Goal: Communication & Community: Answer question/provide support

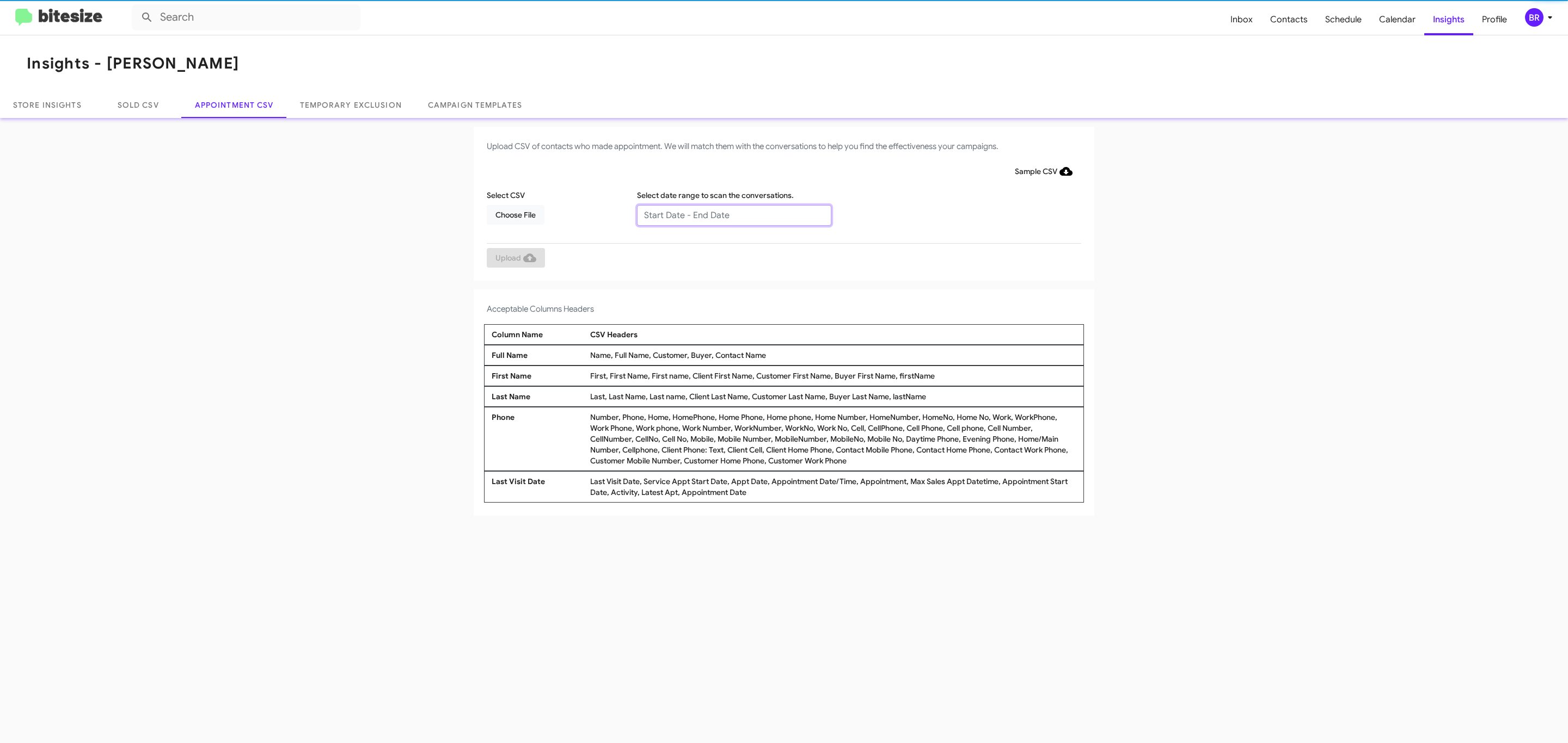
click at [733, 215] on input "text" at bounding box center [734, 215] width 194 height 21
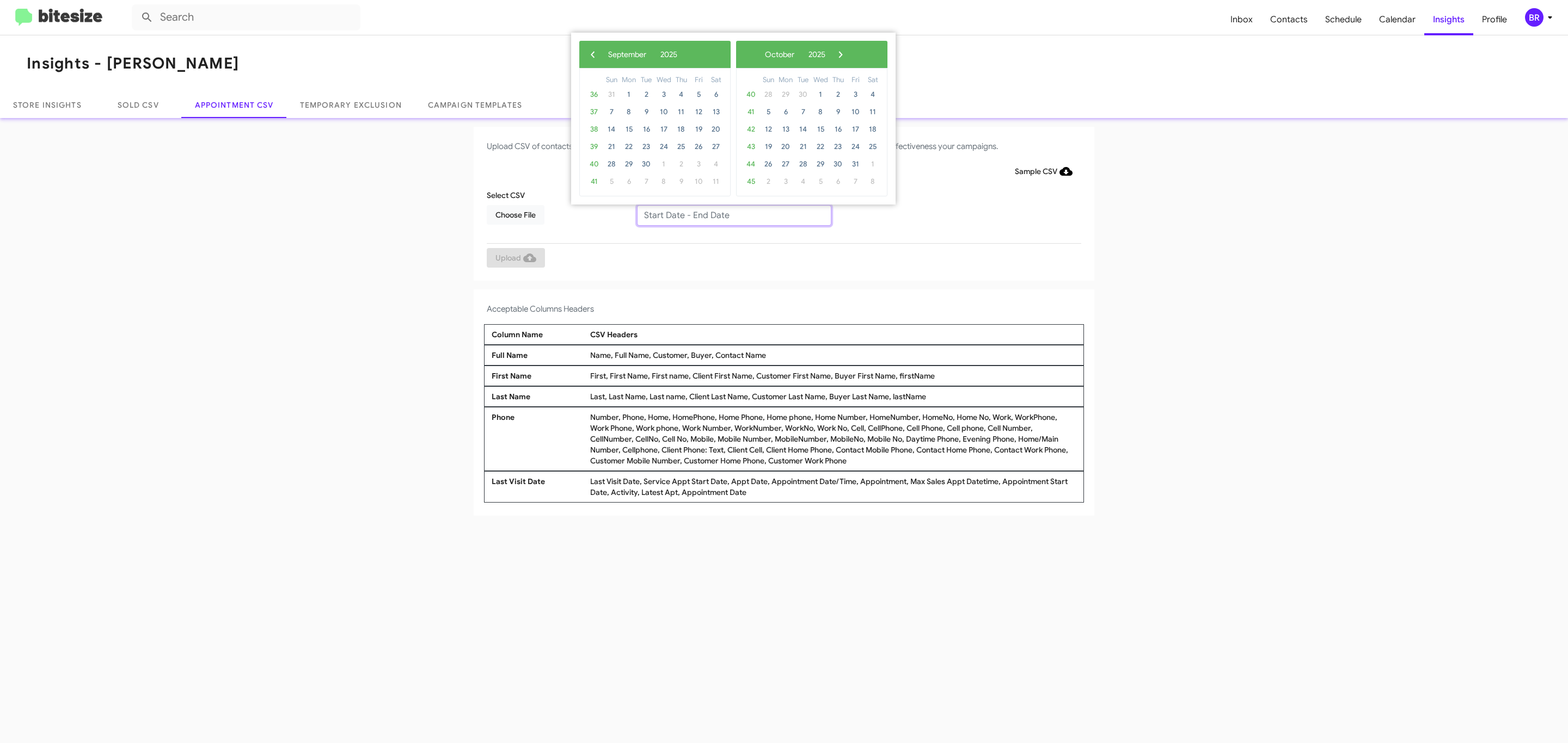
type input "09/23/2025 - 09/30/2025"
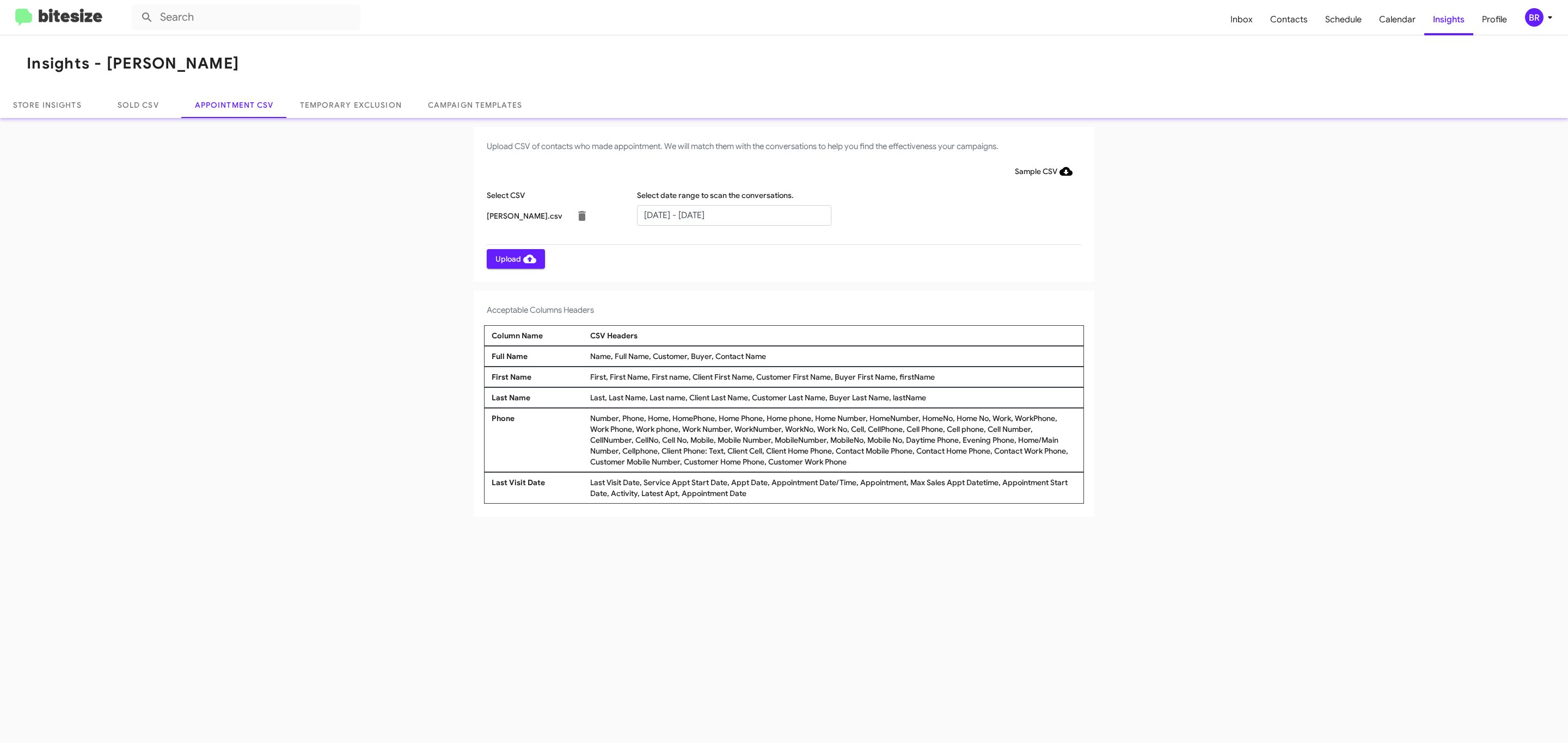
click at [514, 258] on span "Upload" at bounding box center [516, 259] width 41 height 20
click at [733, 215] on input "text" at bounding box center [734, 215] width 194 height 21
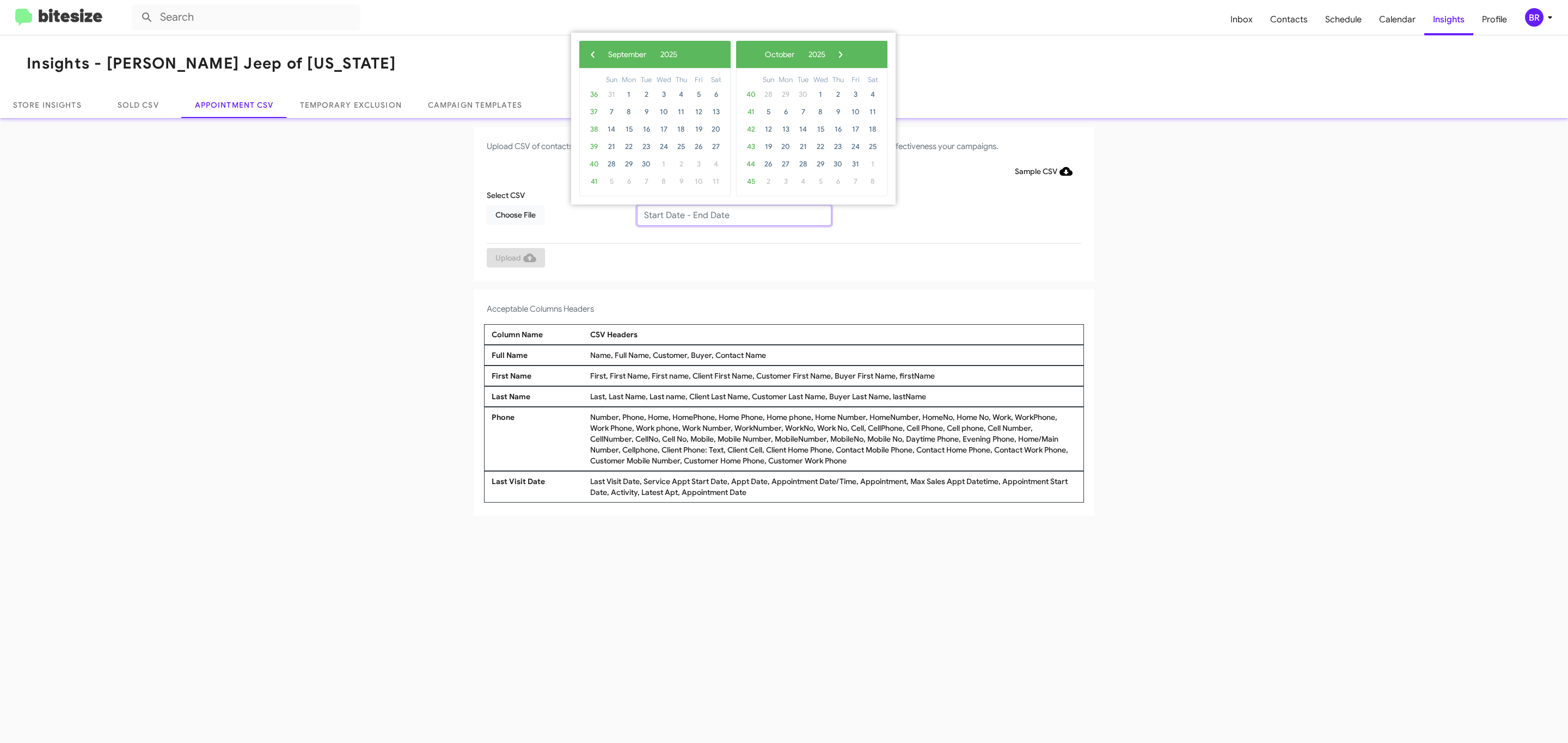
type input "09/23/2025 - 09/30/2025"
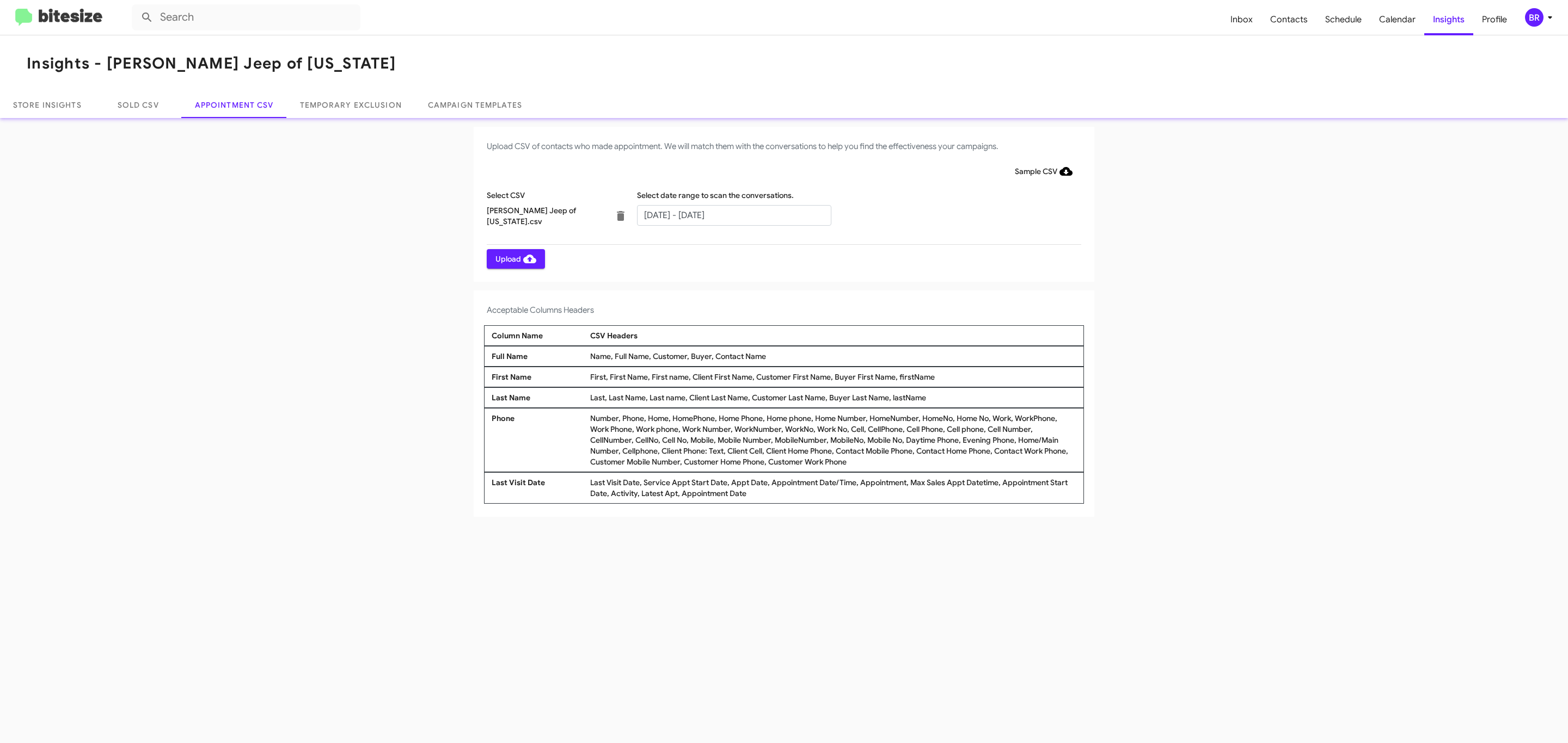
click at [514, 258] on span "Upload" at bounding box center [516, 259] width 41 height 20
click at [733, 215] on input "text" at bounding box center [734, 215] width 194 height 21
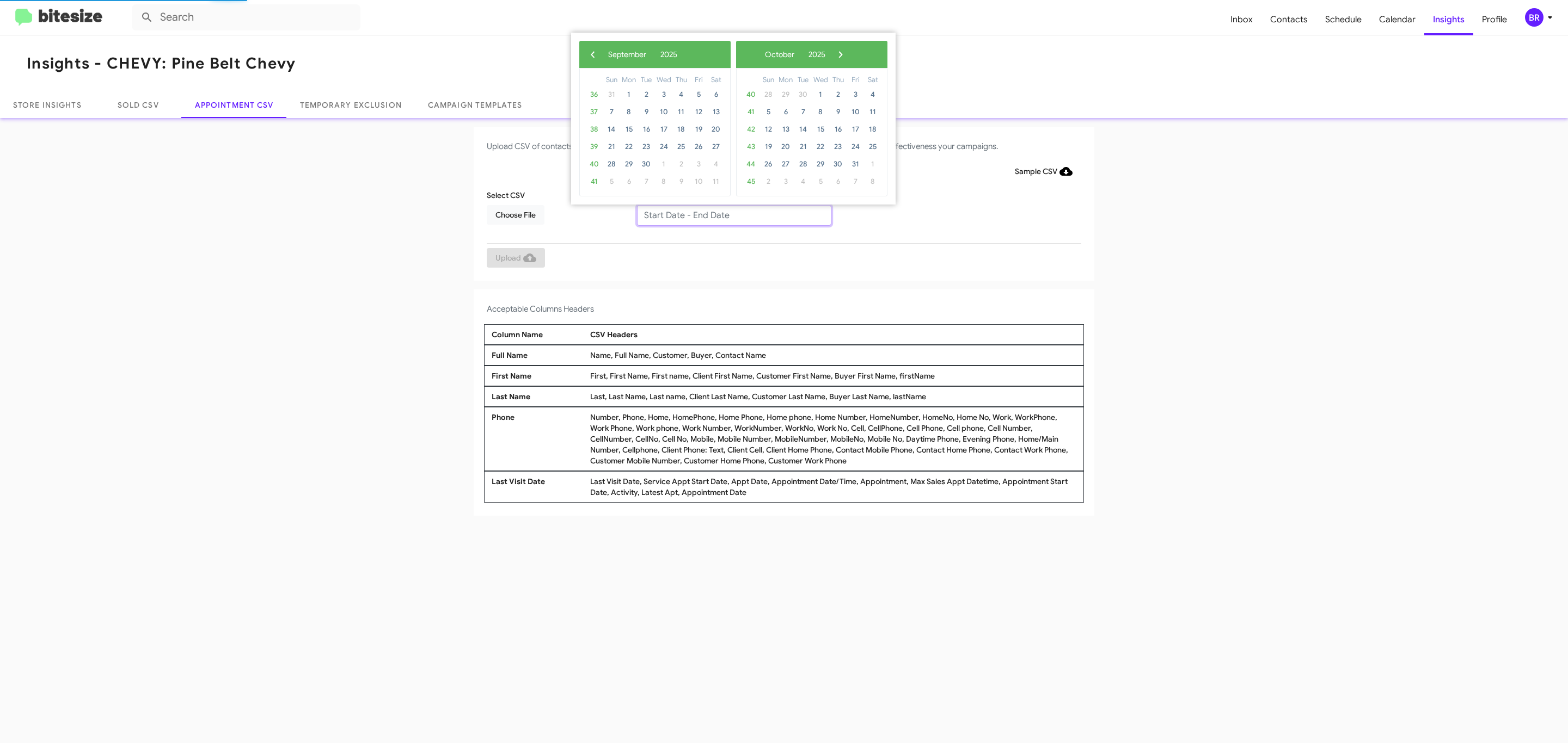
type input "09/23/2025 - 09/30/2025"
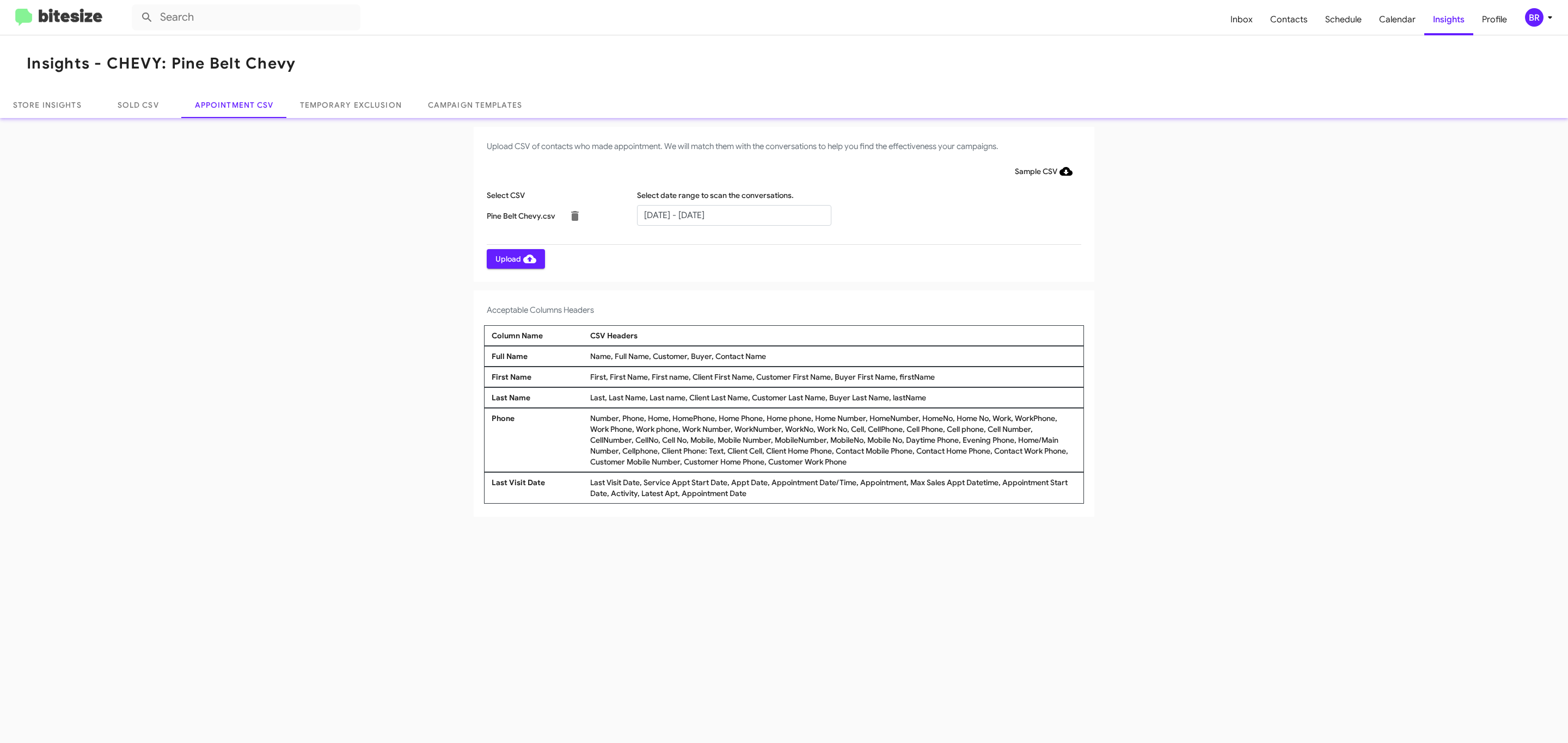
click at [514, 258] on span "Upload" at bounding box center [516, 259] width 41 height 20
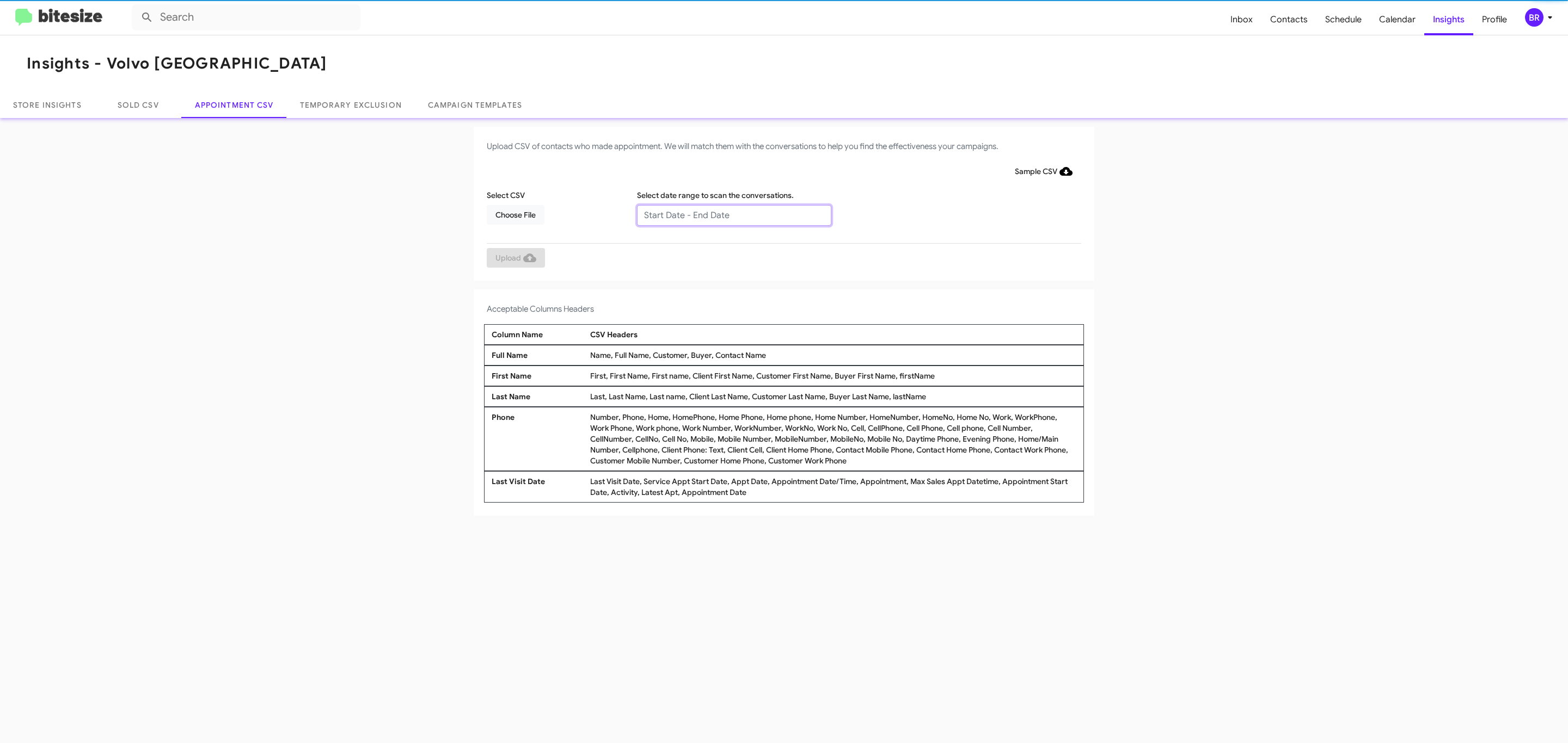
click at [733, 215] on input "text" at bounding box center [734, 215] width 194 height 21
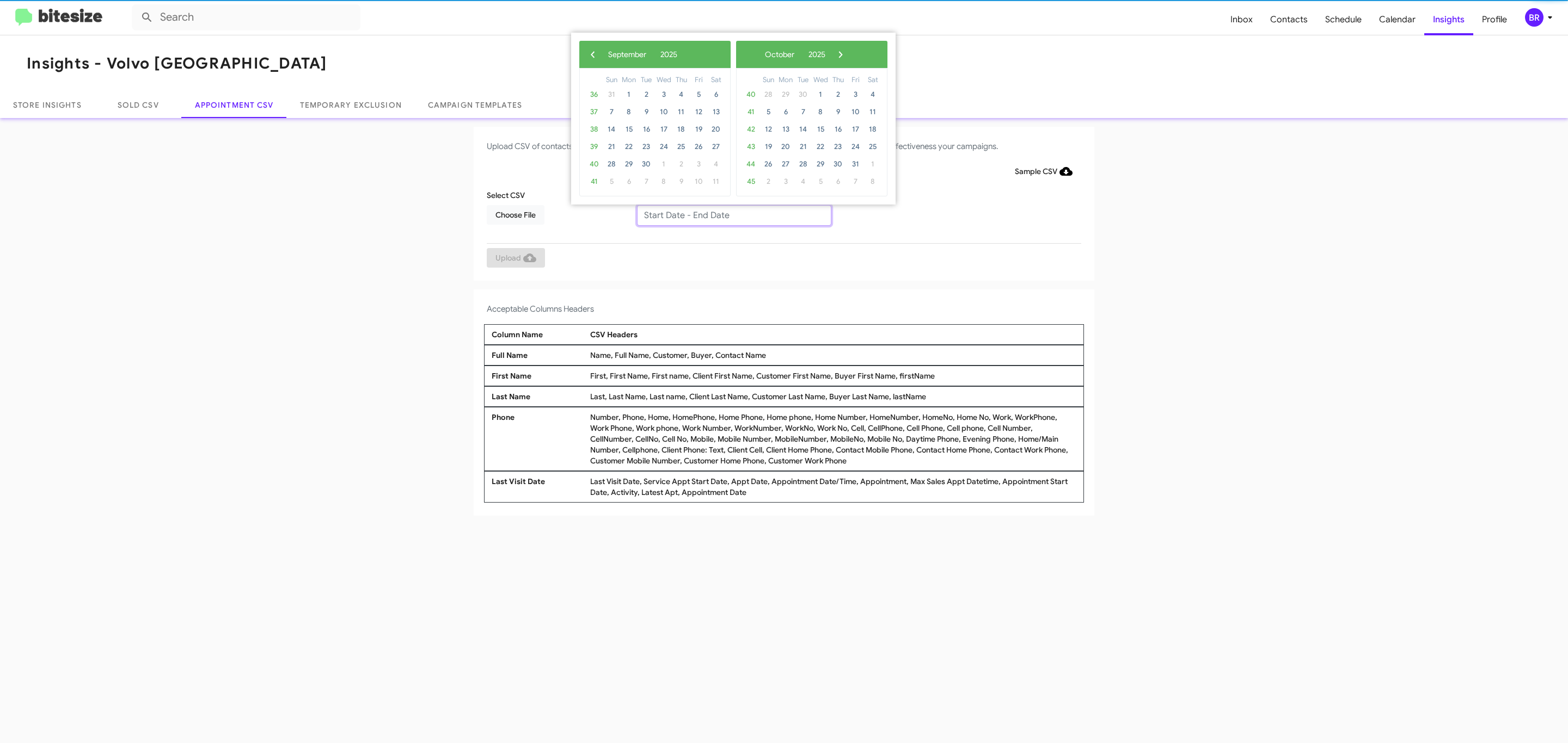
type input "09/23/2025 - 09/30/2025"
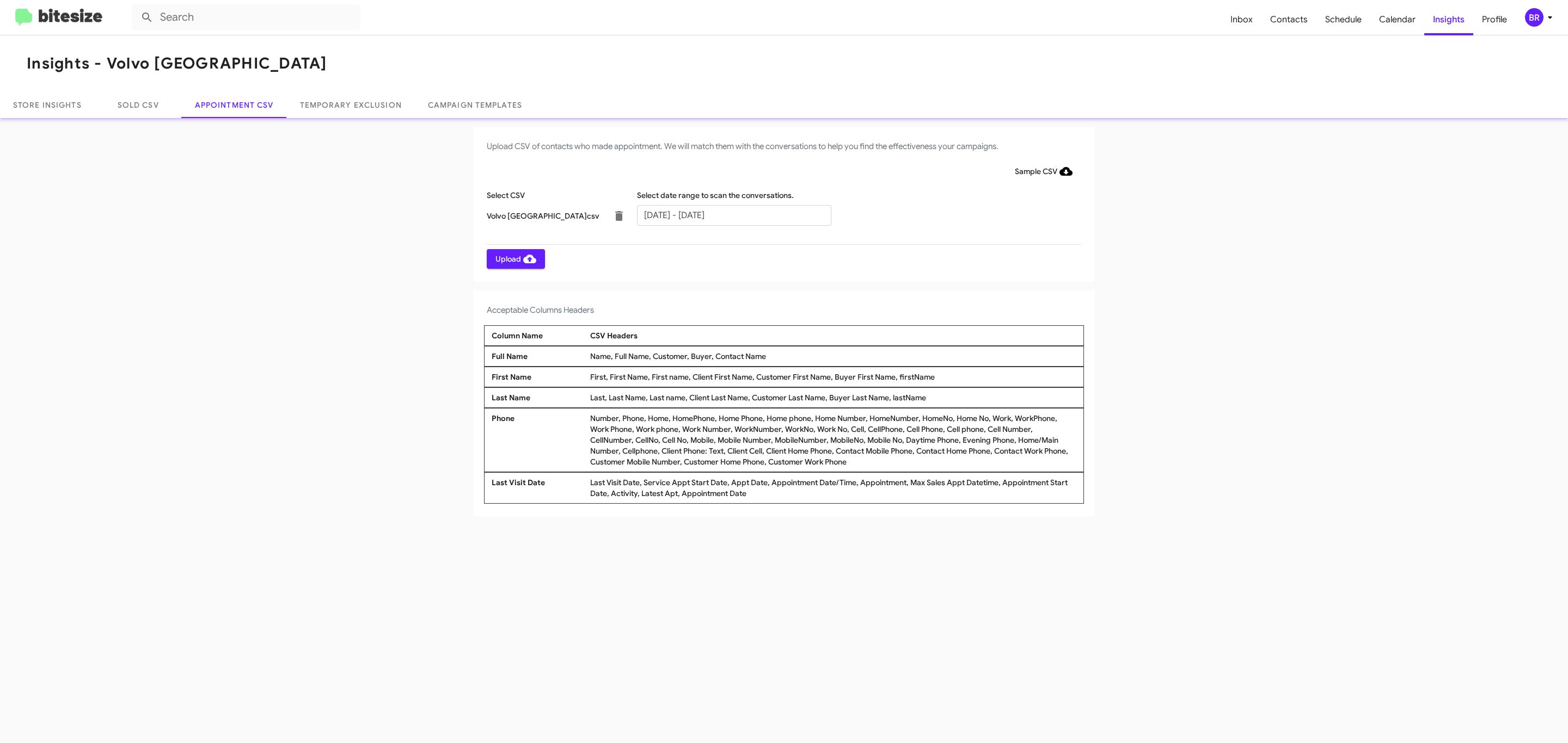
click at [514, 258] on span "Upload" at bounding box center [516, 259] width 41 height 20
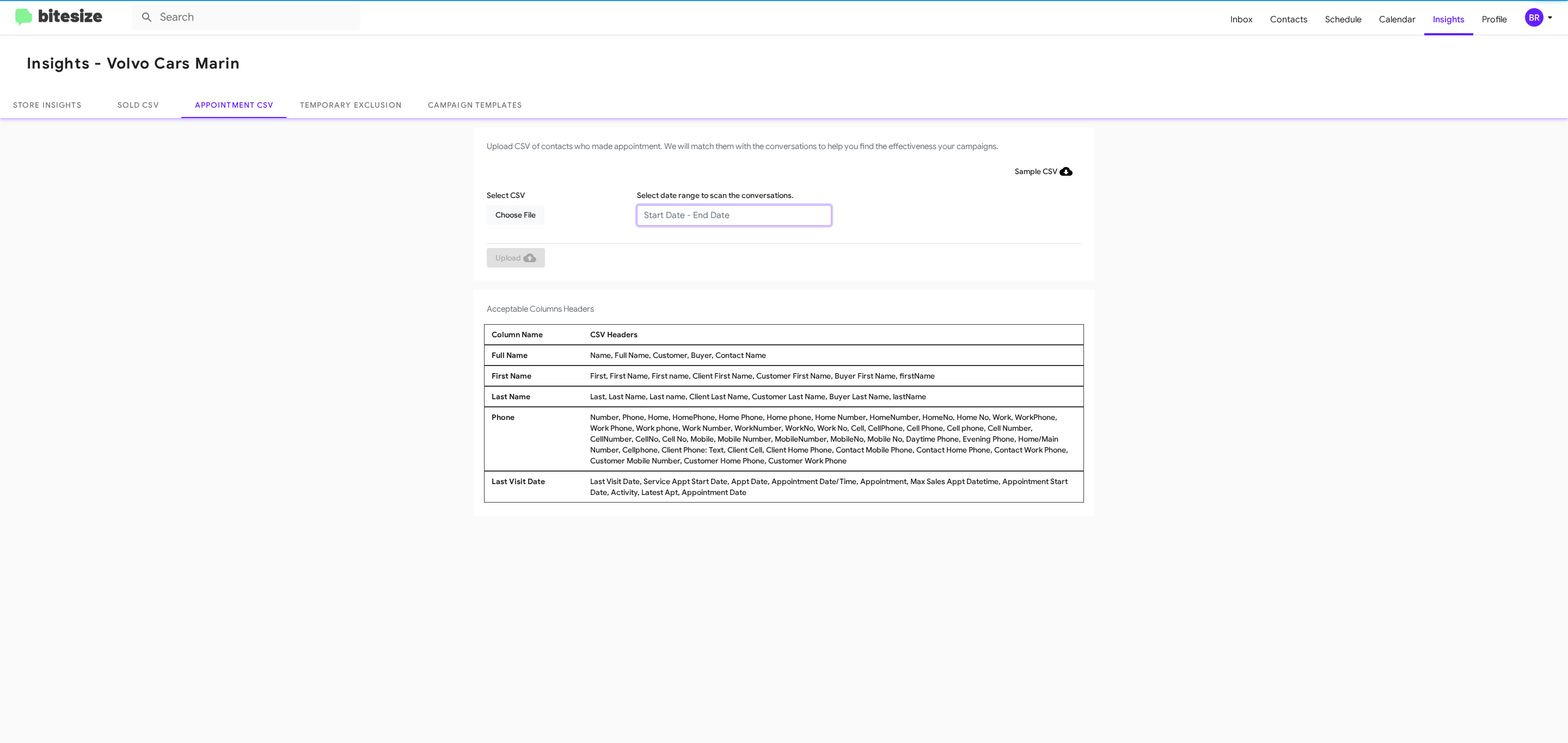
click at [733, 215] on input "text" at bounding box center [734, 215] width 194 height 21
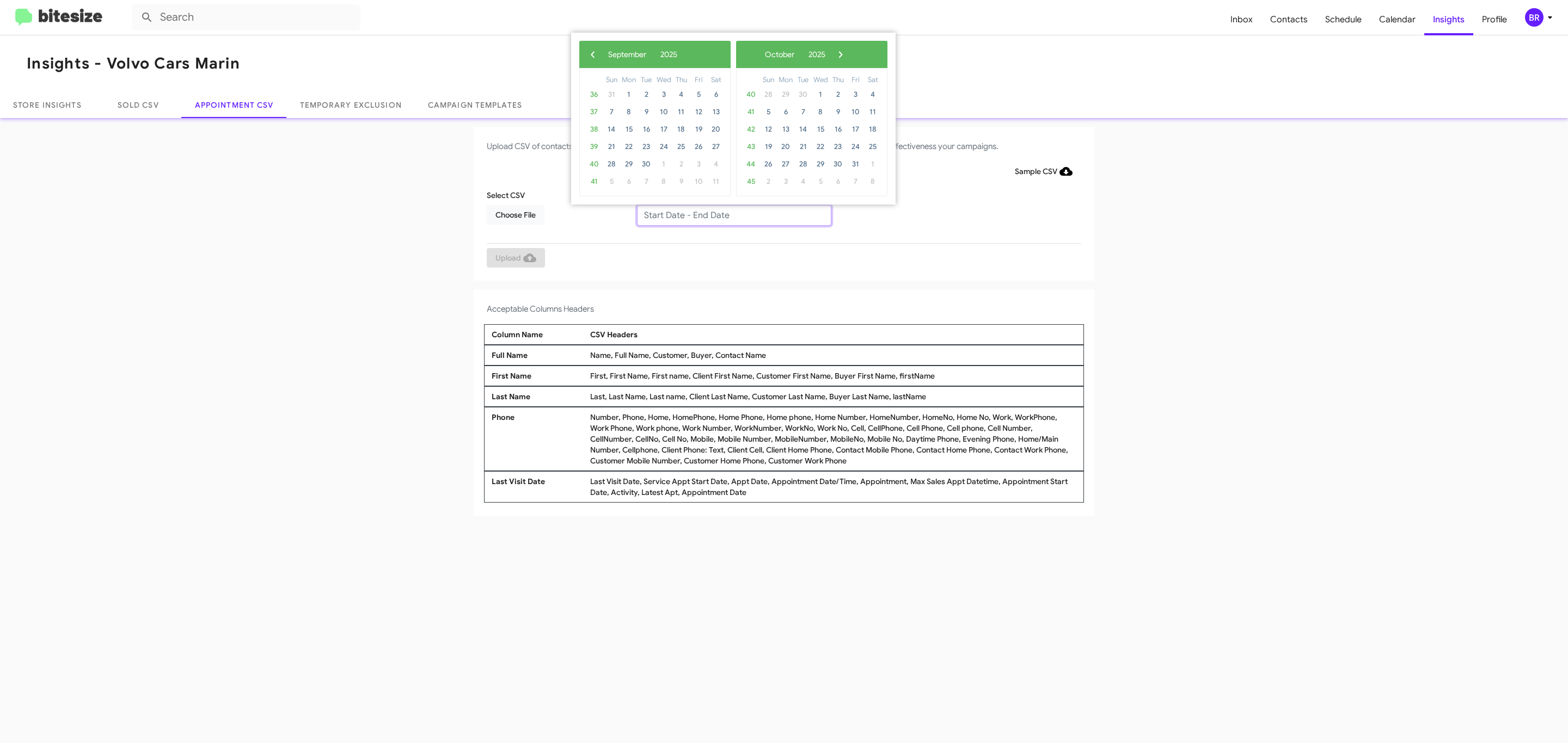
type input "09/23/2025 - 09/30/2025"
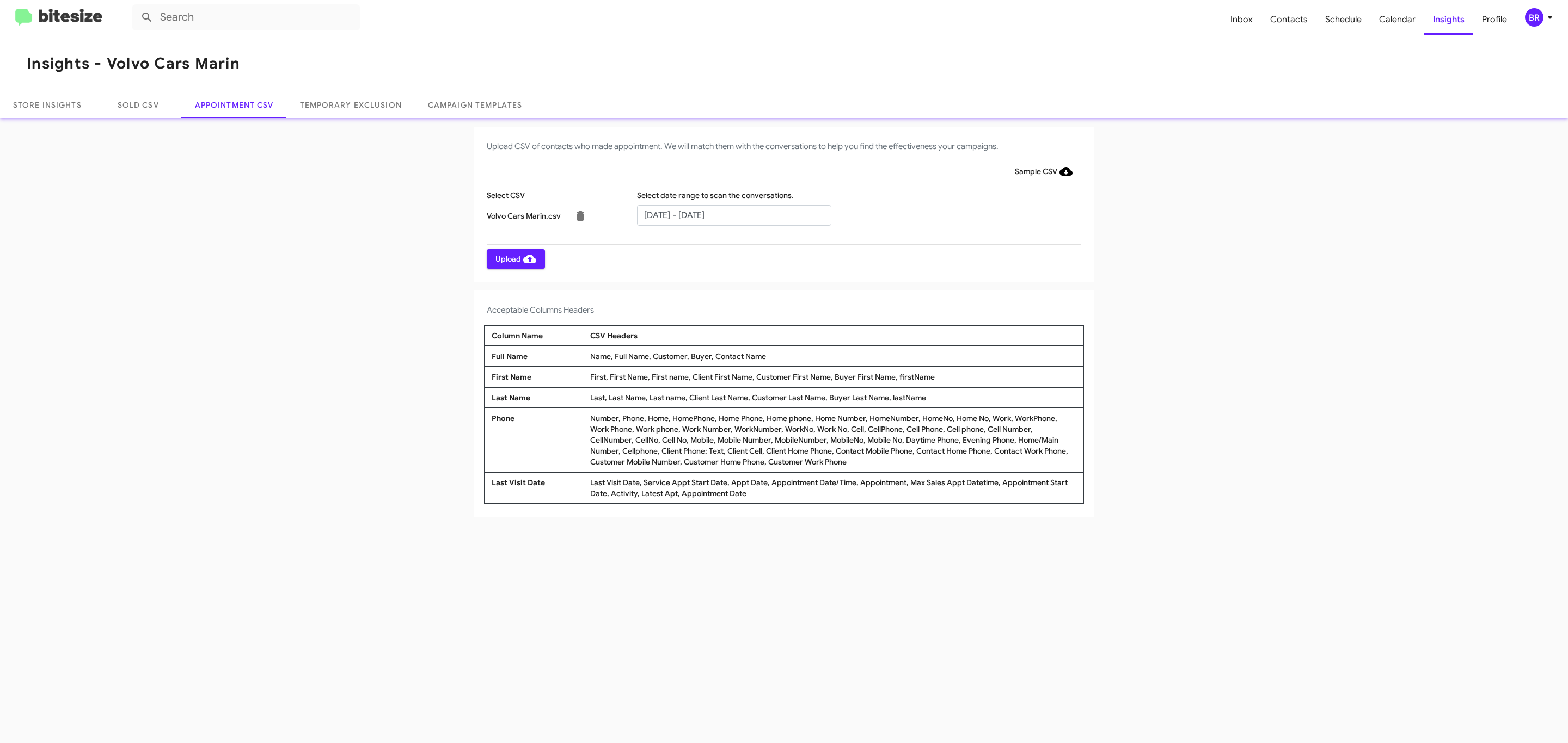
click at [514, 258] on span "Upload" at bounding box center [516, 259] width 41 height 20
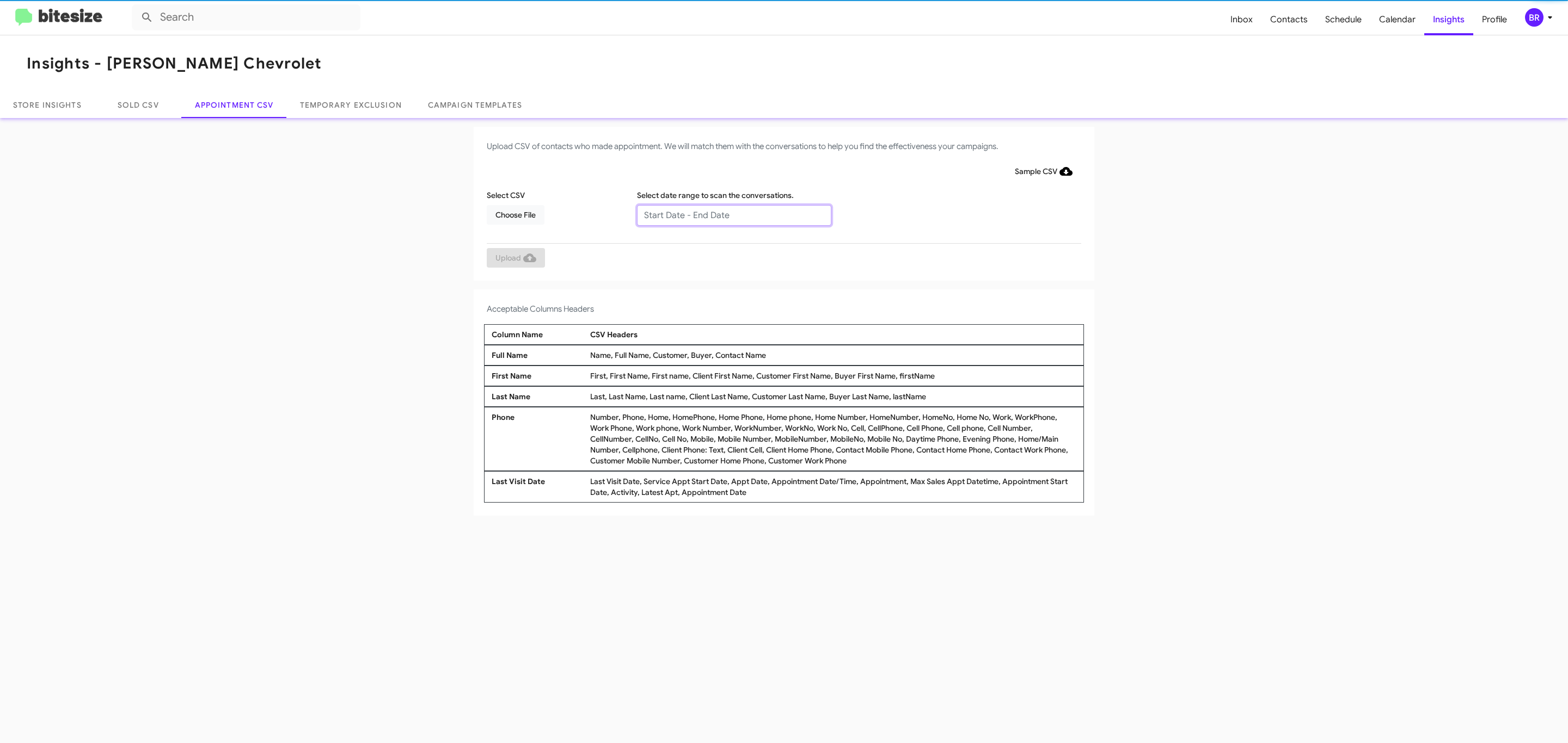
click at [733, 215] on input "text" at bounding box center [734, 215] width 194 height 21
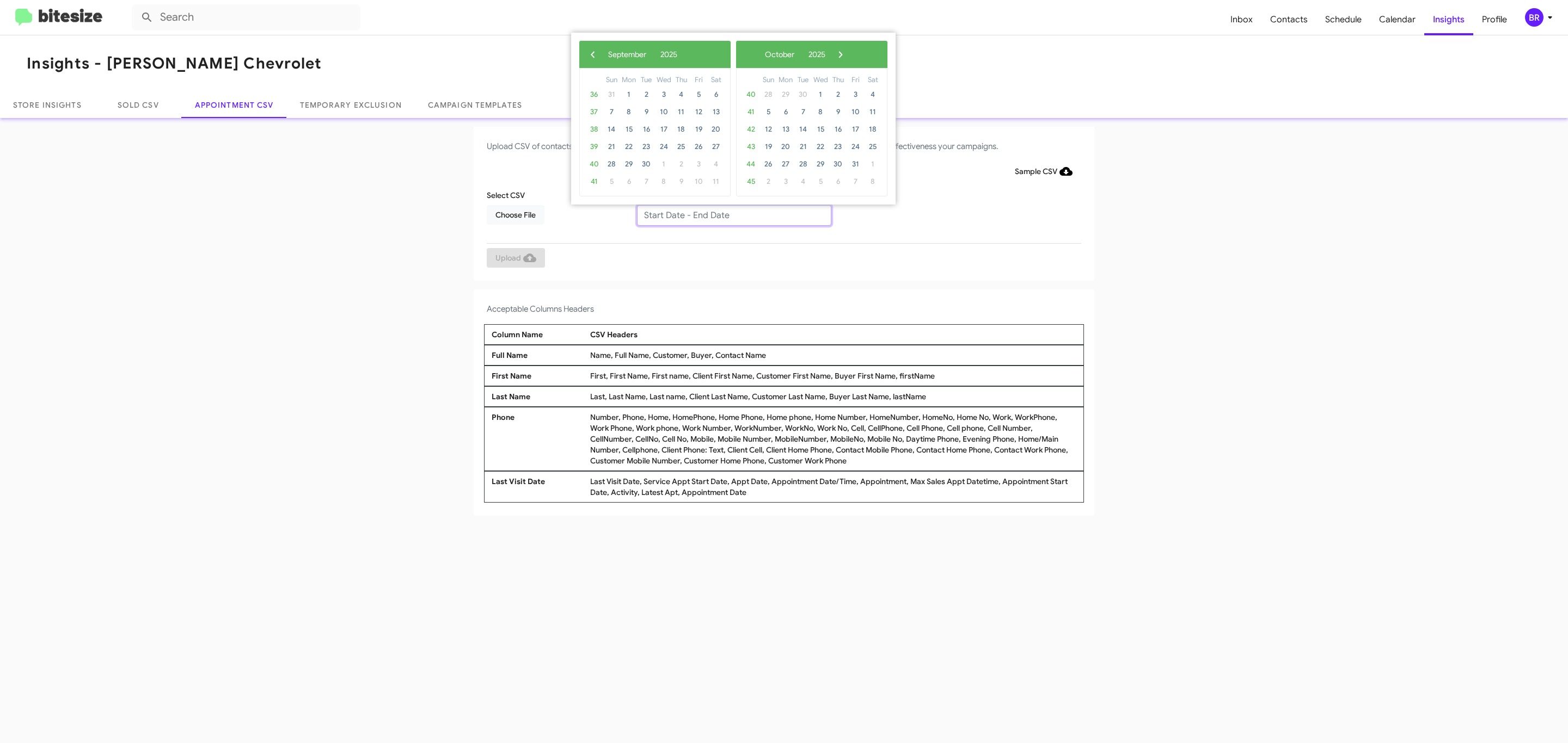
type input "09/23/2025 - 09/30/2025"
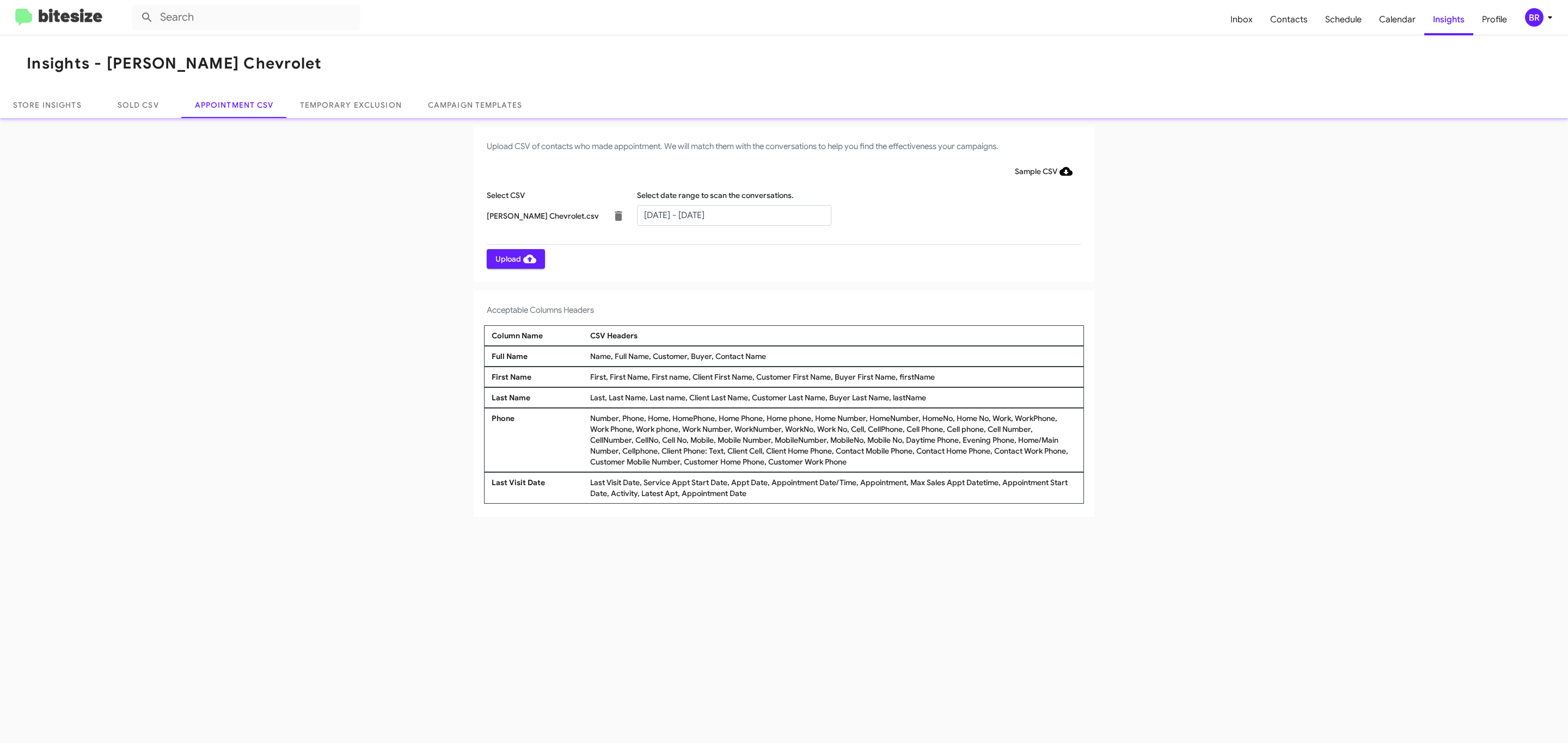
click at [514, 258] on span "Upload" at bounding box center [516, 259] width 41 height 20
click at [733, 215] on input "text" at bounding box center [734, 215] width 194 height 21
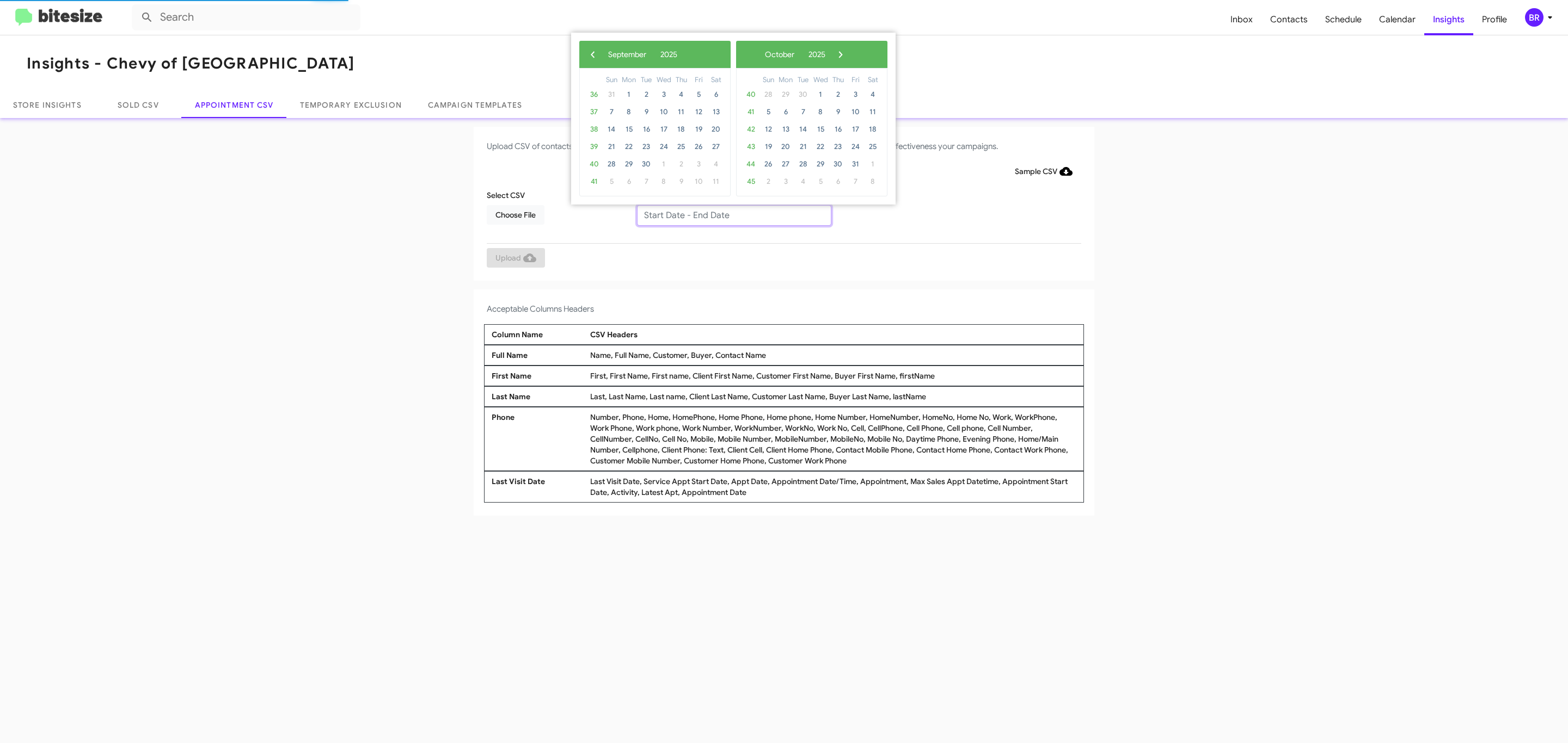
type input "[DATE] - [DATE]"
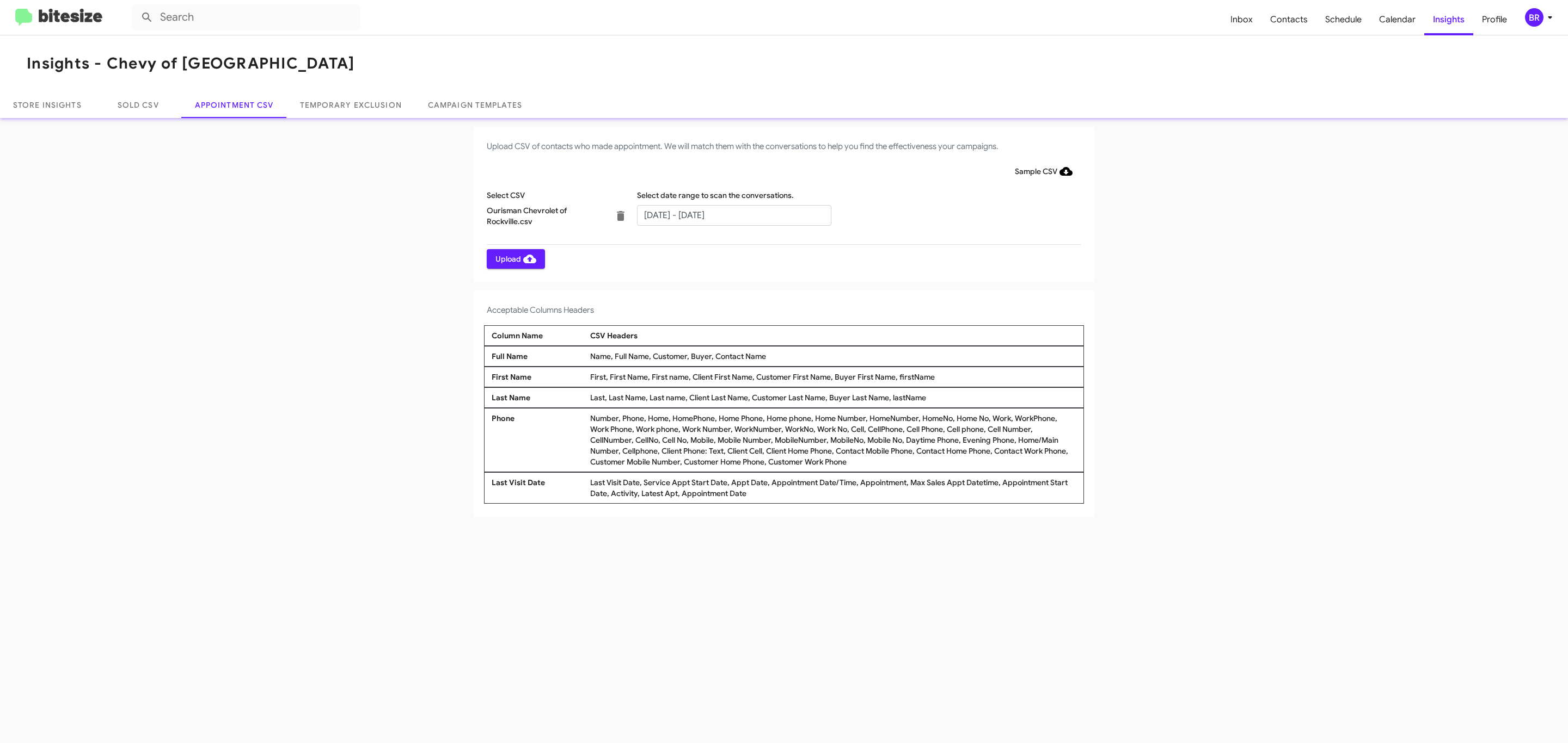
click at [514, 258] on span "Upload" at bounding box center [516, 259] width 41 height 20
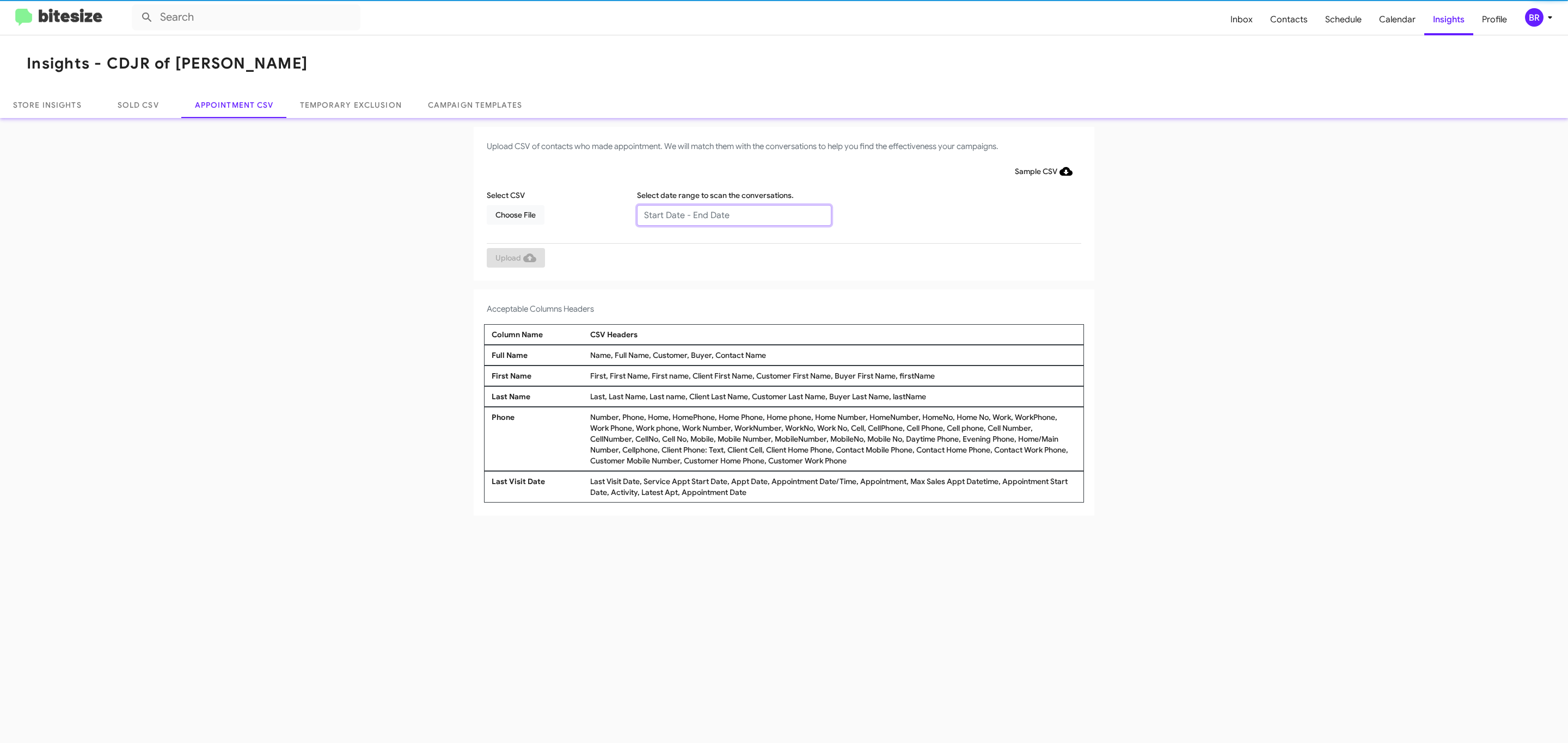
click at [733, 215] on input "text" at bounding box center [734, 215] width 194 height 21
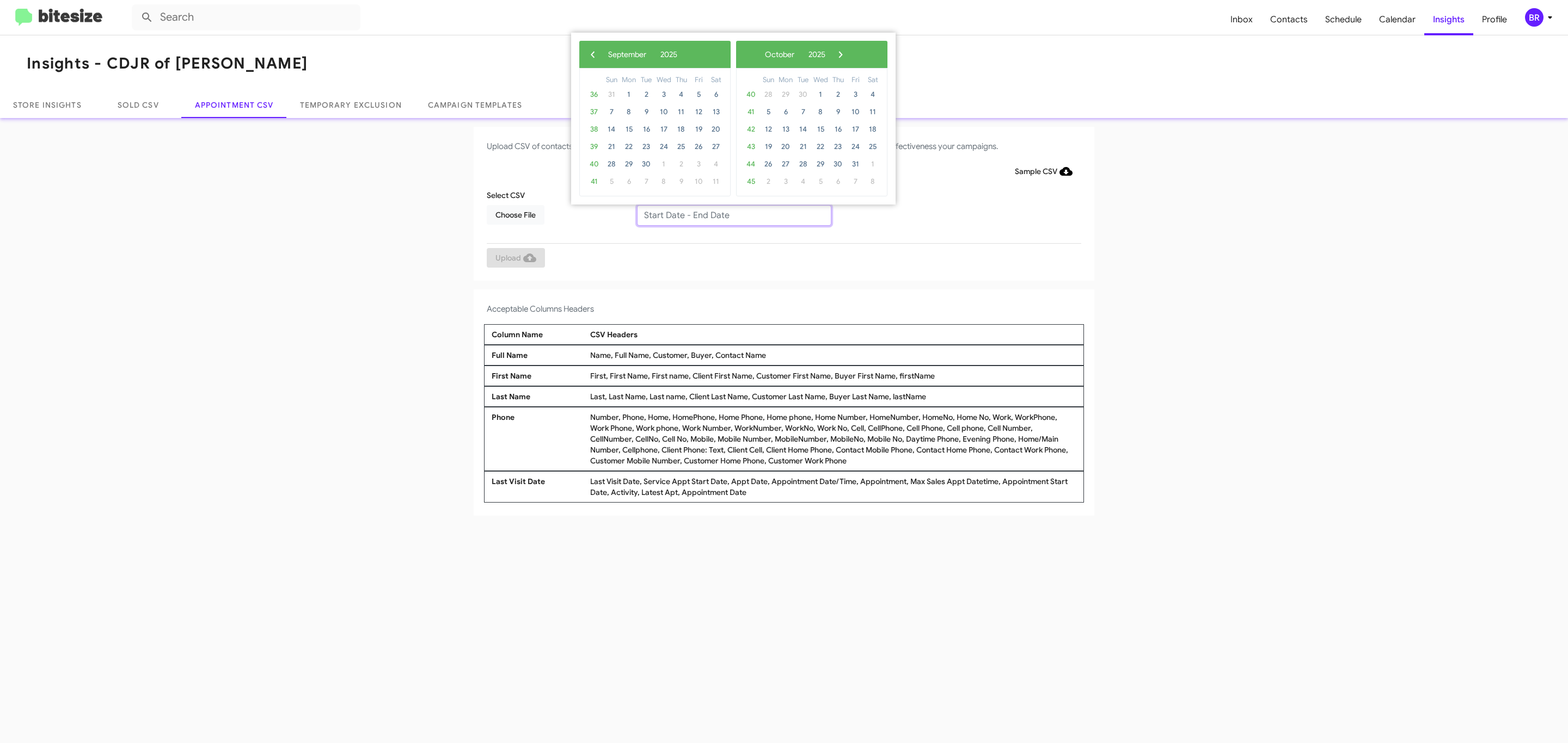
type input "09/23/2025 - 09/30/2025"
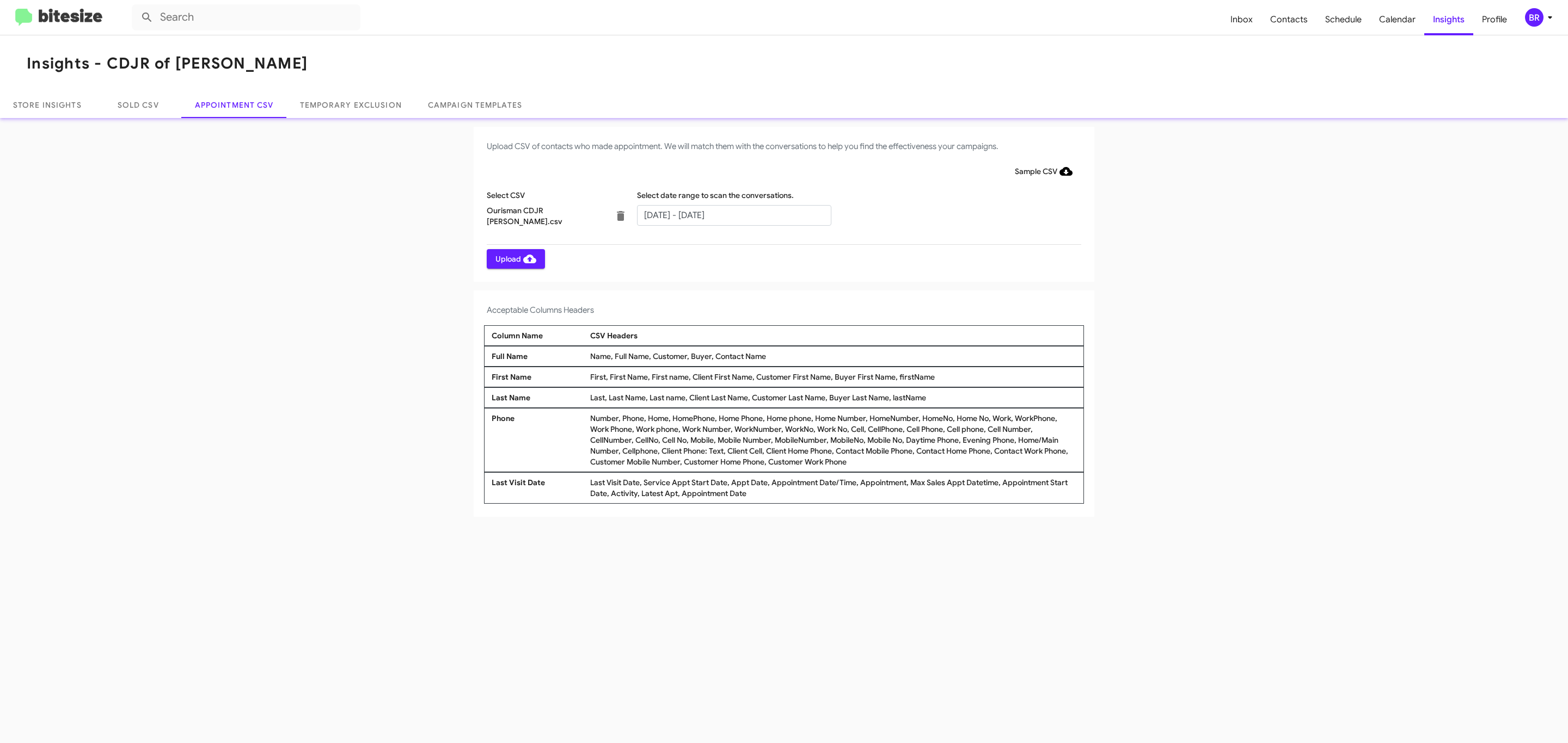
click at [514, 258] on span "Upload" at bounding box center [516, 259] width 41 height 20
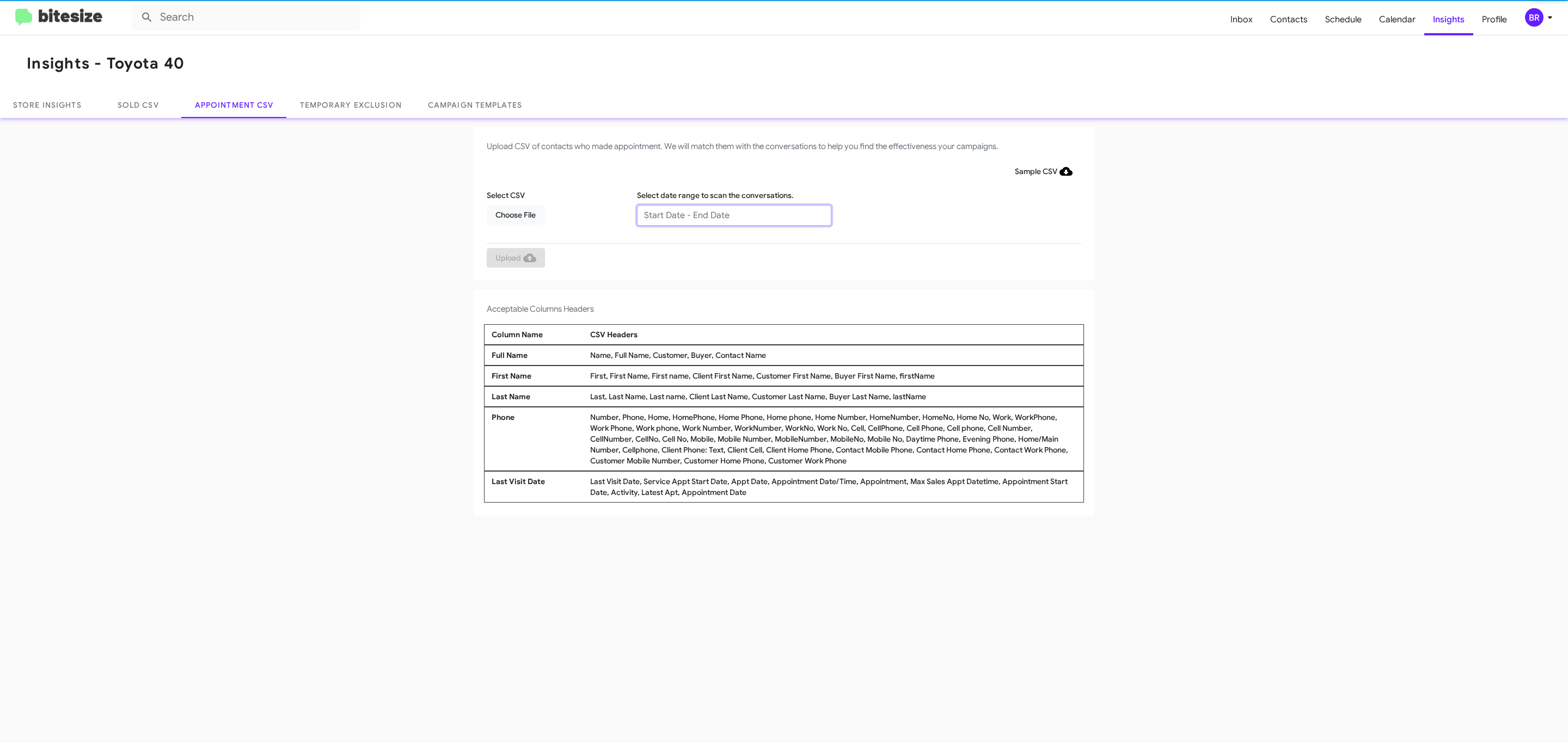
click at [733, 215] on input "text" at bounding box center [734, 215] width 194 height 21
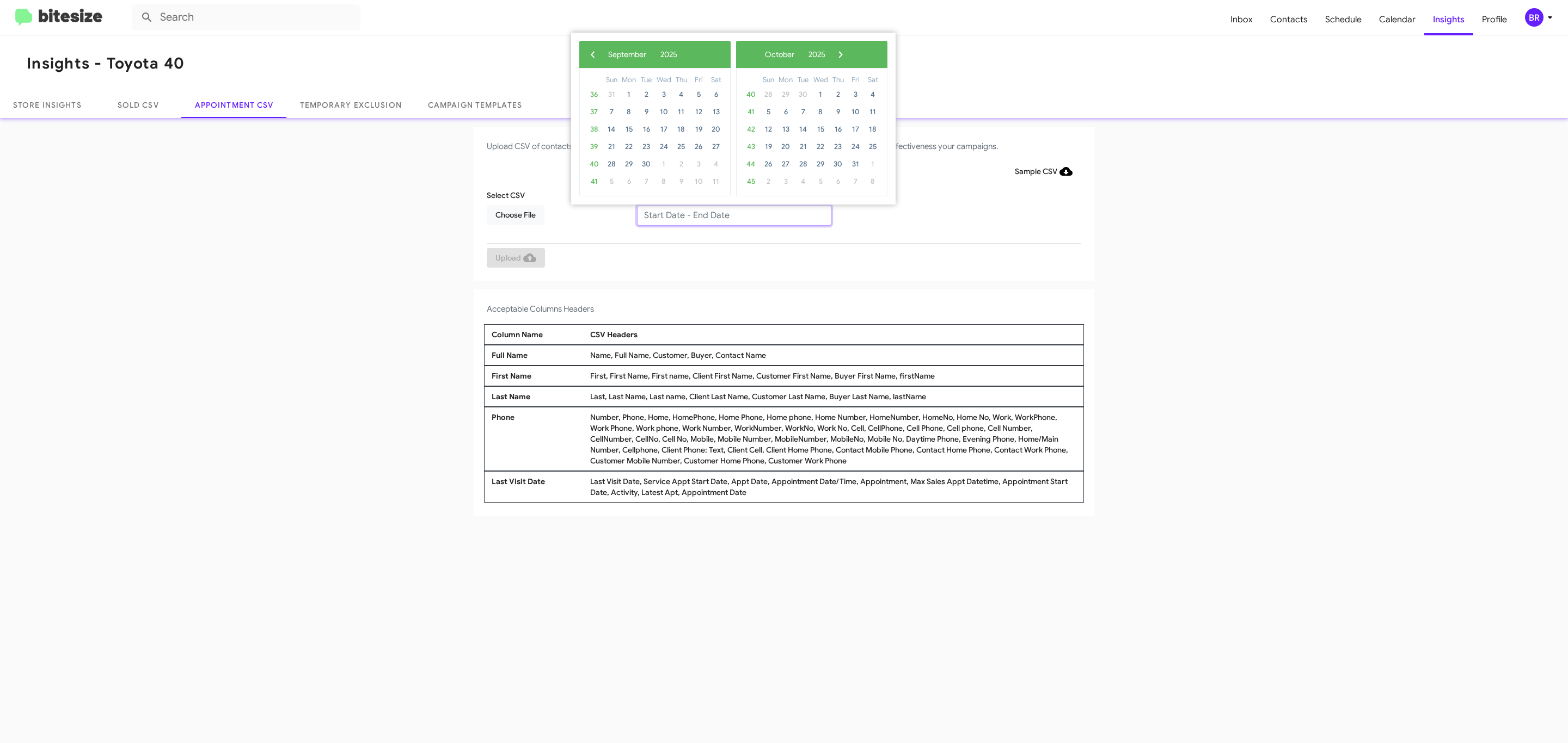
type input "[DATE] - [DATE]"
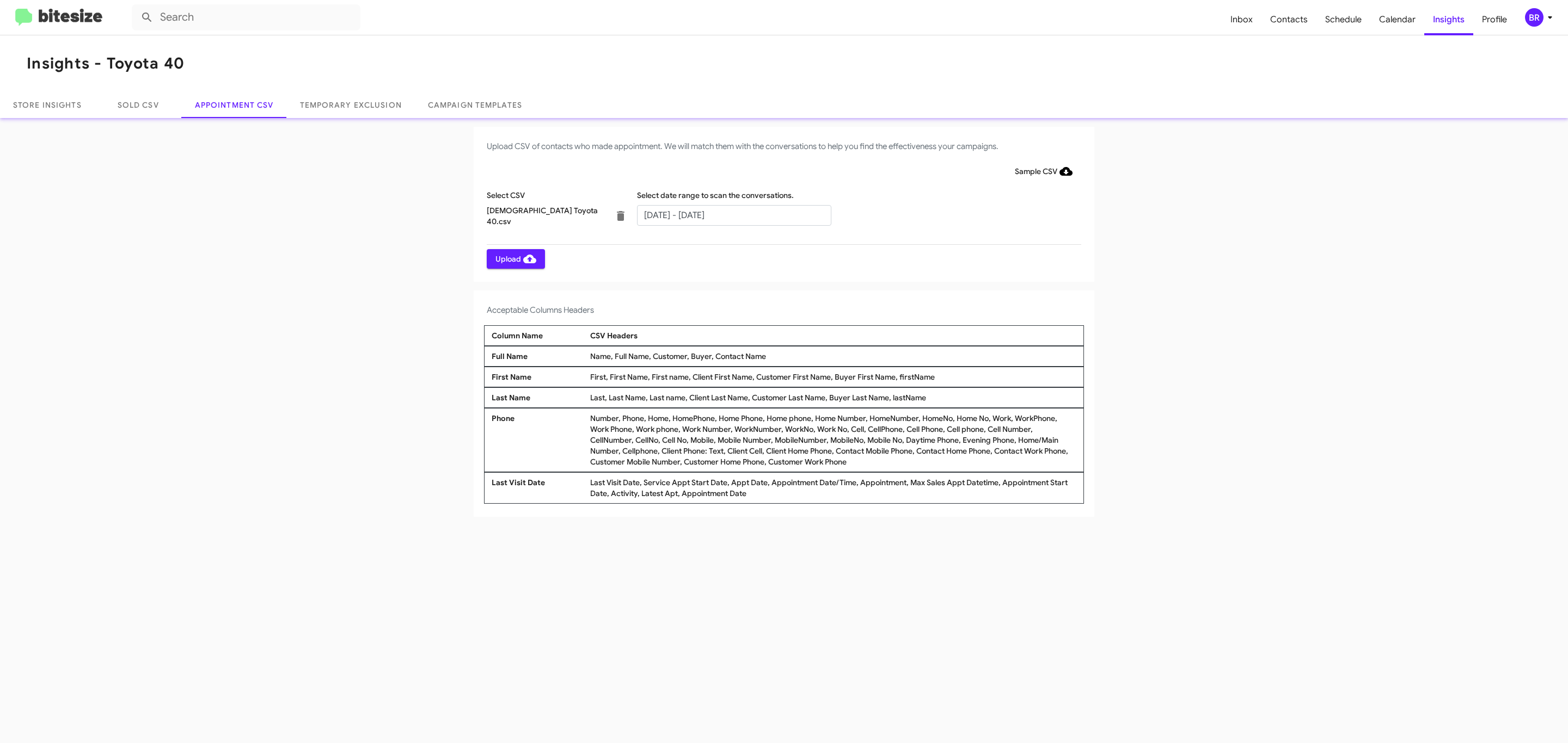
click at [514, 258] on span "Upload" at bounding box center [516, 259] width 41 height 20
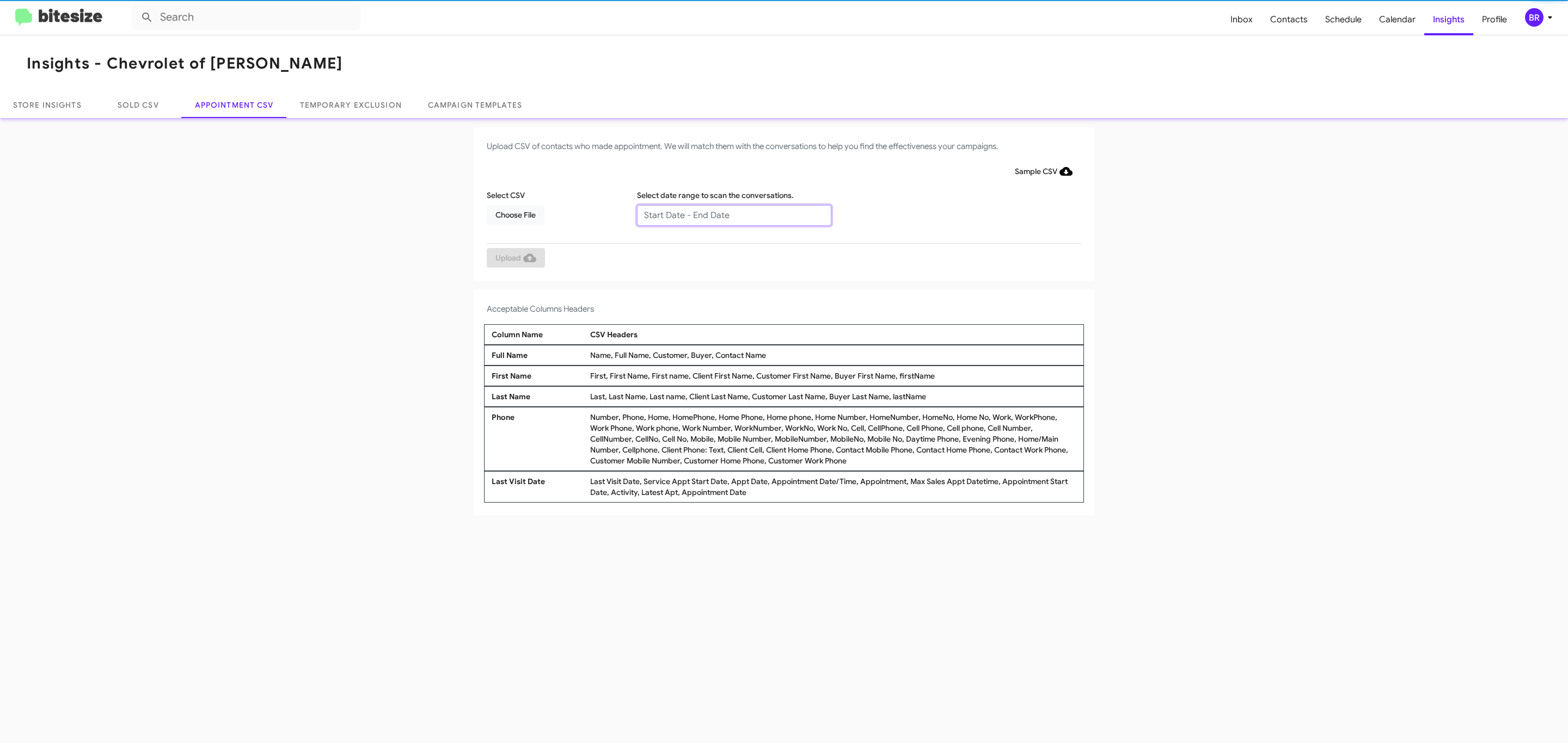
click at [733, 215] on input "text" at bounding box center [734, 215] width 194 height 21
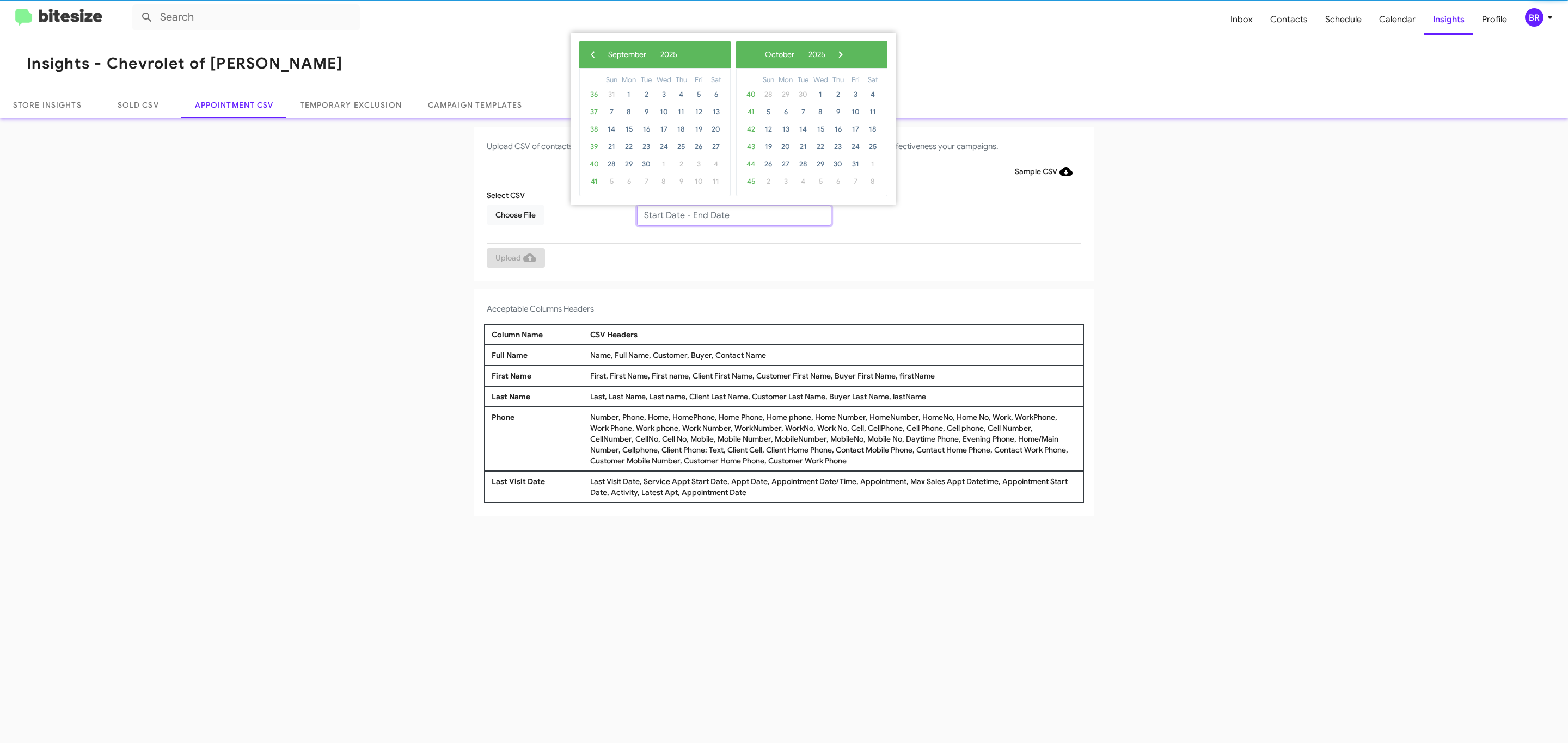
type input "09/23/2025 - 09/30/2025"
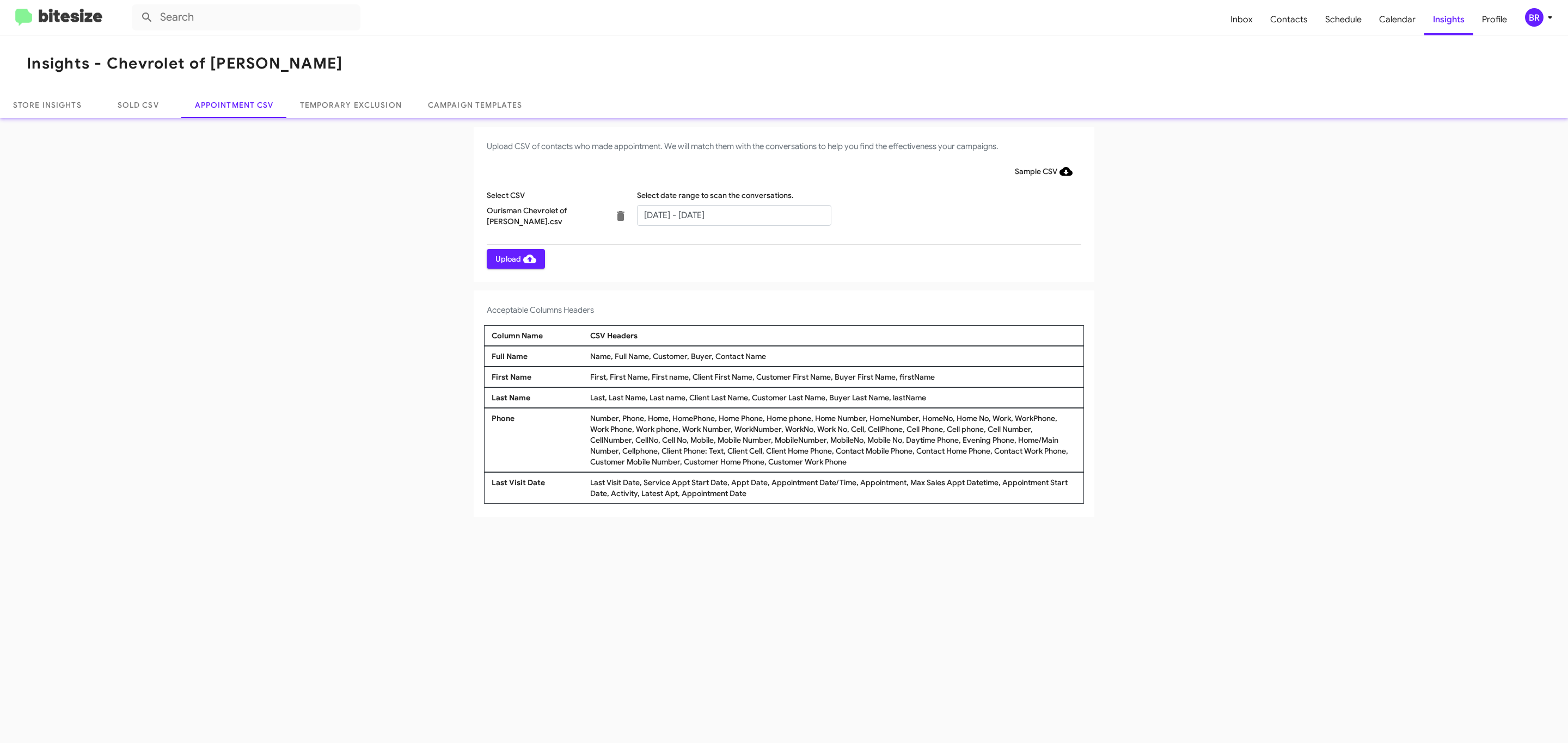
click at [514, 258] on span "Upload" at bounding box center [516, 259] width 41 height 20
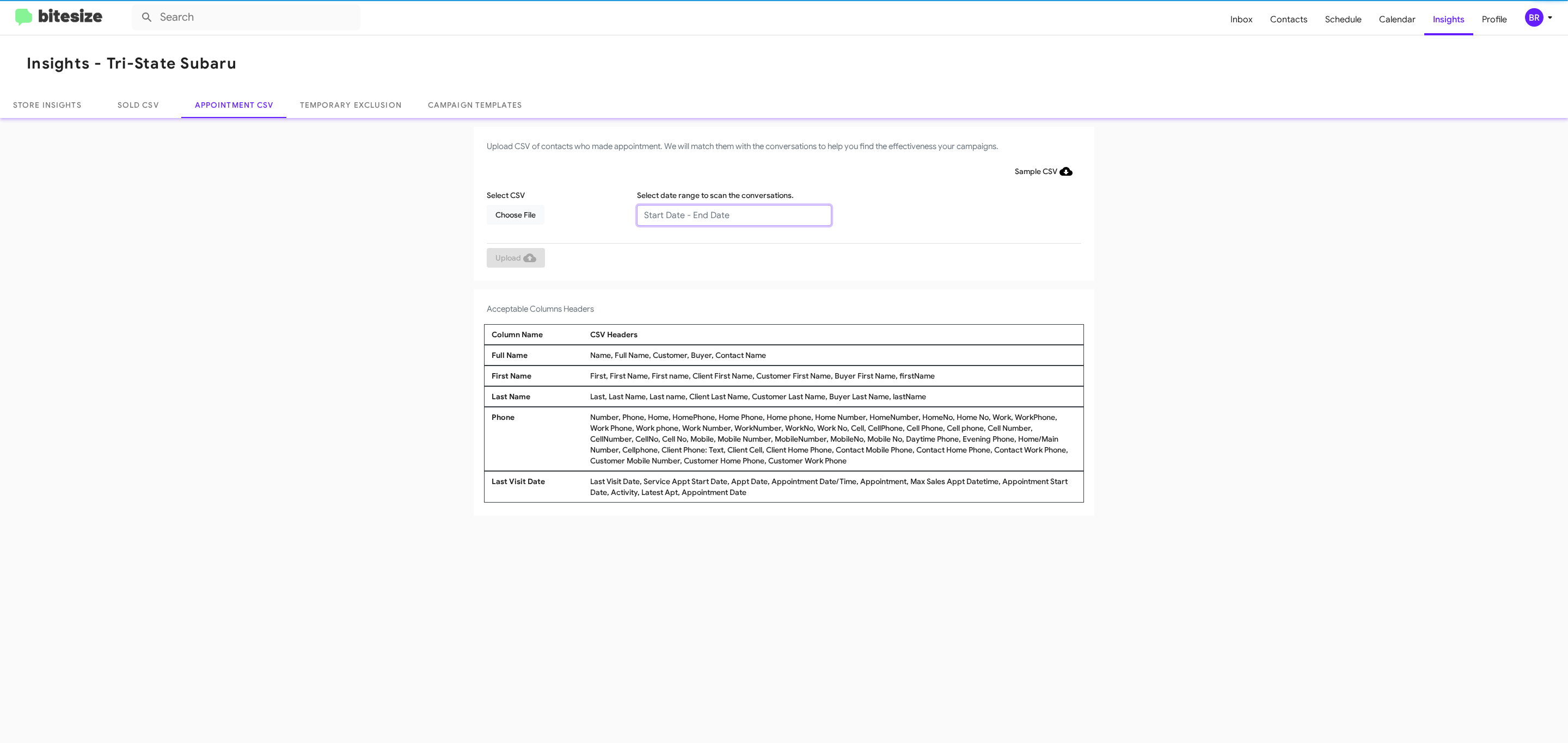
click at [733, 215] on input "text" at bounding box center [734, 215] width 194 height 21
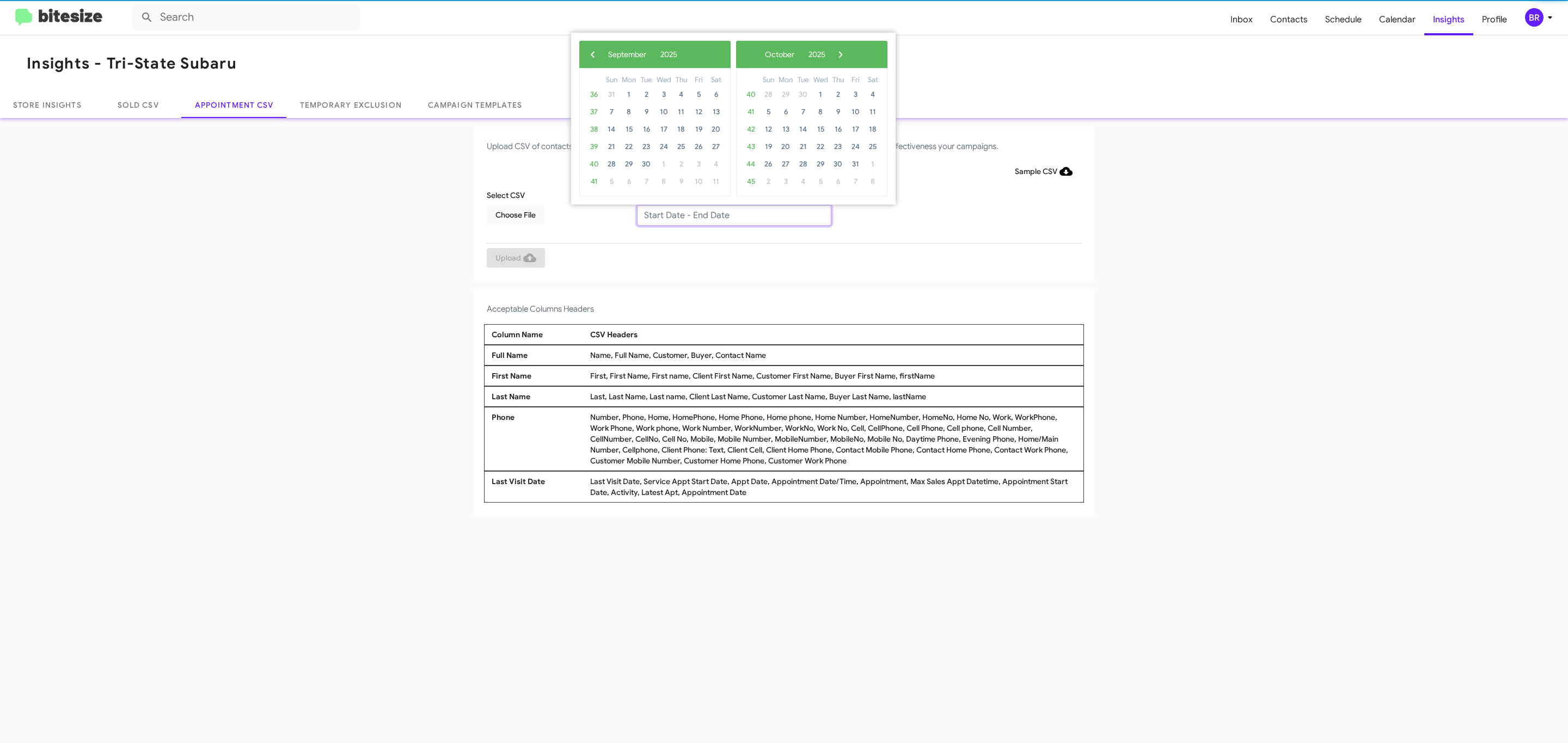
type input "[DATE] - [DATE]"
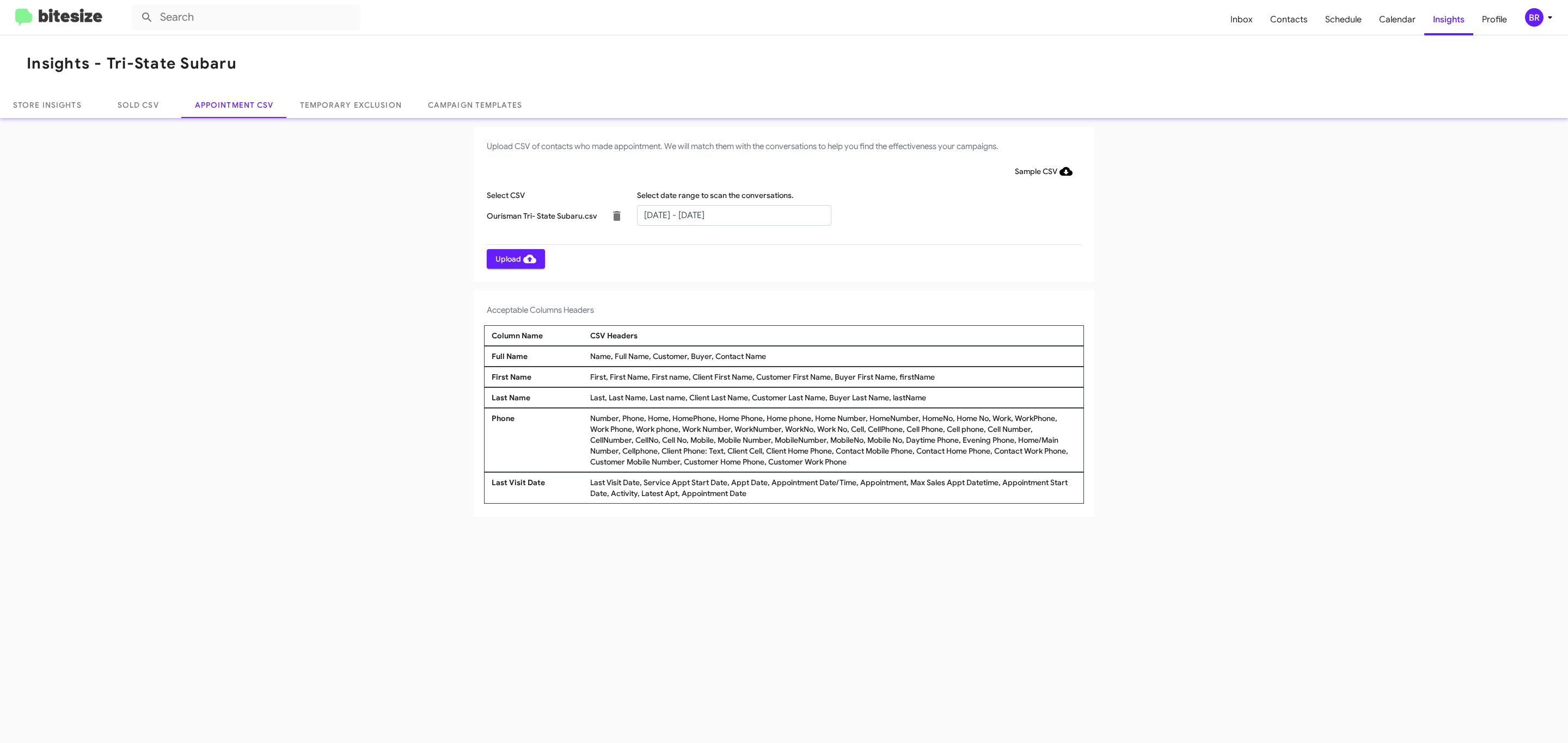
click at [514, 258] on span "Upload" at bounding box center [516, 259] width 41 height 20
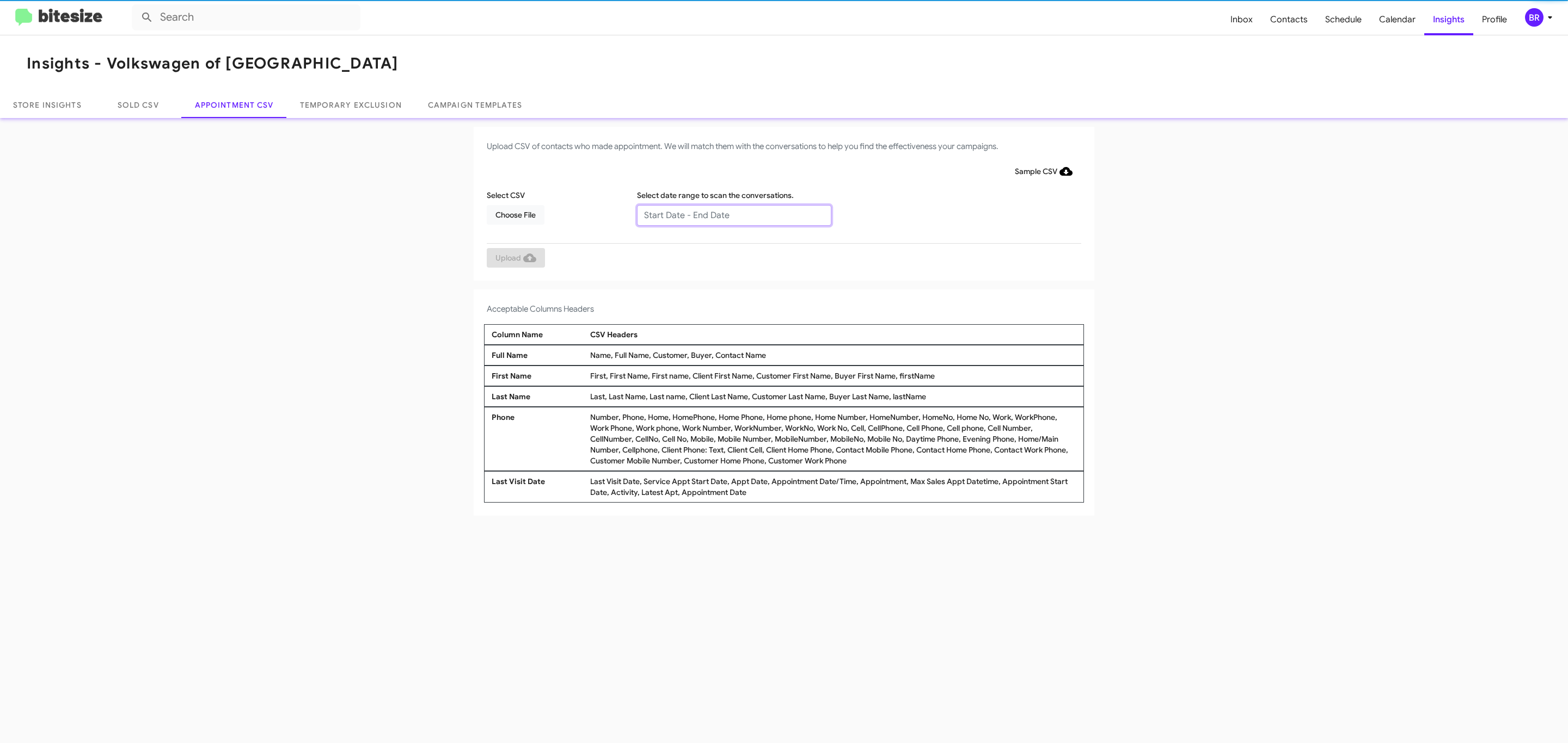
click at [733, 215] on input "text" at bounding box center [734, 215] width 194 height 21
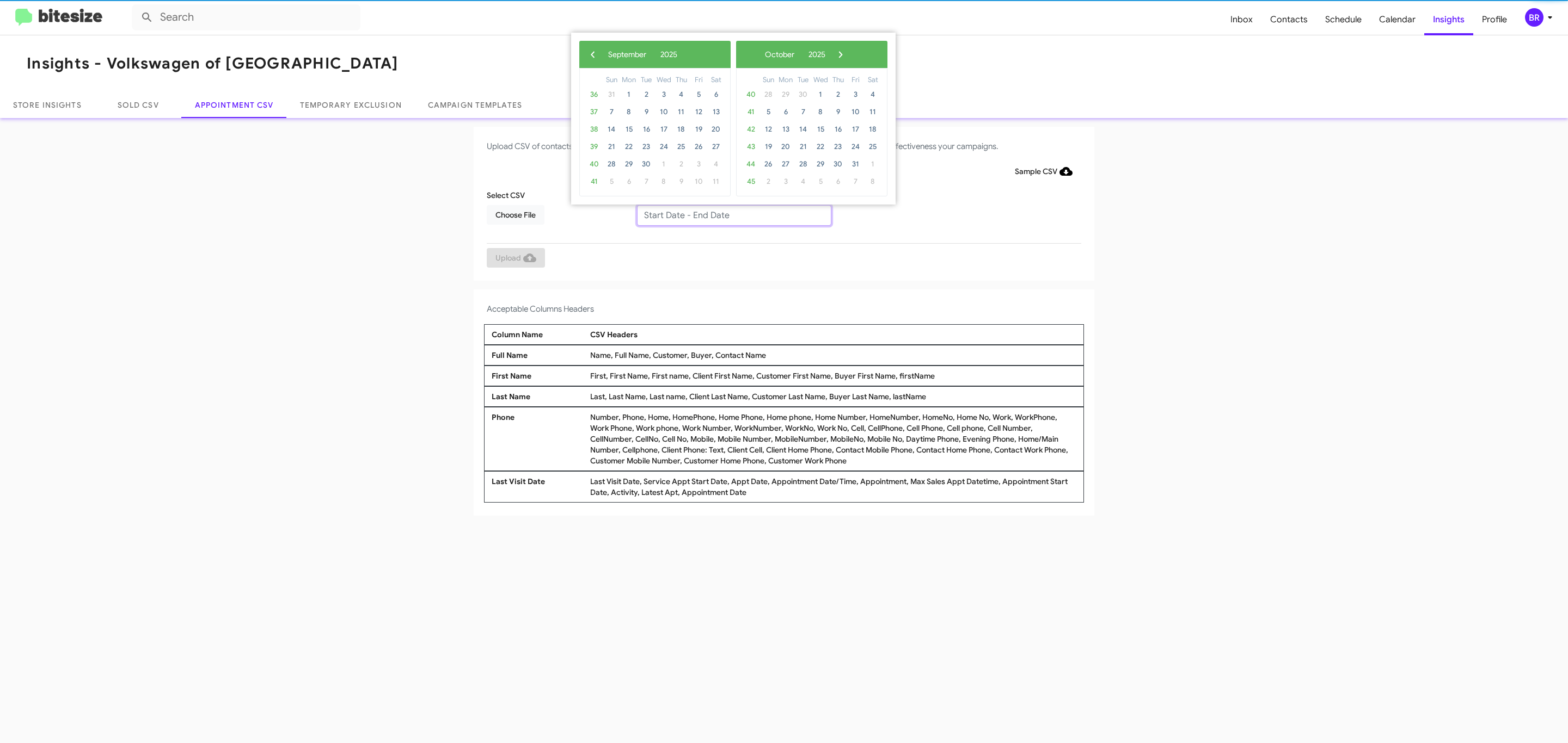
type input "09/23/2025 - 09/30/2025"
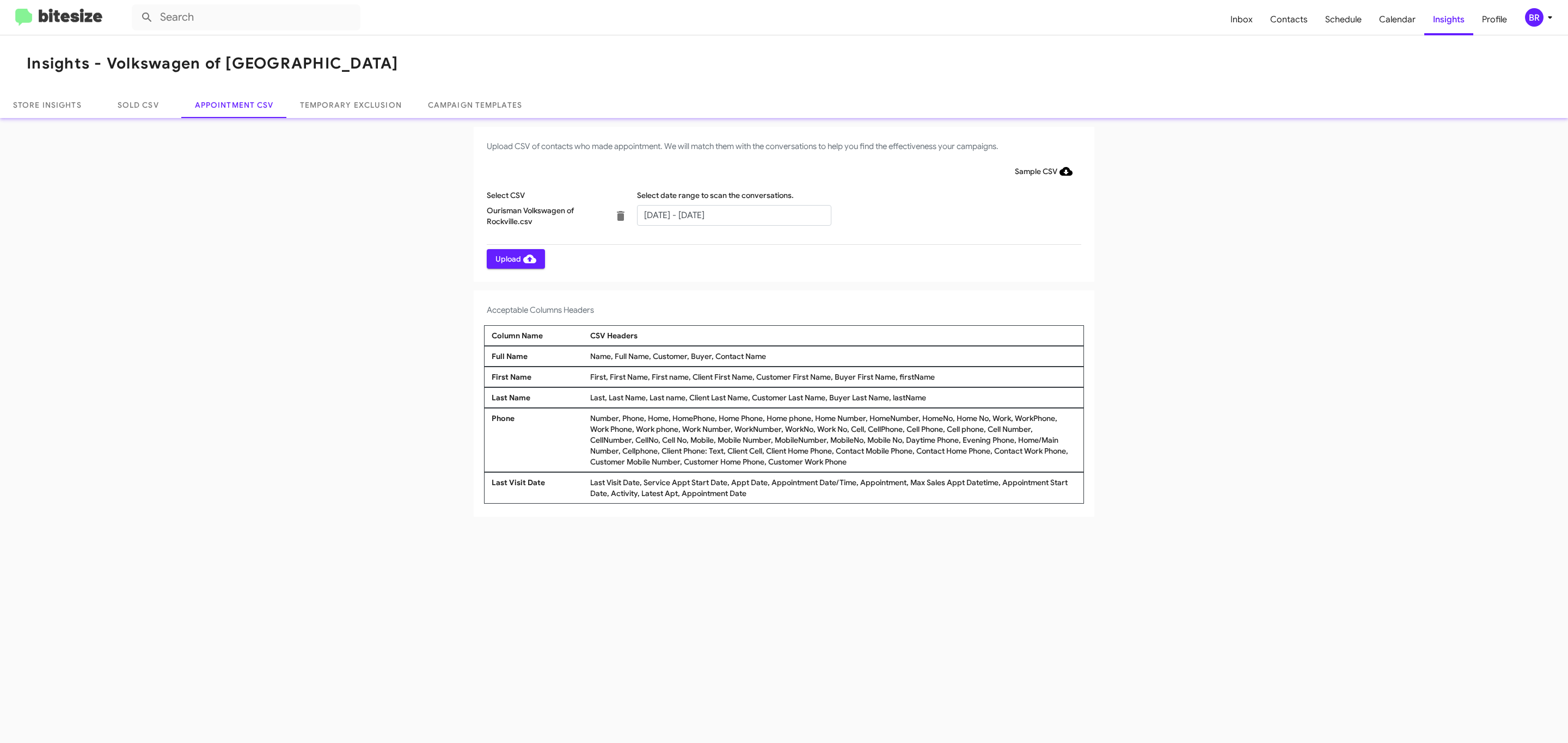
click at [514, 258] on span "Upload" at bounding box center [516, 259] width 41 height 20
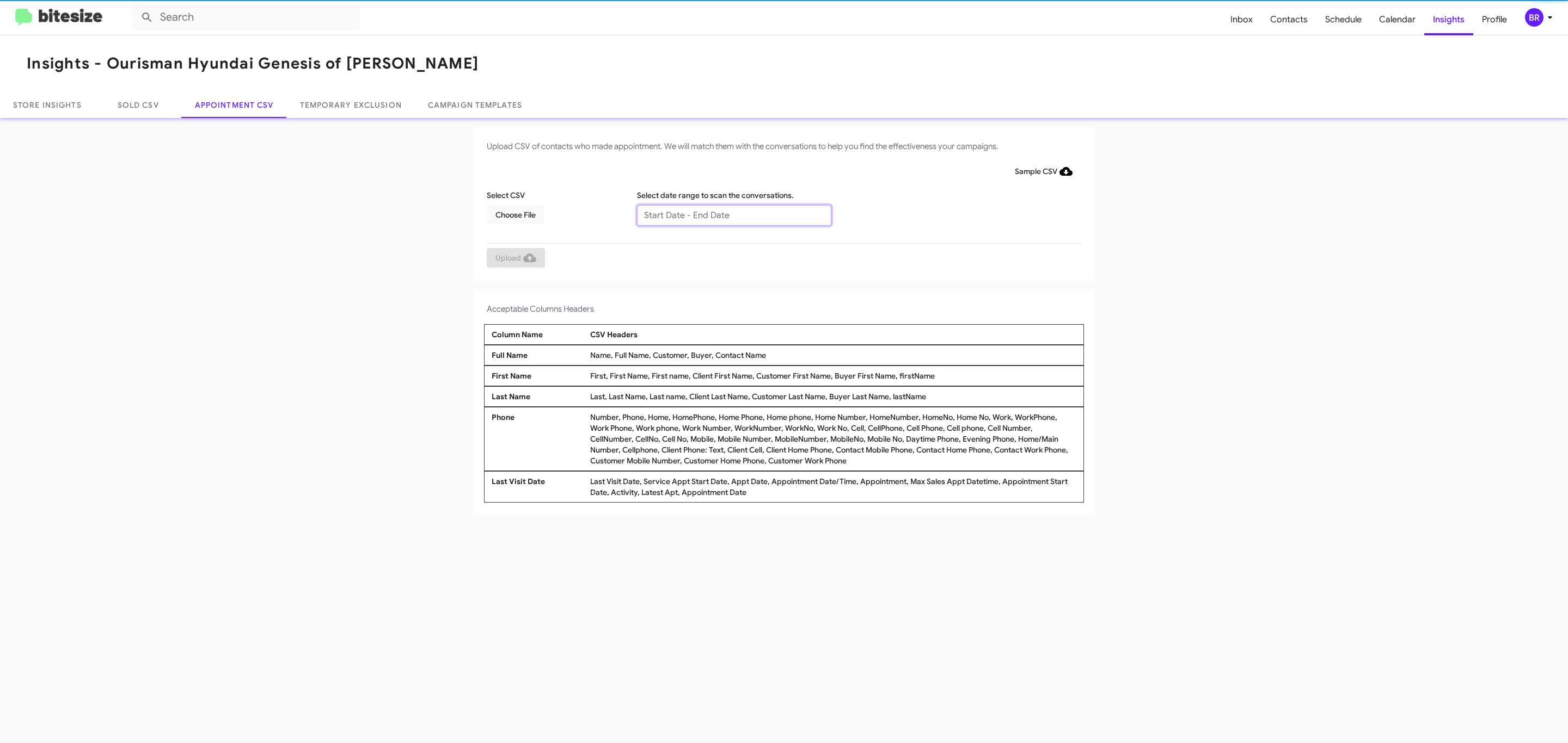
click at [733, 215] on input "text" at bounding box center [734, 215] width 194 height 21
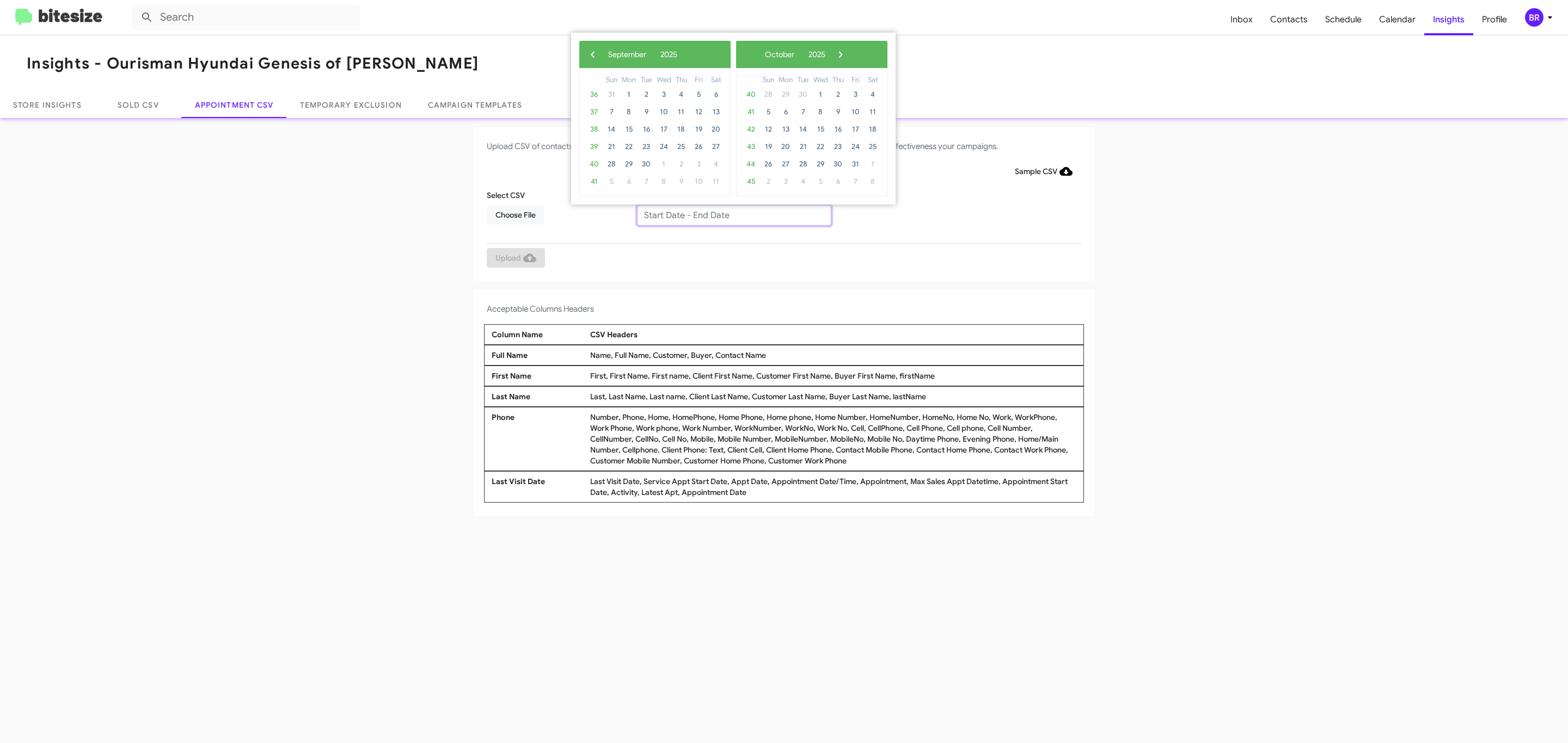
type input "09/23/2025 - 09/30/2025"
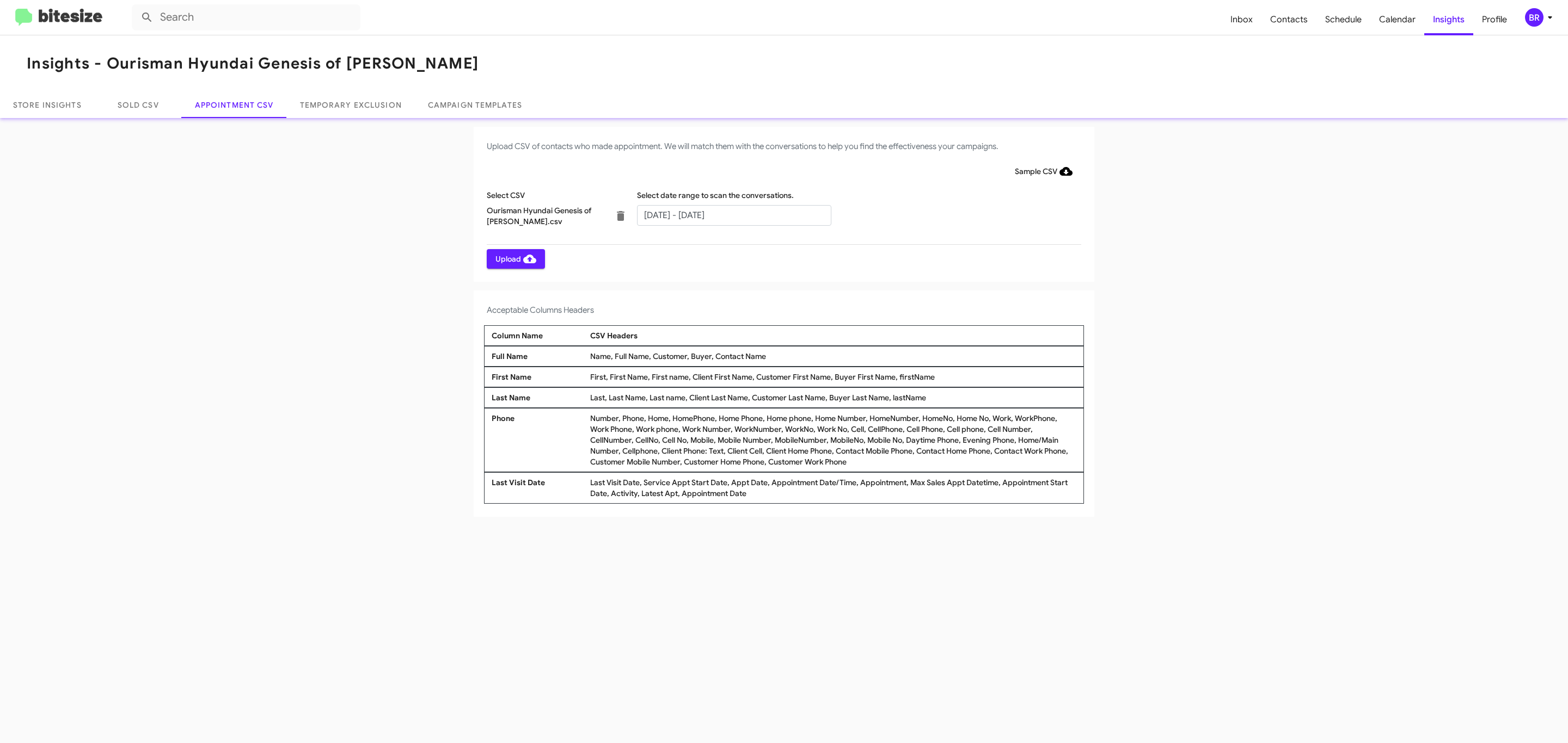
click at [514, 258] on span "Upload" at bounding box center [516, 259] width 41 height 20
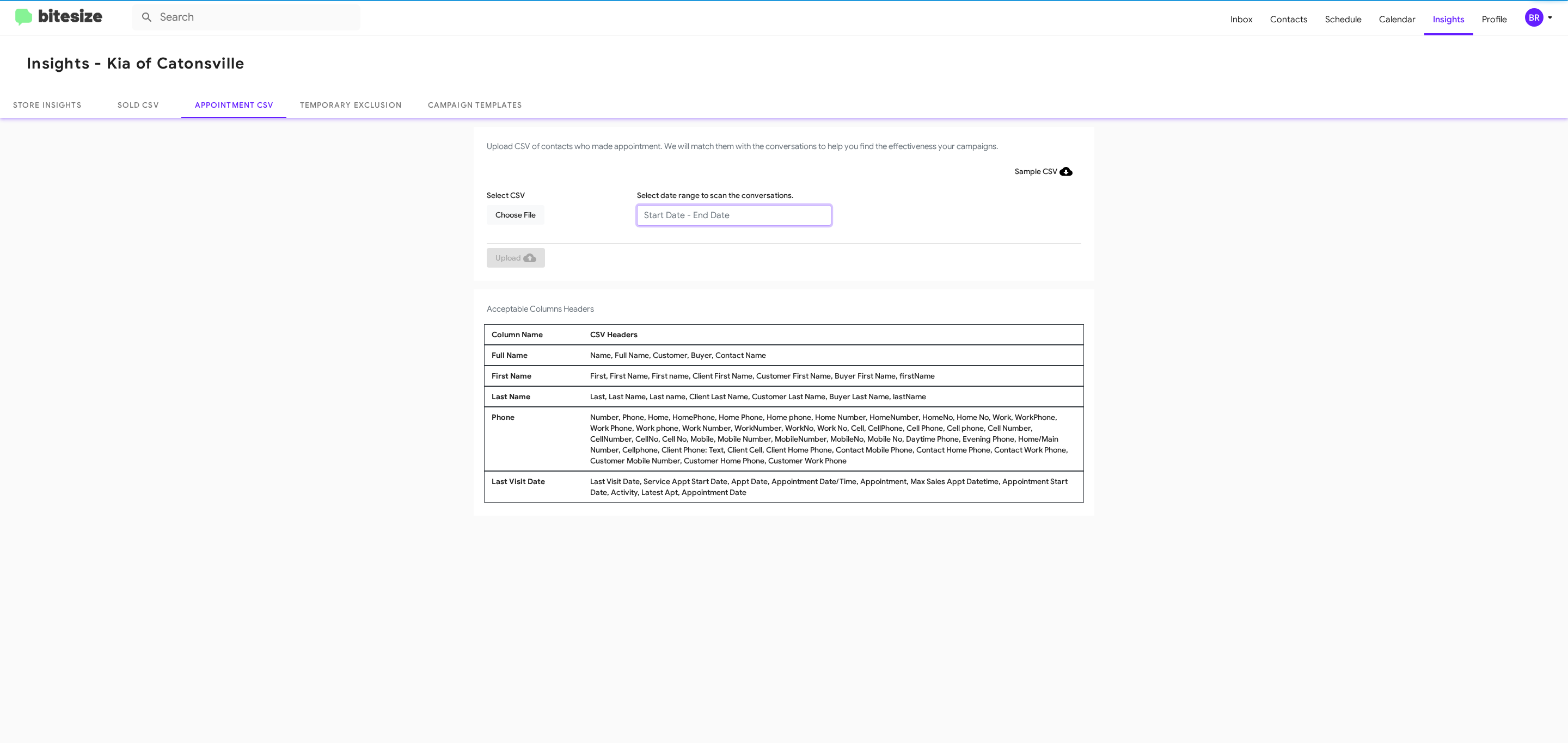
click at [733, 215] on input "text" at bounding box center [734, 215] width 194 height 21
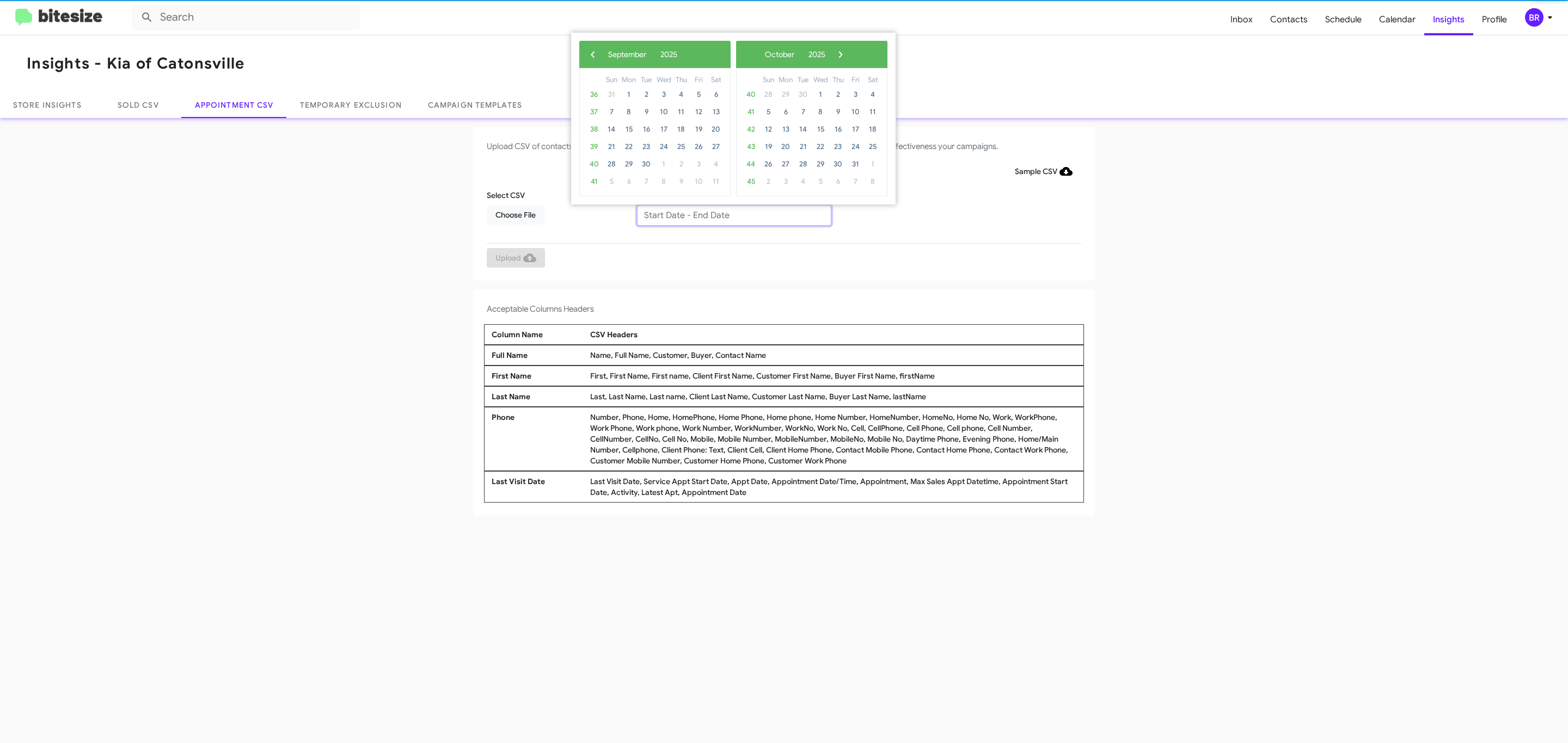
type input "09/23/2025 - 09/30/2025"
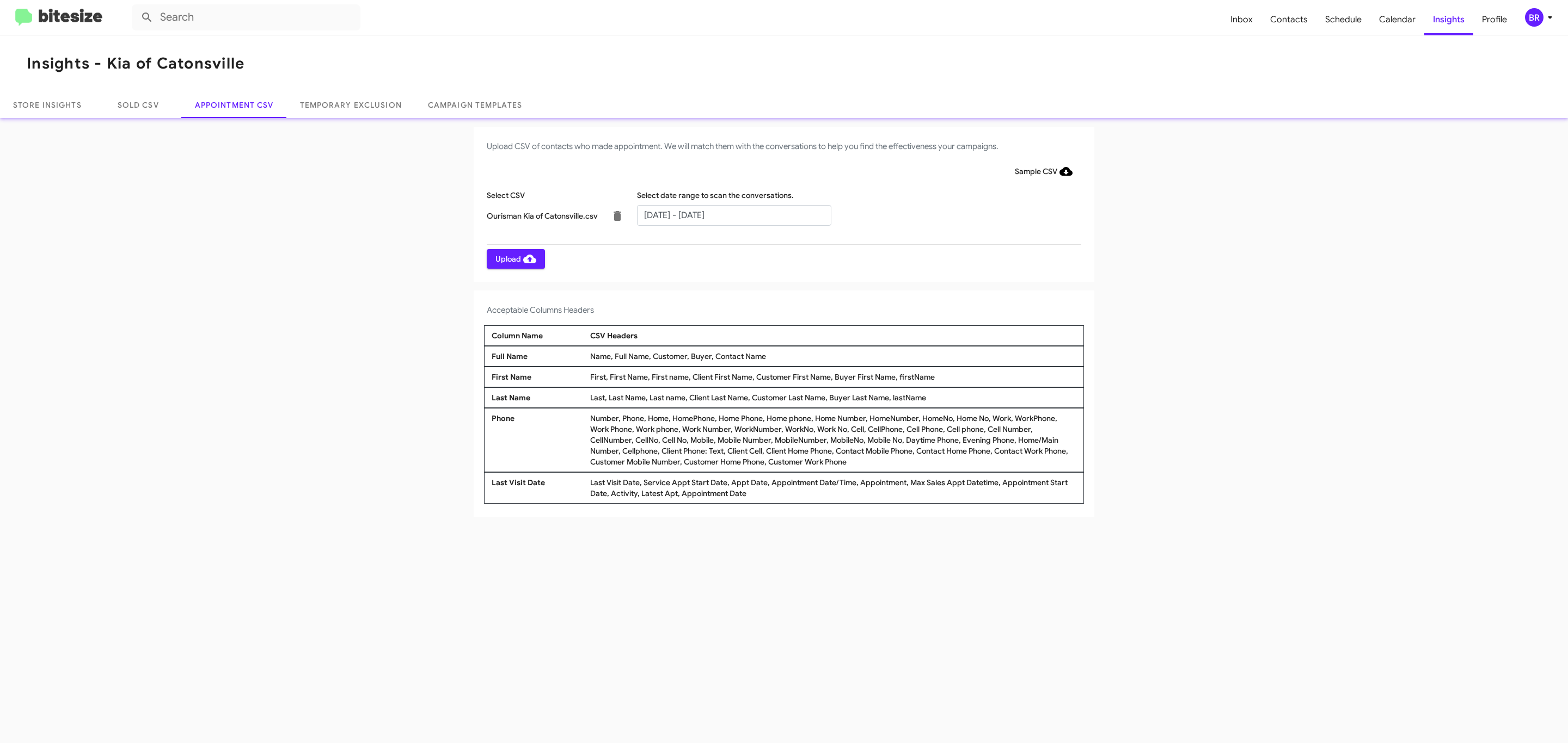
click at [514, 258] on span "Upload" at bounding box center [516, 259] width 41 height 20
click at [733, 215] on input "text" at bounding box center [734, 215] width 194 height 21
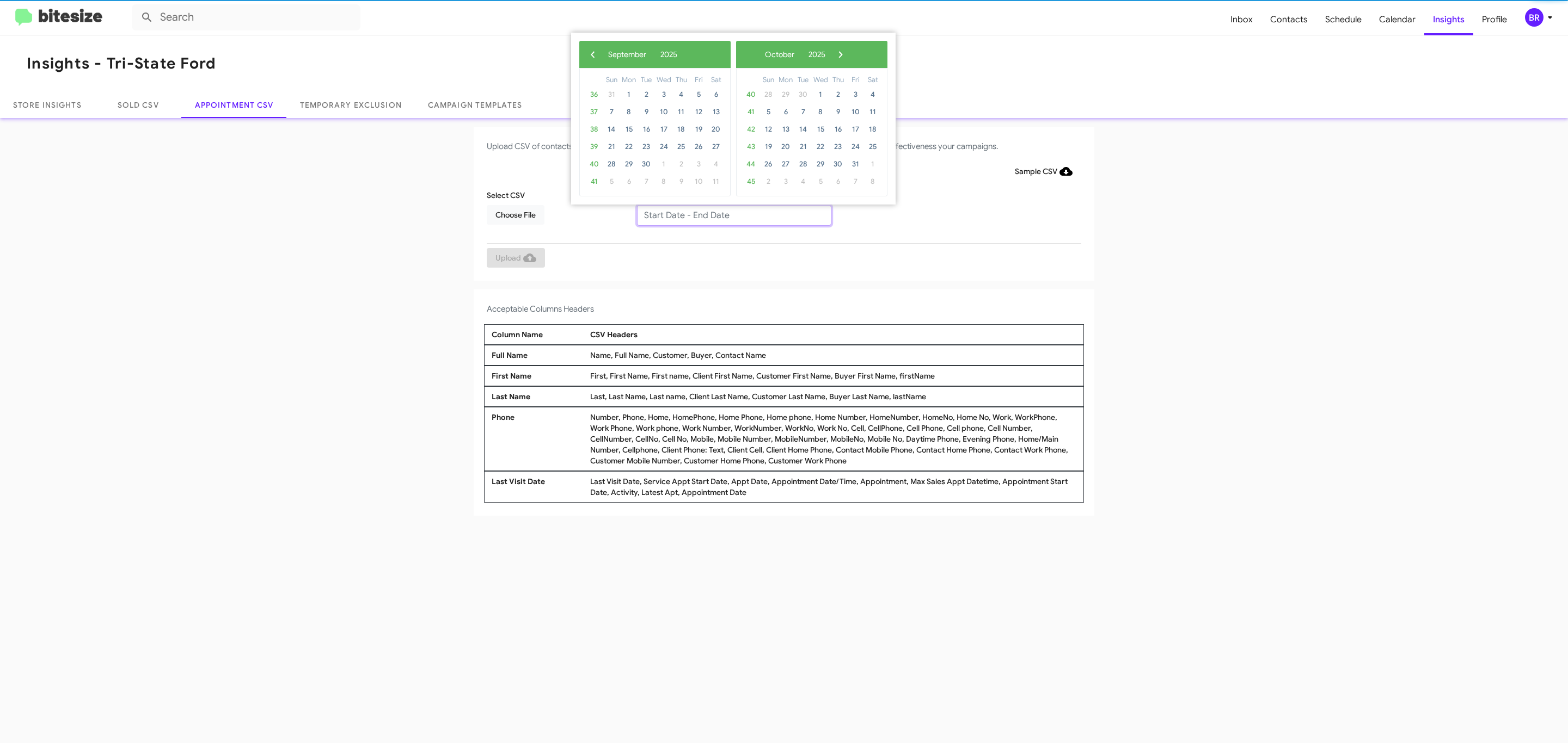
type input "[DATE] - [DATE]"
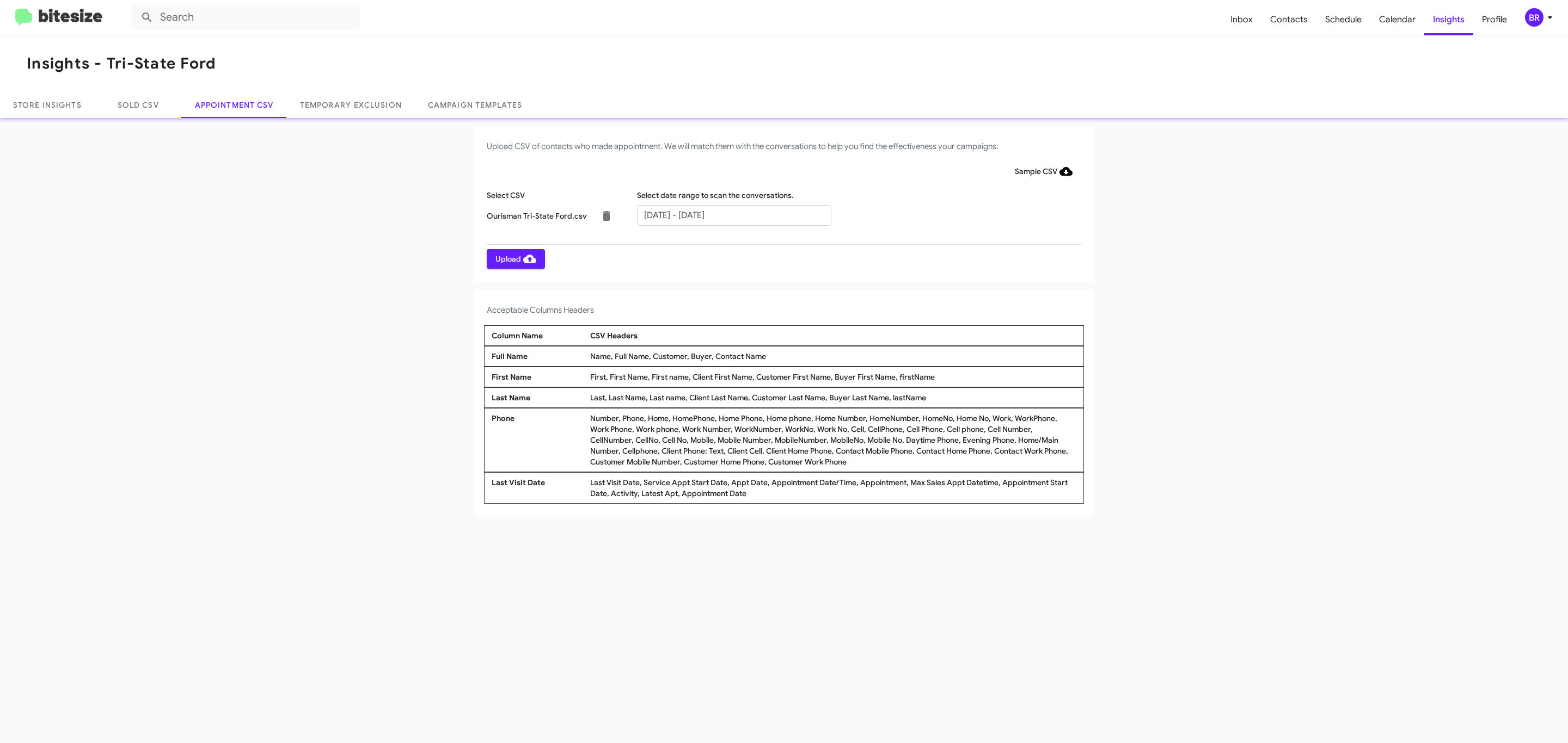
click at [514, 258] on span "Upload" at bounding box center [516, 259] width 41 height 20
click at [733, 215] on input "text" at bounding box center [734, 215] width 194 height 21
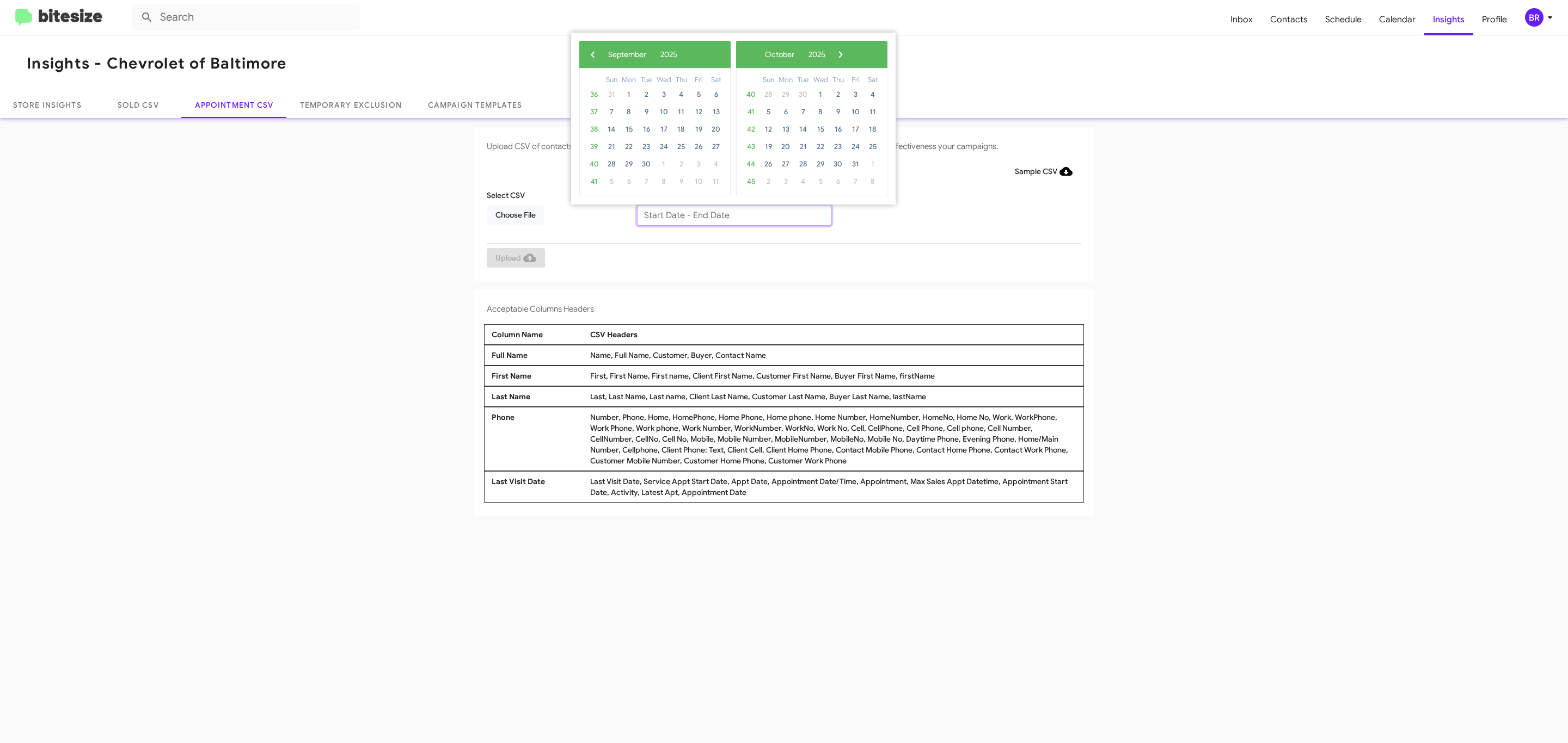
type input "09/23/2025 - 09/30/2025"
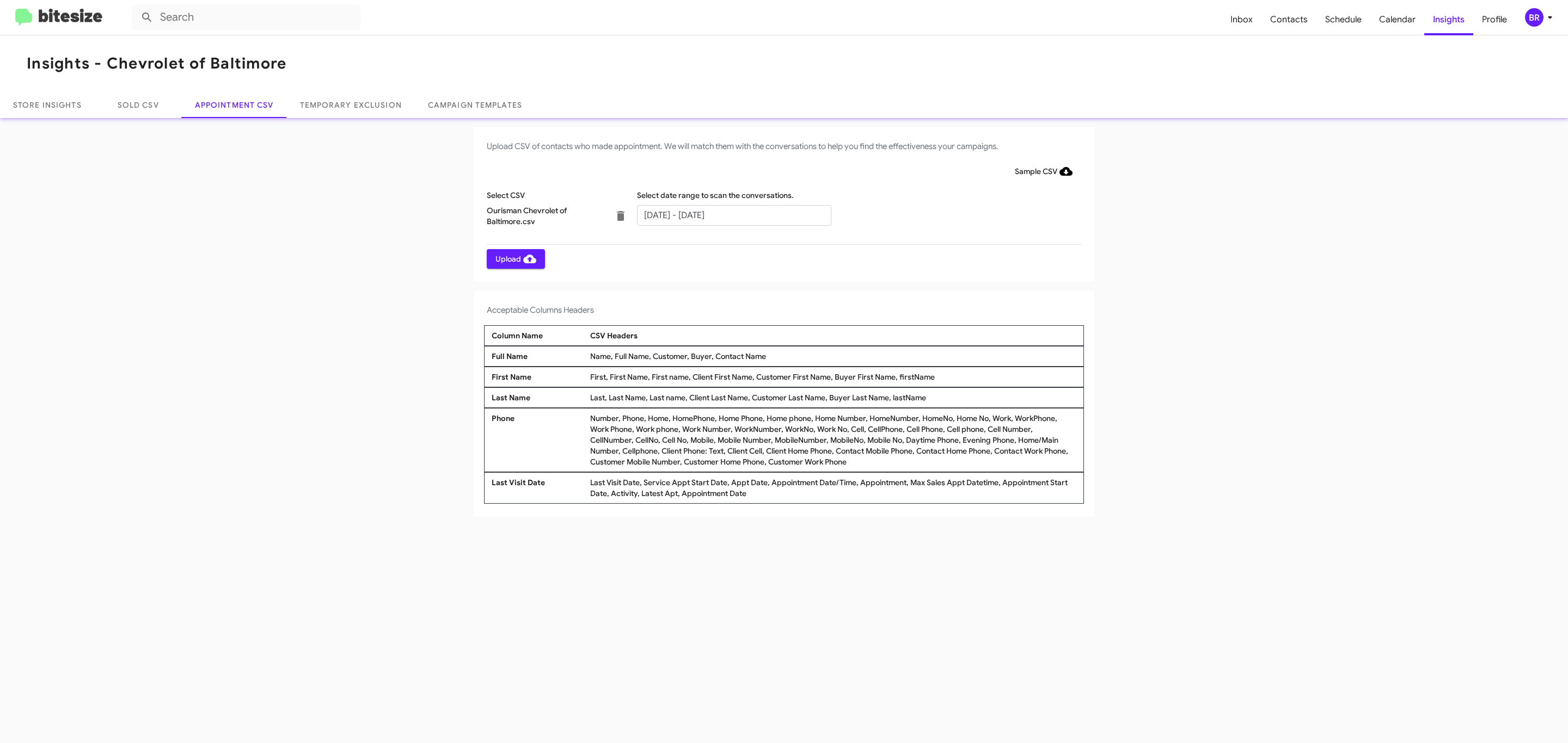
click at [514, 258] on span "Upload" at bounding box center [516, 259] width 41 height 20
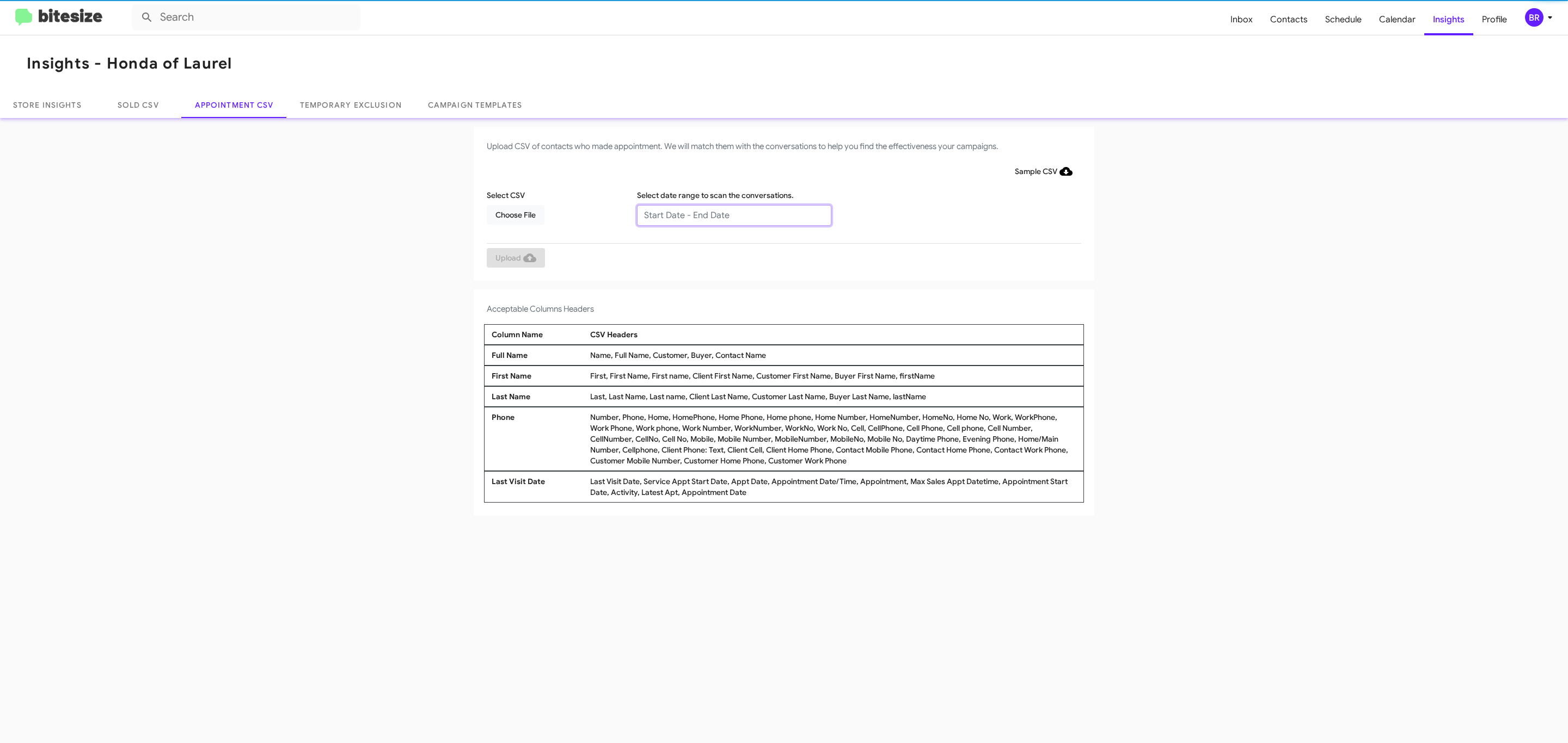
click at [733, 215] on input "text" at bounding box center [734, 215] width 194 height 21
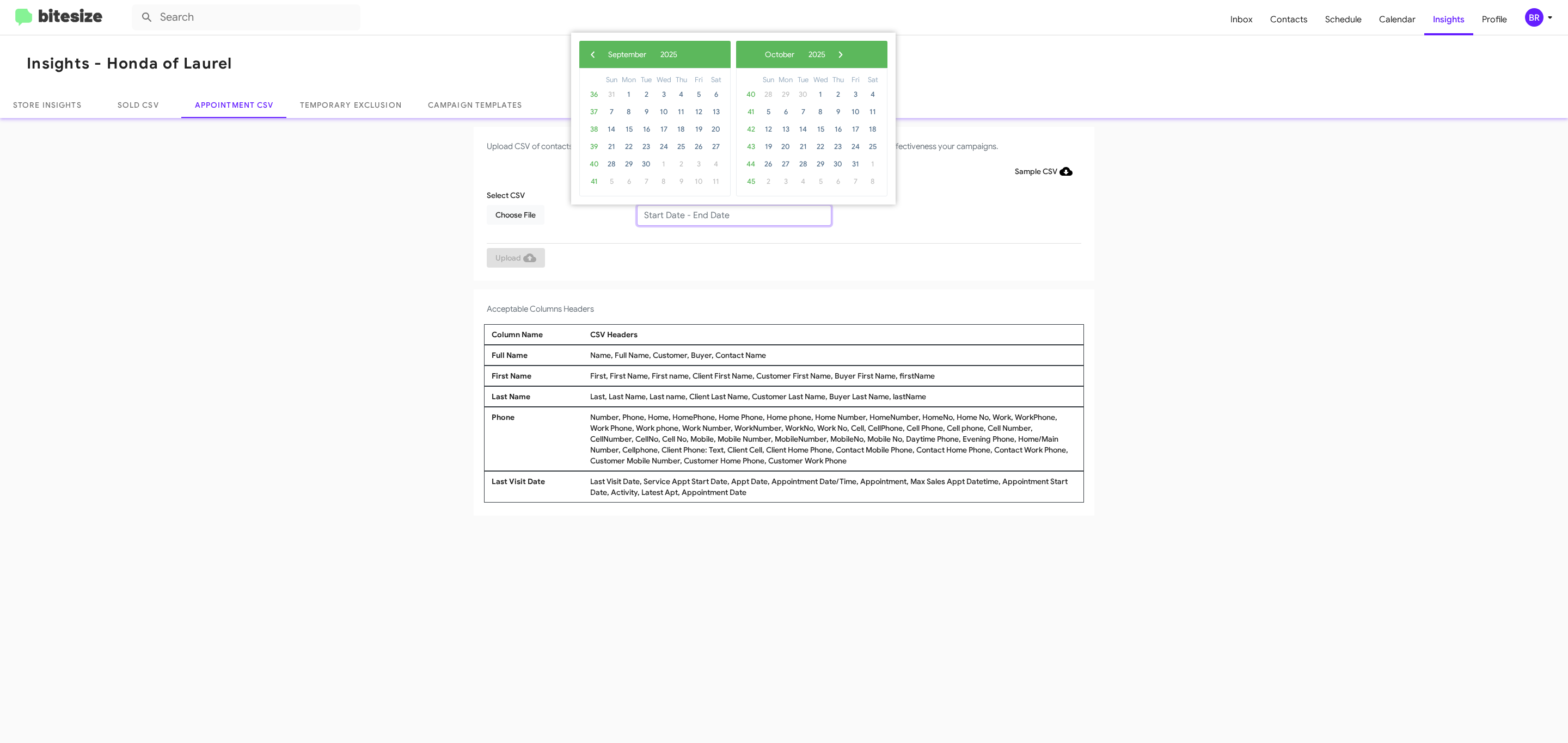
type input "09/23/2025 - 09/30/2025"
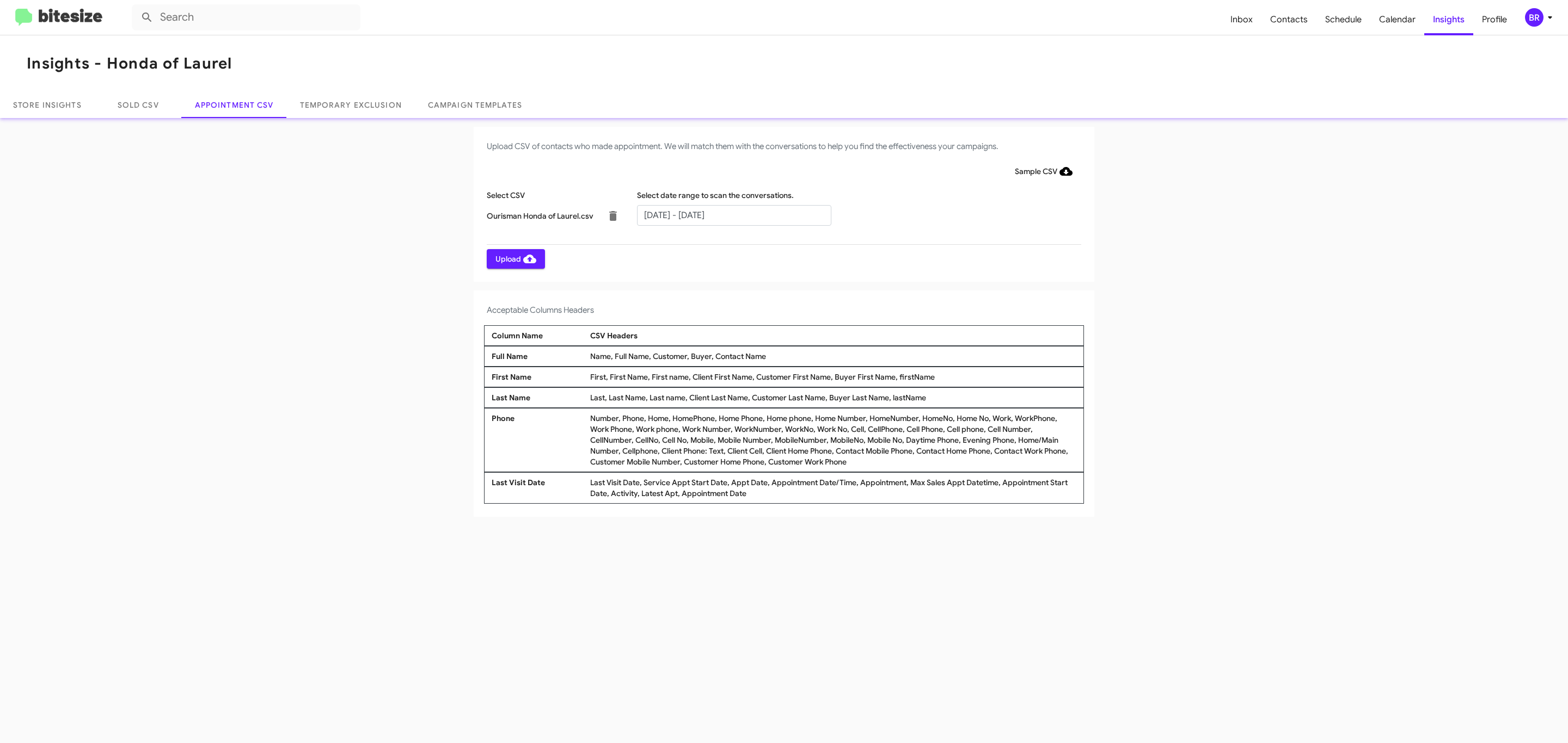
click at [514, 258] on span "Upload" at bounding box center [516, 259] width 41 height 20
click at [733, 215] on input "text" at bounding box center [734, 215] width 194 height 21
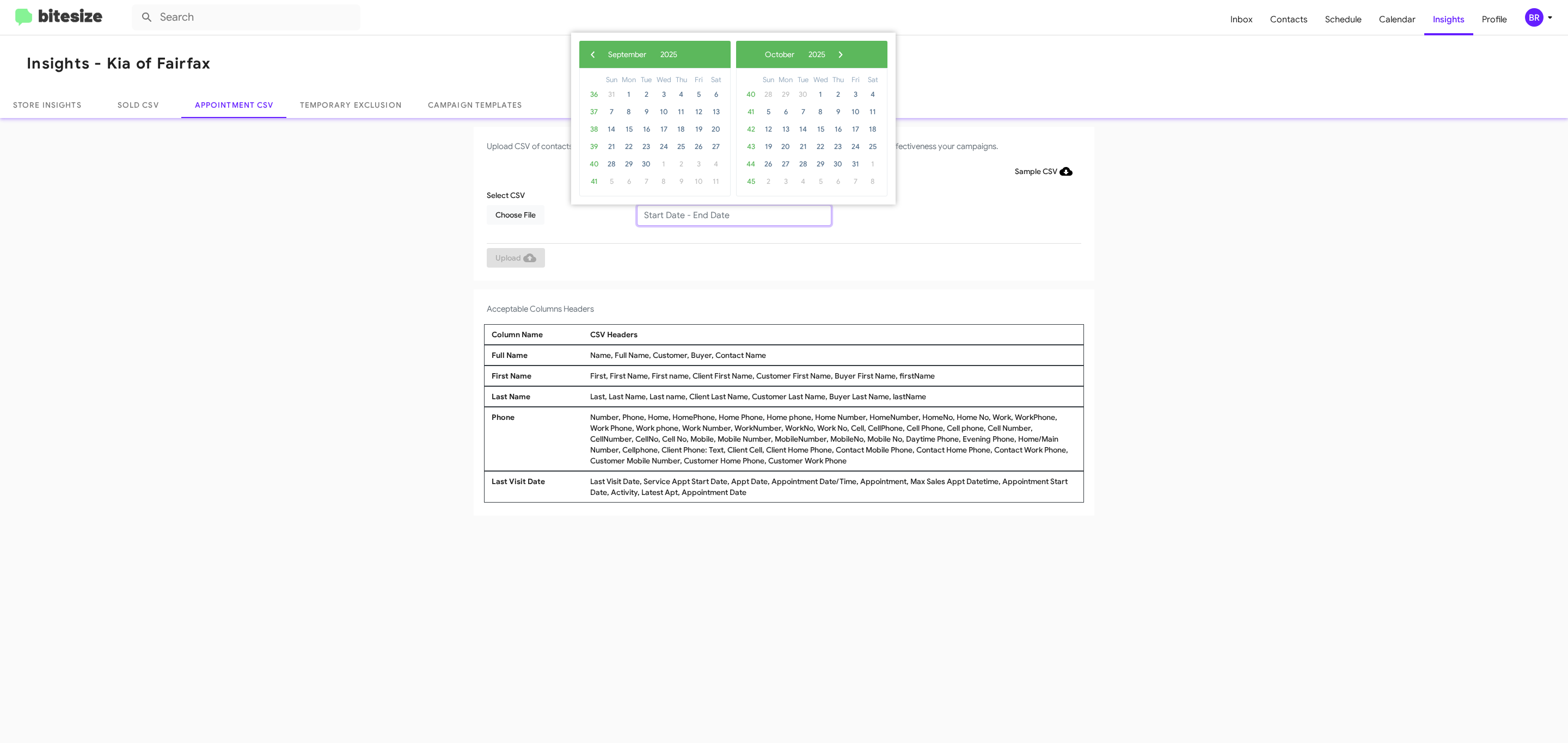
type input "09/23/2025 - 09/30/2025"
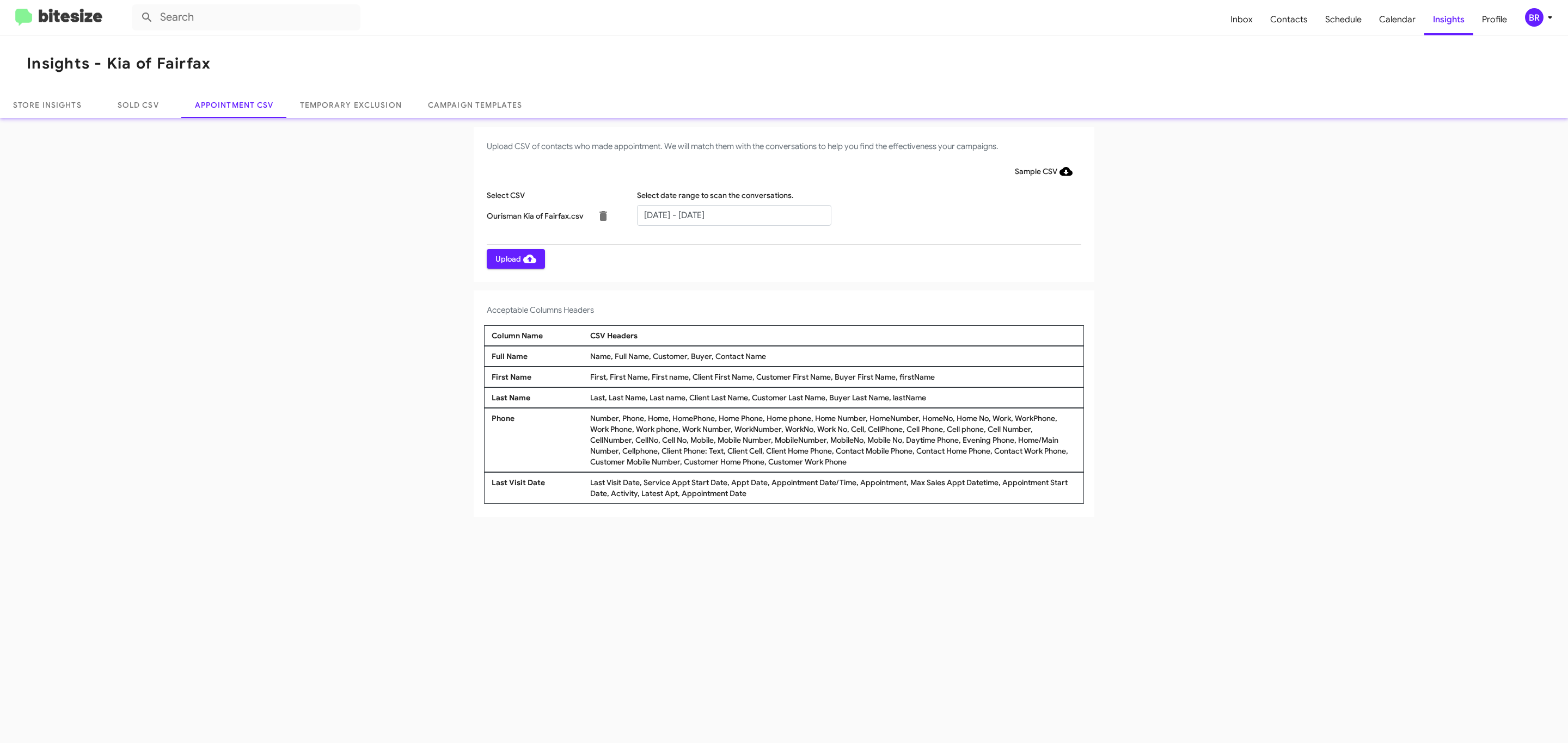
click at [514, 258] on span "Upload" at bounding box center [516, 259] width 41 height 20
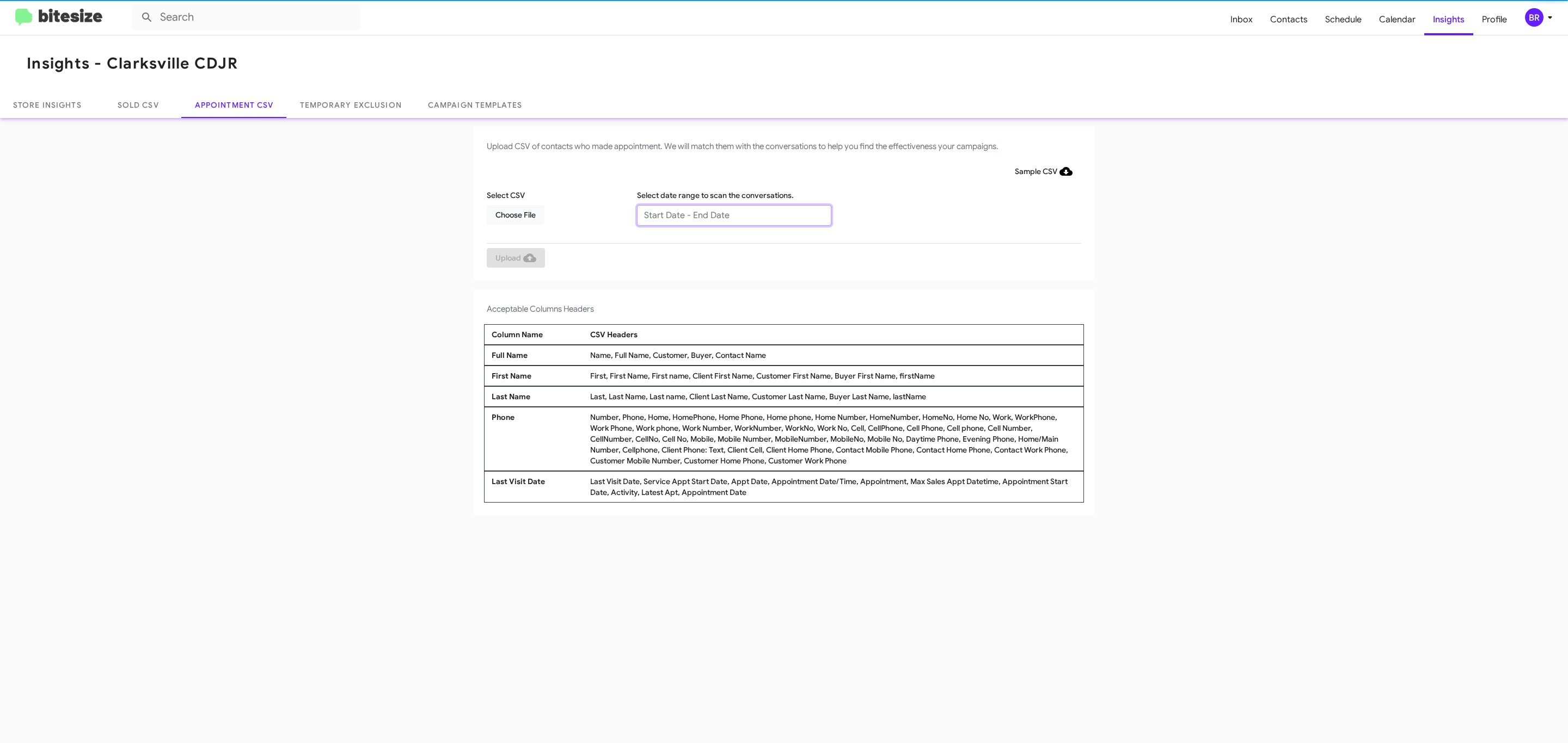
click at [733, 215] on input "text" at bounding box center [734, 215] width 194 height 21
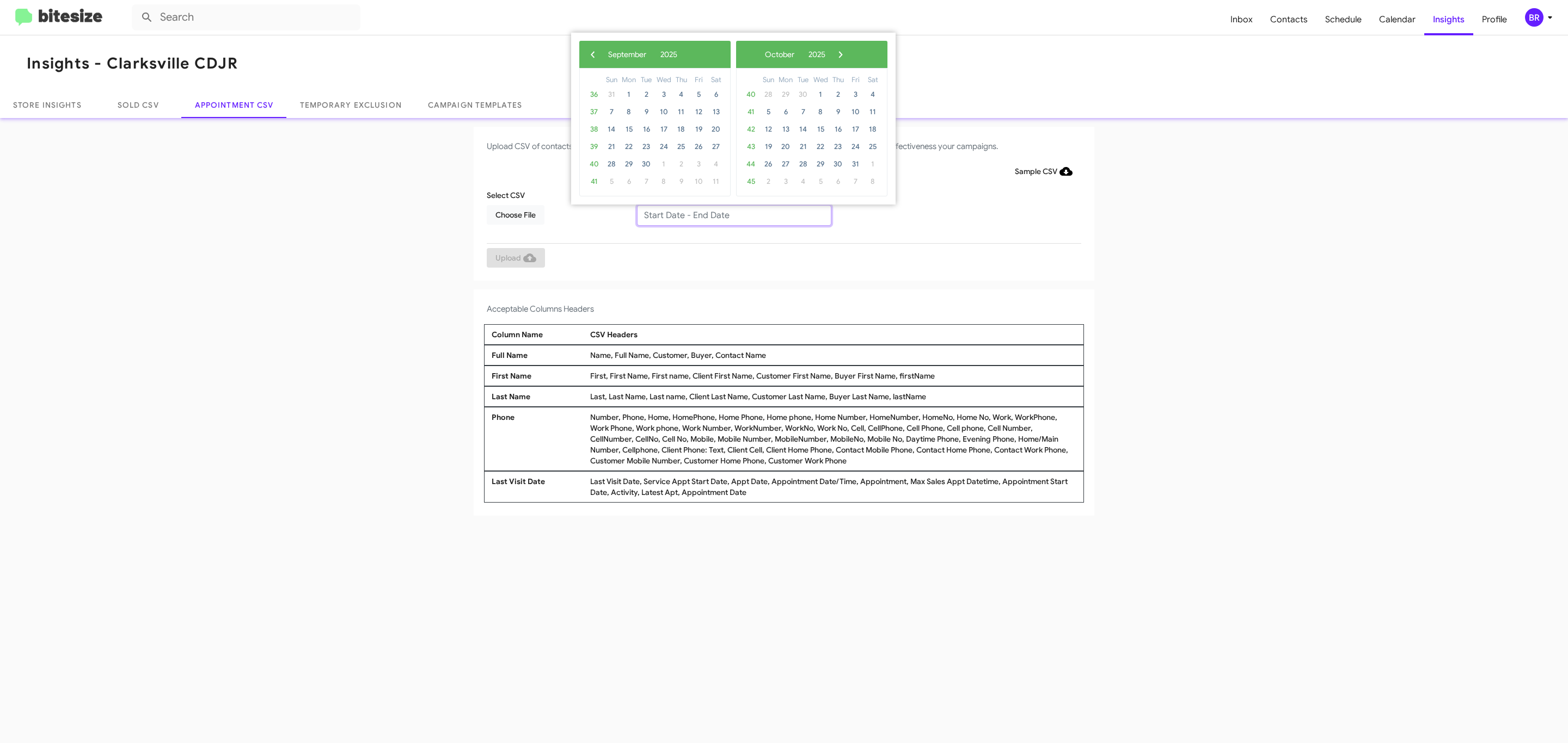
type input "[DATE] - [DATE]"
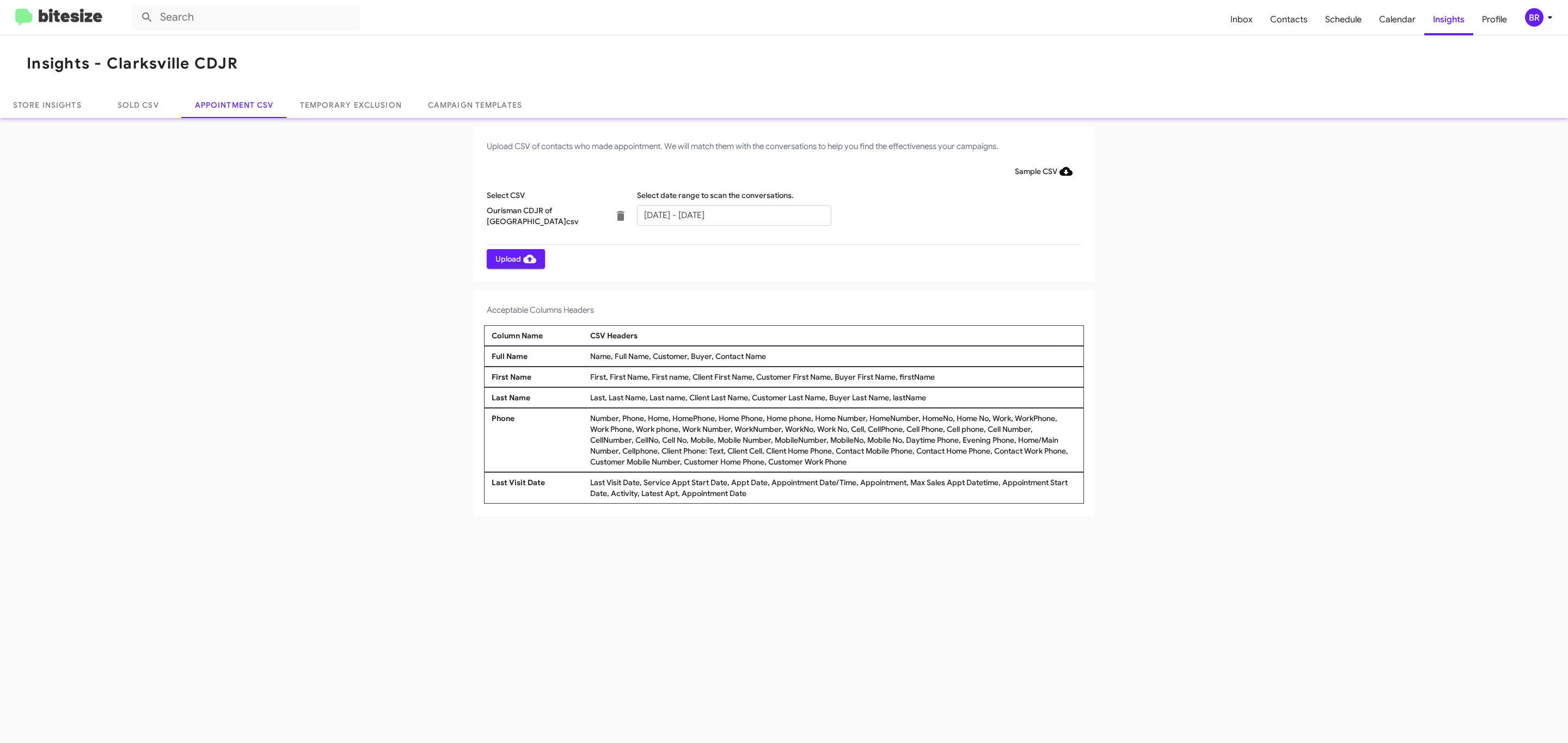
click at [514, 258] on span "Upload" at bounding box center [516, 259] width 41 height 20
click at [733, 215] on input "text" at bounding box center [734, 215] width 194 height 21
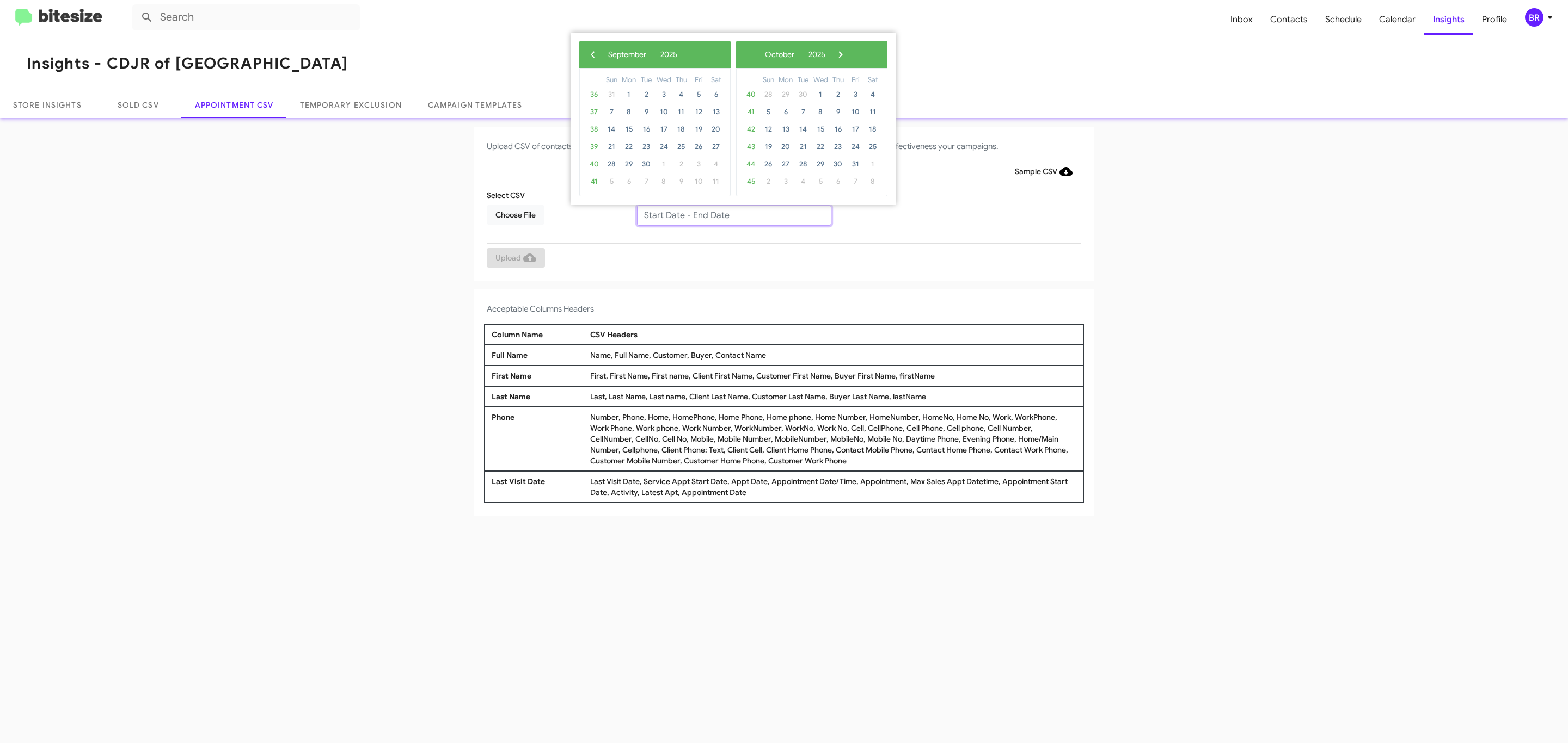
type input "09/23/2025 - 09/30/2025"
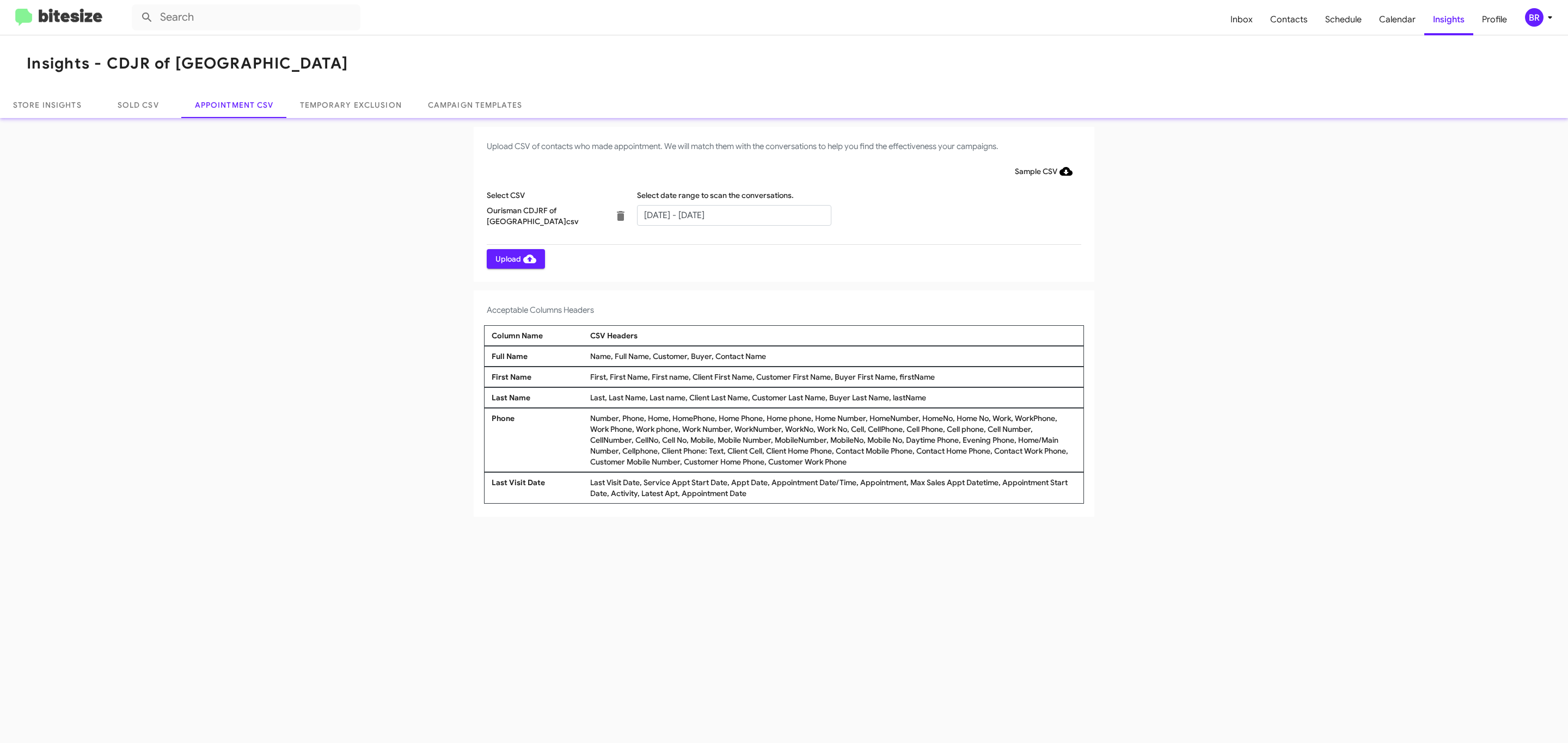
click at [514, 258] on span "Upload" at bounding box center [516, 259] width 41 height 20
click at [733, 215] on input "text" at bounding box center [734, 215] width 194 height 21
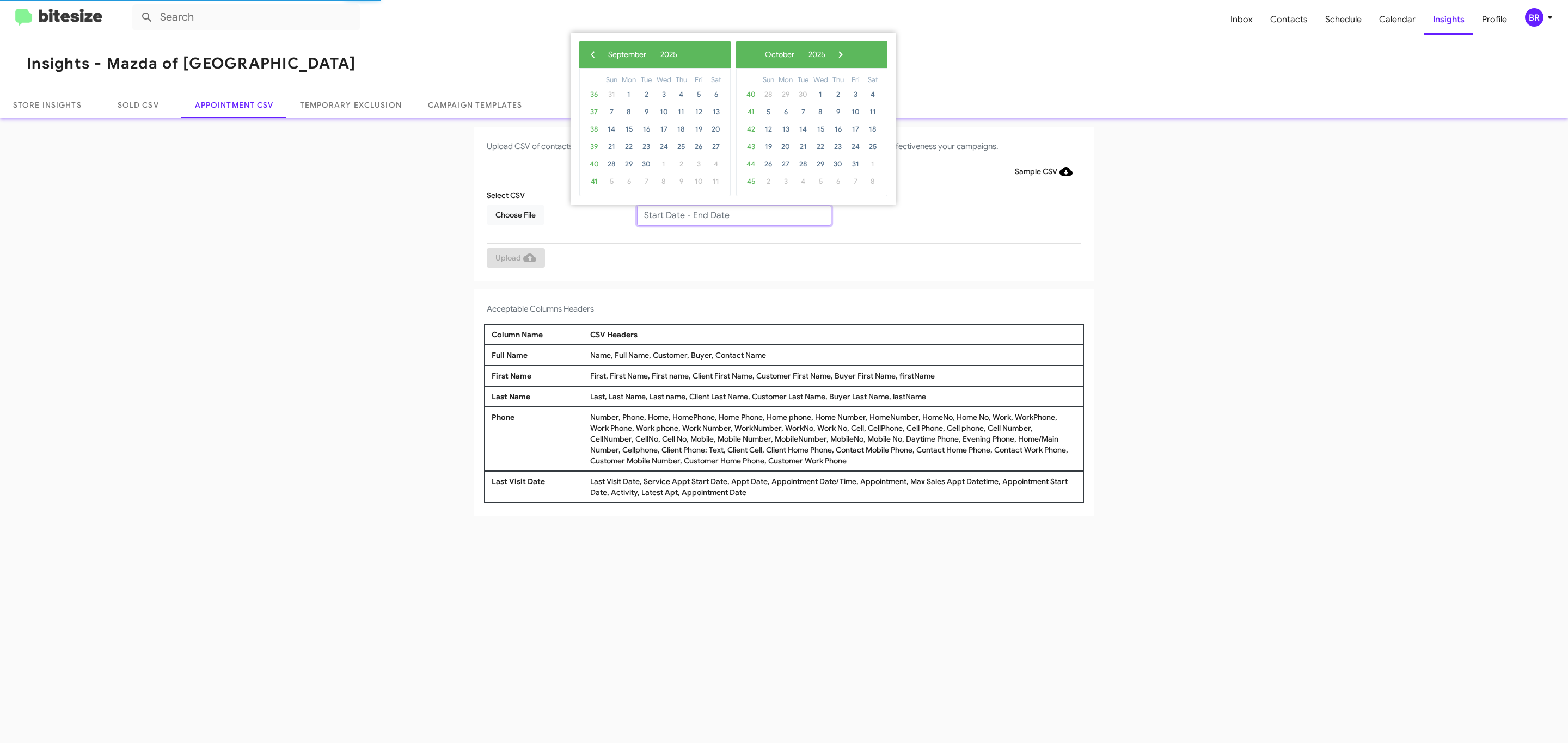
type input "[DATE] - [DATE]"
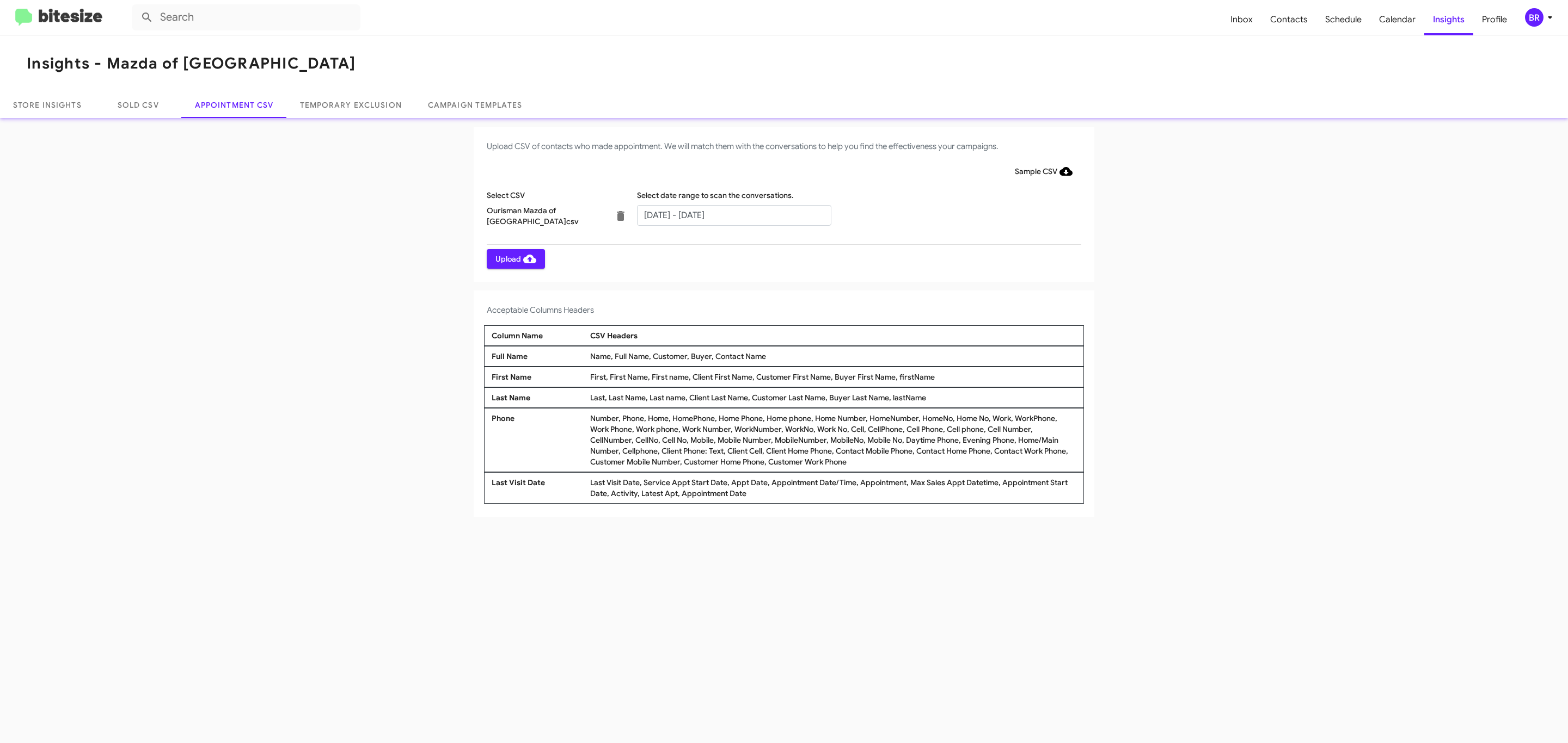
click at [514, 258] on span "Upload" at bounding box center [516, 259] width 41 height 20
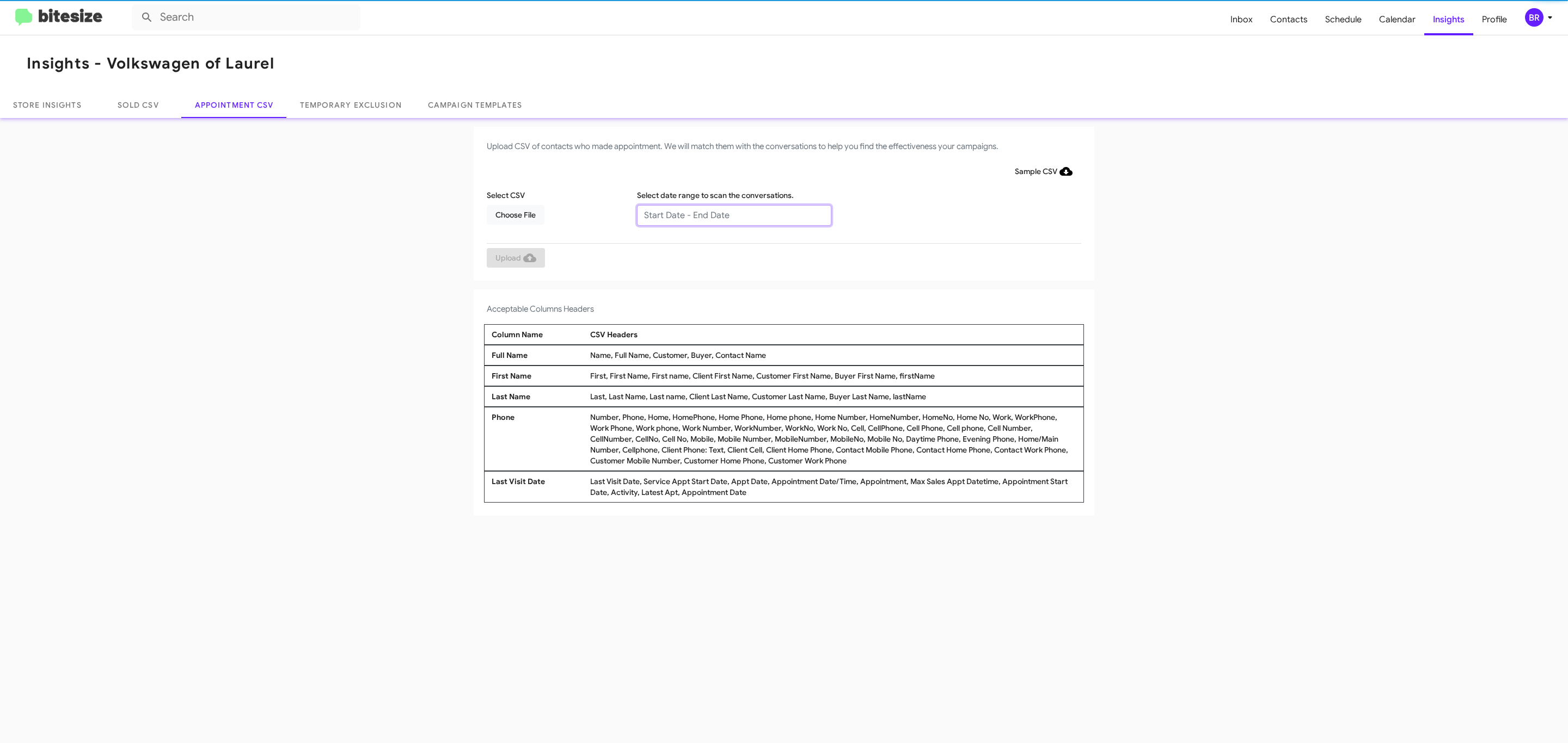
click at [733, 215] on input "text" at bounding box center [734, 215] width 194 height 21
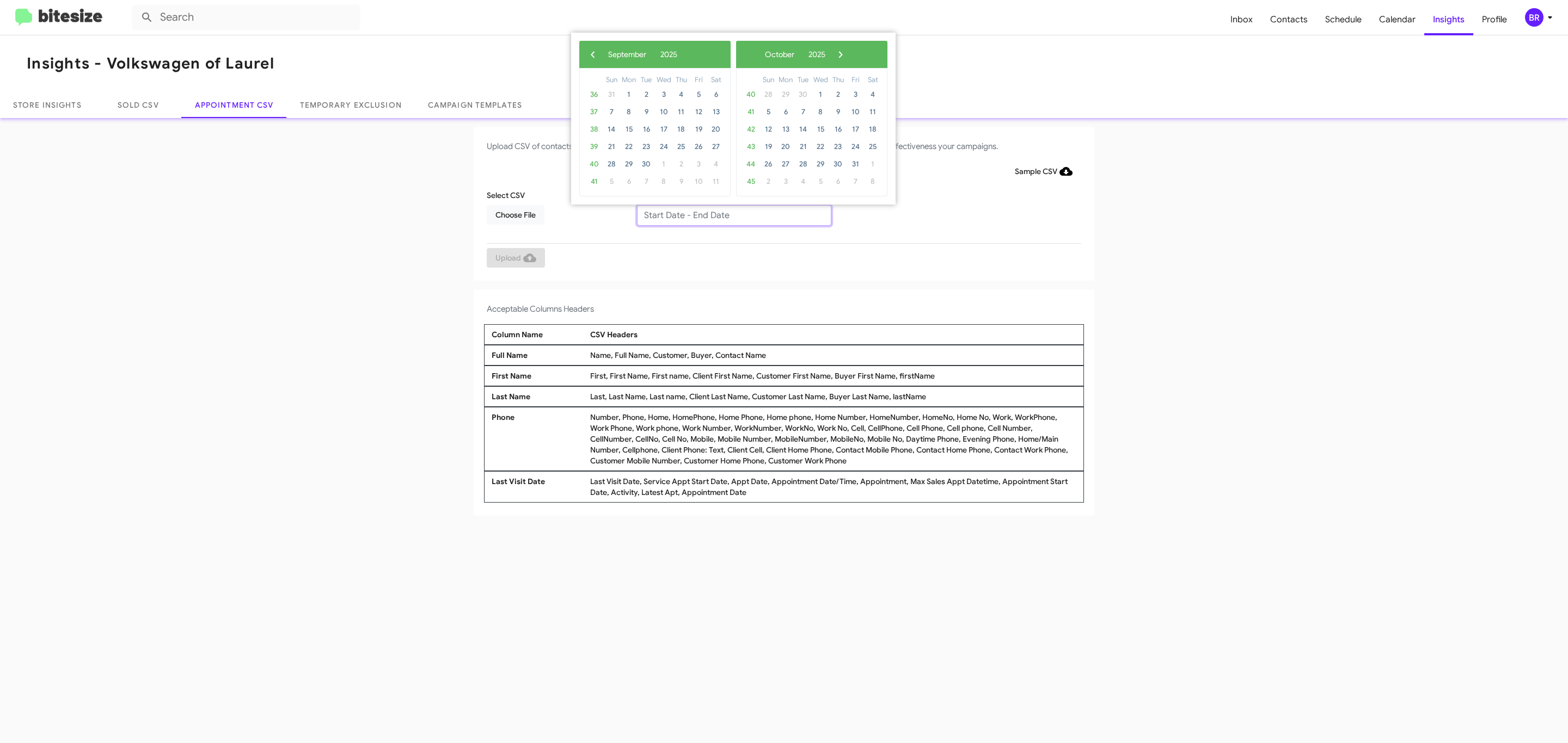
type input "[DATE] - [DATE]"
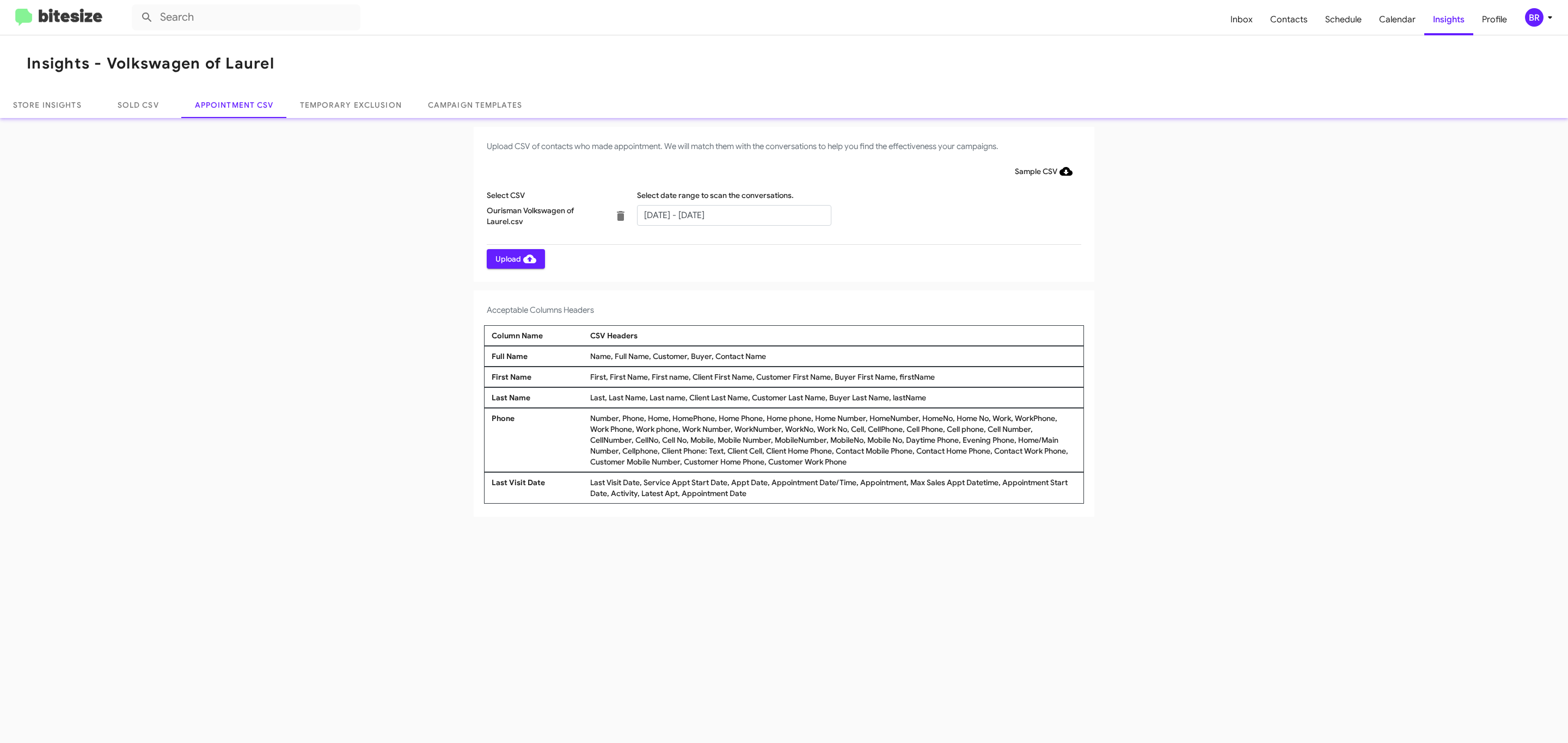
click at [514, 258] on span "Upload" at bounding box center [516, 259] width 41 height 20
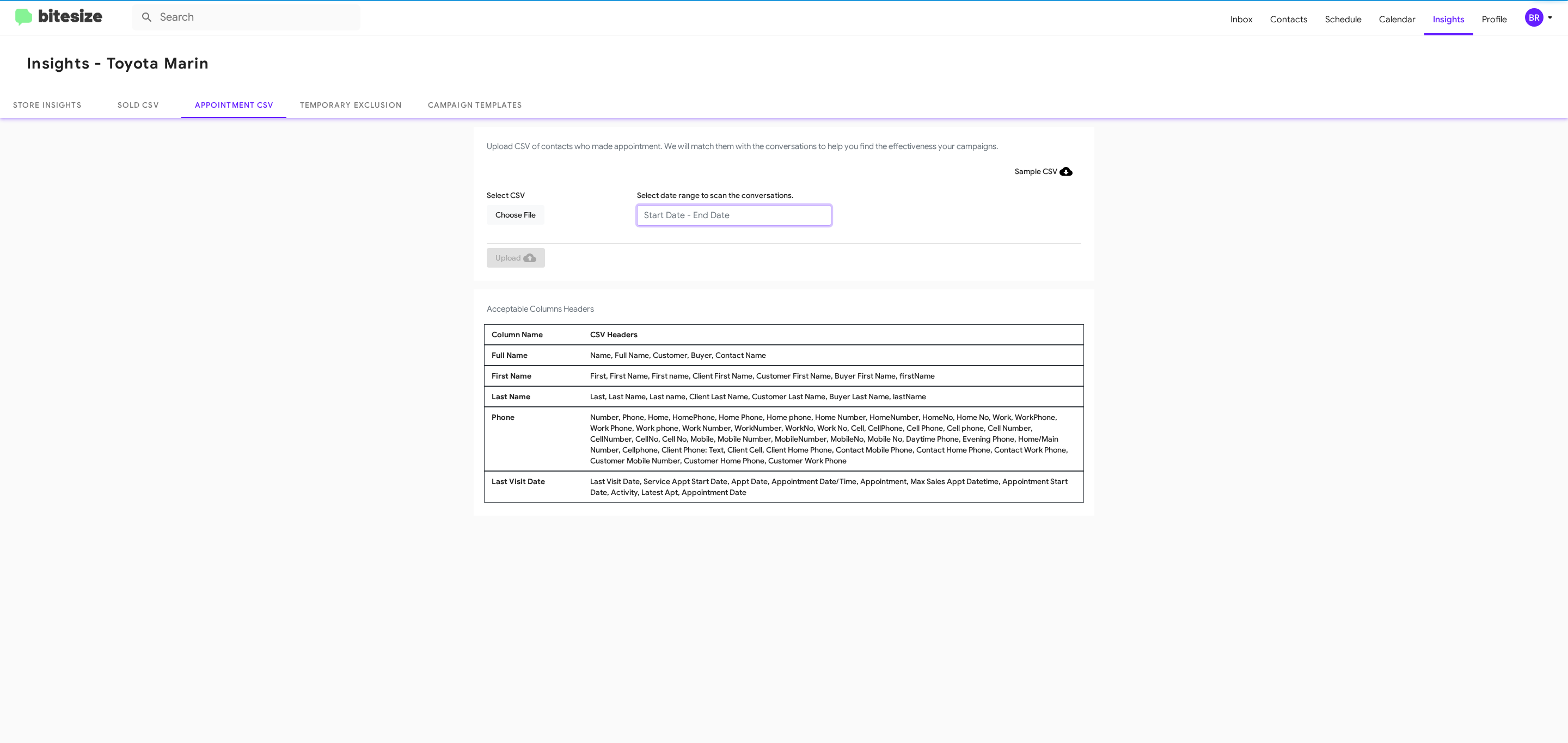
click at [733, 215] on input "text" at bounding box center [734, 215] width 194 height 21
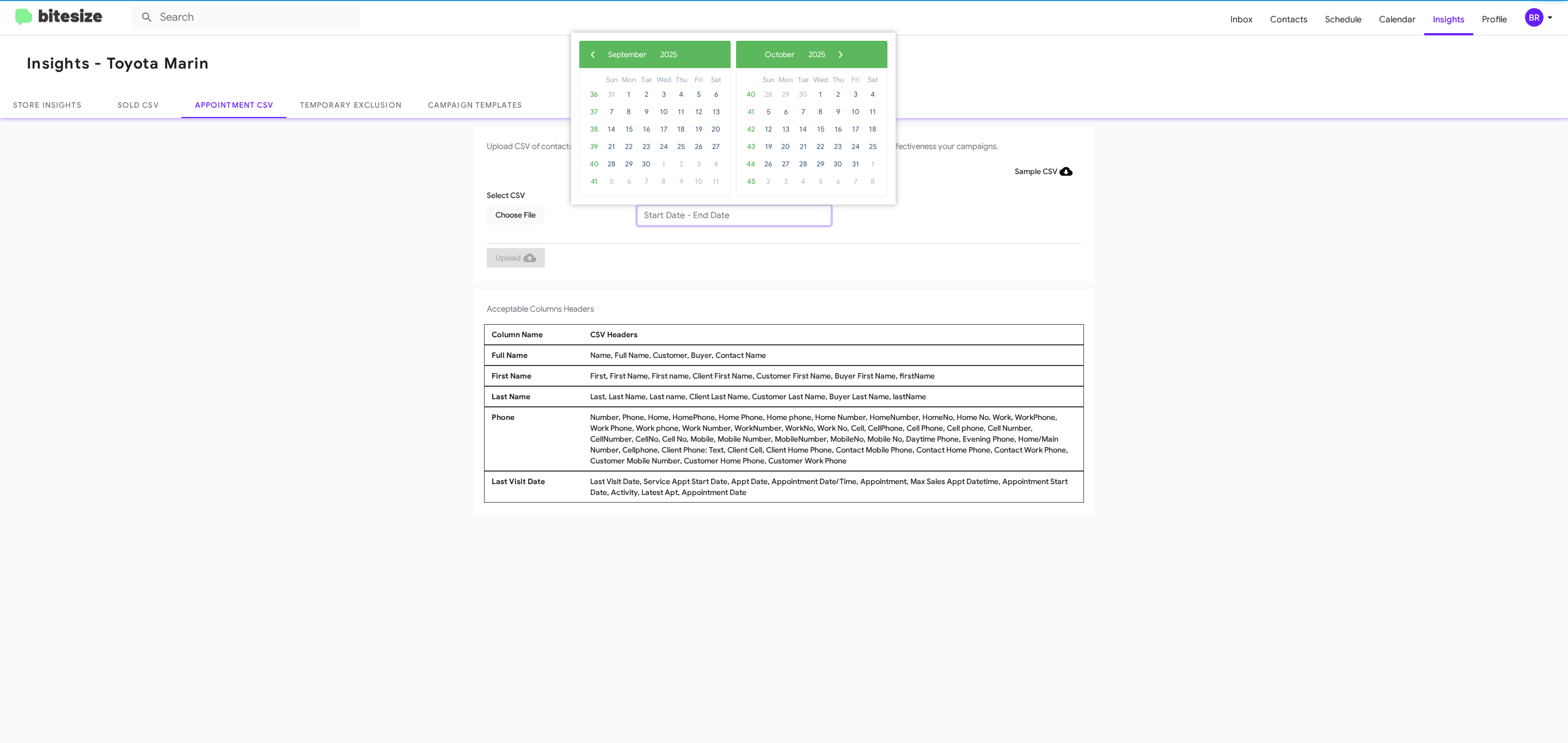
type input "09/23/2025 - 09/30/2025"
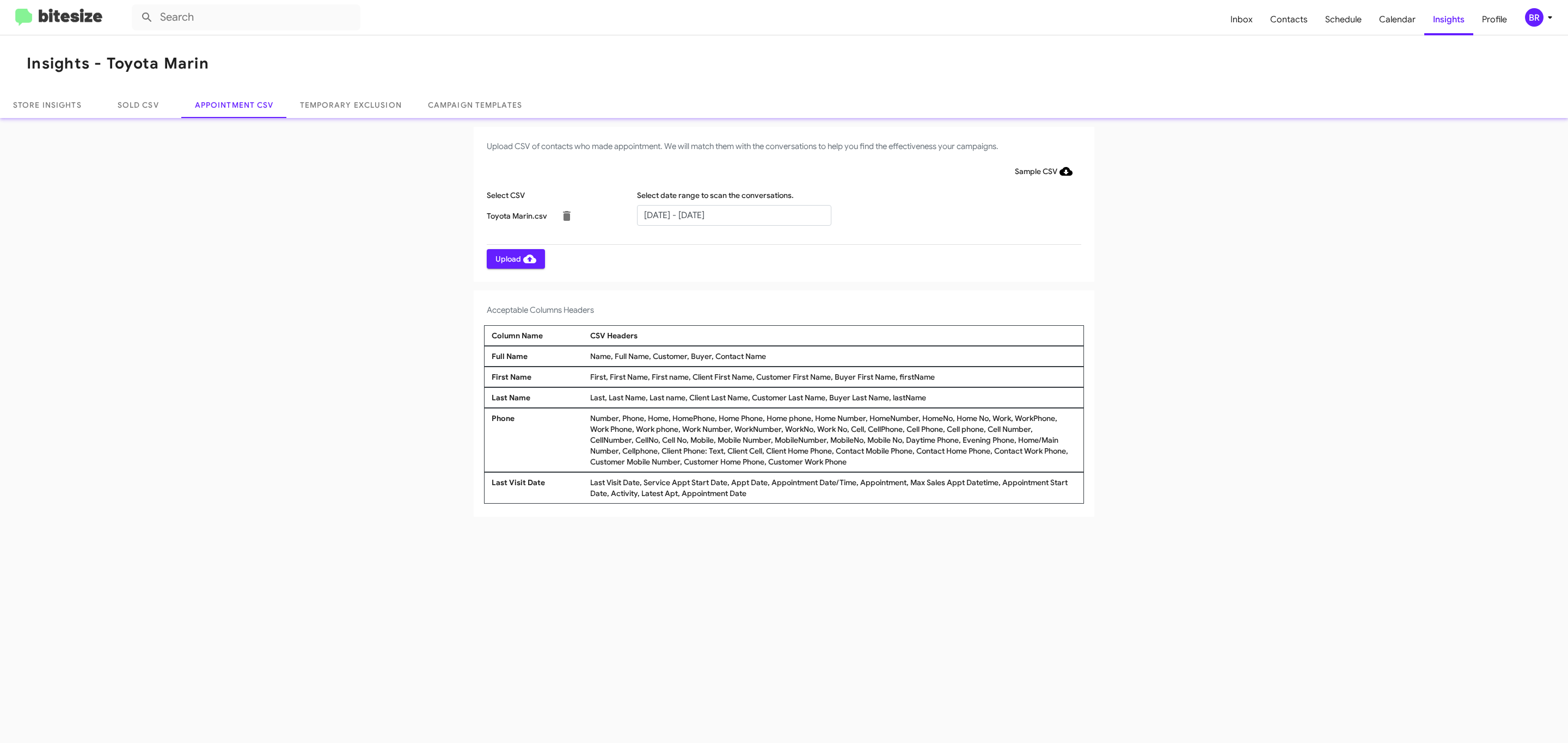
click at [514, 258] on span "Upload" at bounding box center [516, 259] width 41 height 20
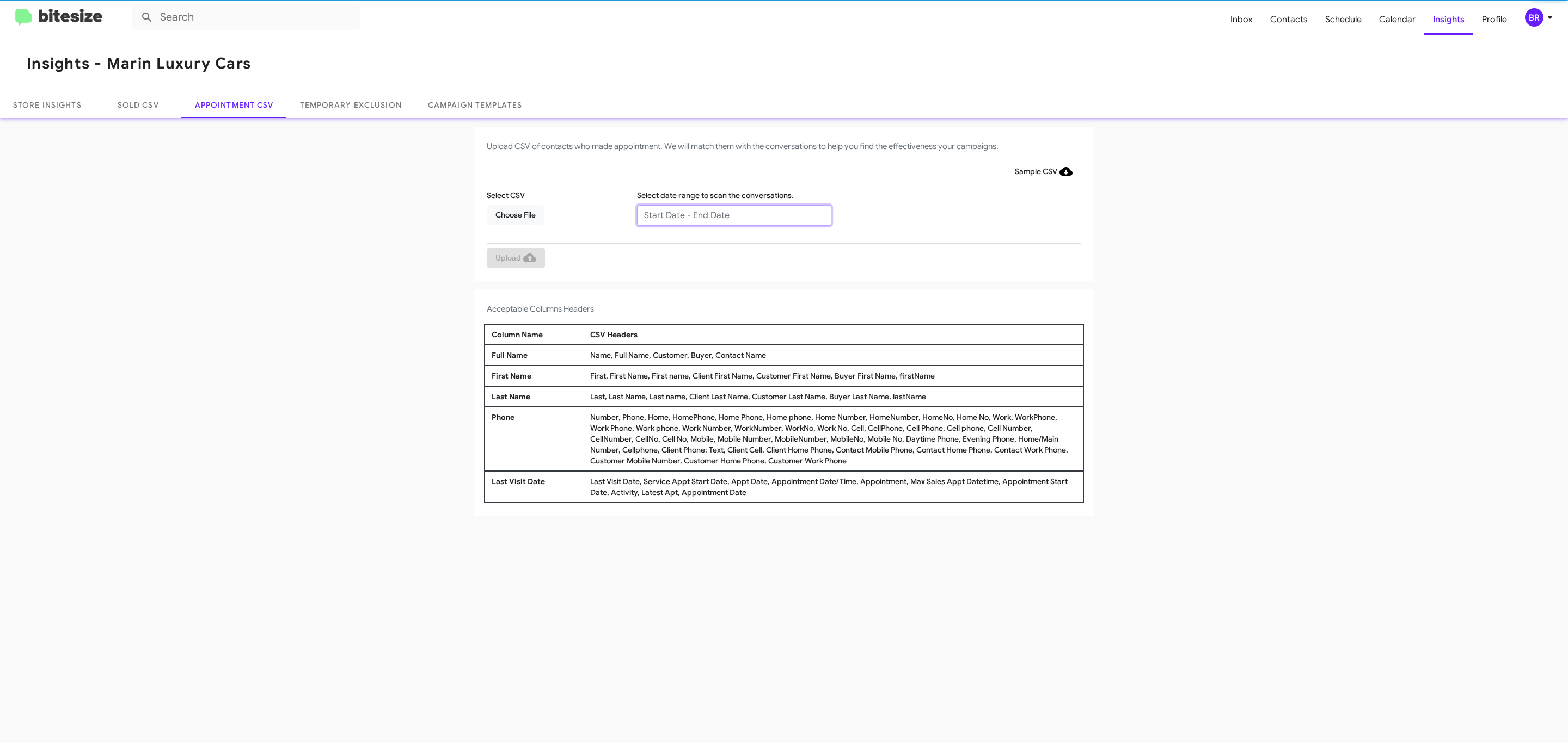
click at [733, 215] on input "text" at bounding box center [734, 215] width 194 height 21
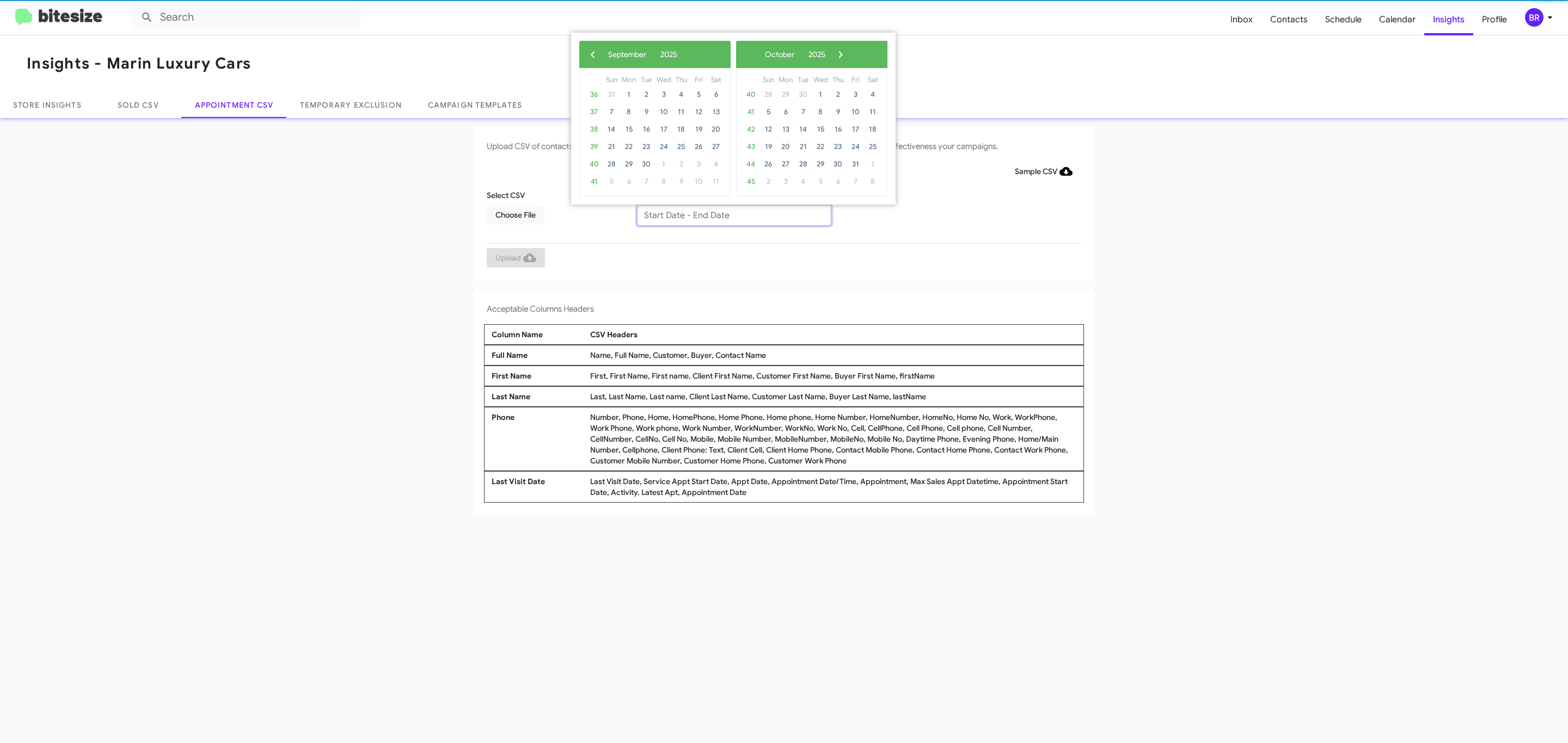
type input "09/23/2025 - 09/30/2025"
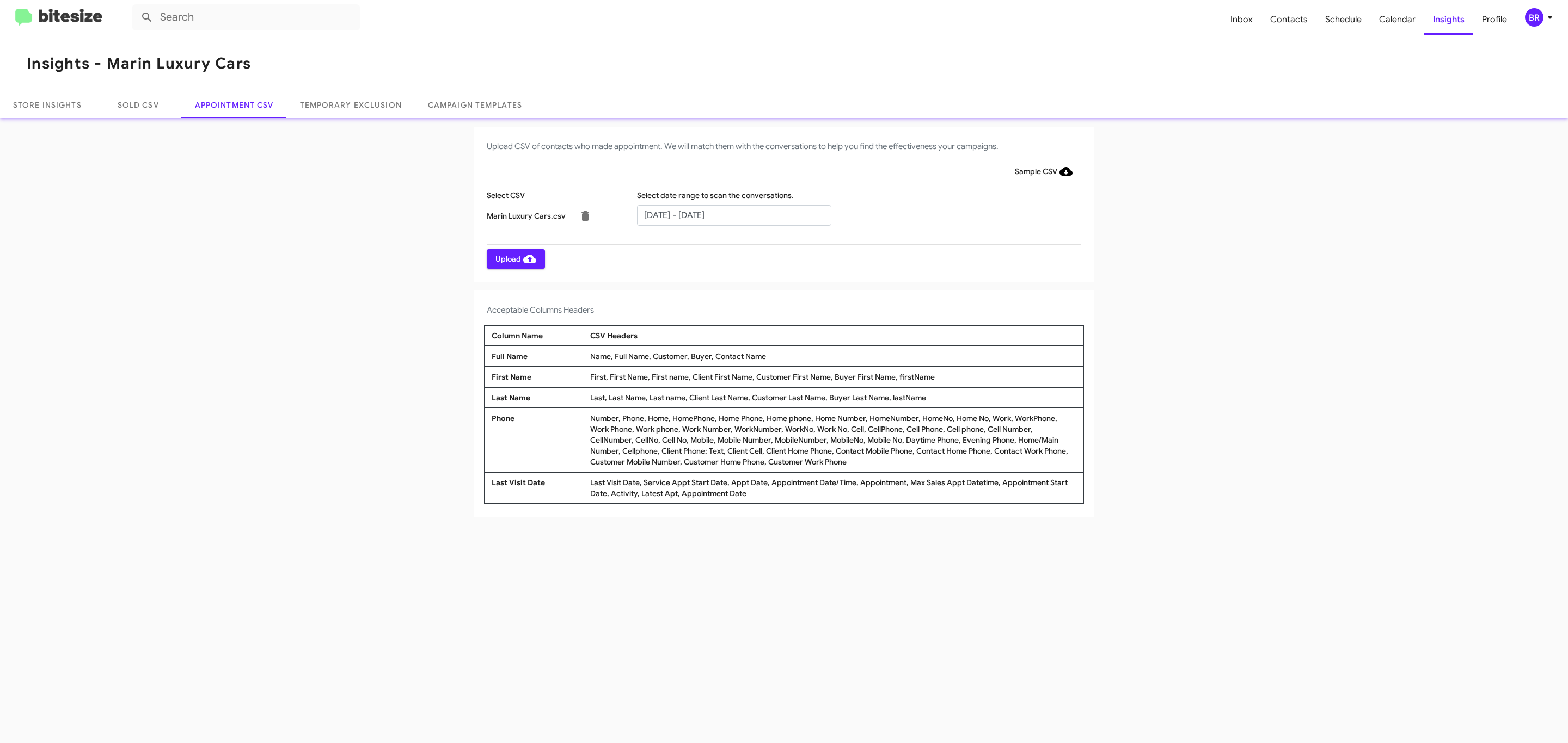
click at [514, 258] on span "Upload" at bounding box center [516, 259] width 41 height 20
click at [733, 215] on input "text" at bounding box center [734, 215] width 194 height 21
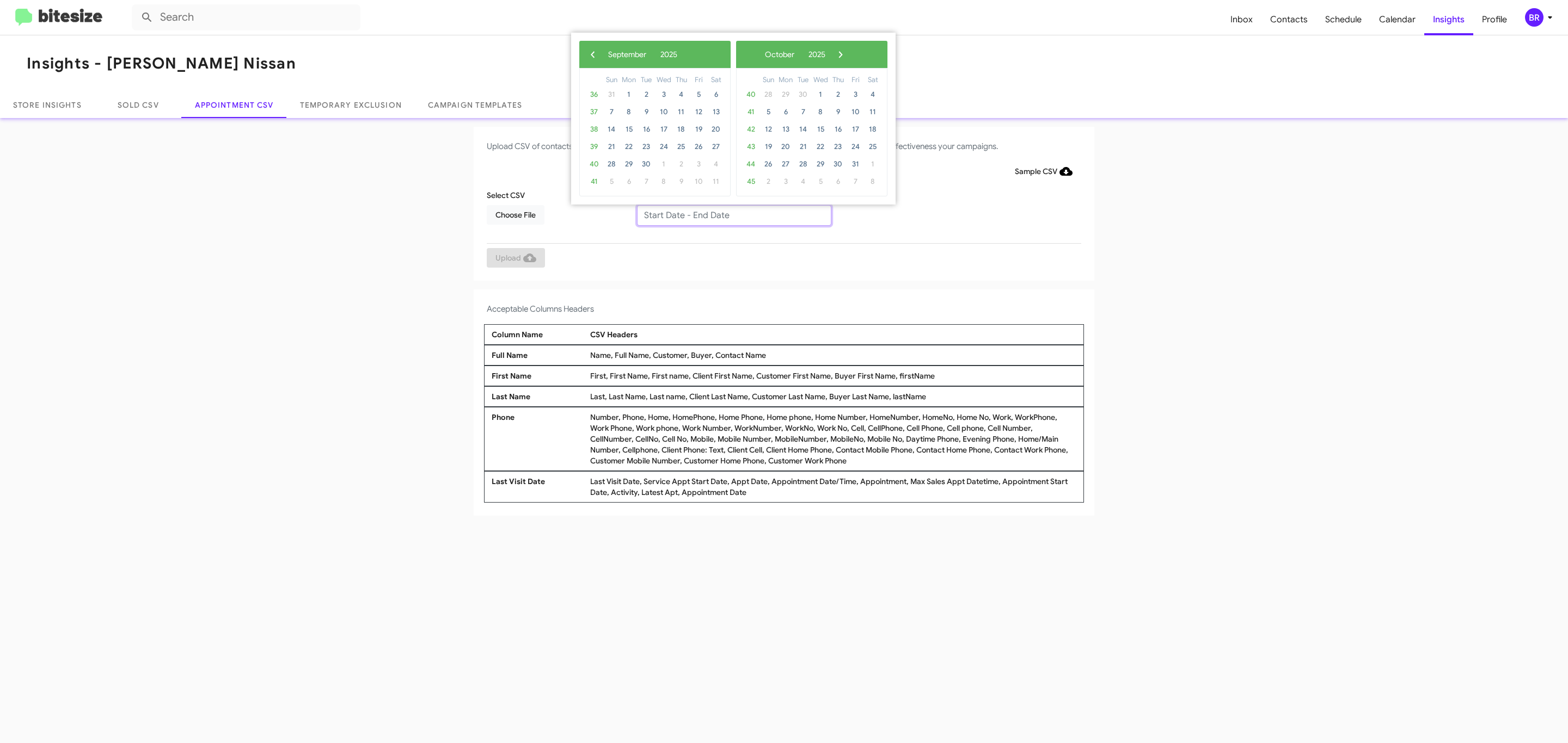
type input "09/23/2025 - 09/30/2025"
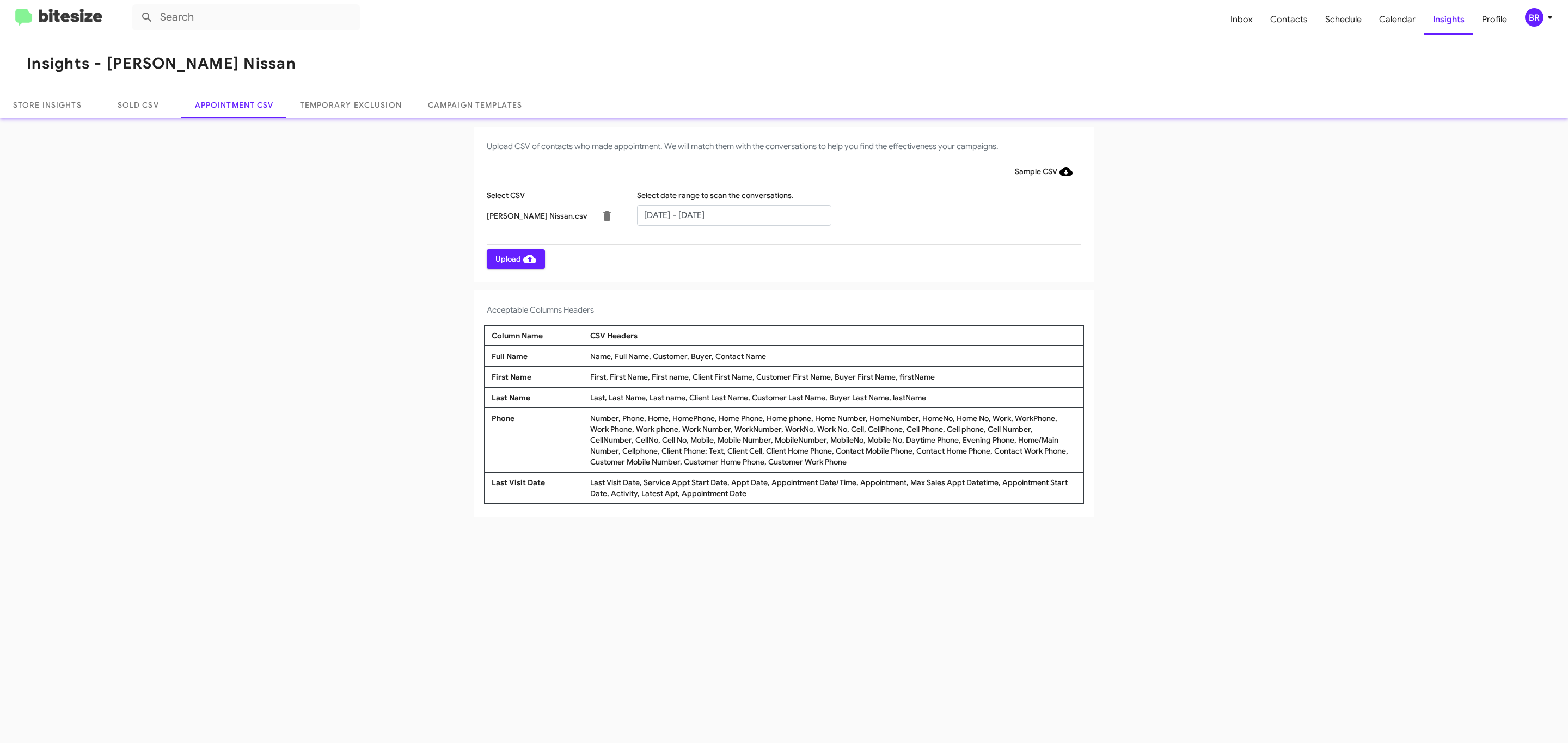
click at [514, 258] on span "Upload" at bounding box center [516, 259] width 41 height 20
click at [733, 215] on input "text" at bounding box center [734, 215] width 194 height 21
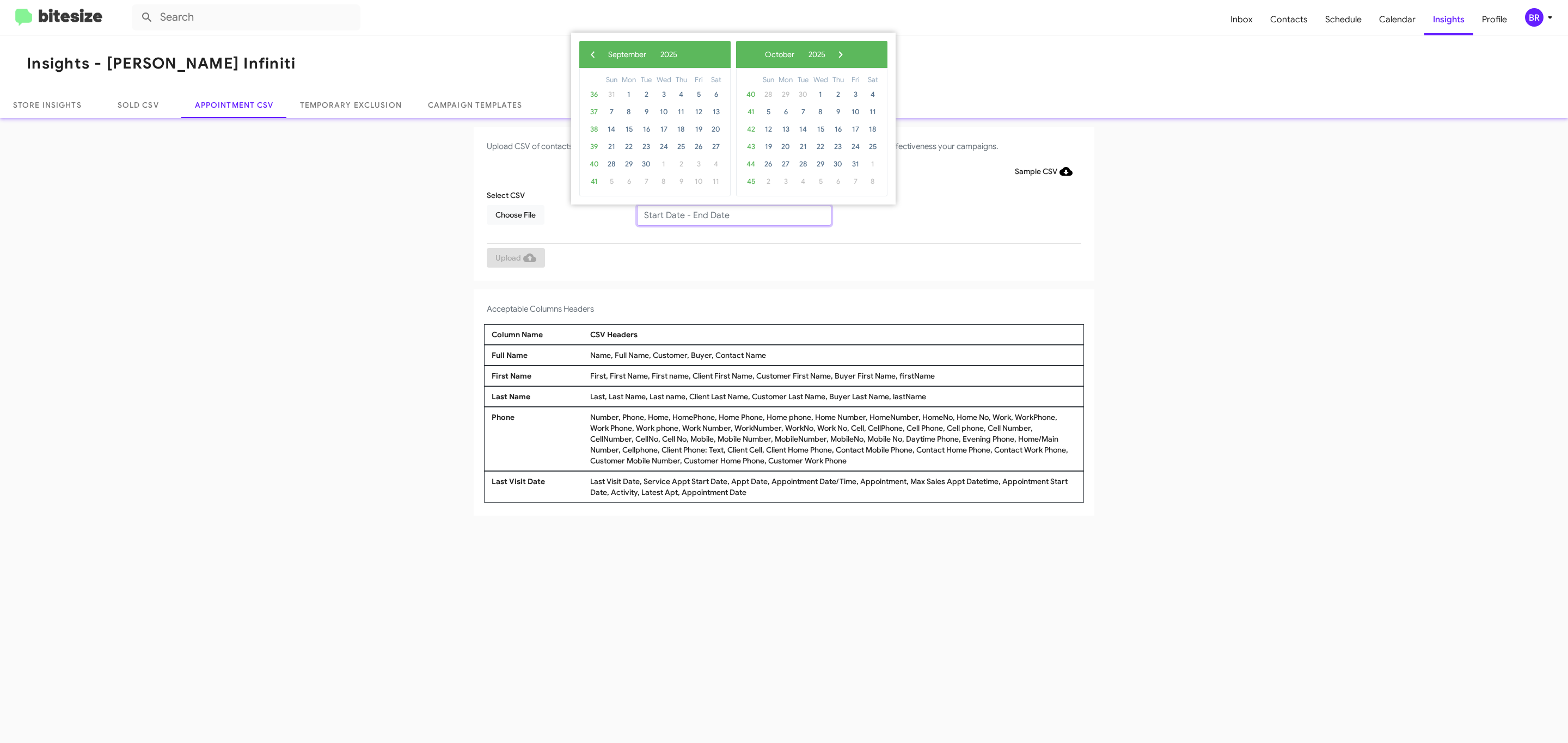
type input "[DATE] - [DATE]"
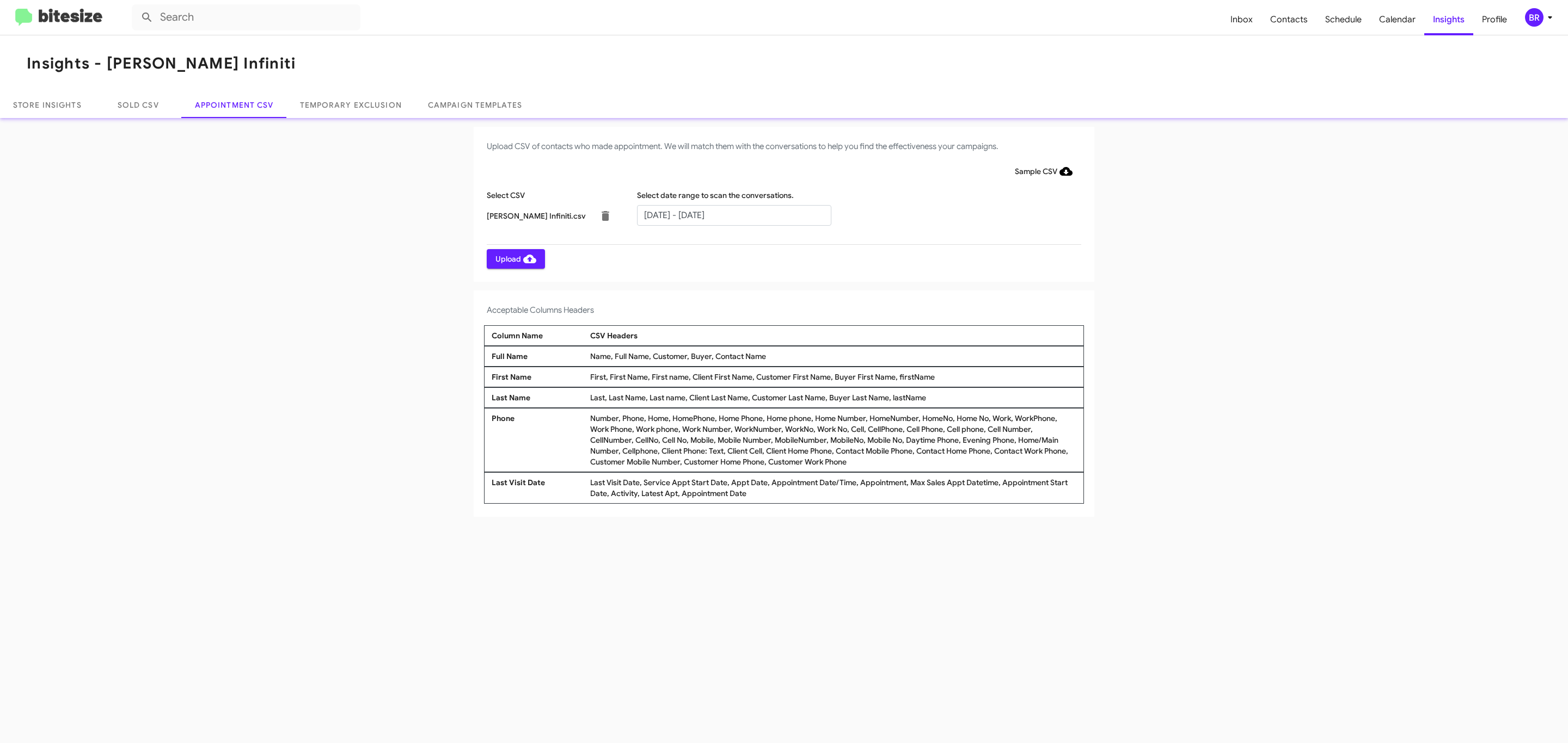
click at [514, 258] on span "Upload" at bounding box center [516, 259] width 41 height 20
click at [733, 215] on input "text" at bounding box center [734, 215] width 194 height 21
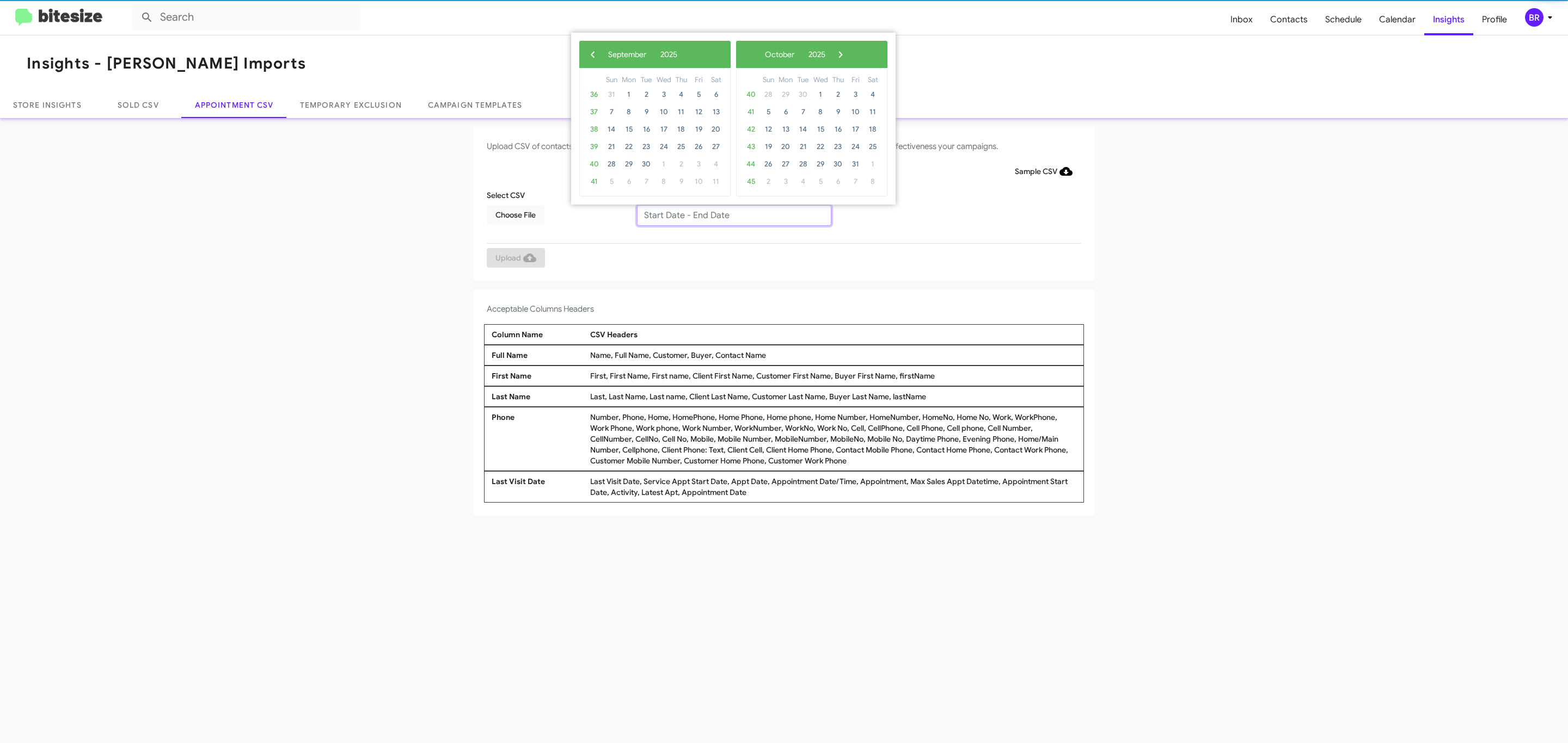
type input "[DATE] - [DATE]"
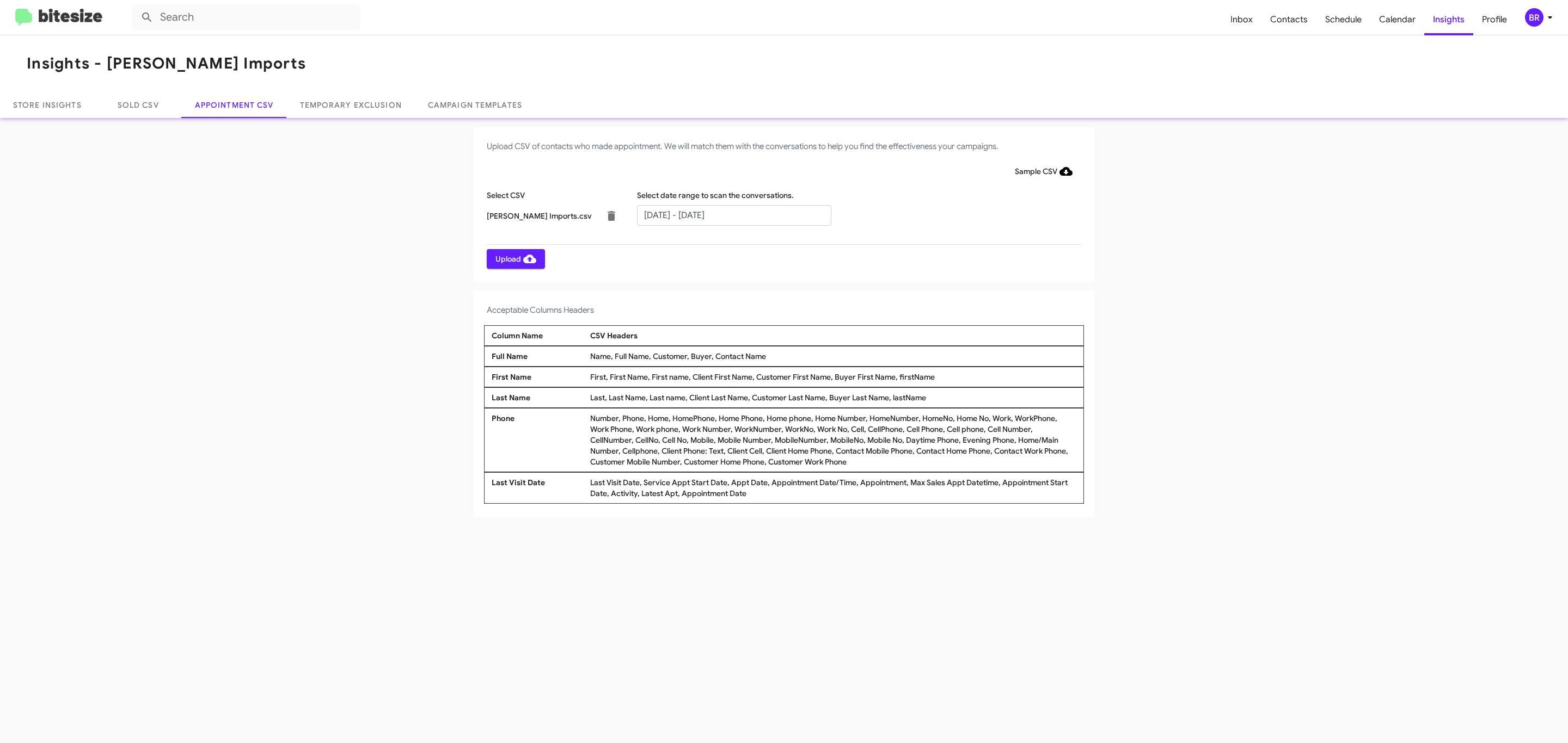
click at [514, 258] on span "Upload" at bounding box center [516, 259] width 41 height 20
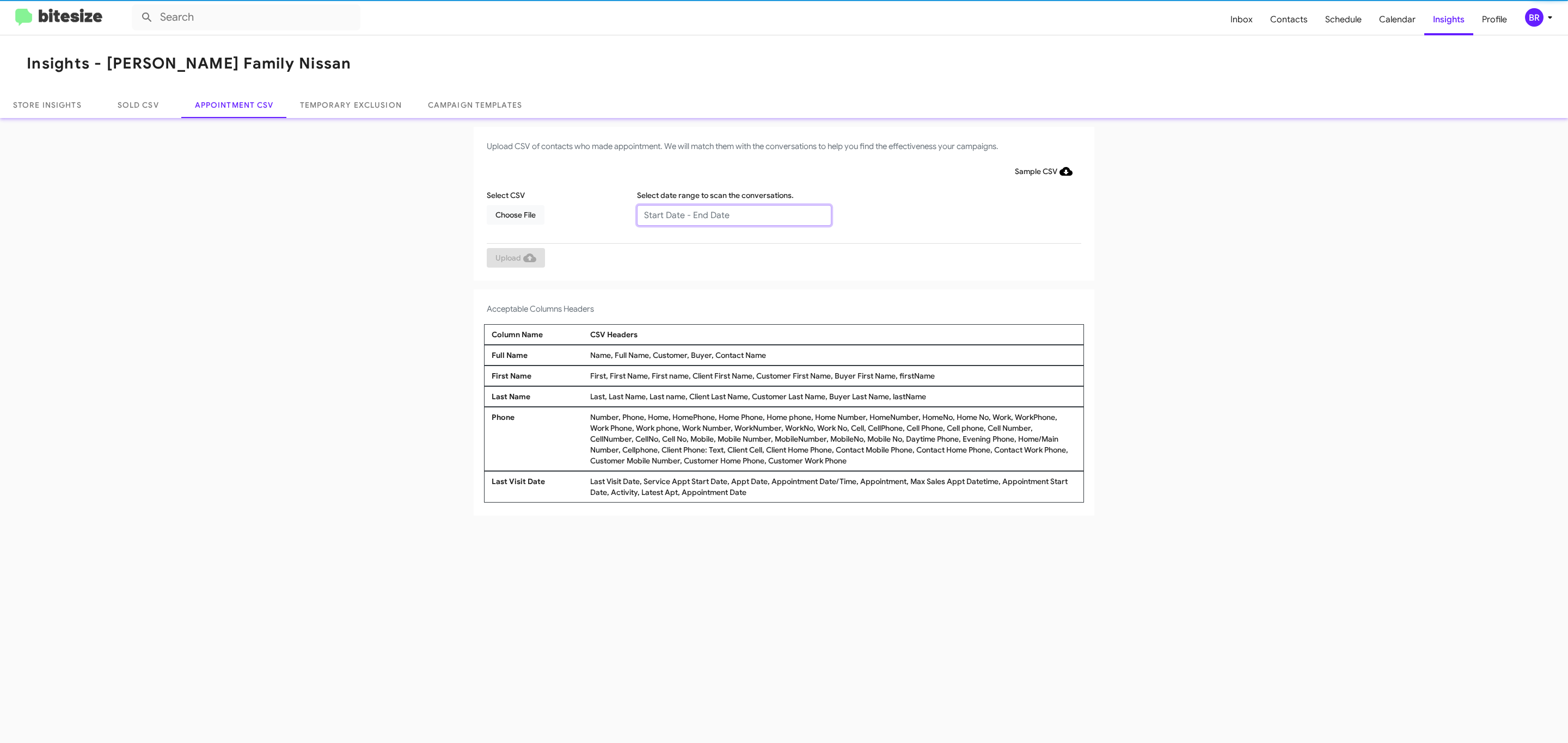
click at [733, 215] on input "text" at bounding box center [734, 215] width 194 height 21
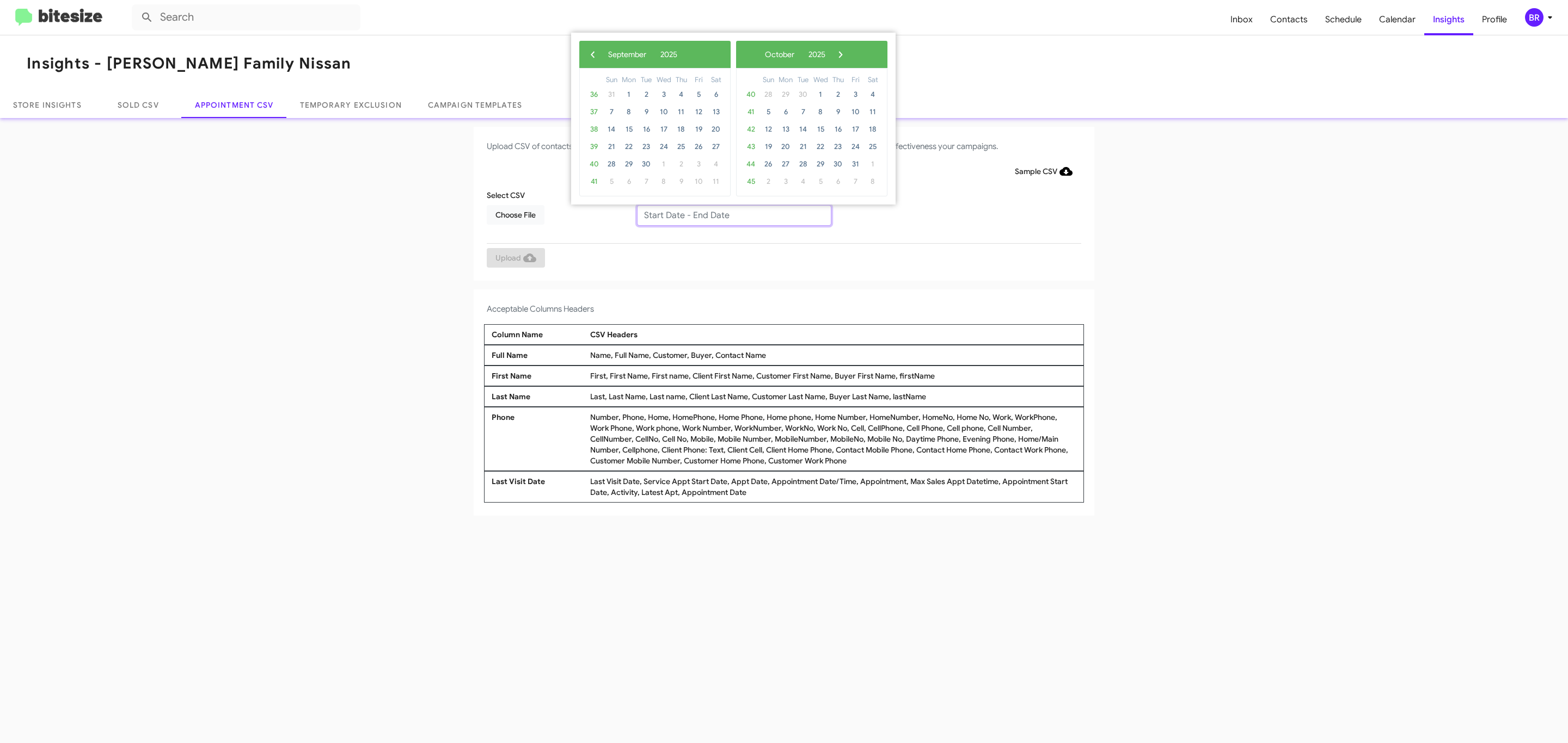
type input "09/23/2025 - 09/30/2025"
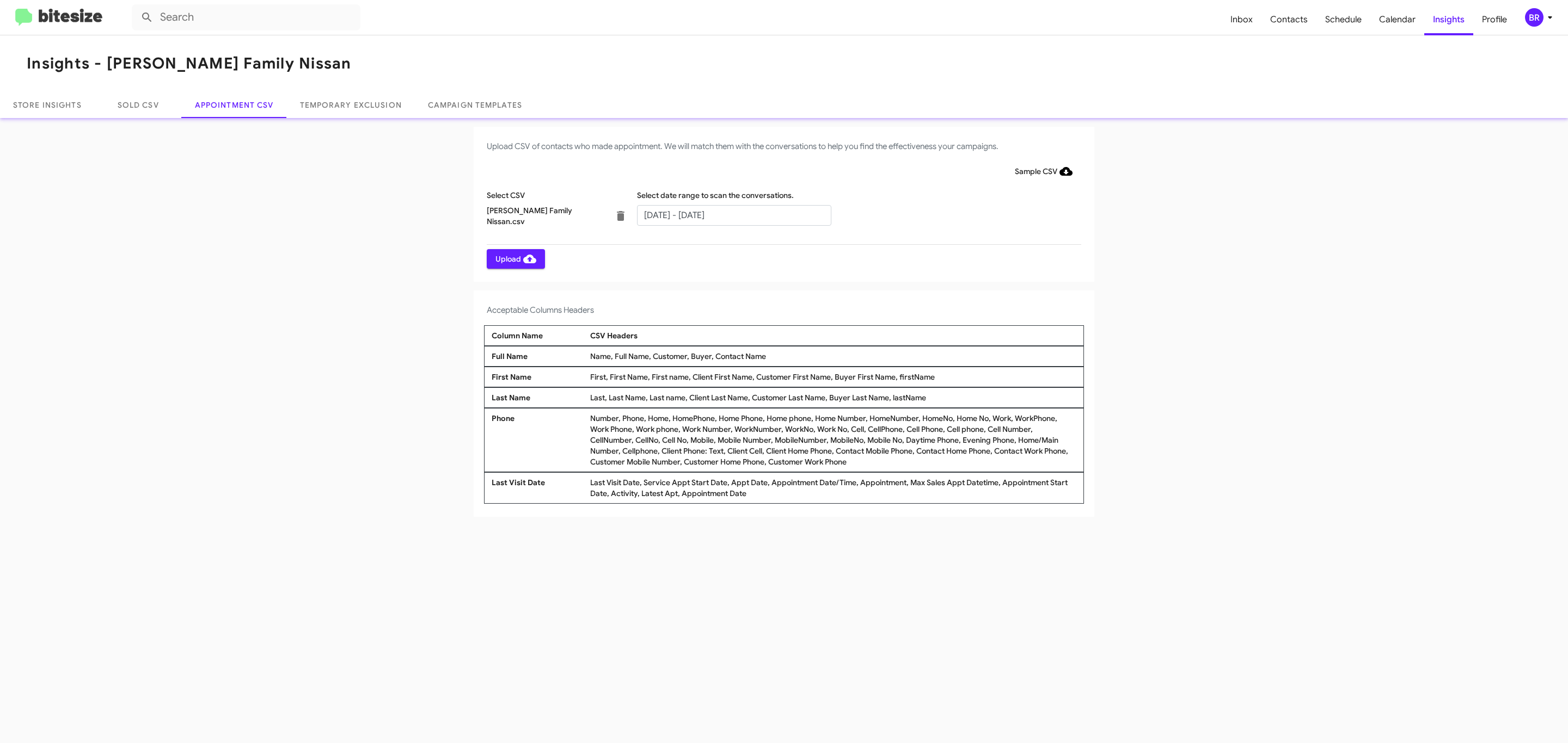
click at [514, 258] on span "Upload" at bounding box center [516, 259] width 41 height 20
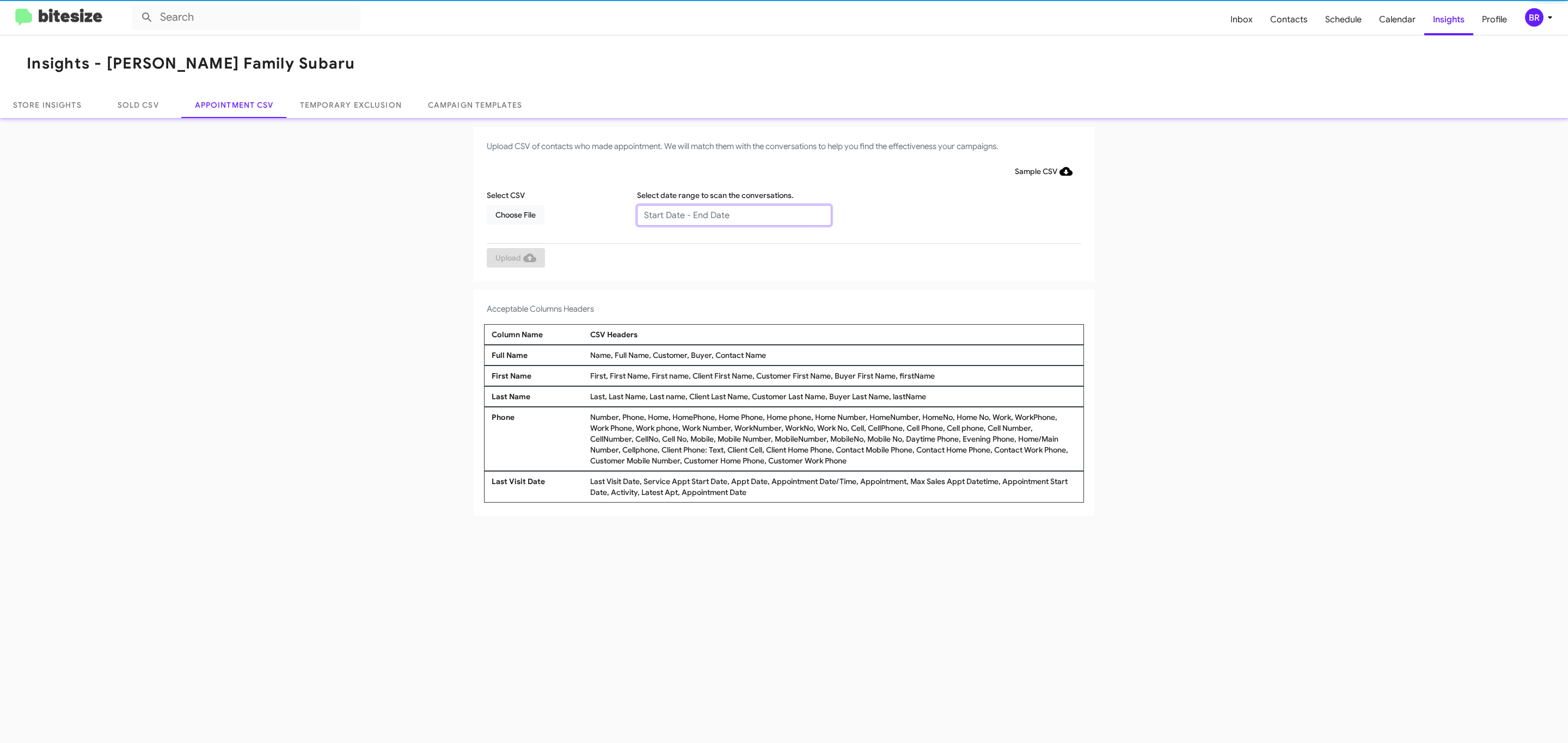
click at [733, 215] on input "text" at bounding box center [734, 215] width 194 height 21
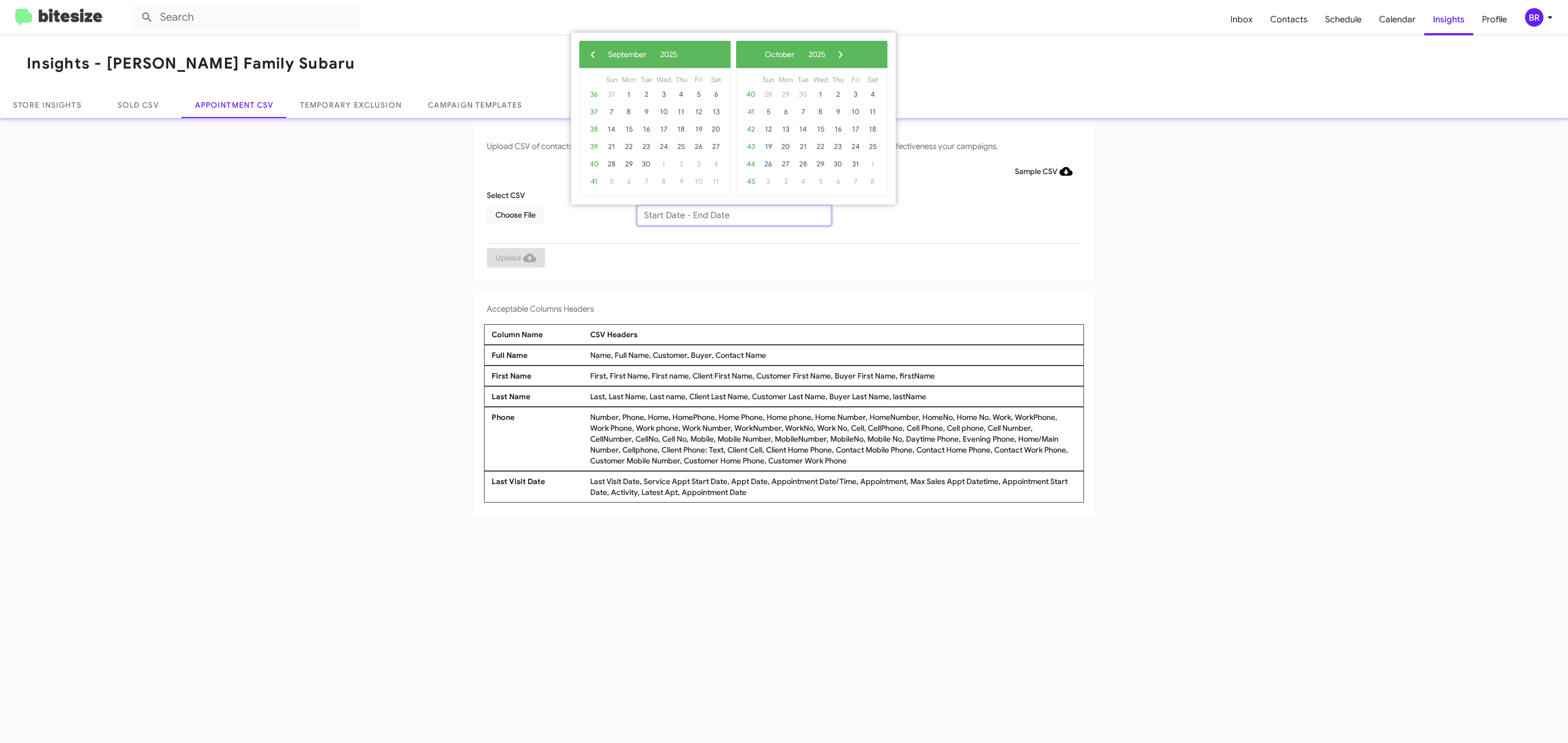
type input "09/23/2025 - 09/30/2025"
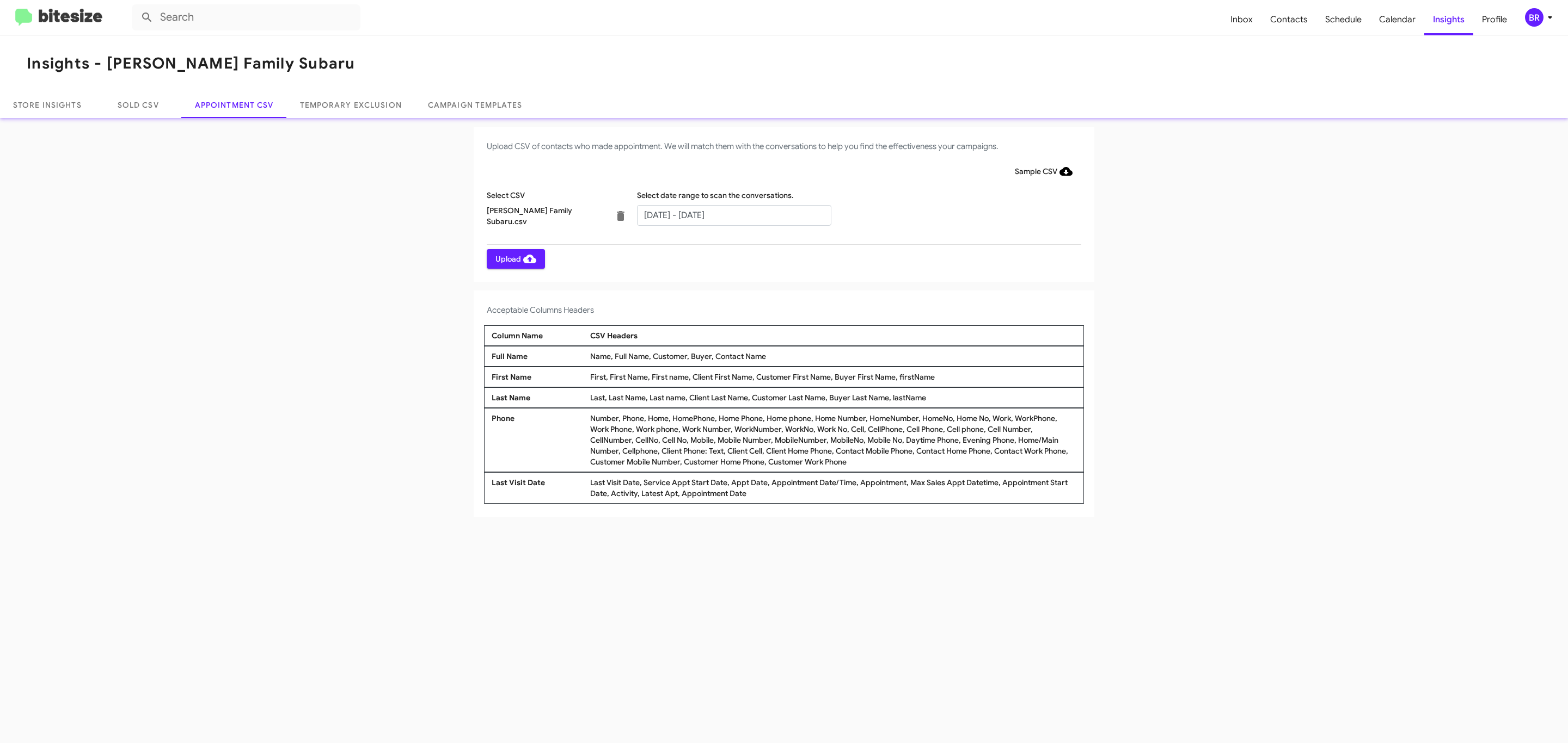
click at [514, 258] on span "Upload" at bounding box center [516, 259] width 41 height 20
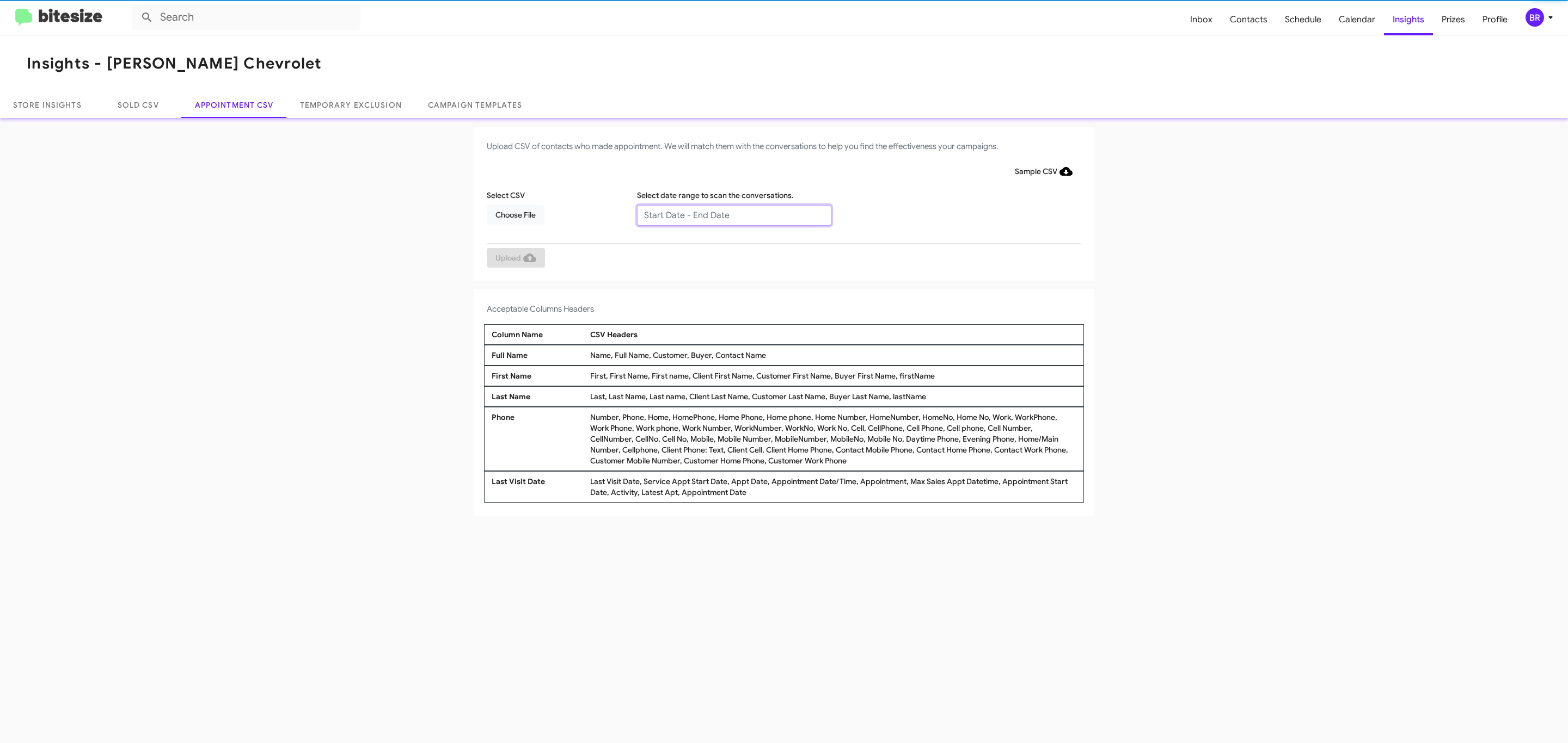
click at [733, 215] on input "text" at bounding box center [734, 215] width 194 height 21
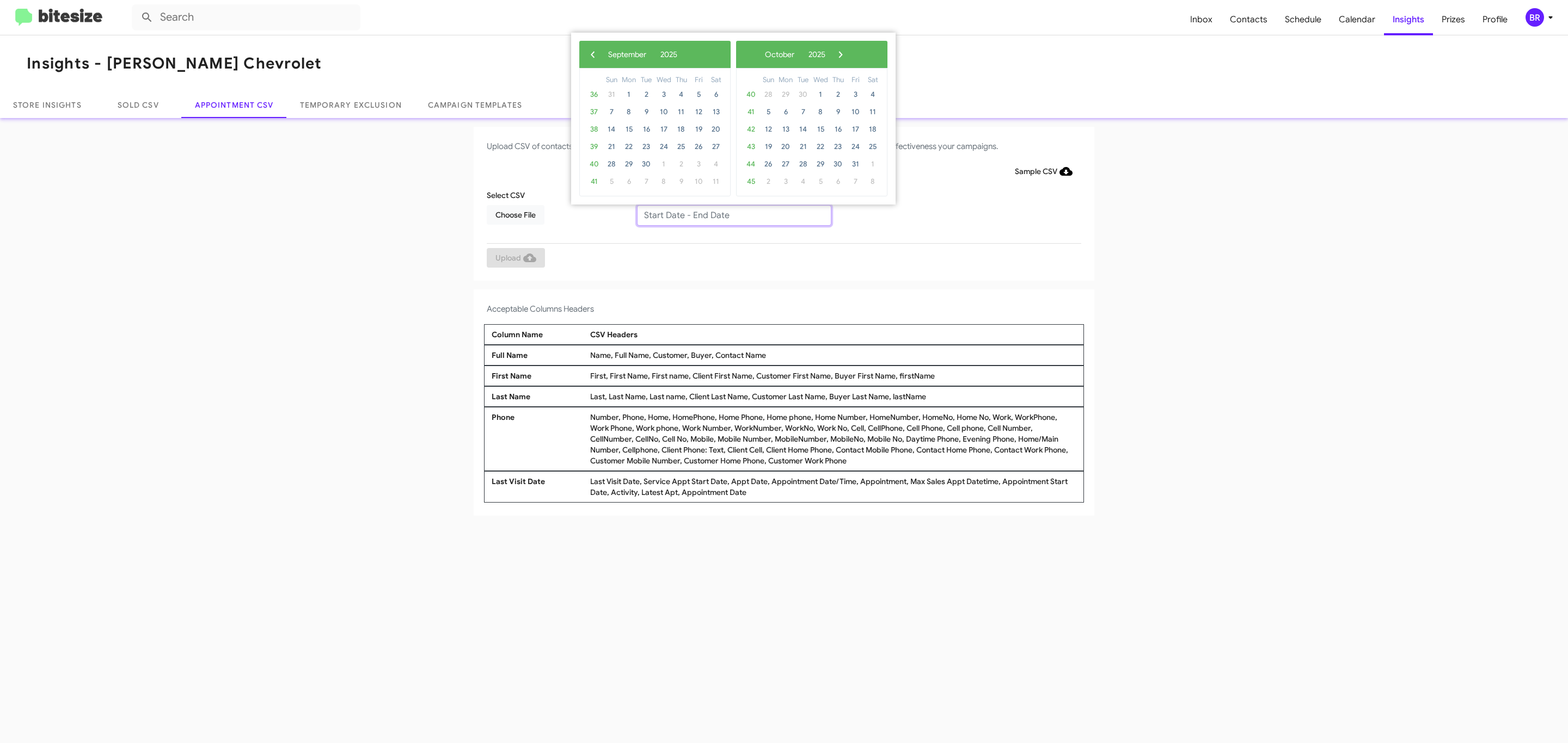
type input "09/23/2025 - 09/30/2025"
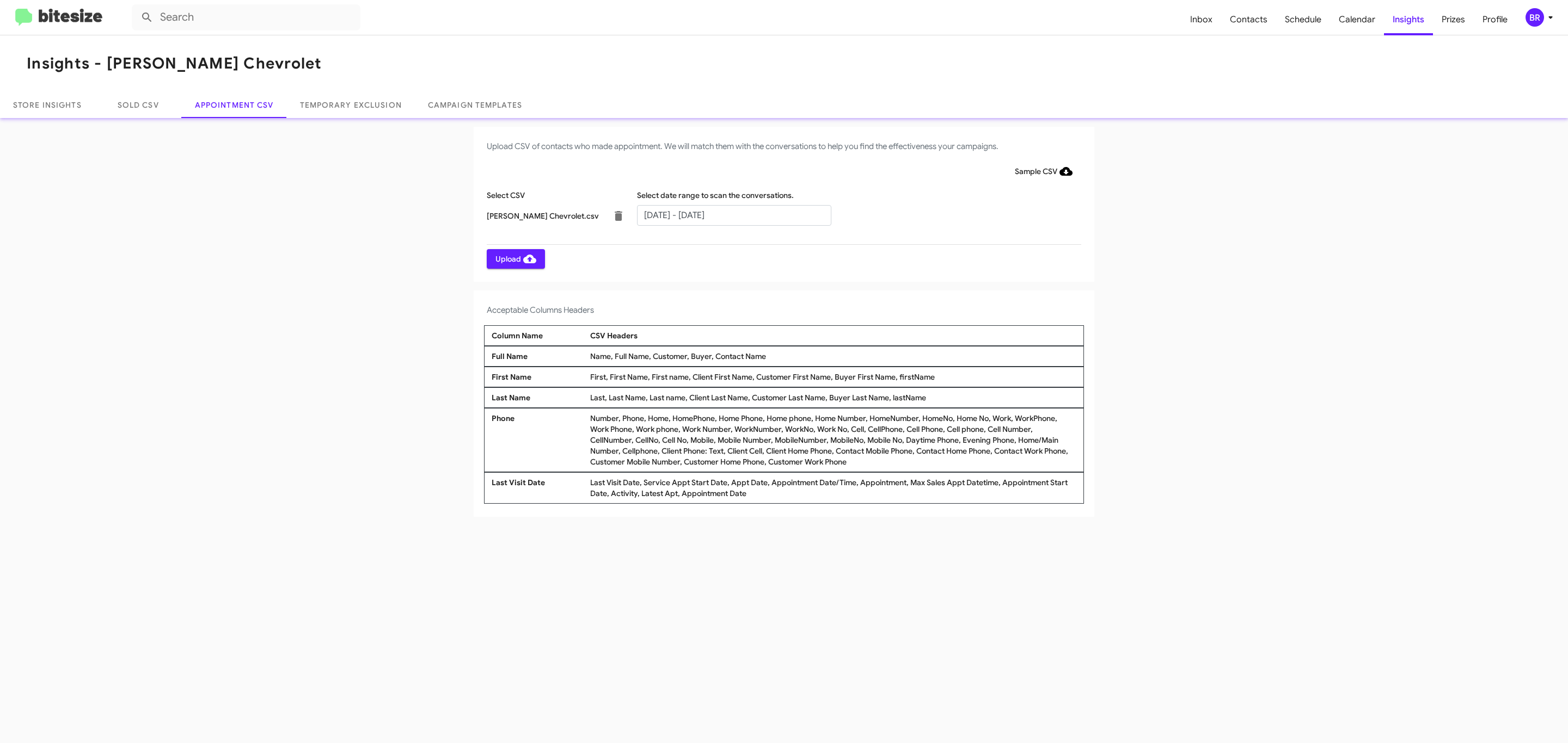
click at [514, 258] on span "Upload" at bounding box center [516, 259] width 41 height 20
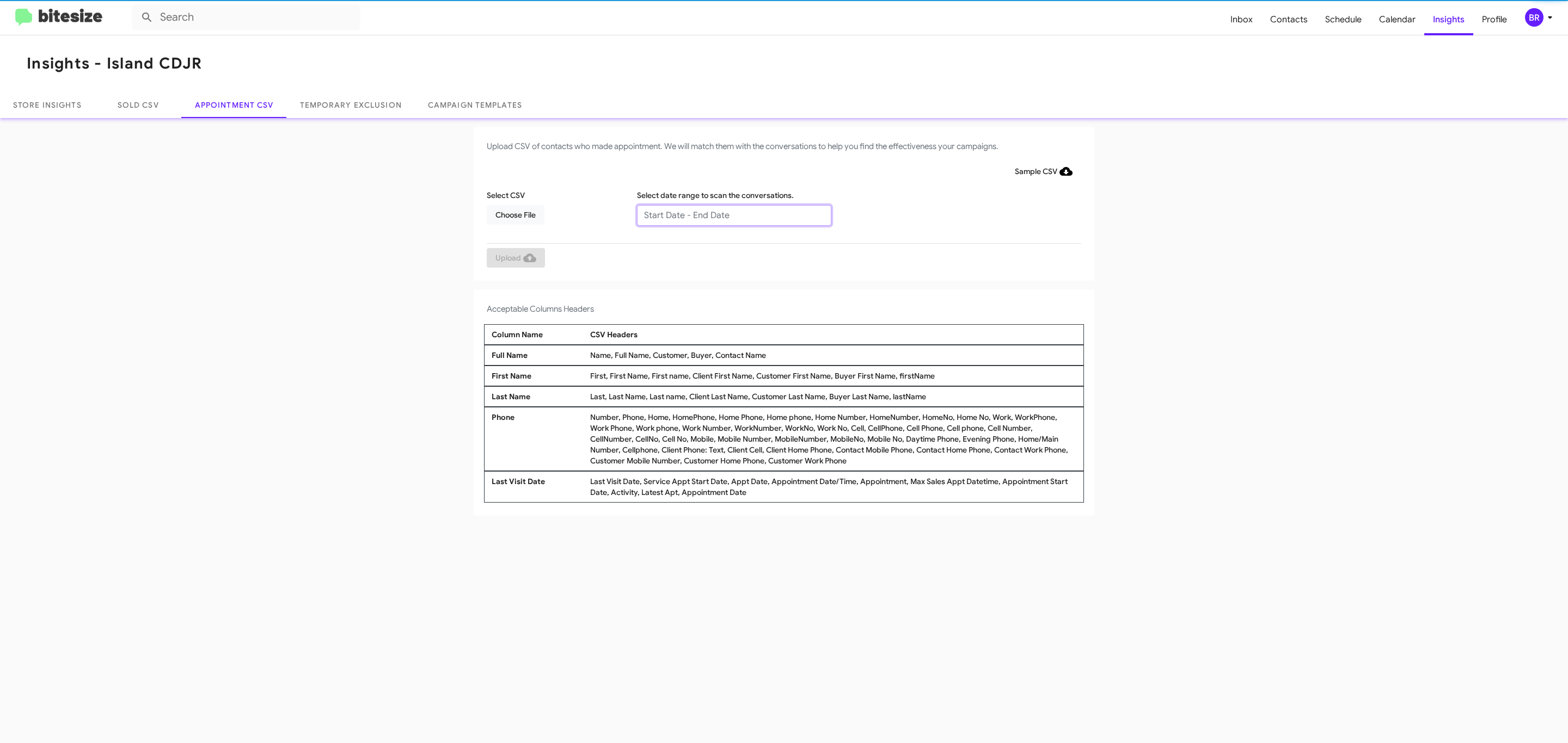
click at [733, 215] on input "text" at bounding box center [734, 215] width 194 height 21
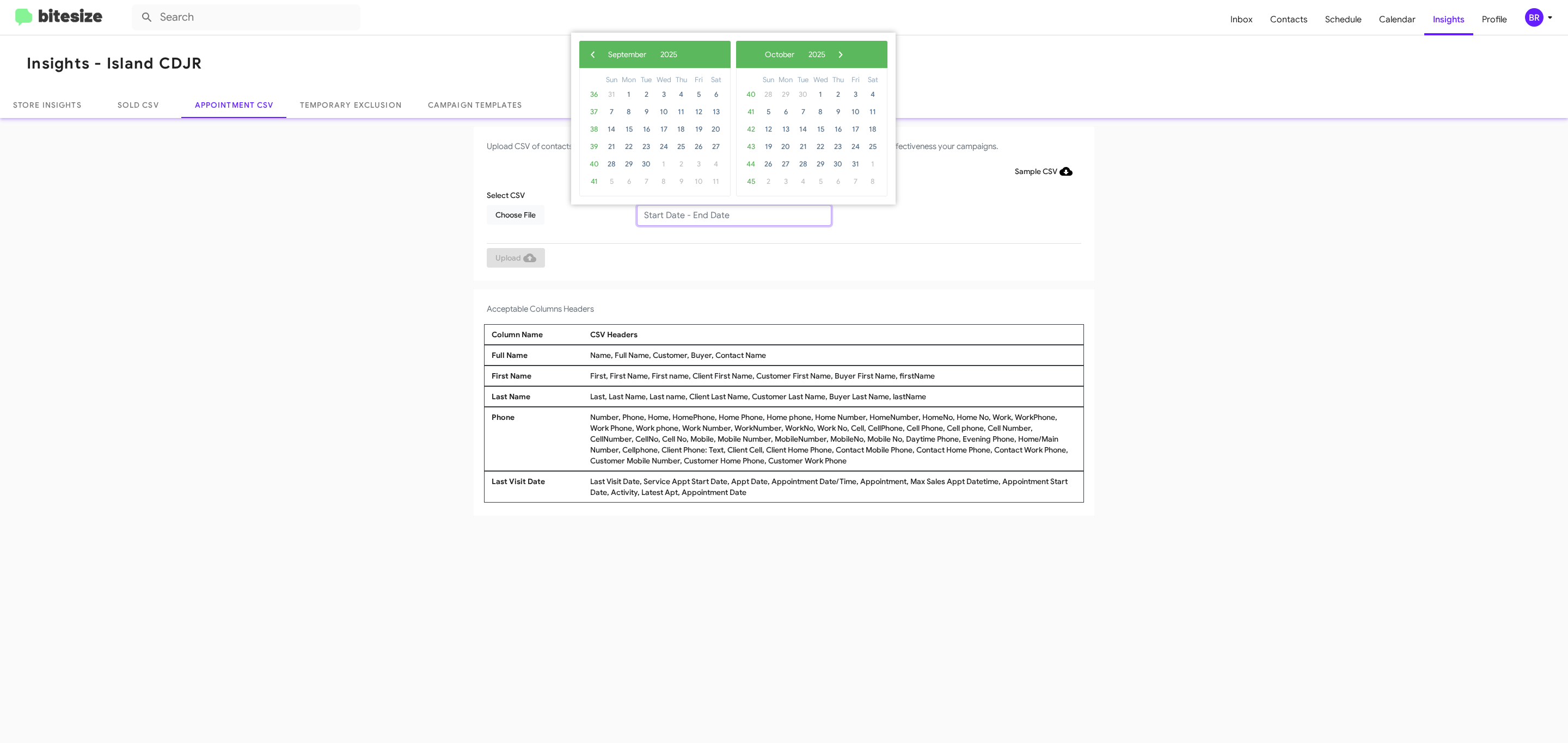
type input "09/23/2025 - 09/30/2025"
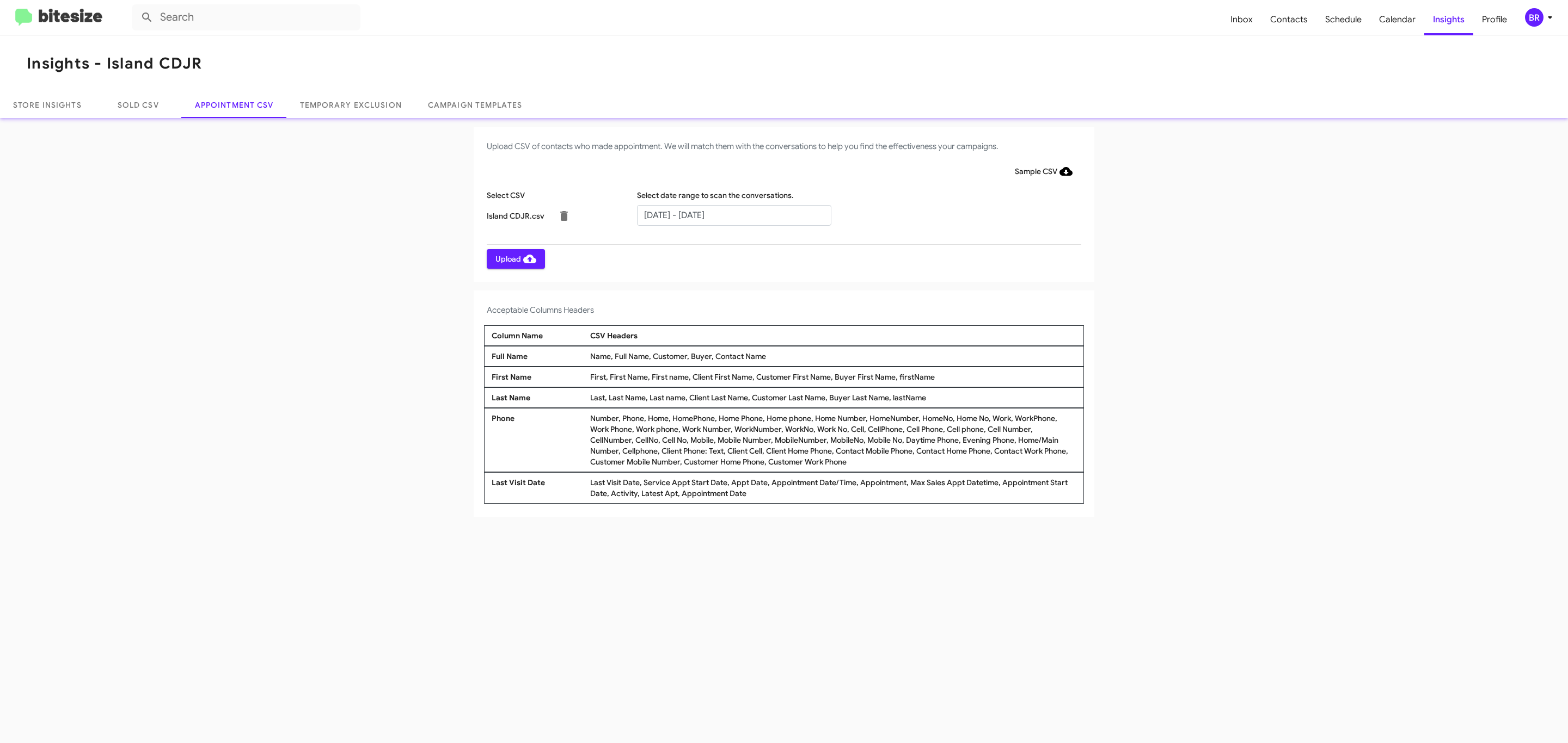
click at [514, 258] on span "Upload" at bounding box center [516, 259] width 41 height 20
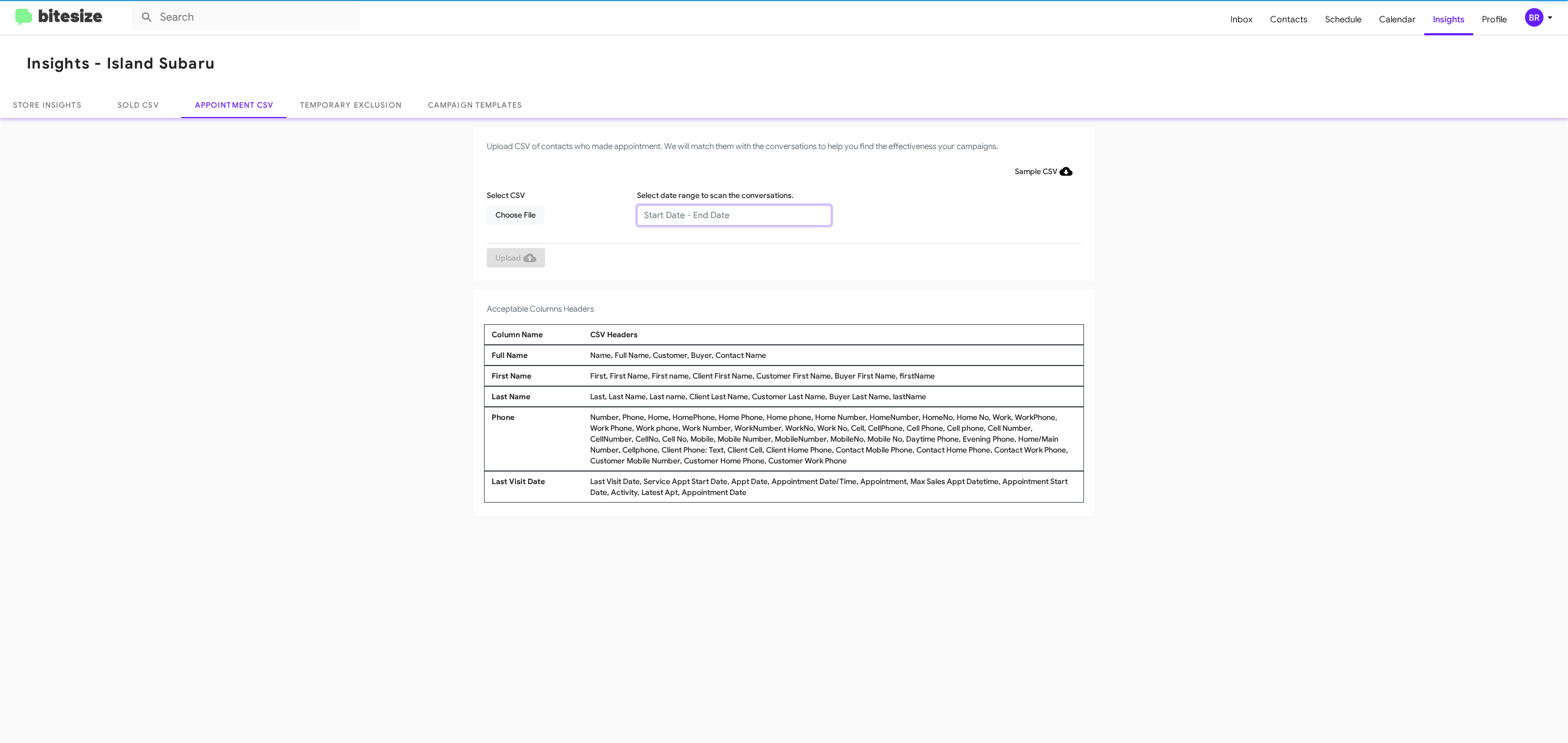
click at [733, 215] on input "text" at bounding box center [734, 215] width 194 height 21
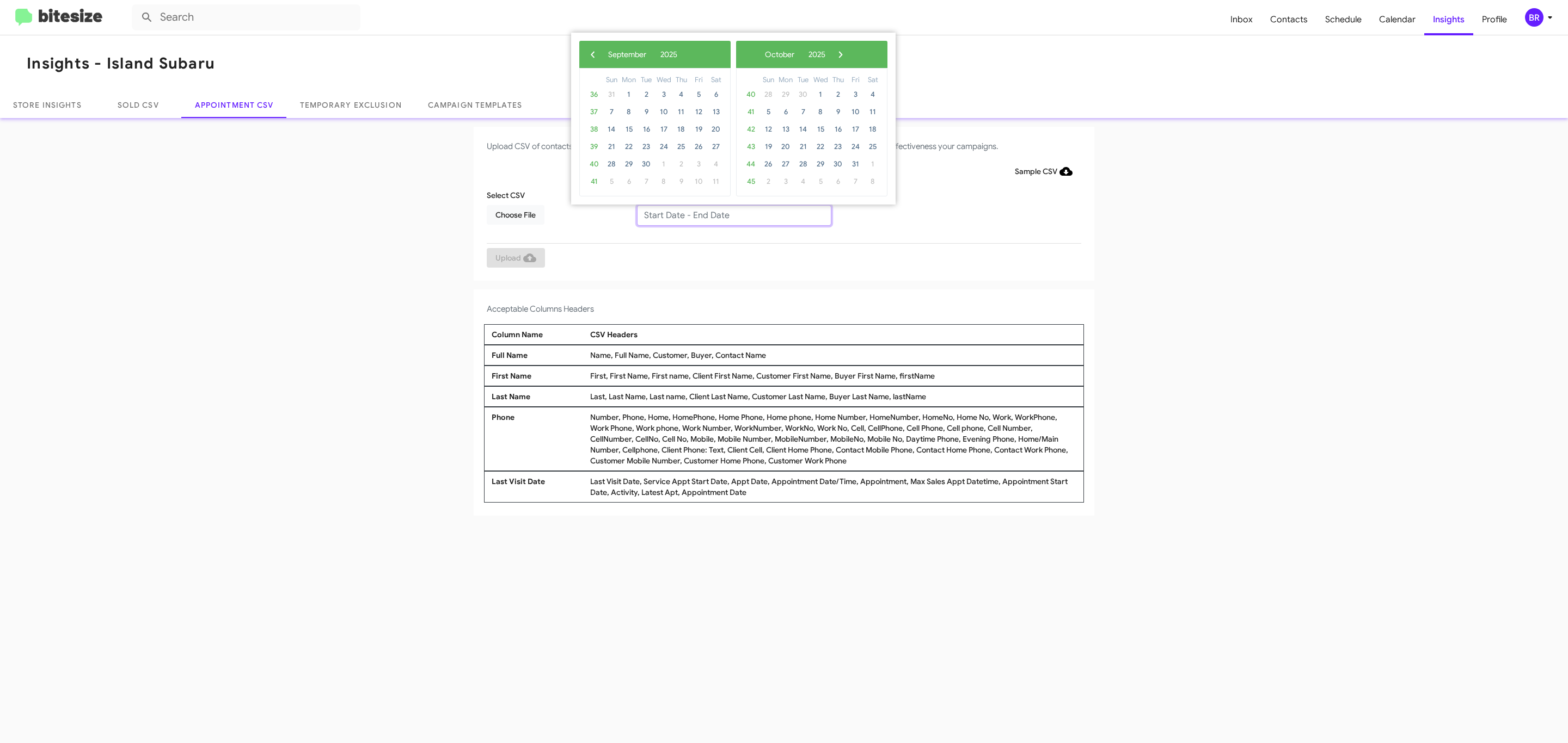
type input "[DATE] - [DATE]"
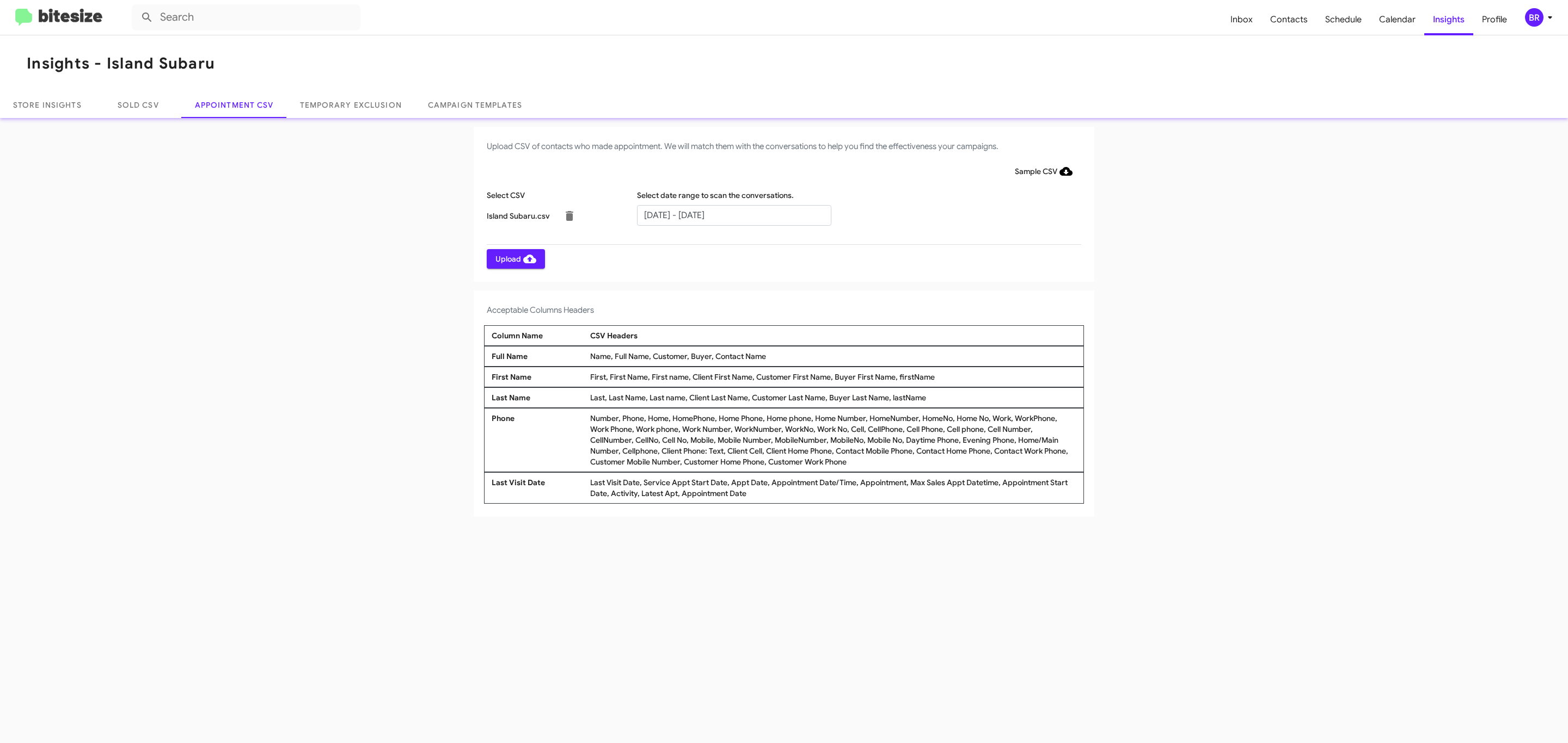
click at [514, 258] on span "Upload" at bounding box center [516, 259] width 41 height 20
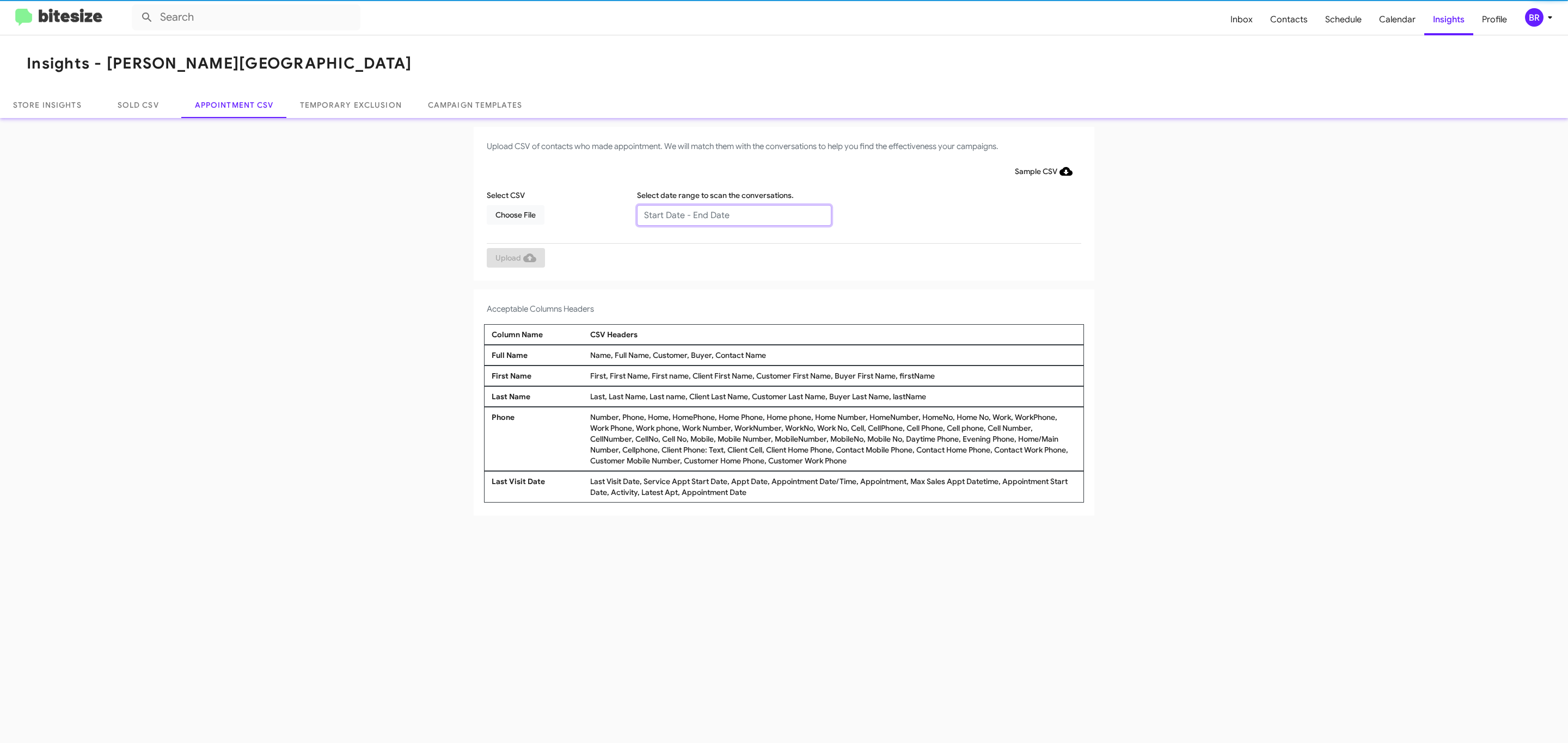
click at [733, 215] on input "text" at bounding box center [734, 215] width 194 height 21
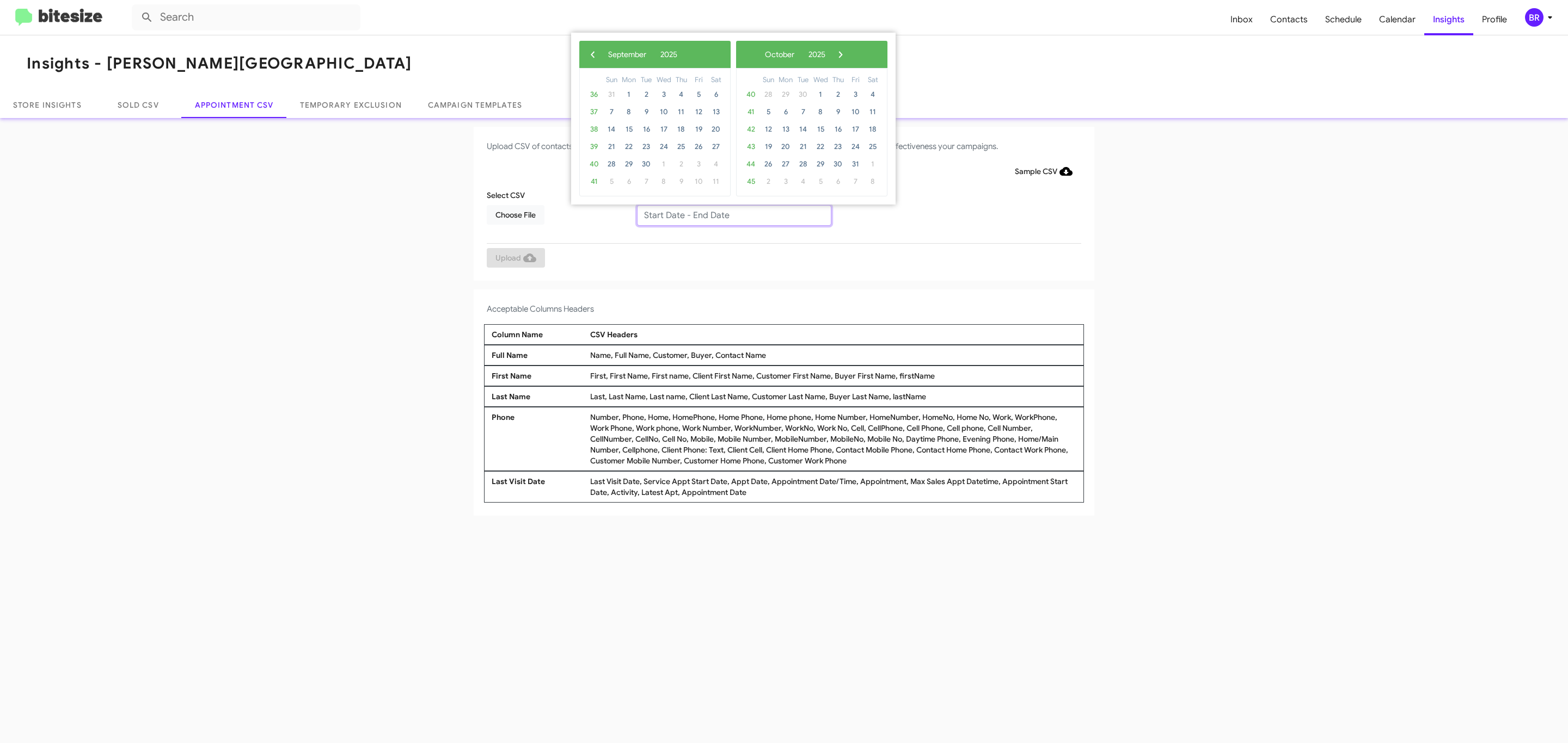
type input "09/23/2025 - 09/30/2025"
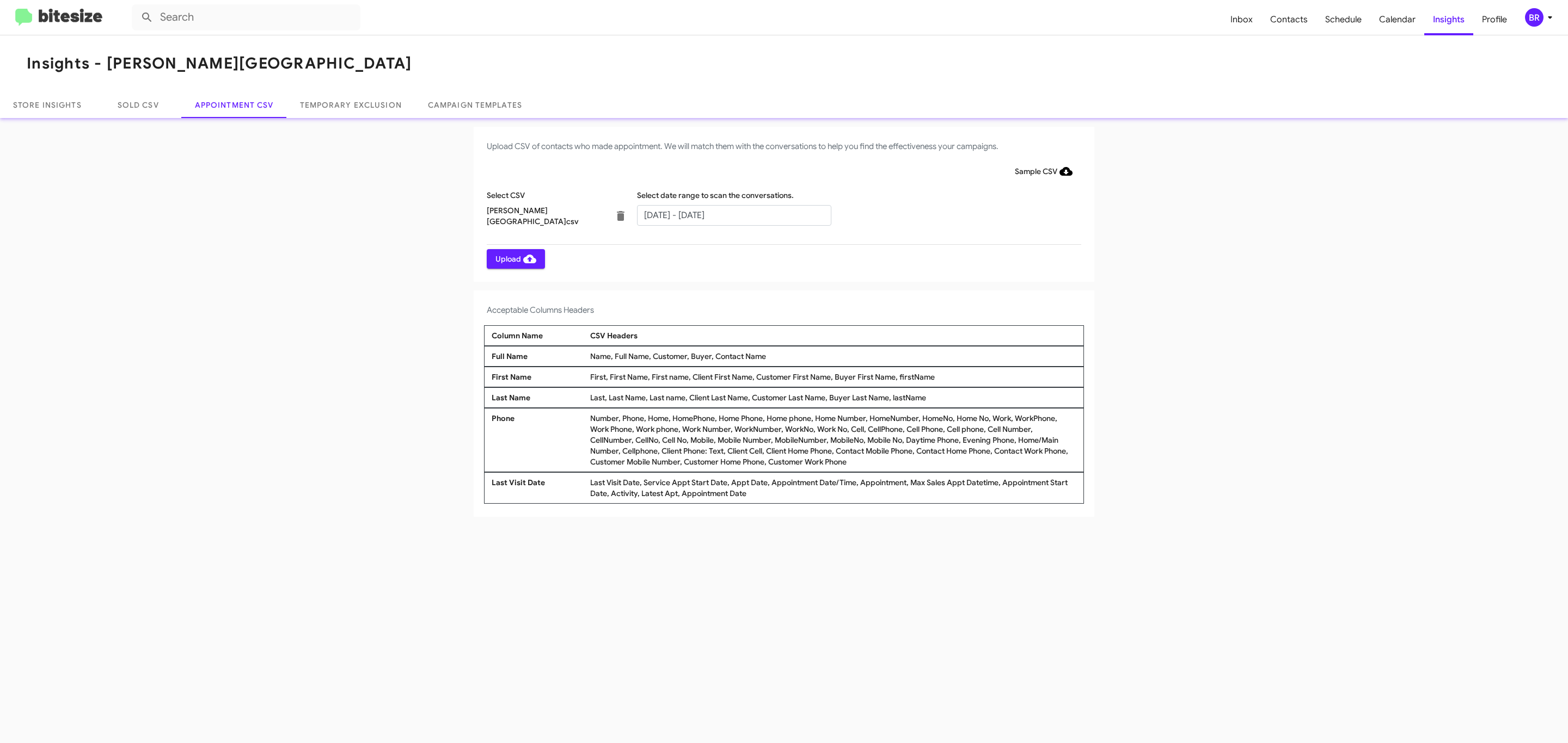
click at [514, 258] on span "Upload" at bounding box center [516, 259] width 41 height 20
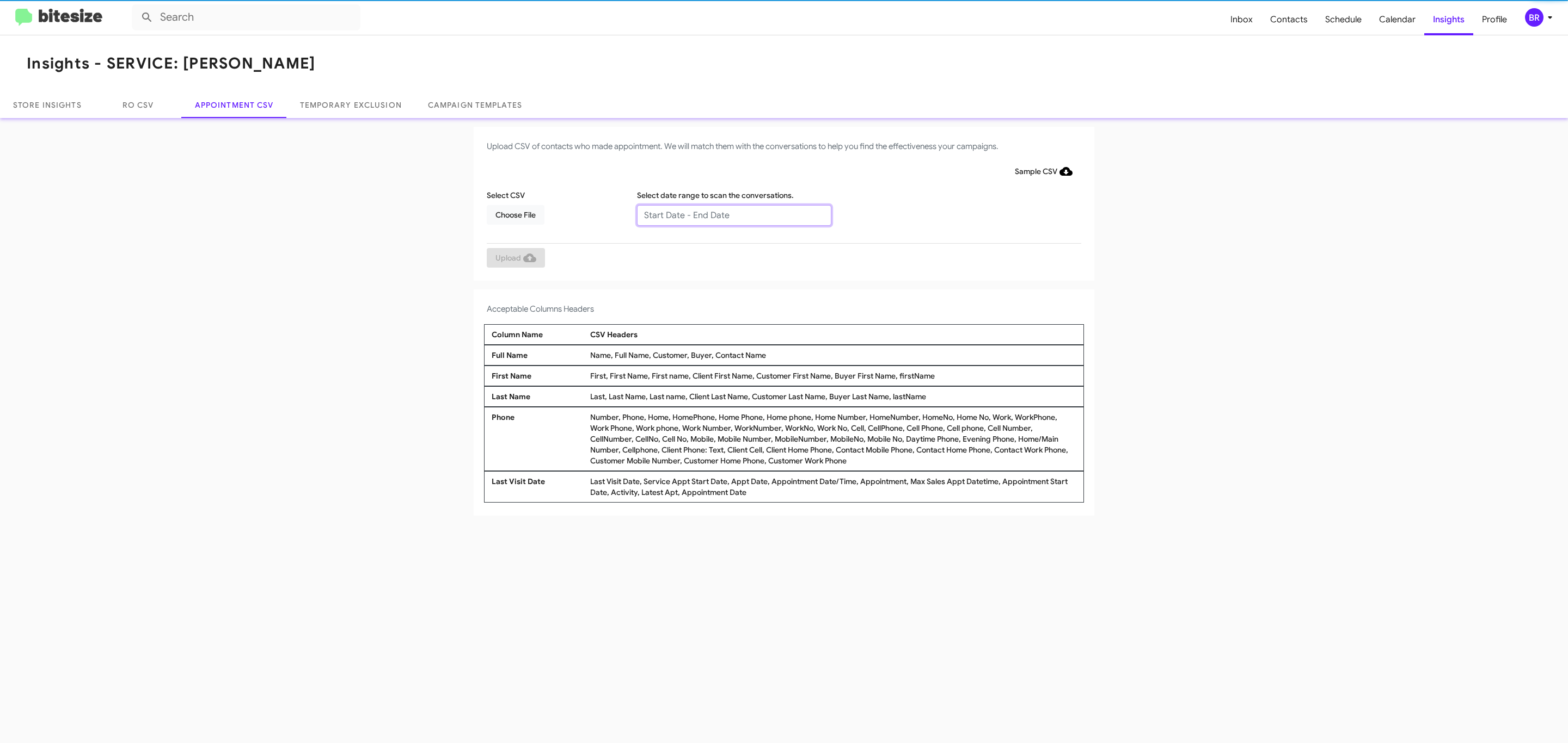
click at [733, 215] on input "text" at bounding box center [734, 215] width 194 height 21
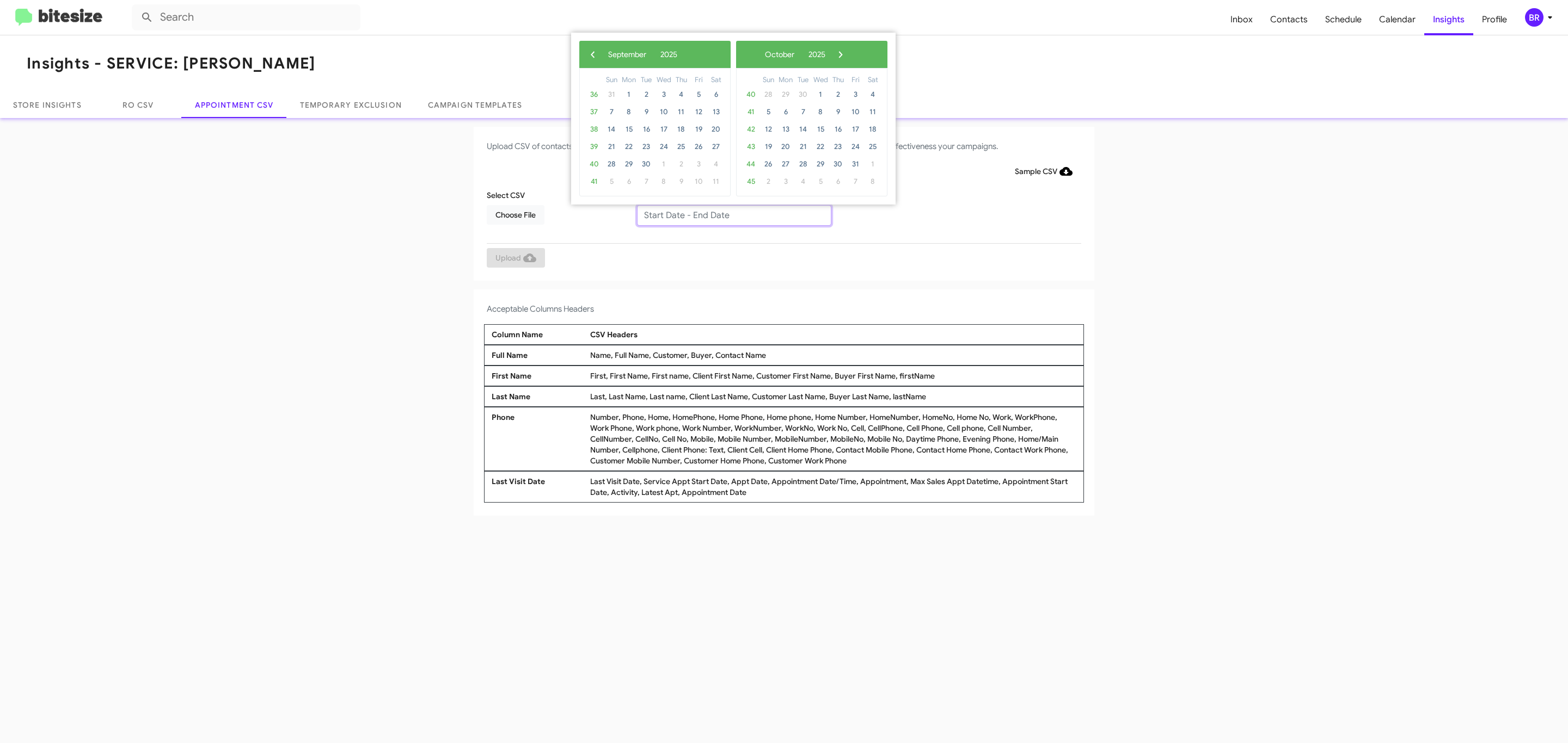
type input "[DATE] - [DATE]"
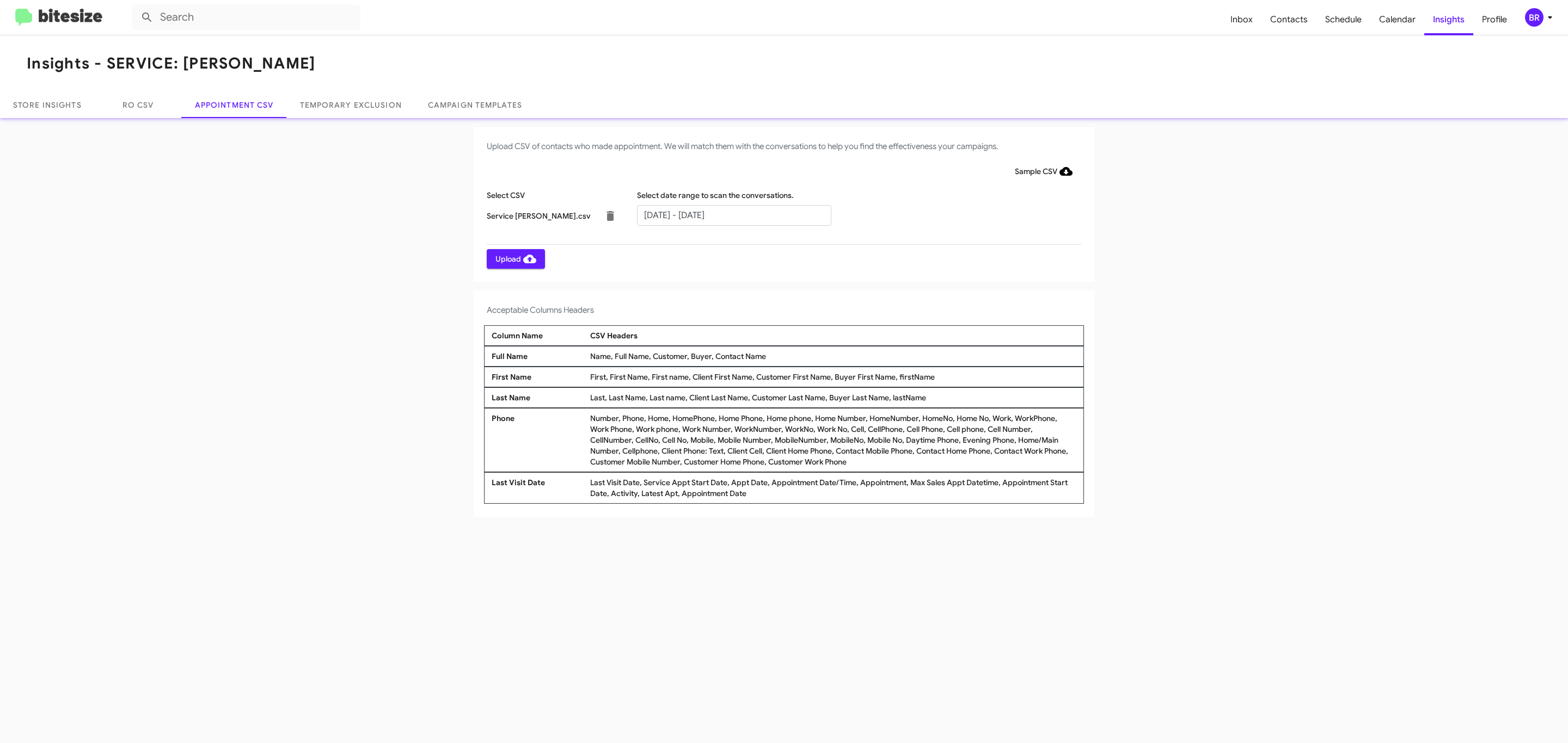
click at [514, 258] on span "Upload" at bounding box center [516, 259] width 41 height 20
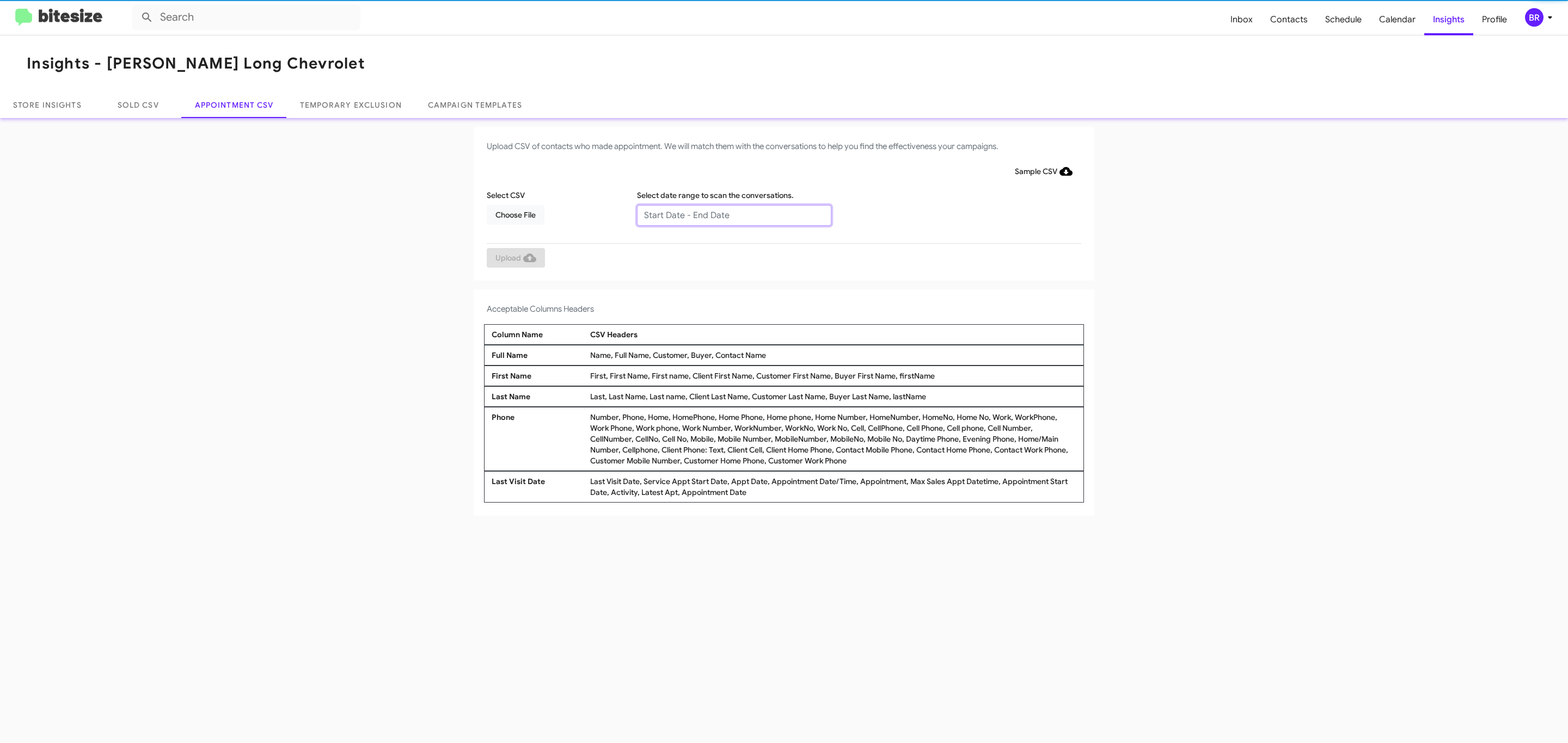
click at [733, 215] on input "text" at bounding box center [734, 215] width 194 height 21
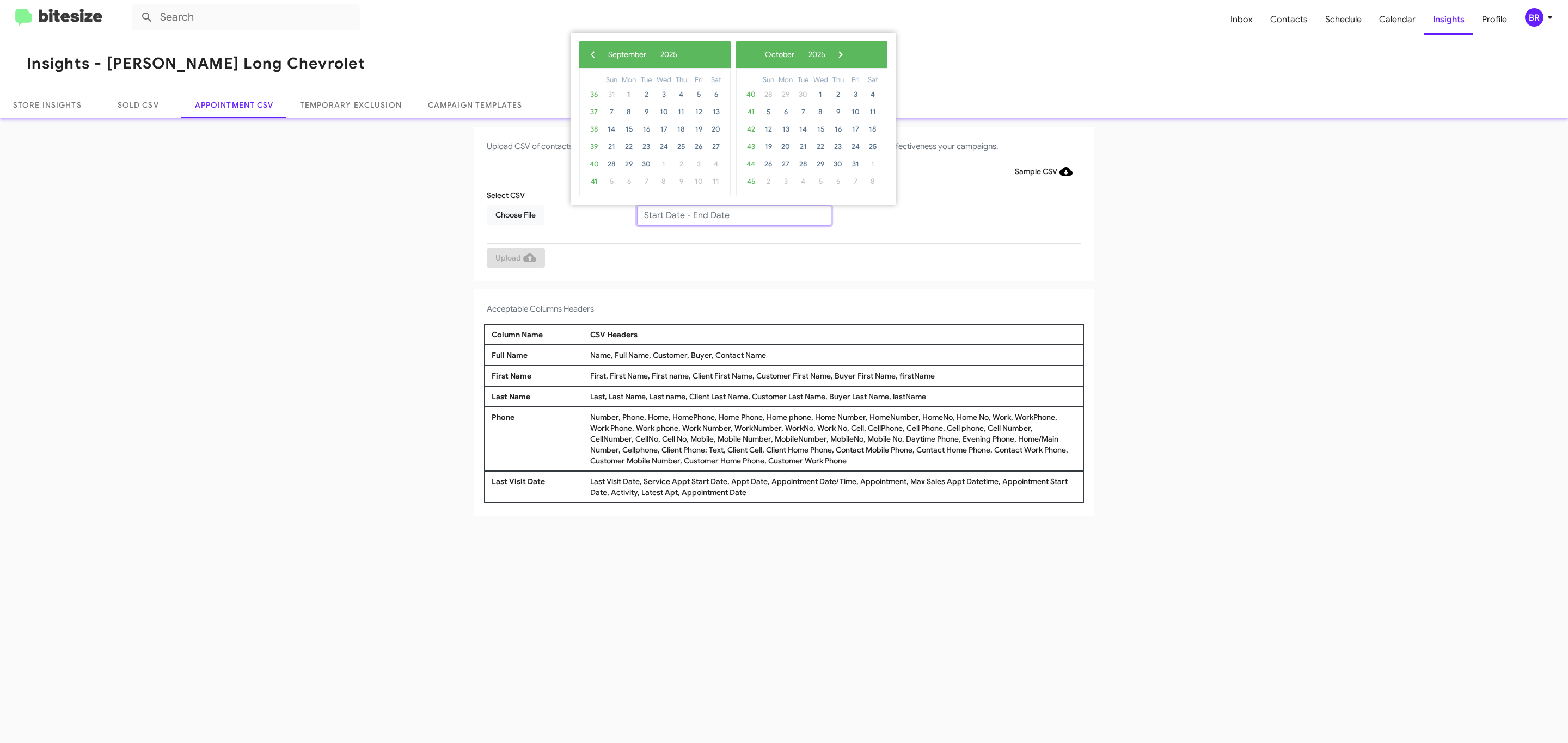
type input "09/23/2025 - 09/30/2025"
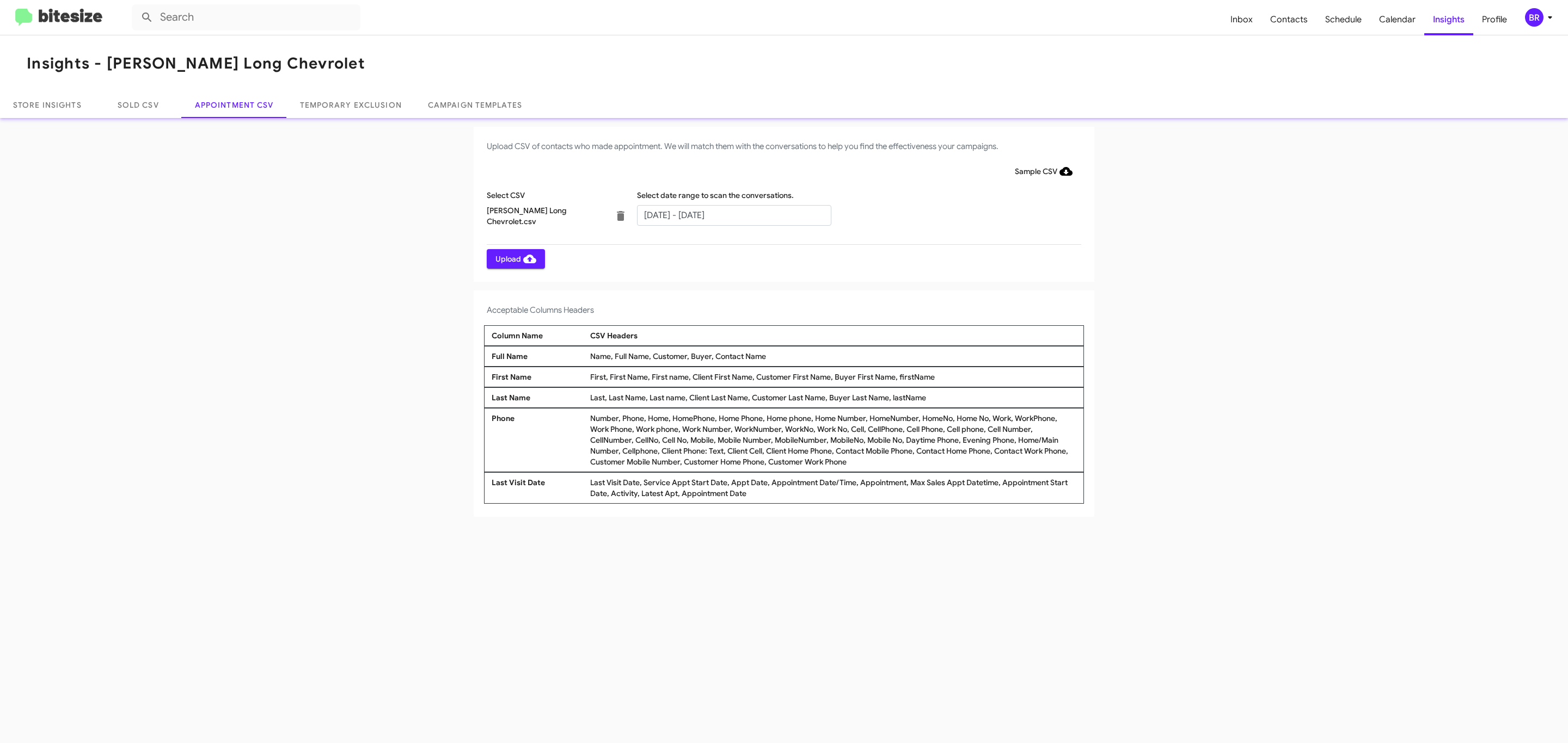
click at [514, 258] on span "Upload" at bounding box center [516, 259] width 41 height 20
click at [733, 215] on input "text" at bounding box center [734, 215] width 194 height 21
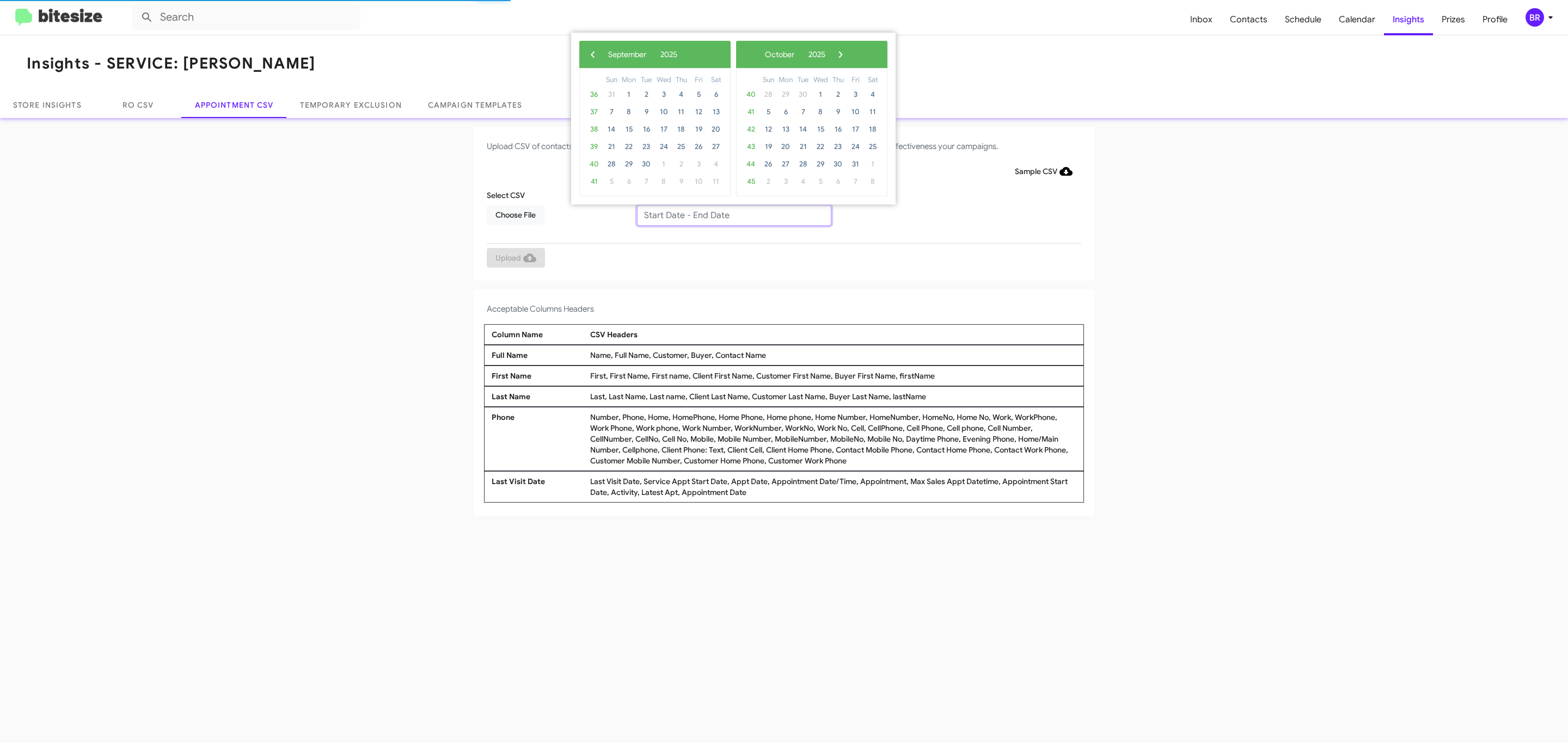
type input "[DATE] - [DATE]"
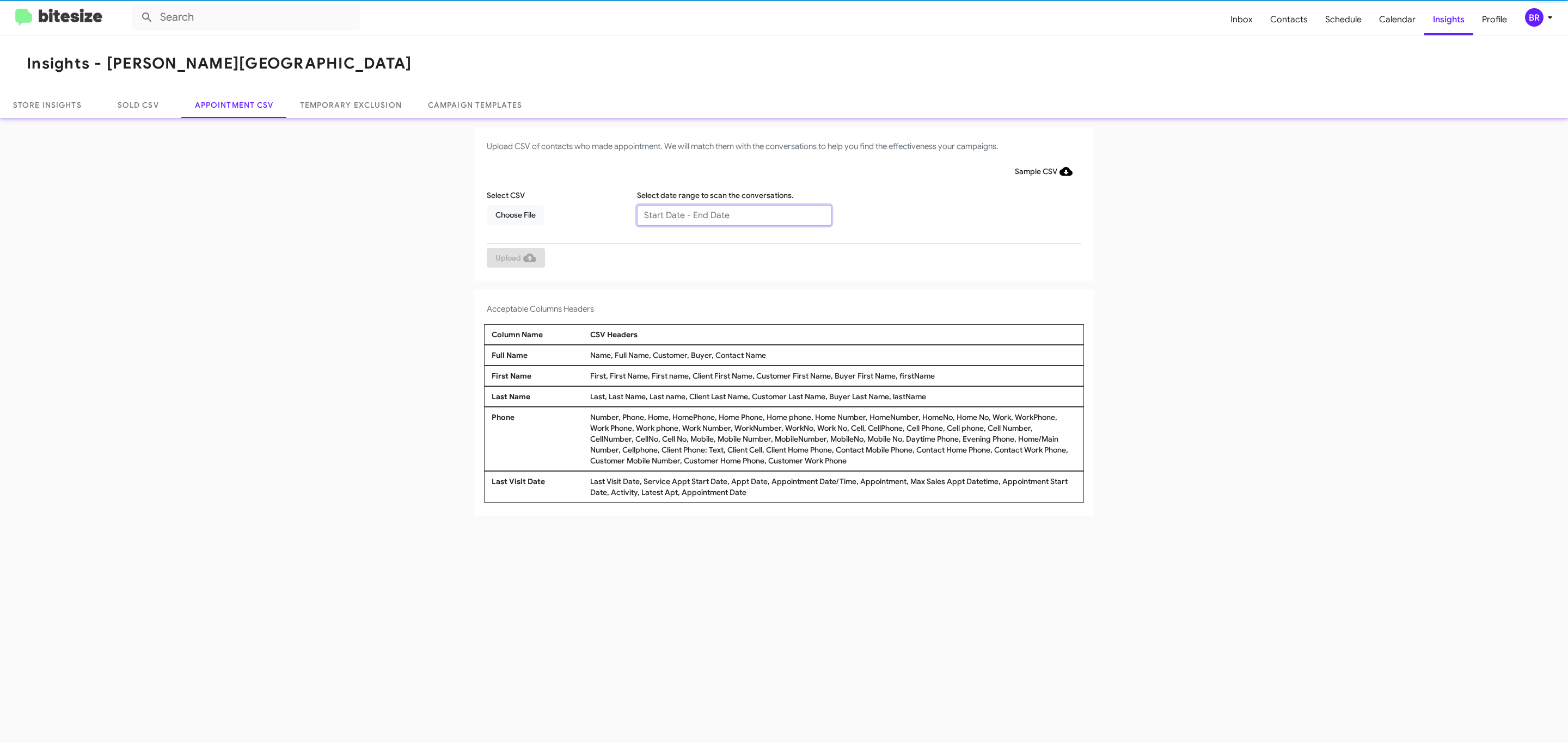
click at [733, 215] on input "text" at bounding box center [734, 215] width 194 height 21
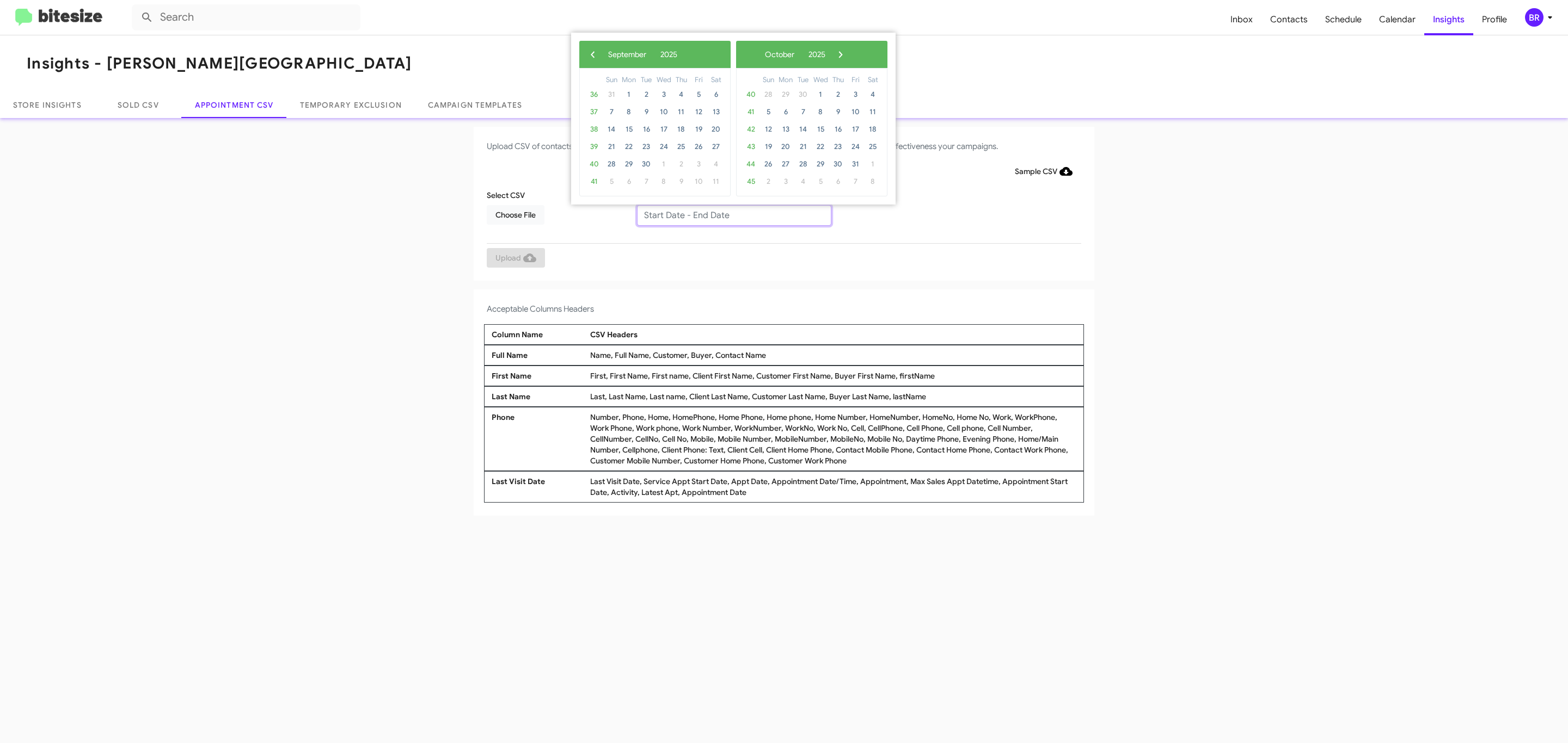
type input "09/23/2025 - 09/30/2025"
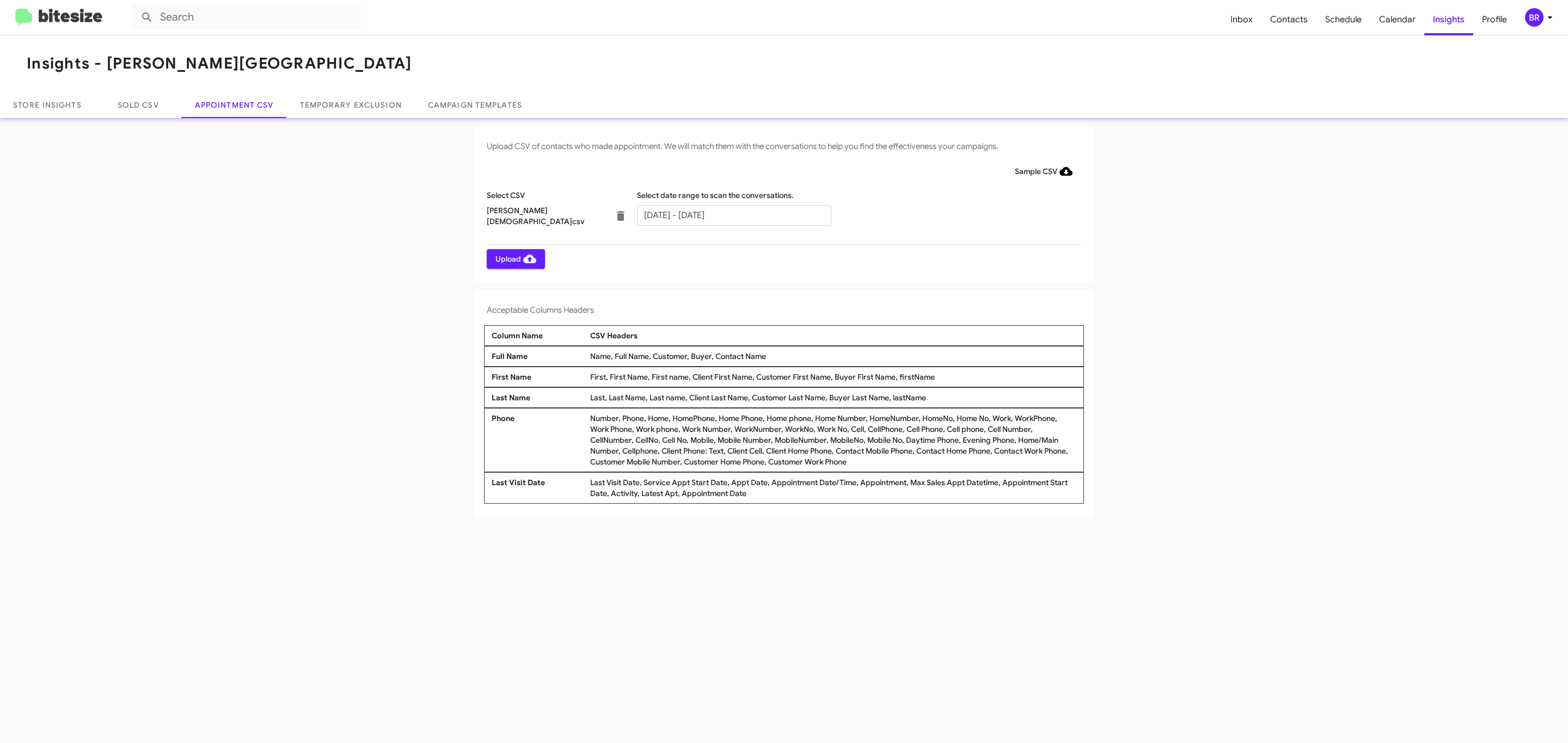
click at [514, 258] on span "Upload" at bounding box center [516, 259] width 41 height 20
click at [733, 215] on input "text" at bounding box center [734, 215] width 194 height 21
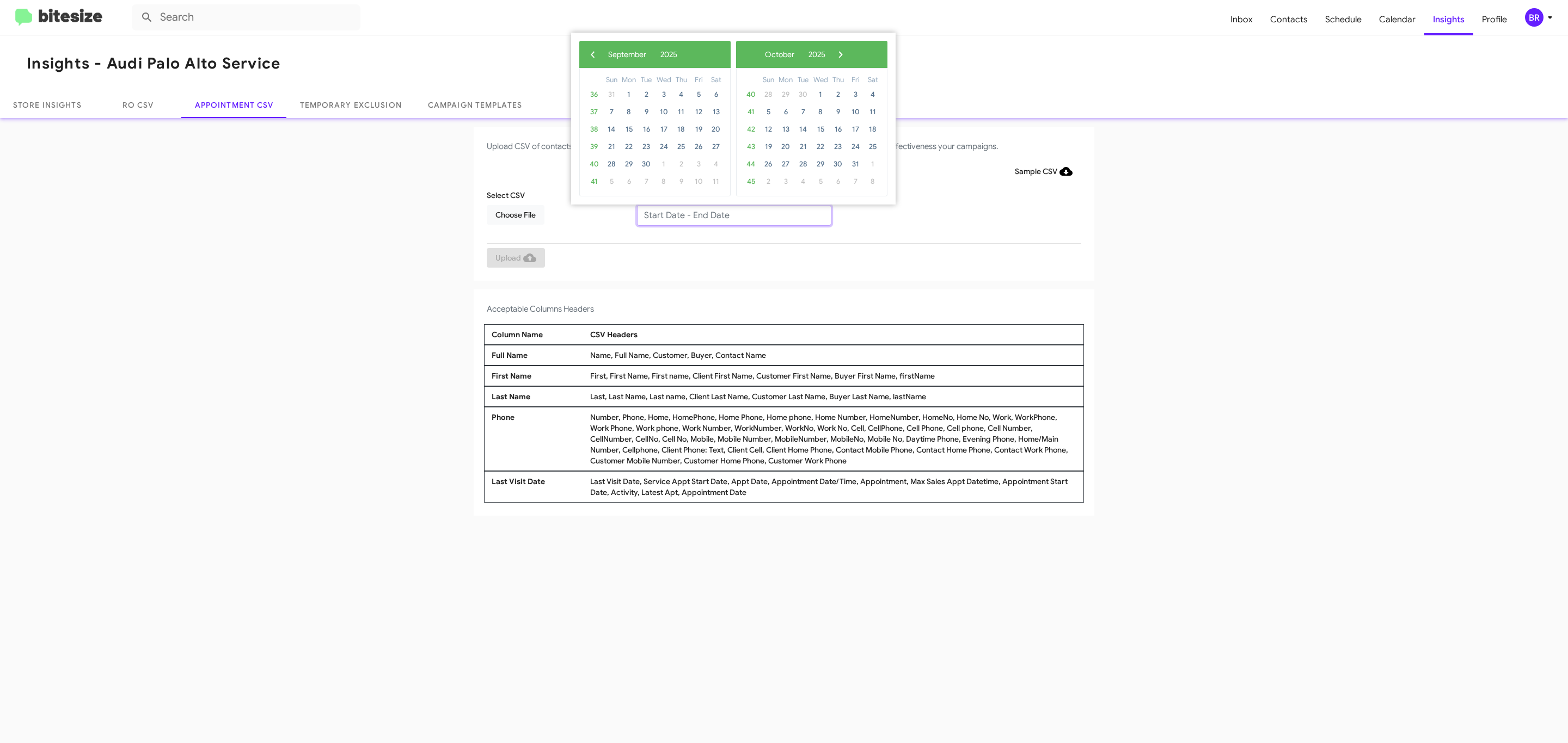
type input "09/23/2025 - 09/30/2025"
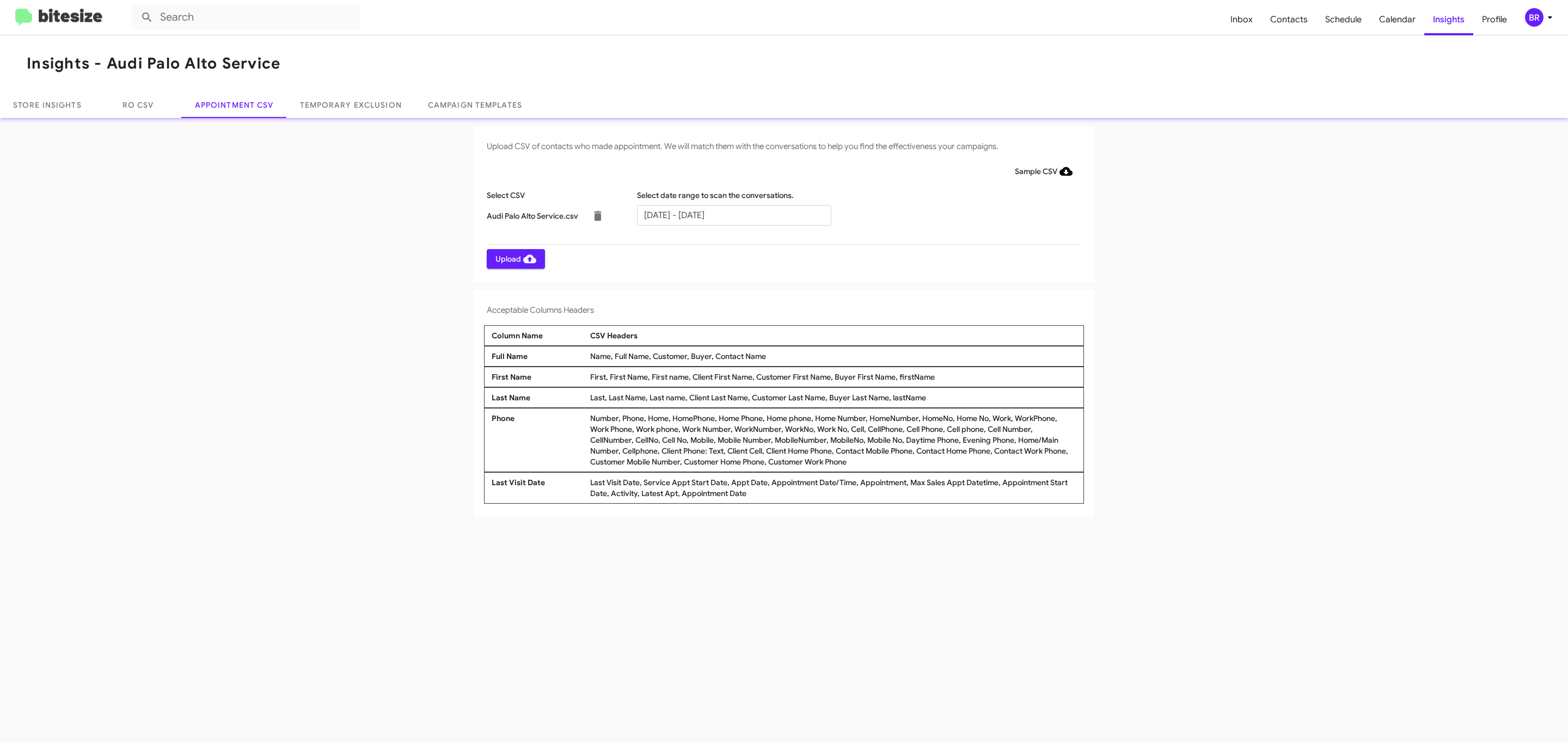
click at [514, 258] on span "Upload" at bounding box center [516, 259] width 41 height 20
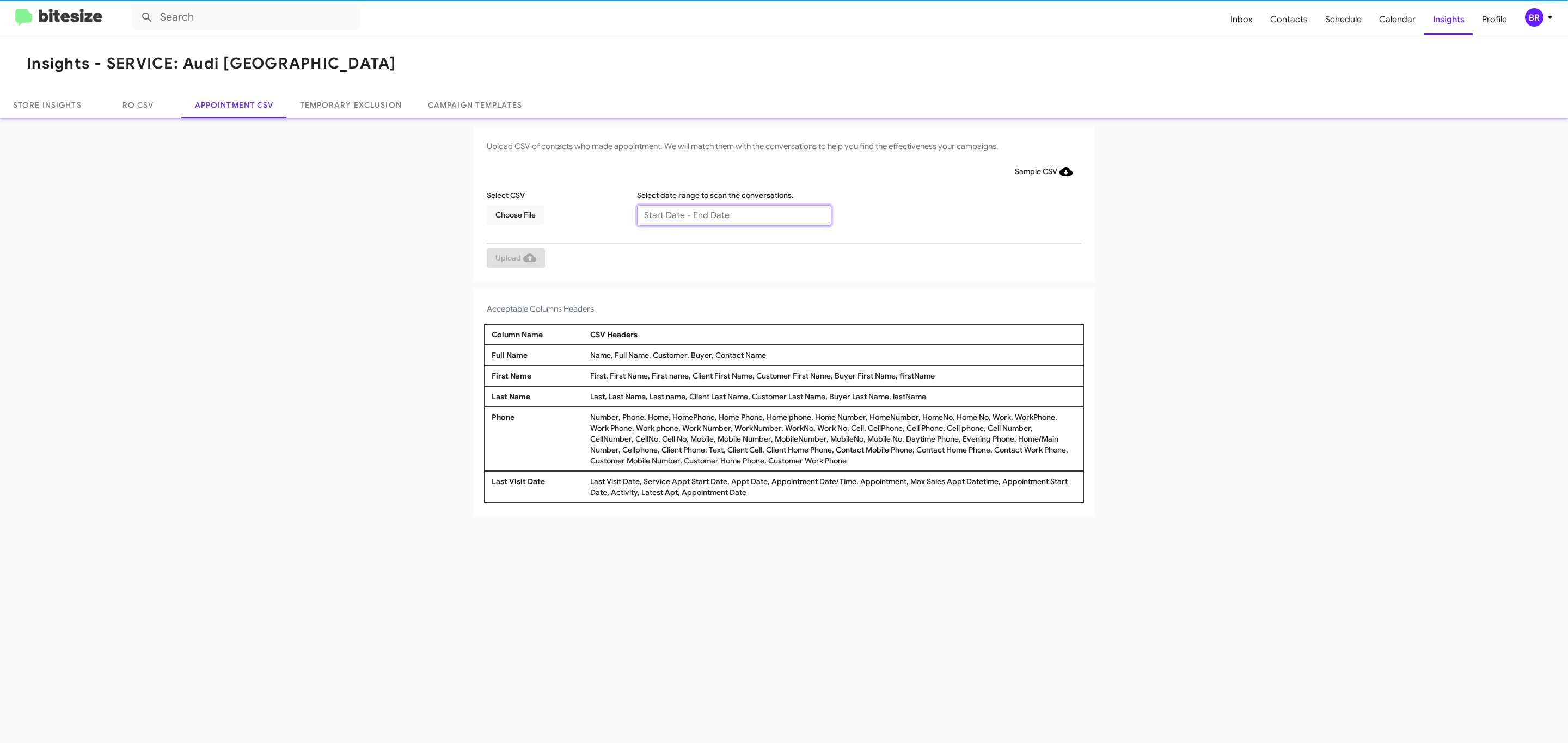
click at [733, 215] on input "text" at bounding box center [734, 215] width 194 height 21
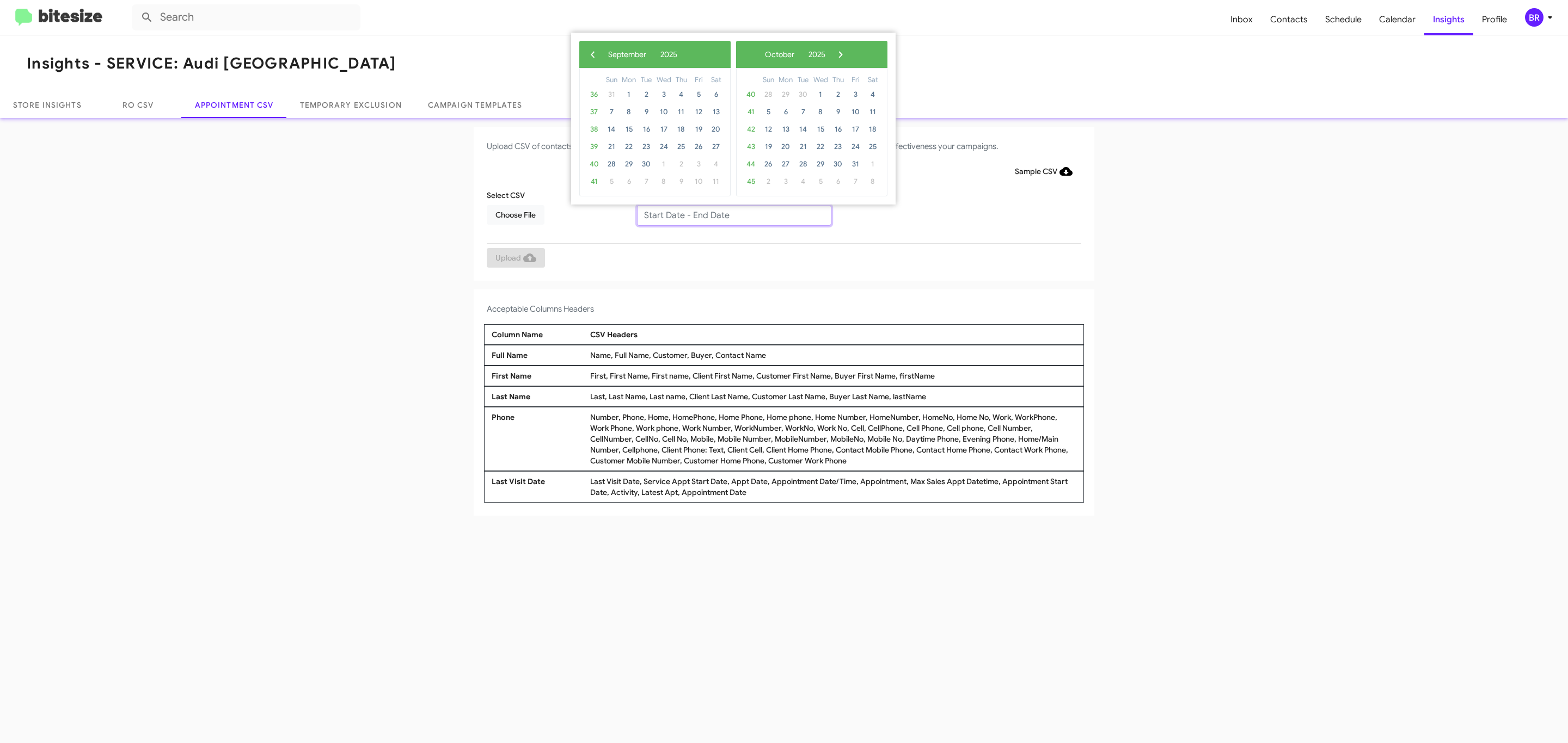
type input "[DATE] - [DATE]"
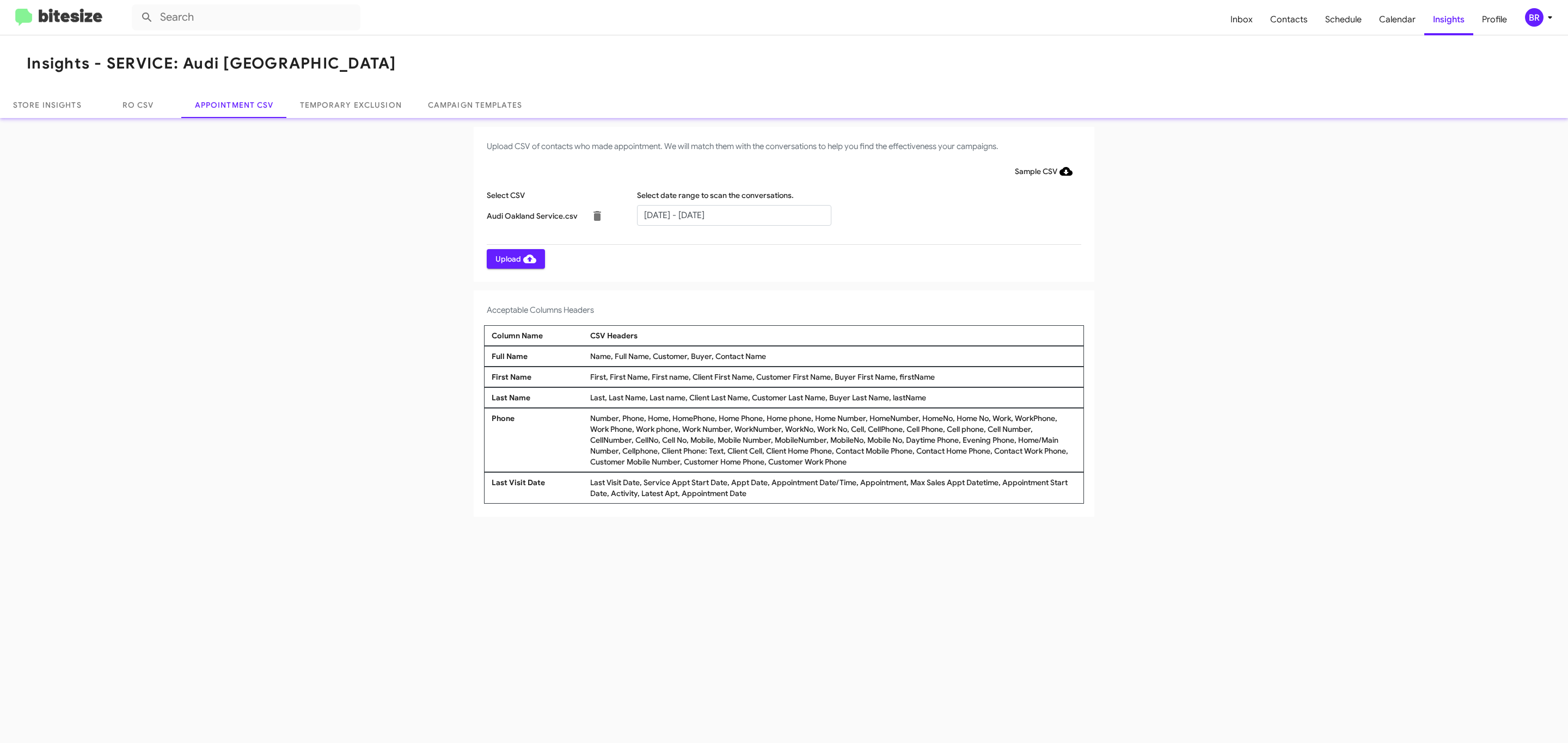
click at [514, 258] on span "Upload" at bounding box center [516, 259] width 41 height 20
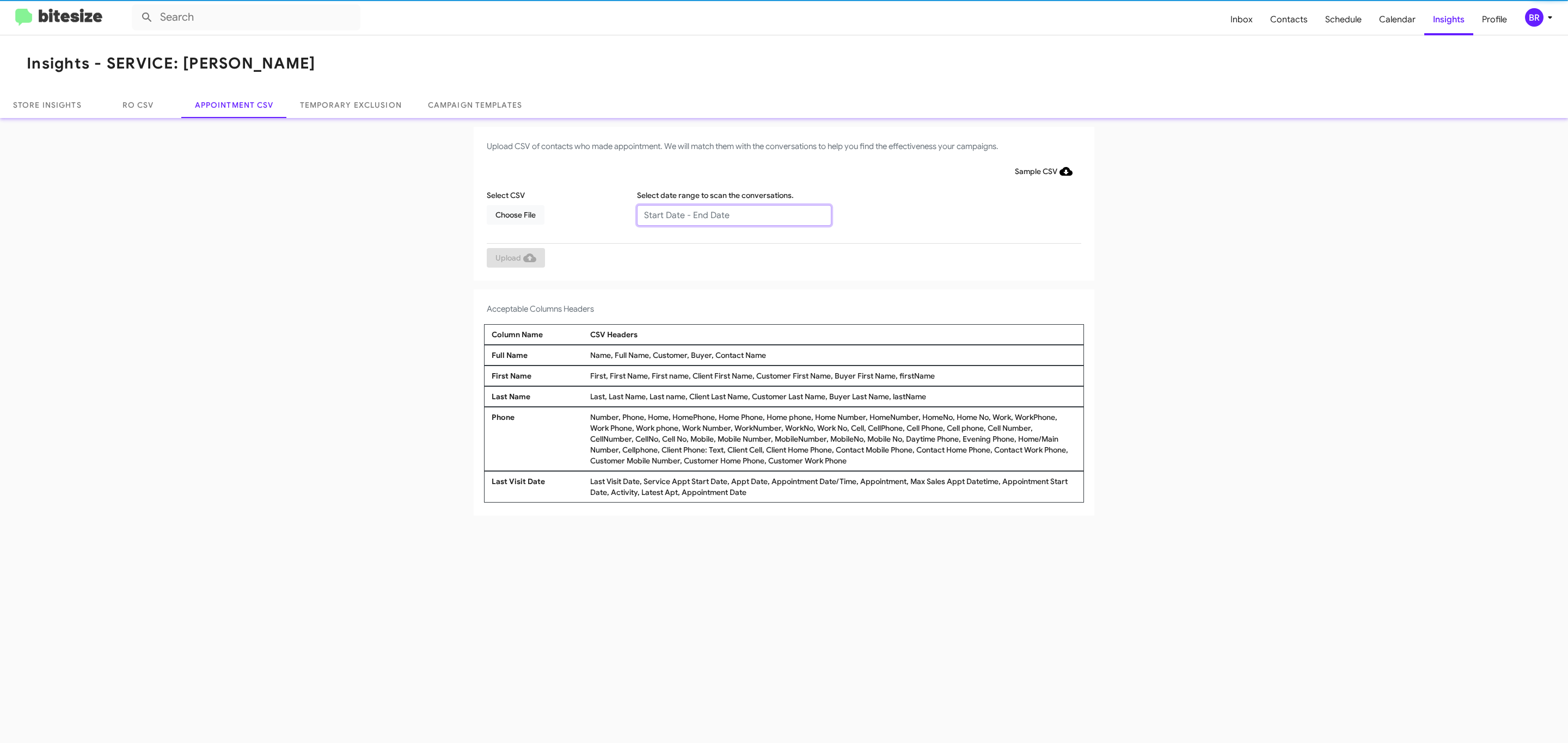
click at [733, 215] on input "text" at bounding box center [734, 215] width 194 height 21
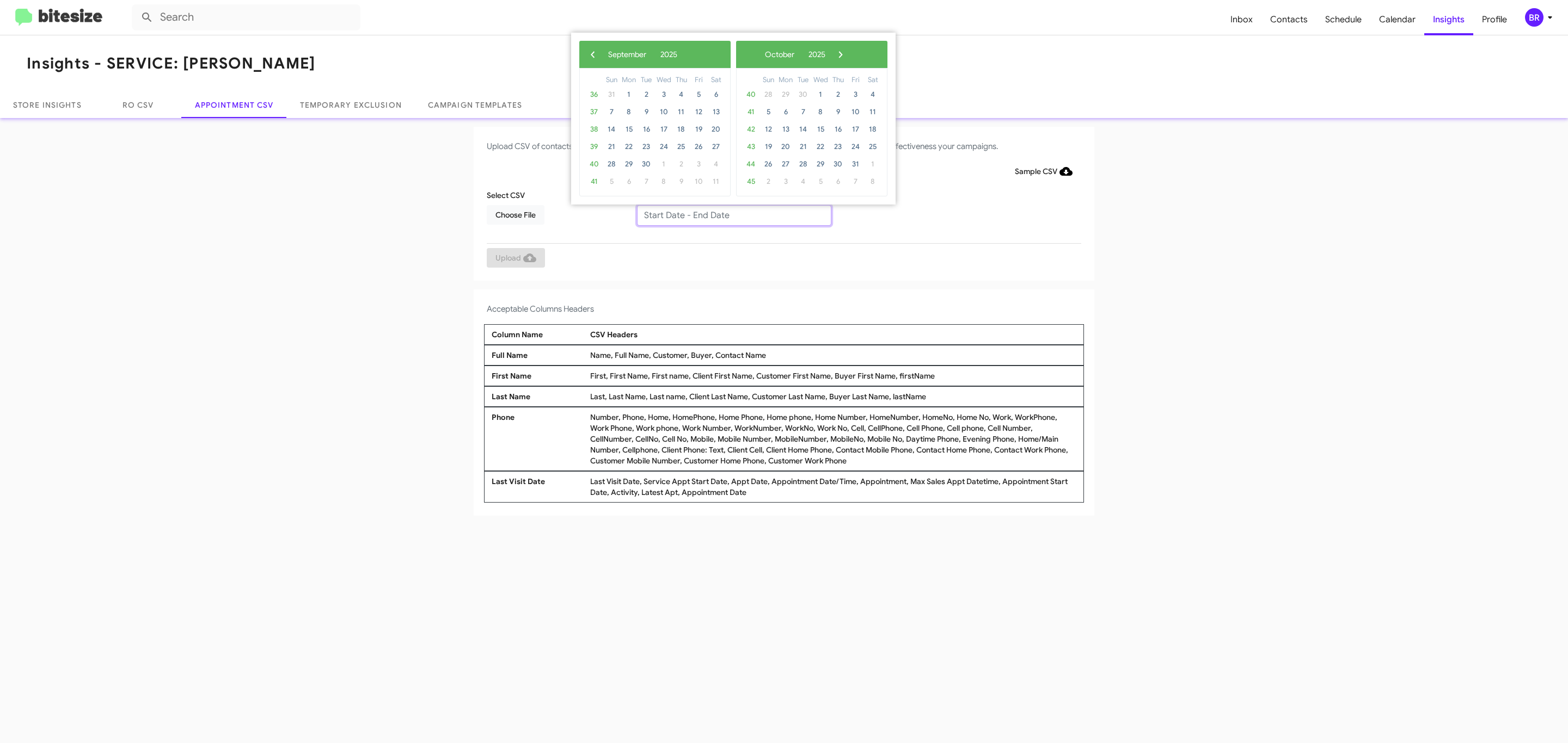
type input "09/23/2025 - 09/30/2025"
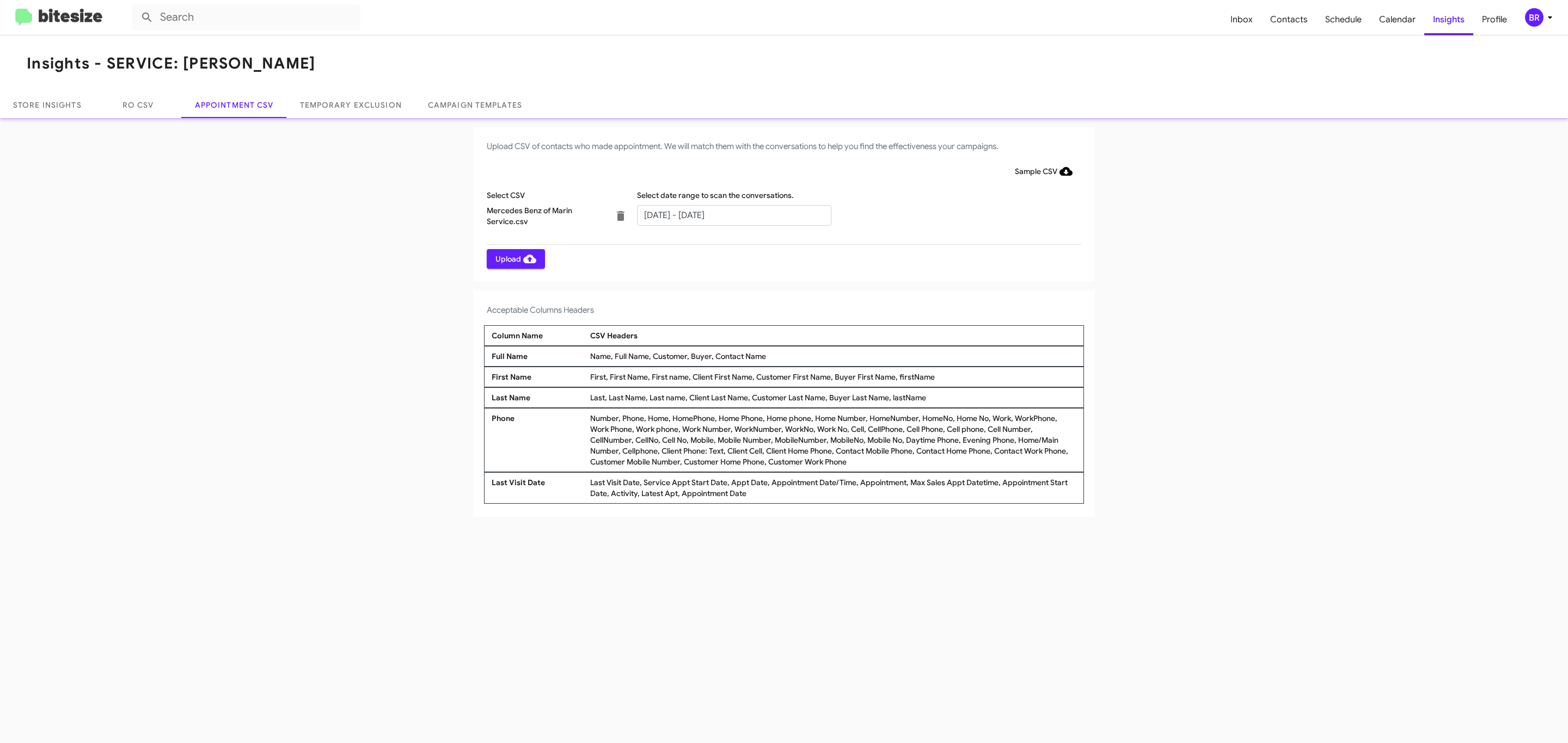
click at [514, 258] on span "Upload" at bounding box center [516, 259] width 41 height 20
click at [733, 215] on input "text" at bounding box center [734, 215] width 194 height 21
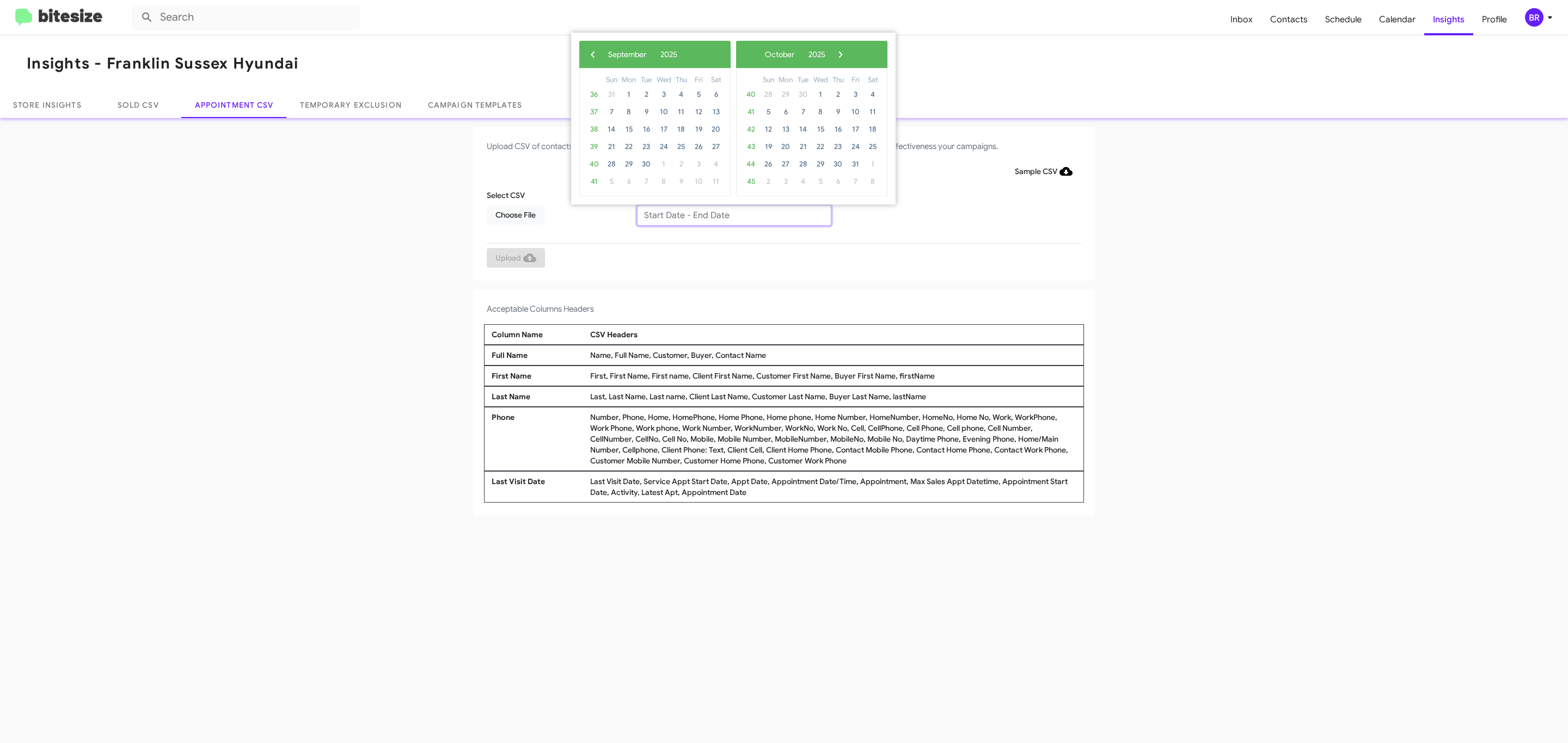
type input "[DATE] - [DATE]"
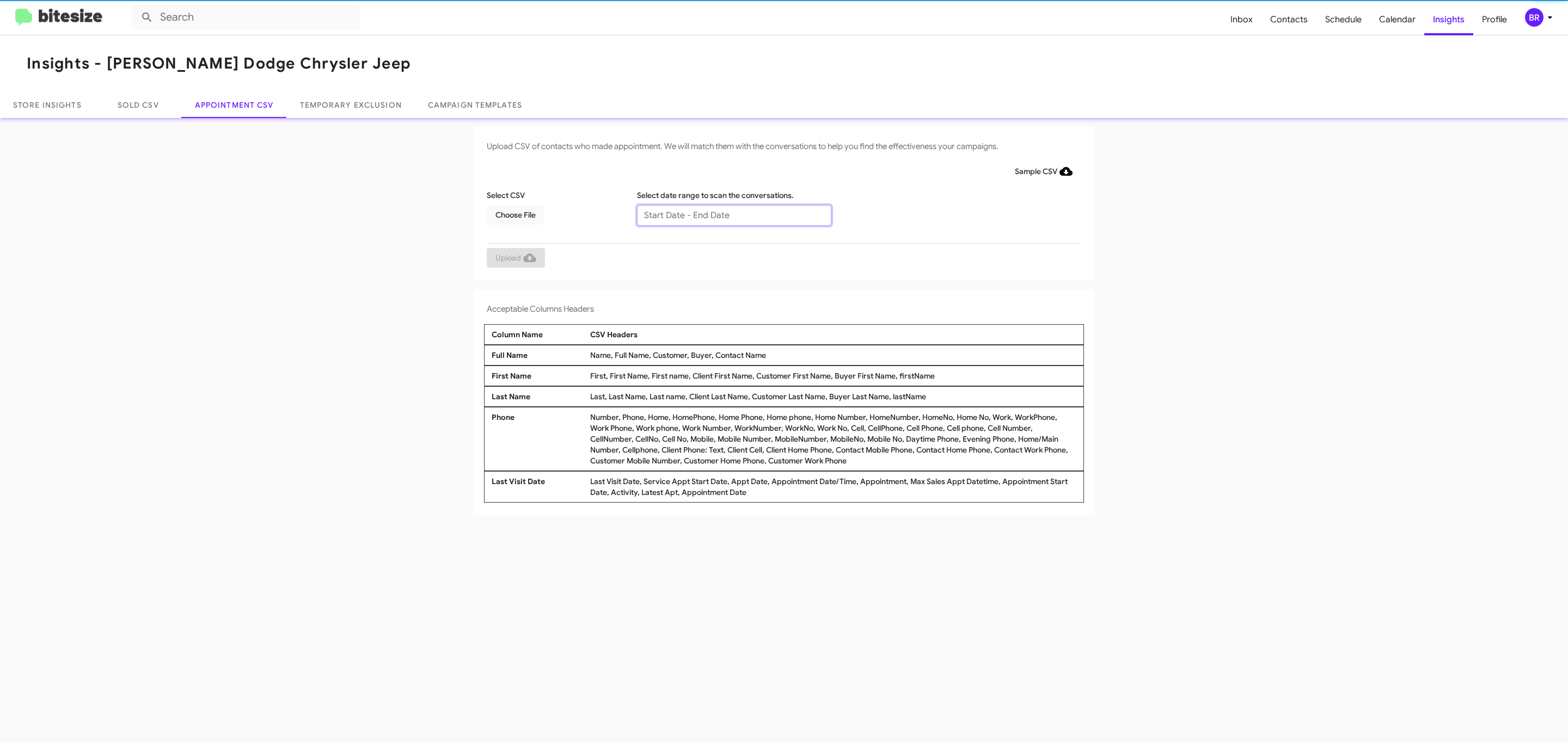
click at [733, 215] on input "text" at bounding box center [734, 215] width 194 height 21
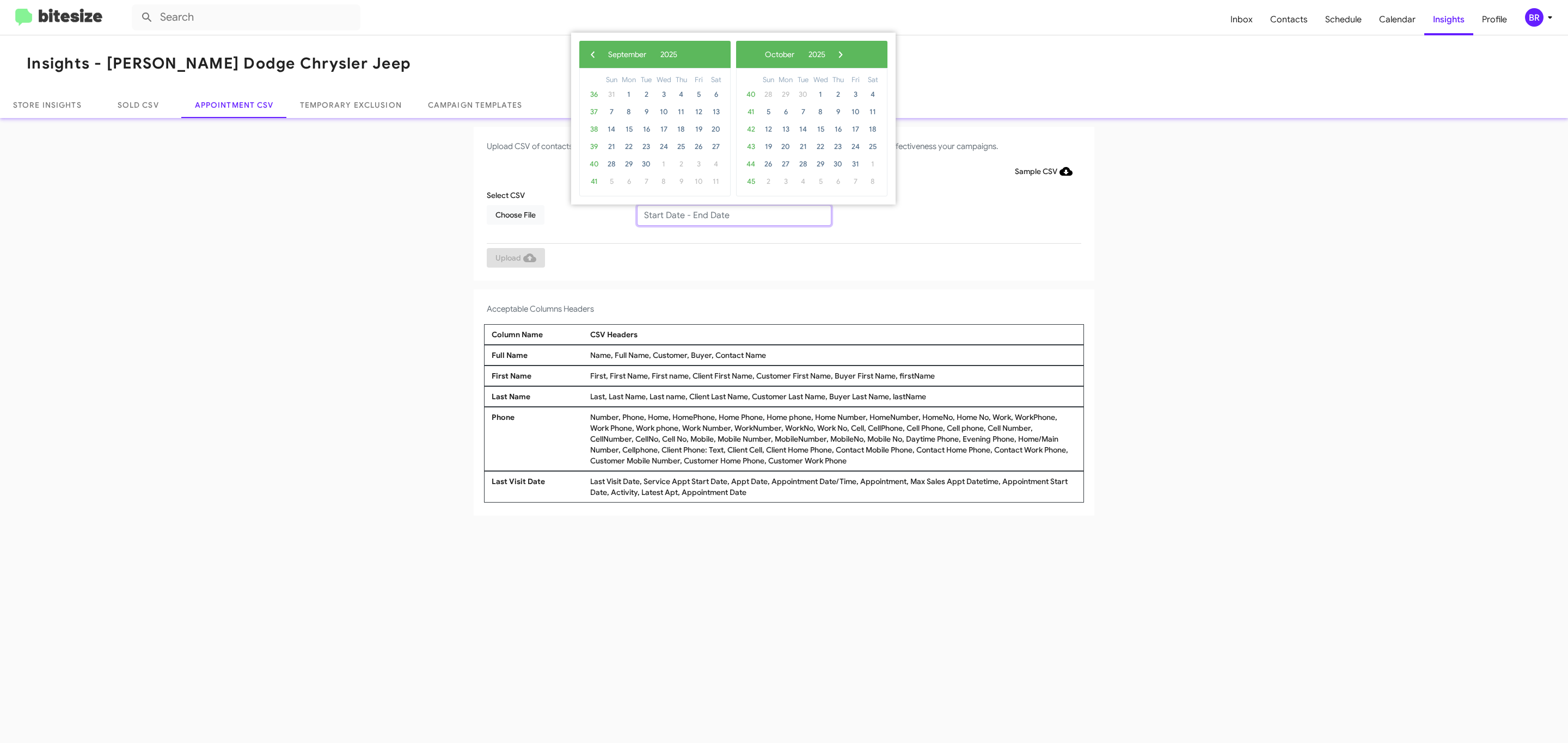
type input "09/23/2025 - 09/30/2025"
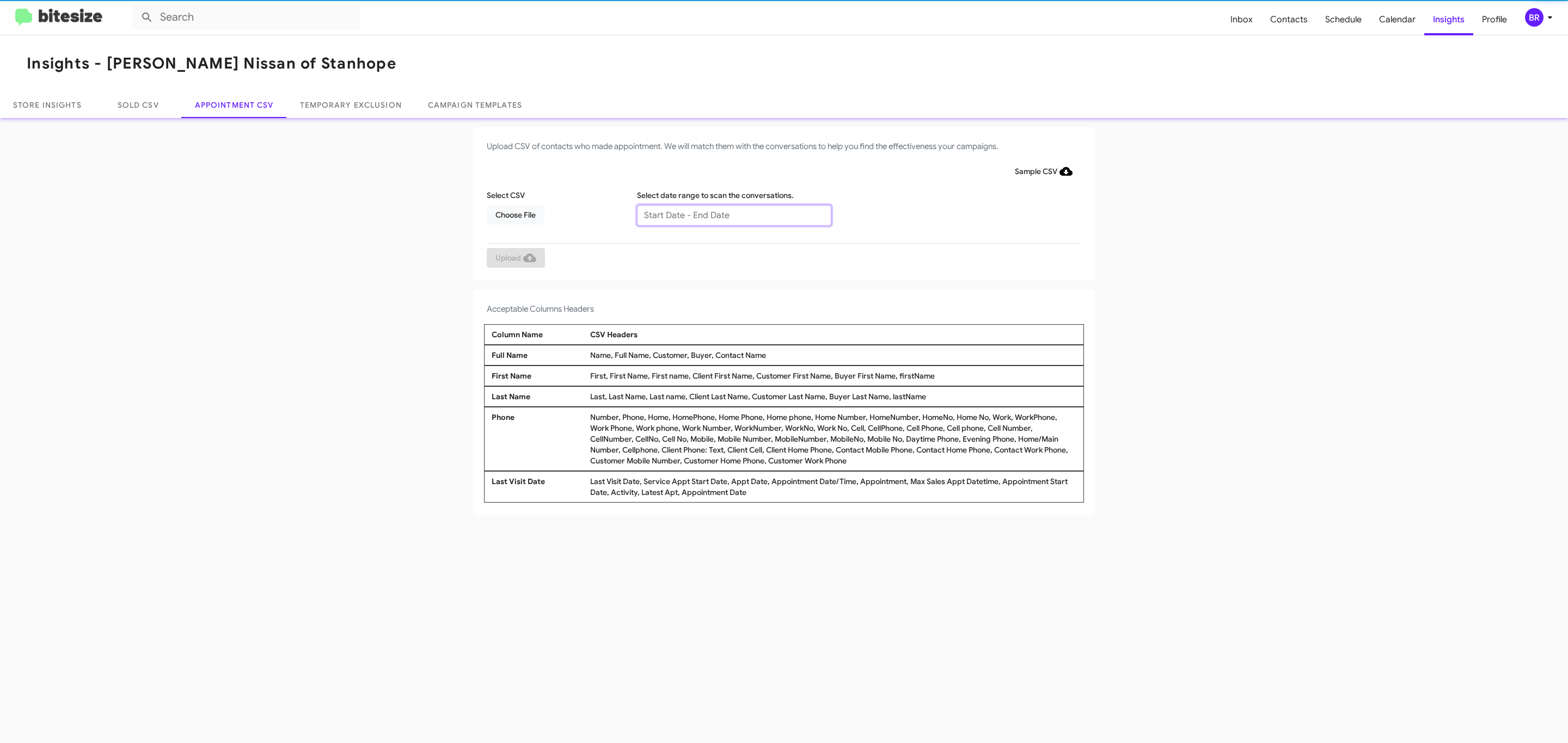
click at [733, 215] on input "text" at bounding box center [734, 215] width 194 height 21
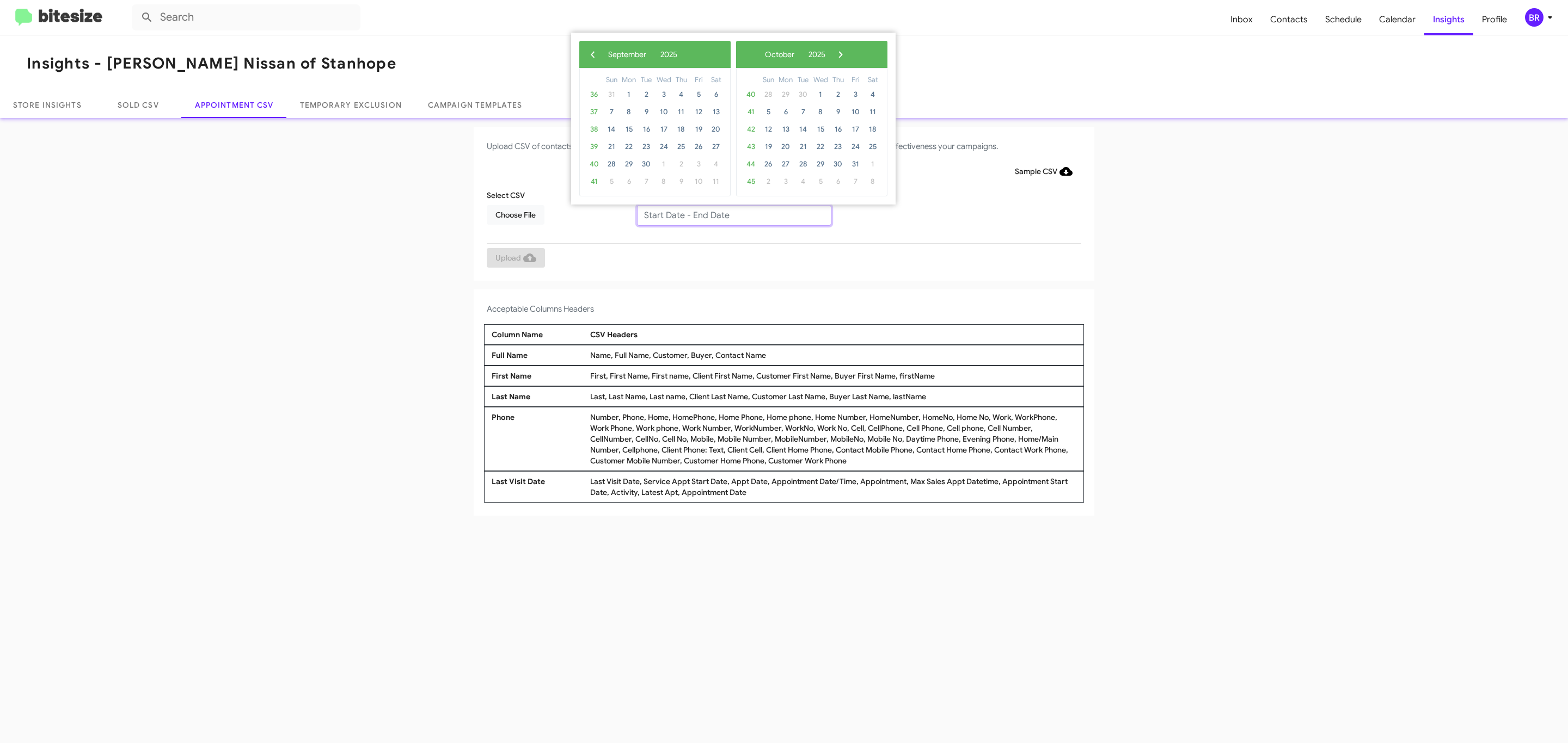
type input "09/23/2025 - 09/30/2025"
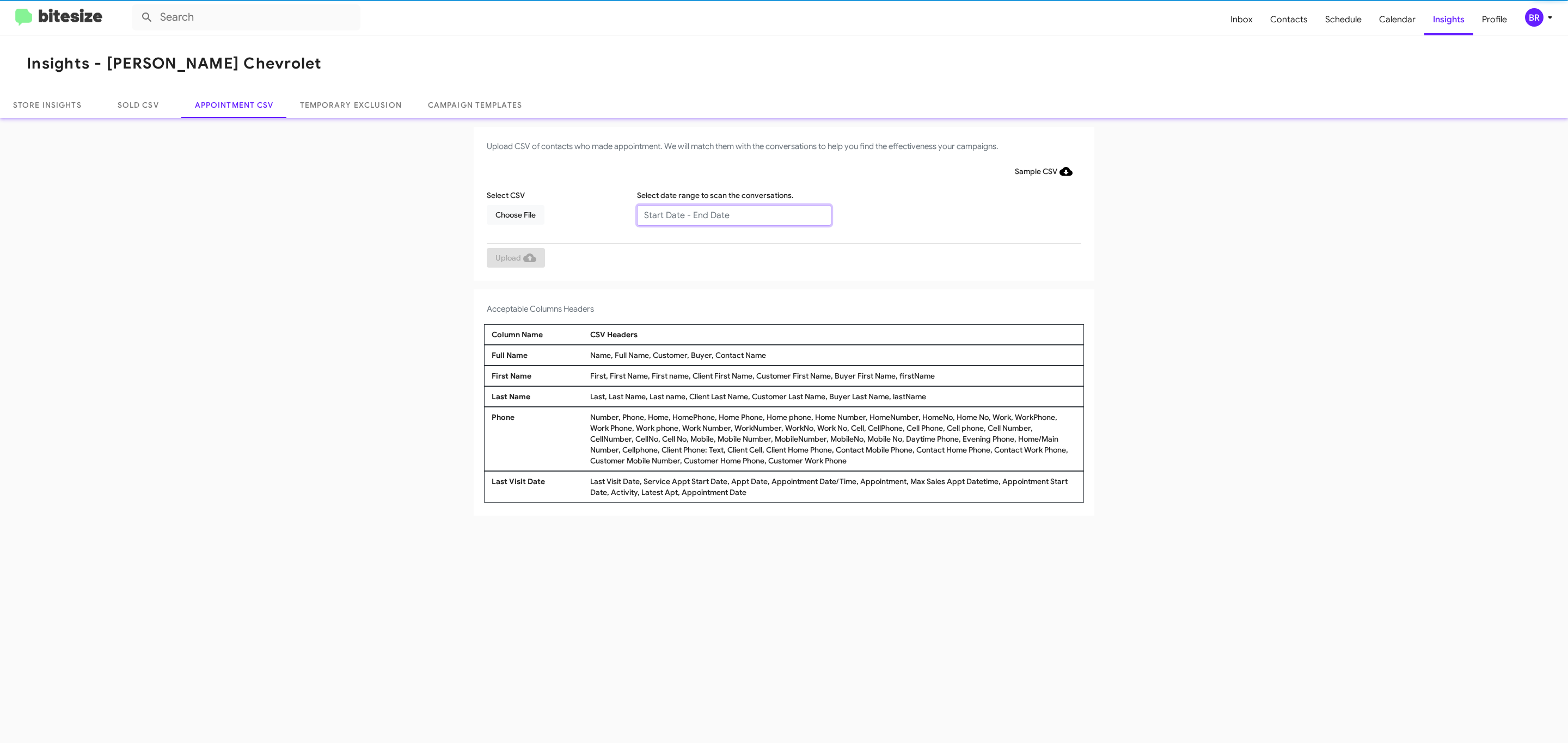
click at [733, 215] on input "text" at bounding box center [734, 215] width 194 height 21
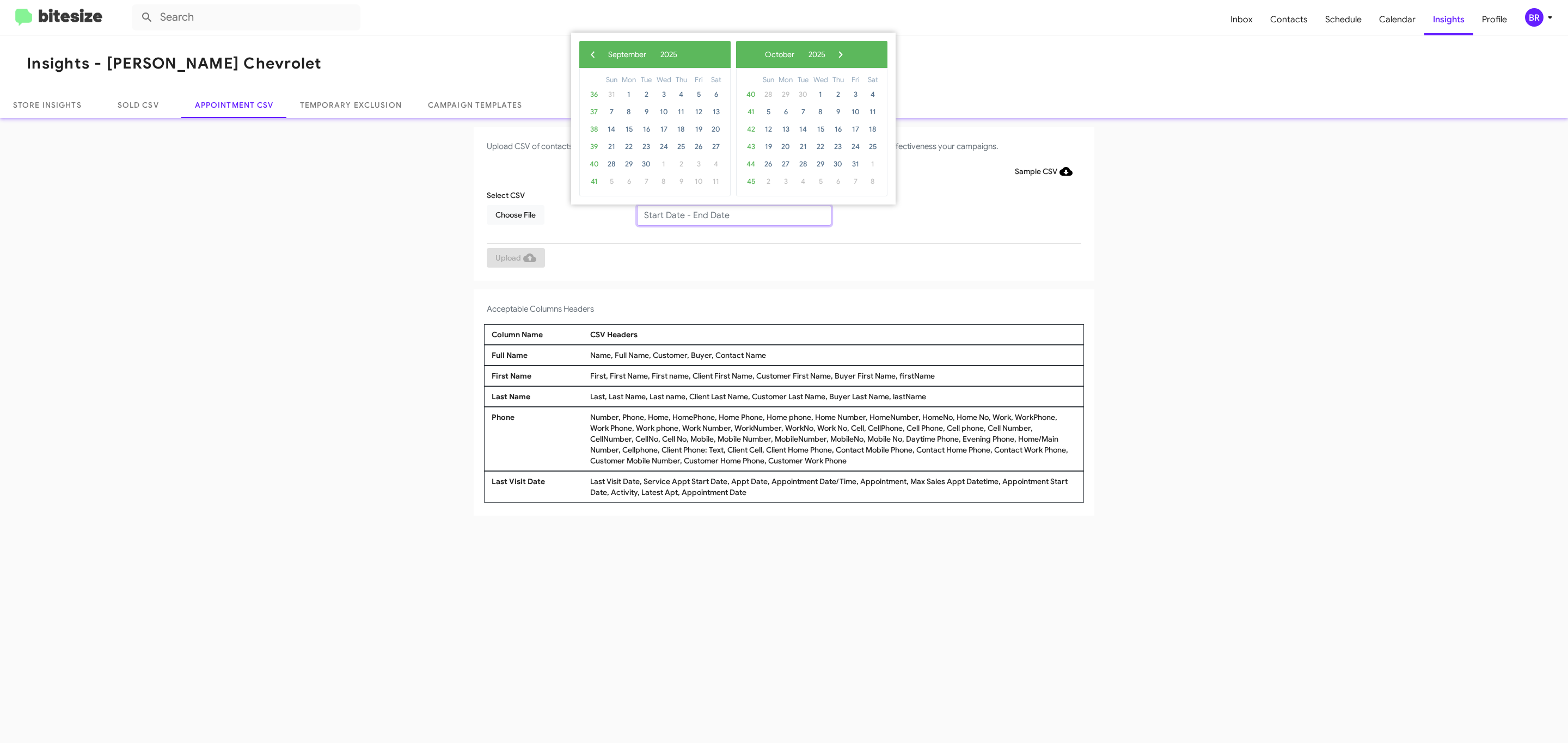
type input "[DATE] - [DATE]"
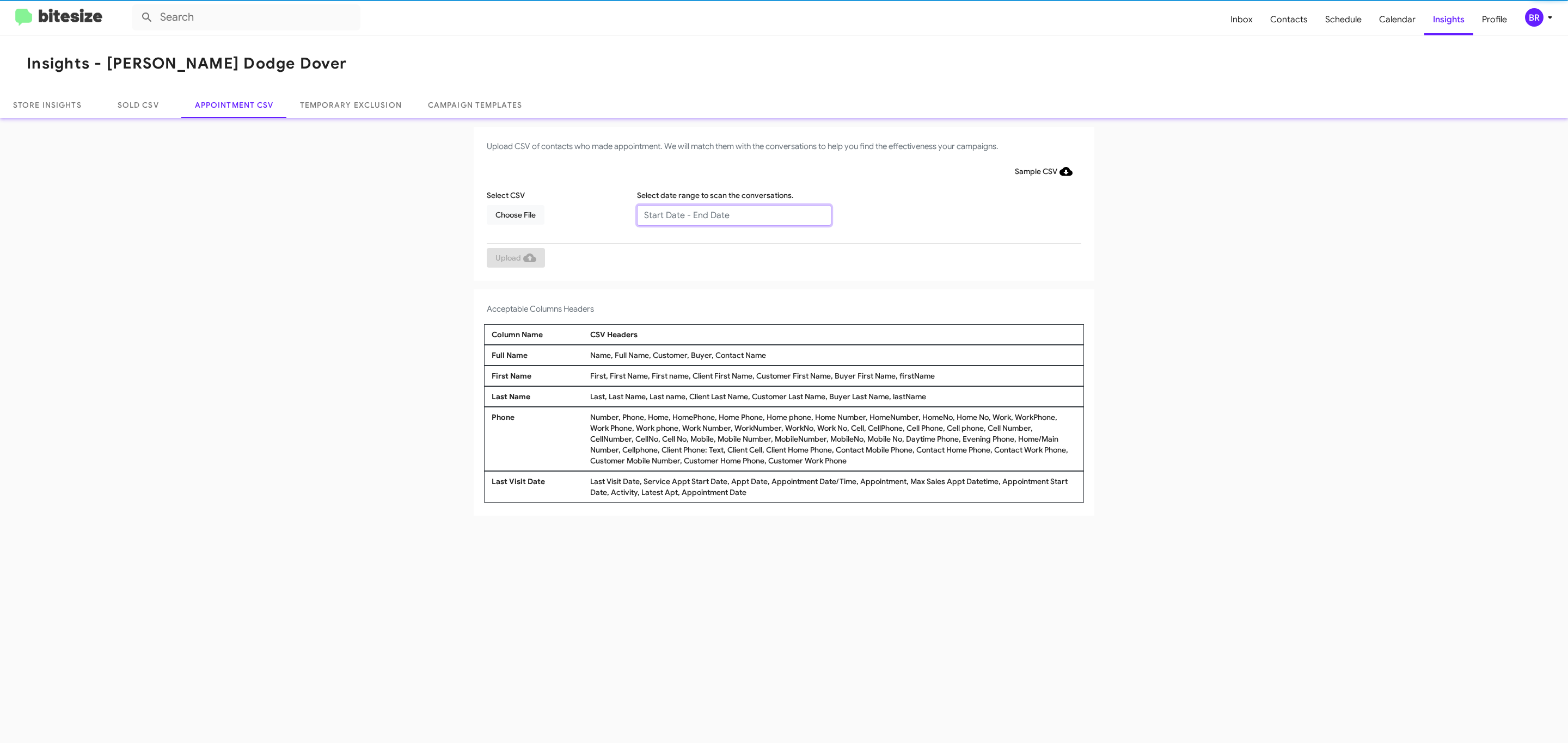
click at [733, 215] on input "text" at bounding box center [734, 215] width 194 height 21
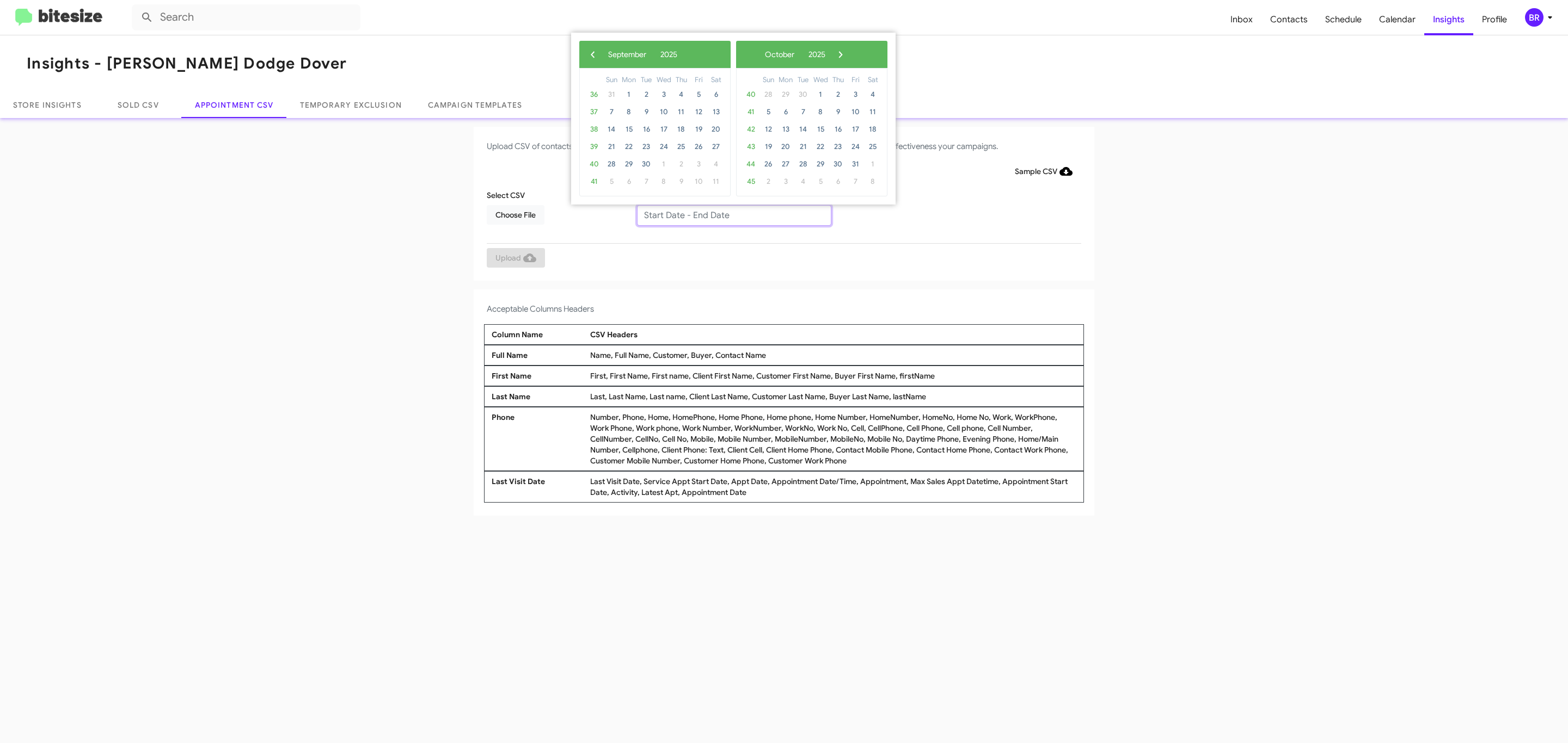
type input "[DATE] - [DATE]"
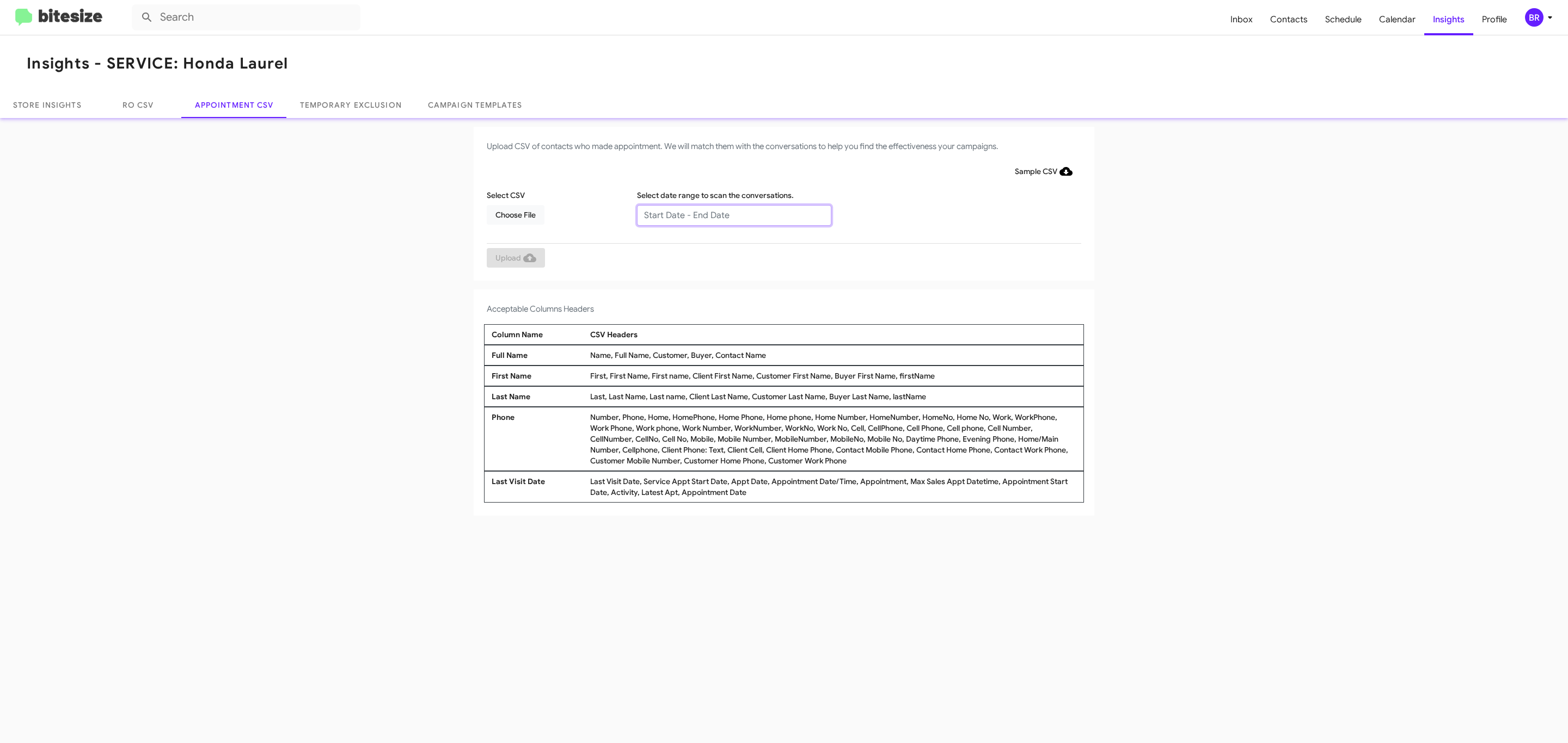
click at [733, 215] on input "text" at bounding box center [734, 215] width 194 height 21
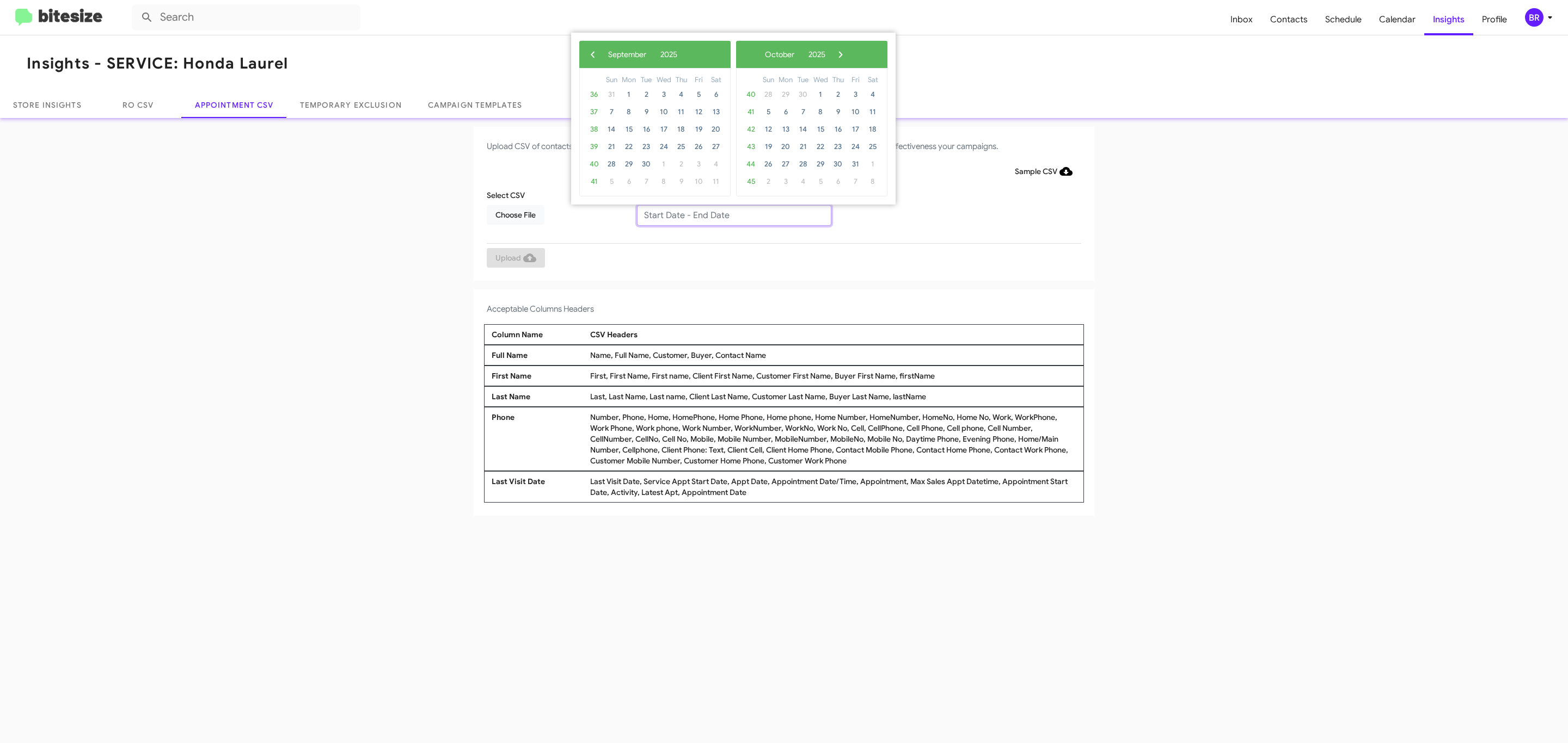
type input "[DATE] - [DATE]"
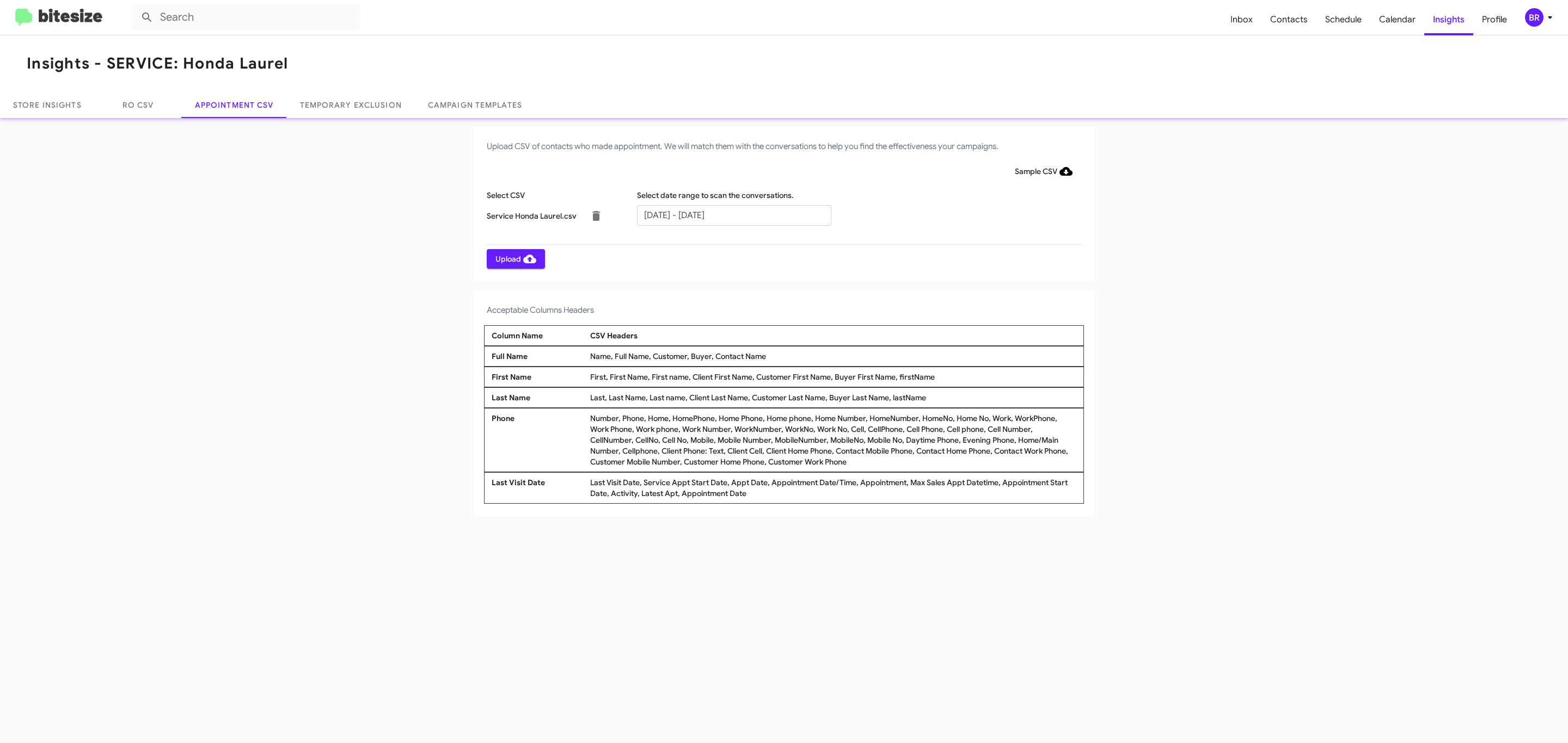
click at [514, 258] on span "Upload" at bounding box center [516, 259] width 41 height 20
click at [733, 215] on input "text" at bounding box center [734, 215] width 194 height 21
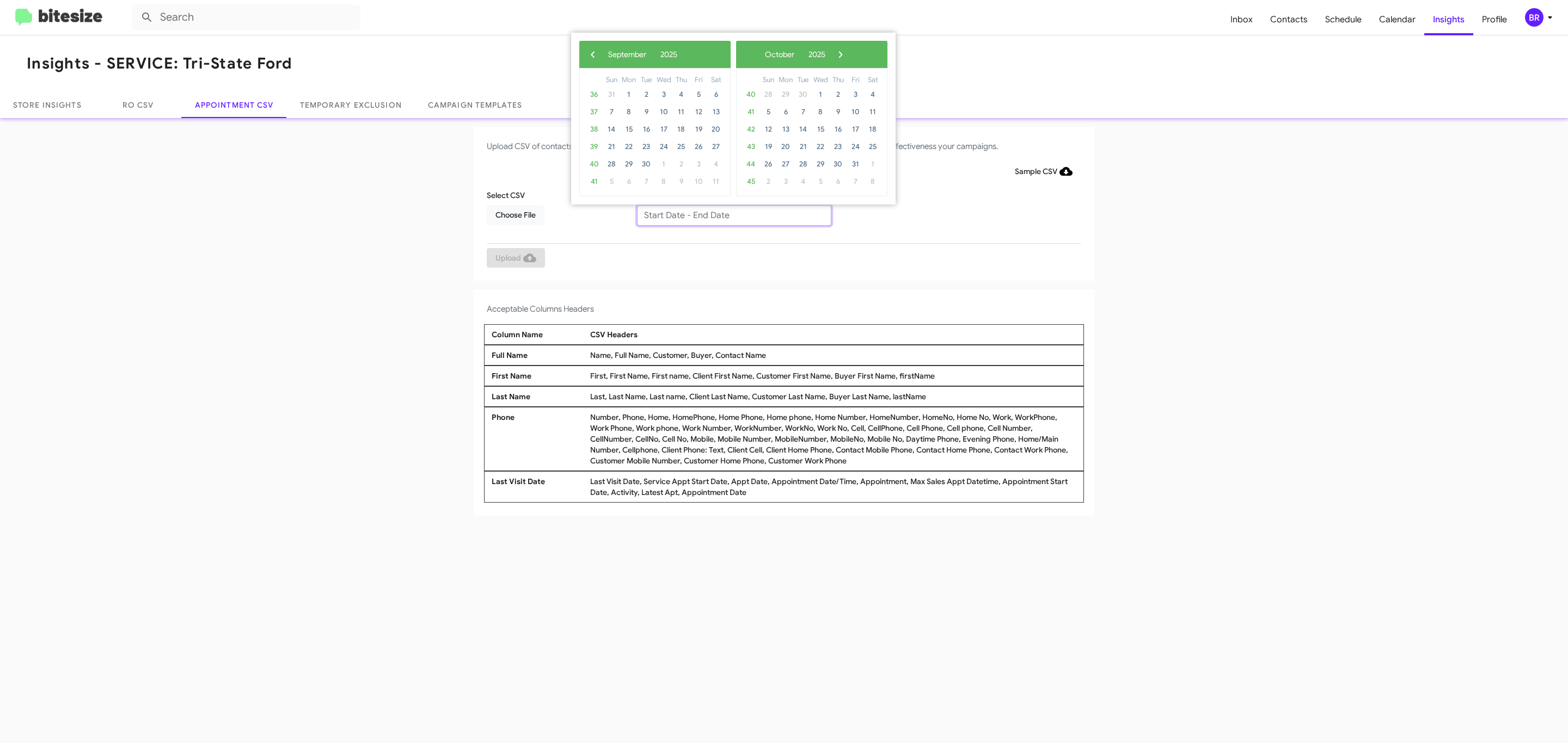
type input "09/30/2025 - 10/30/2025"
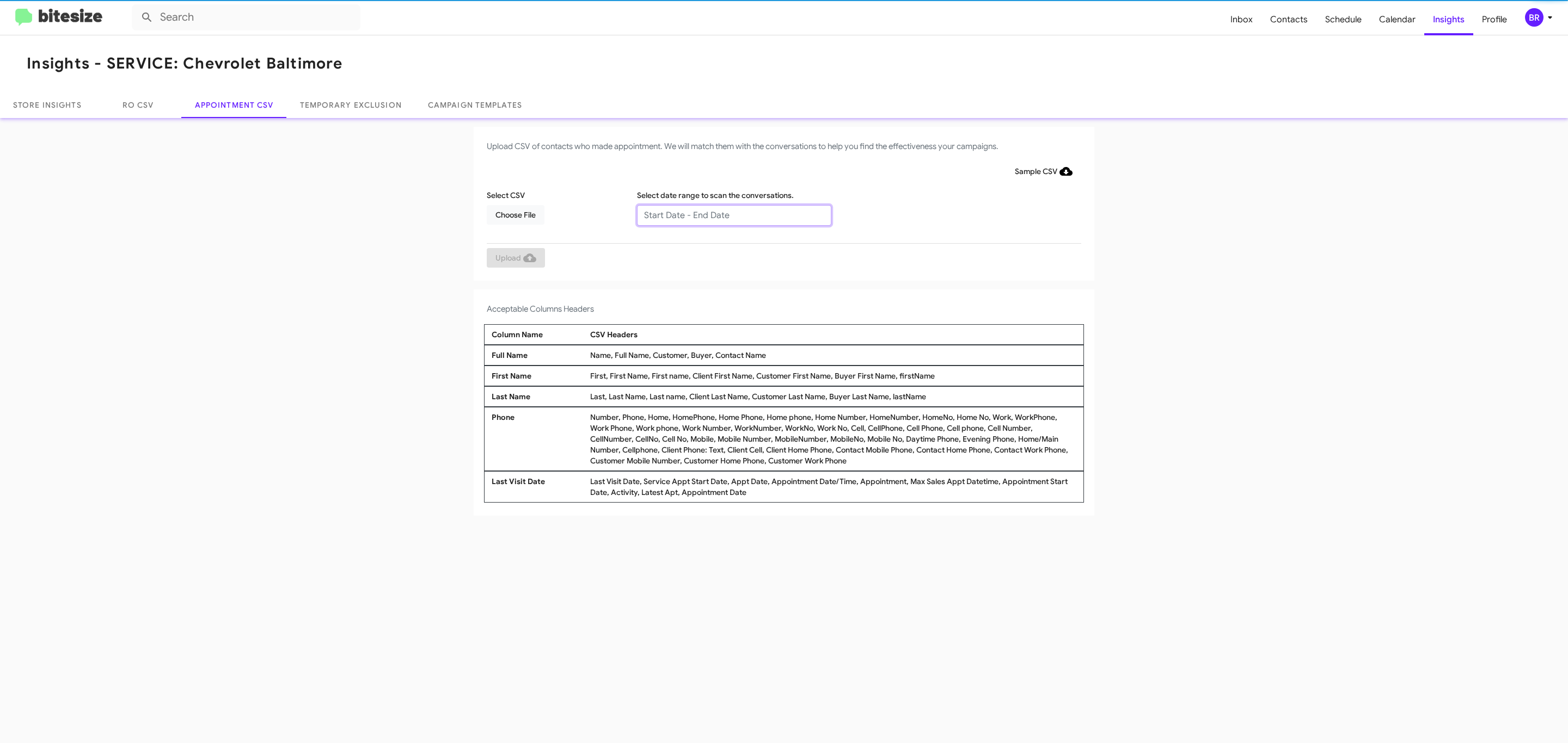
click at [733, 215] on input "text" at bounding box center [734, 215] width 194 height 21
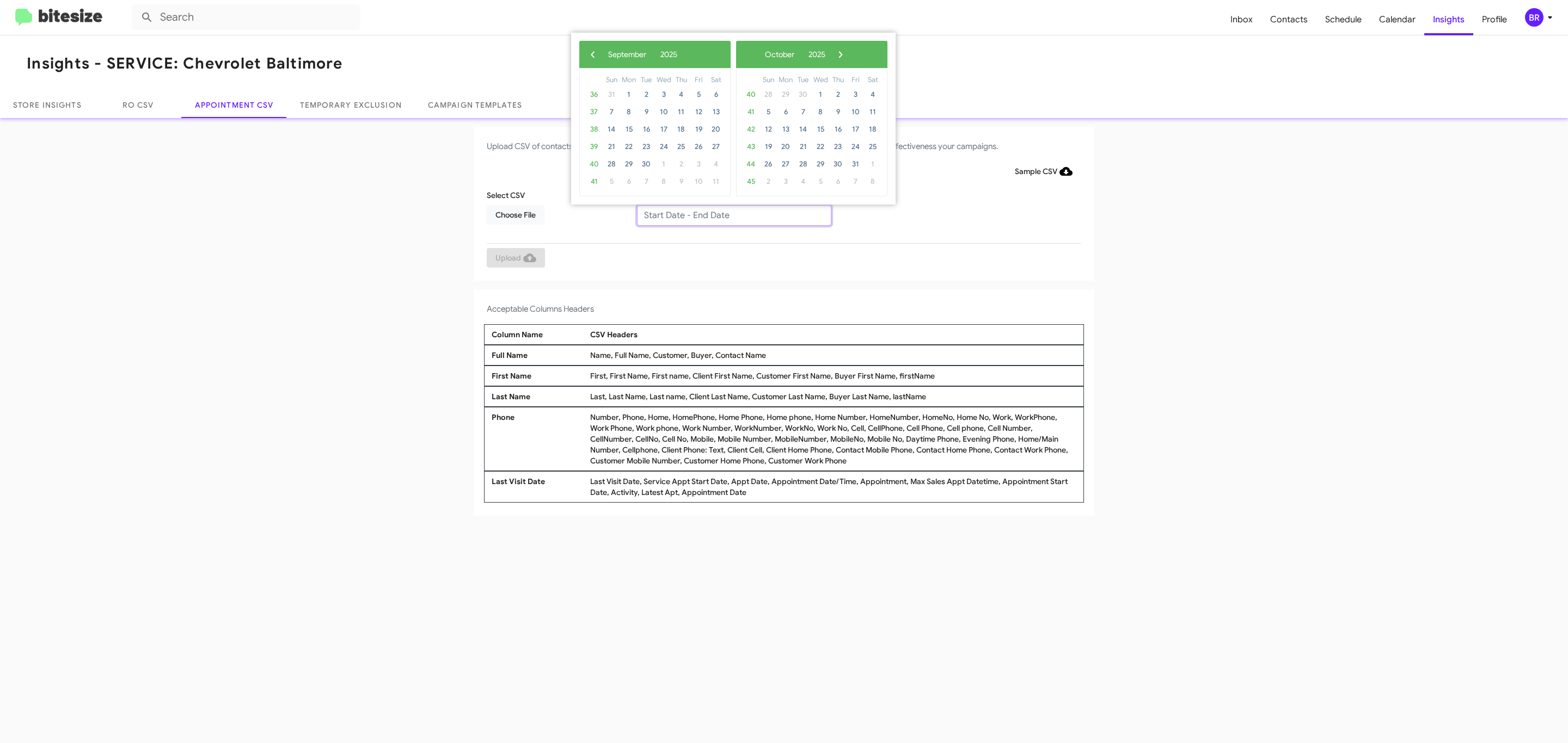
type input "09/30/2025 - 10/30/2025"
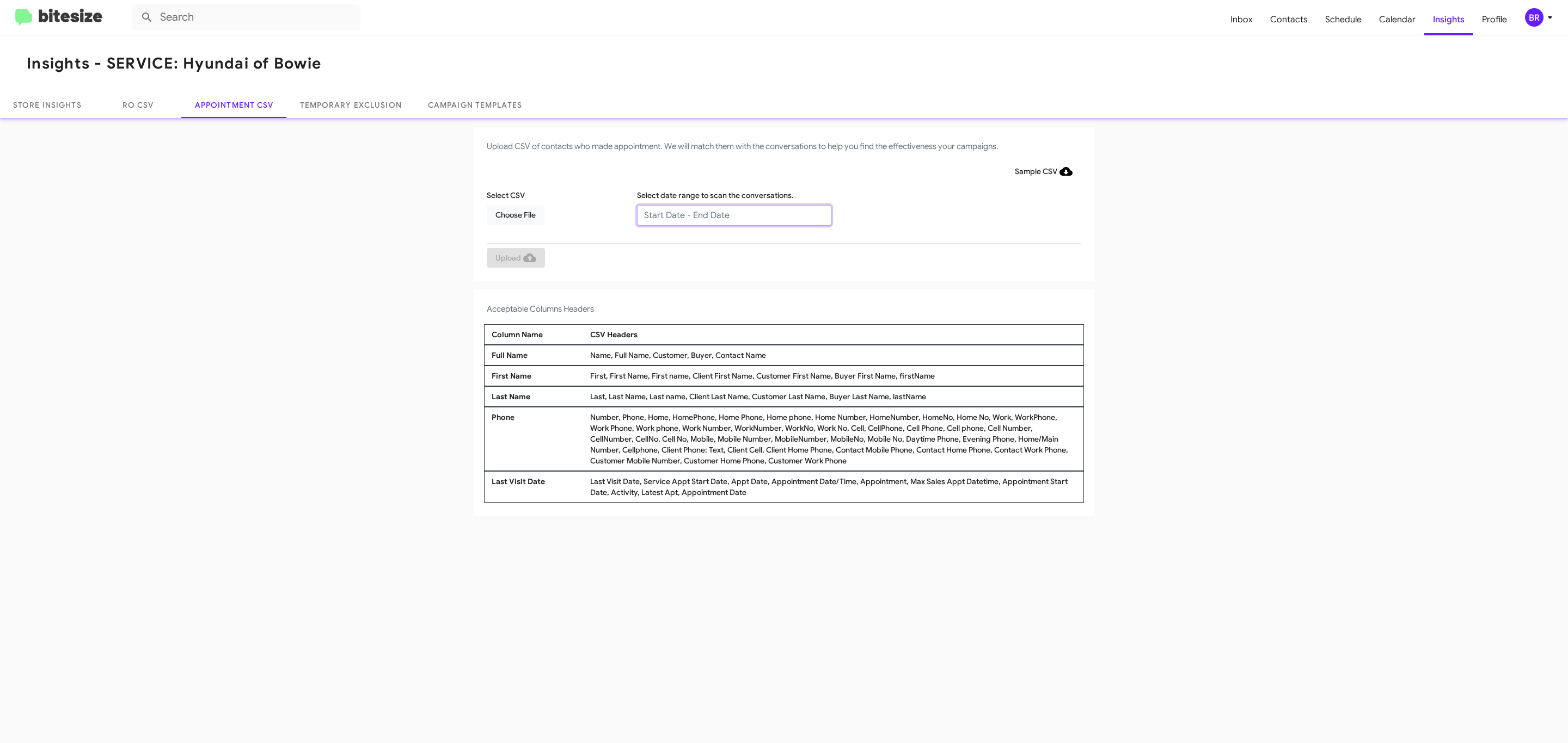
click at [733, 215] on input "text" at bounding box center [734, 215] width 194 height 21
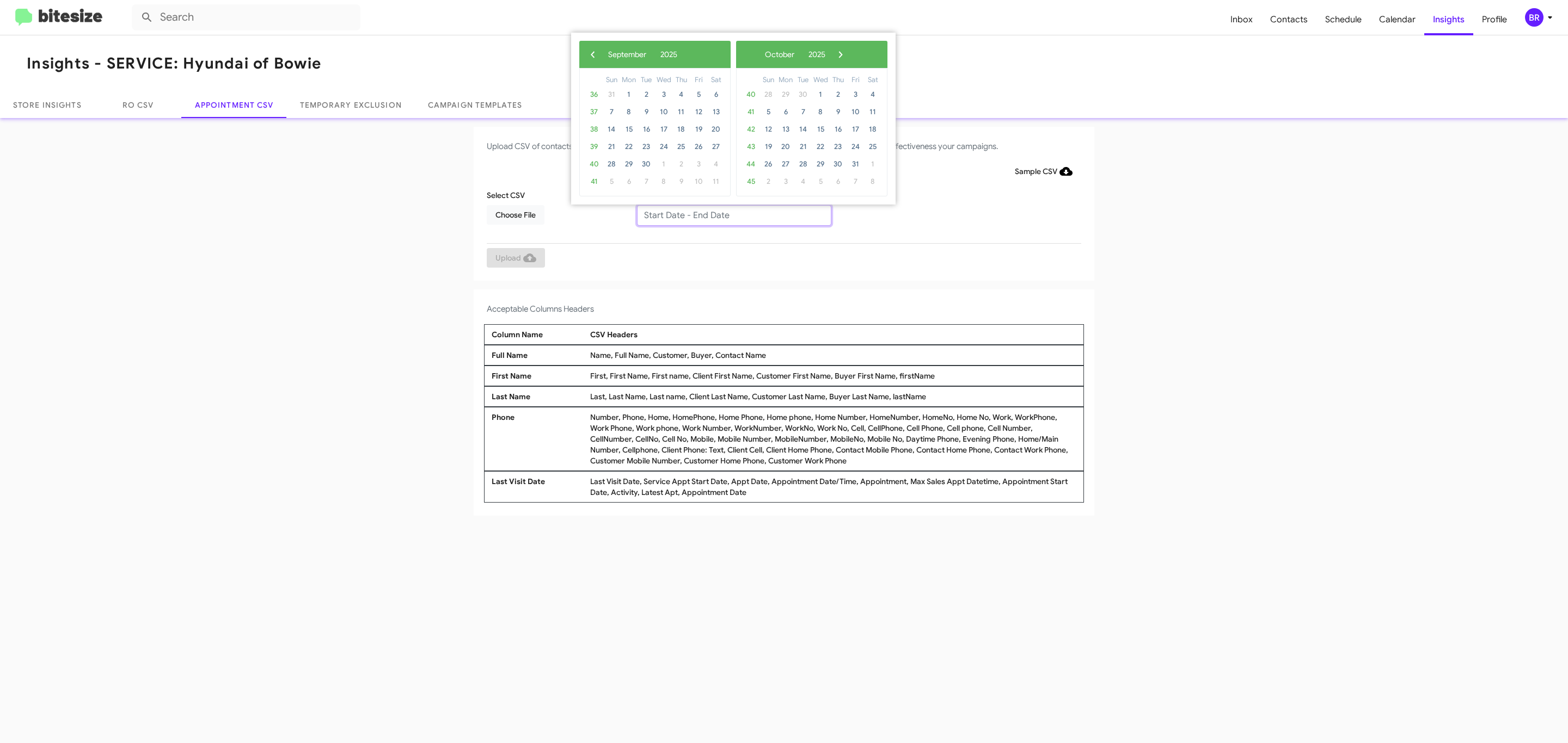
type input "[DATE] - [DATE]"
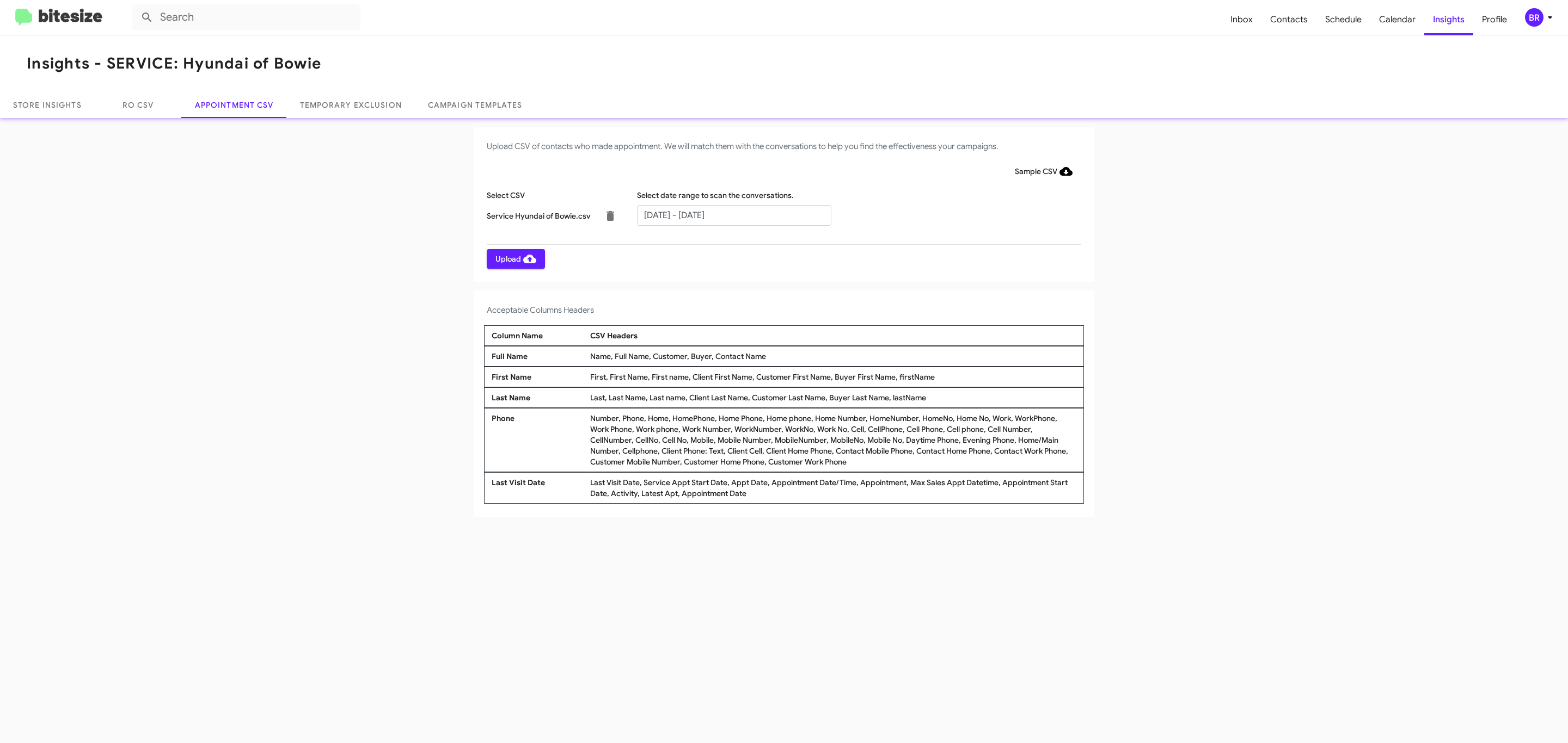
click at [514, 258] on span "Upload" at bounding box center [516, 259] width 41 height 20
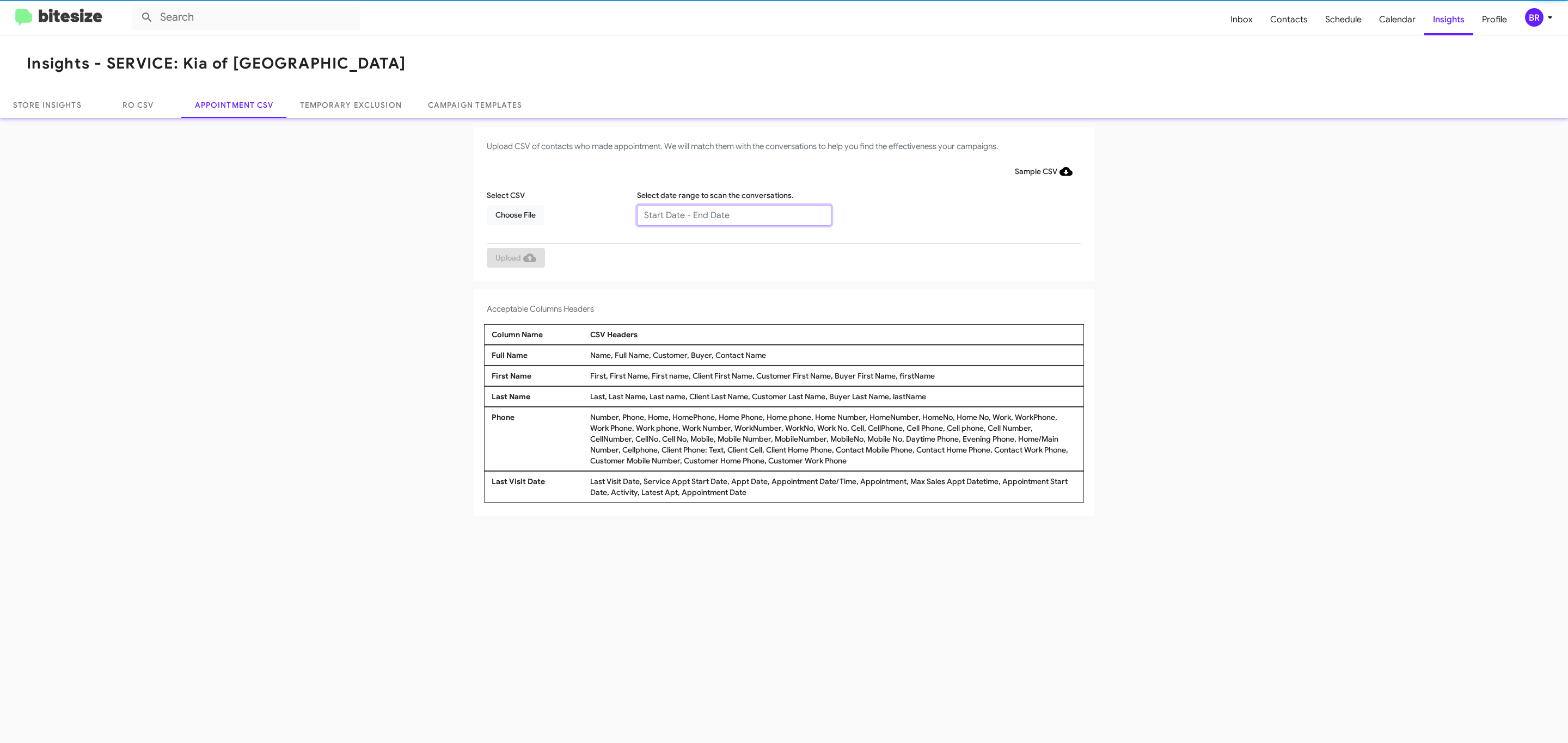
click at [733, 215] on input "text" at bounding box center [734, 215] width 194 height 21
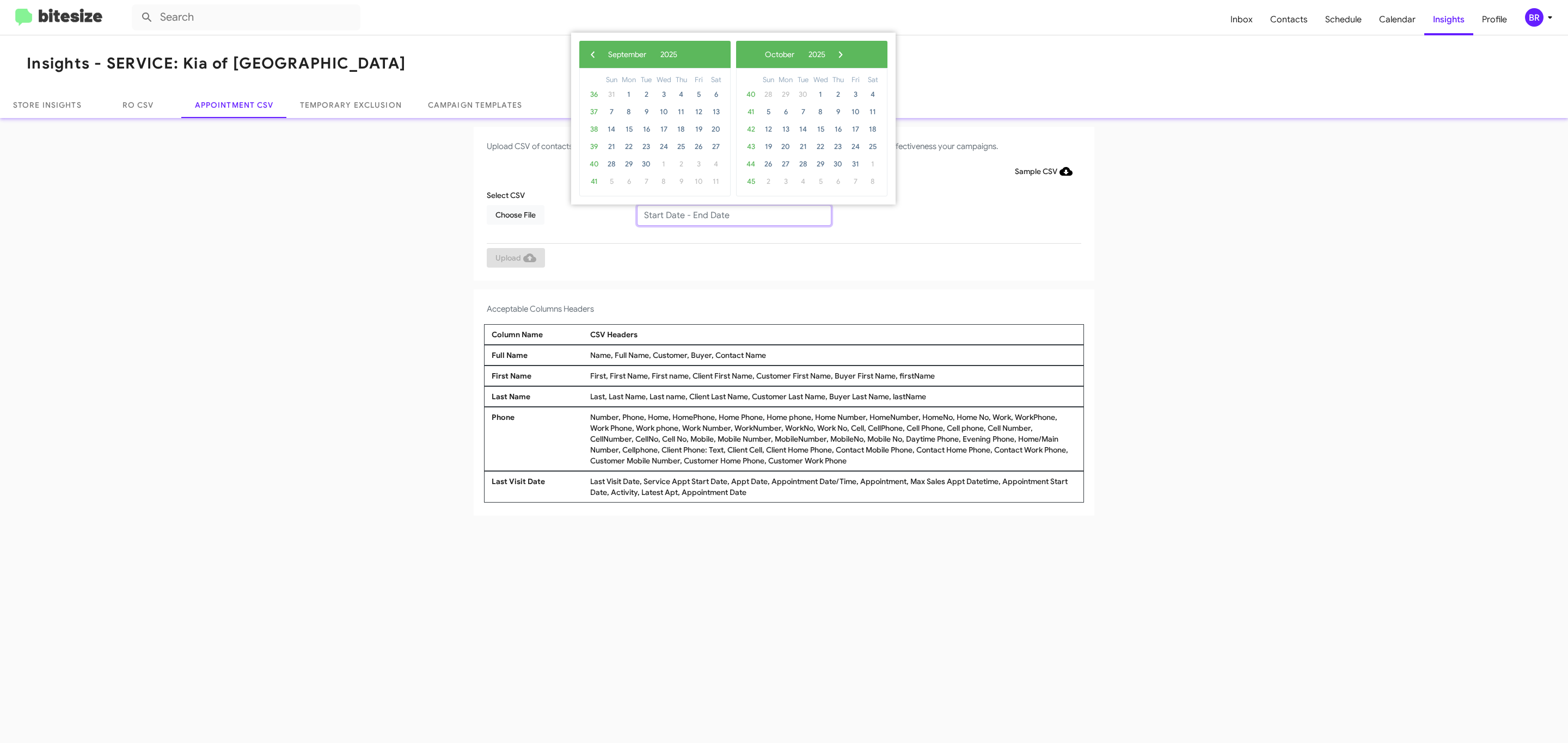
type input "[DATE] - [DATE]"
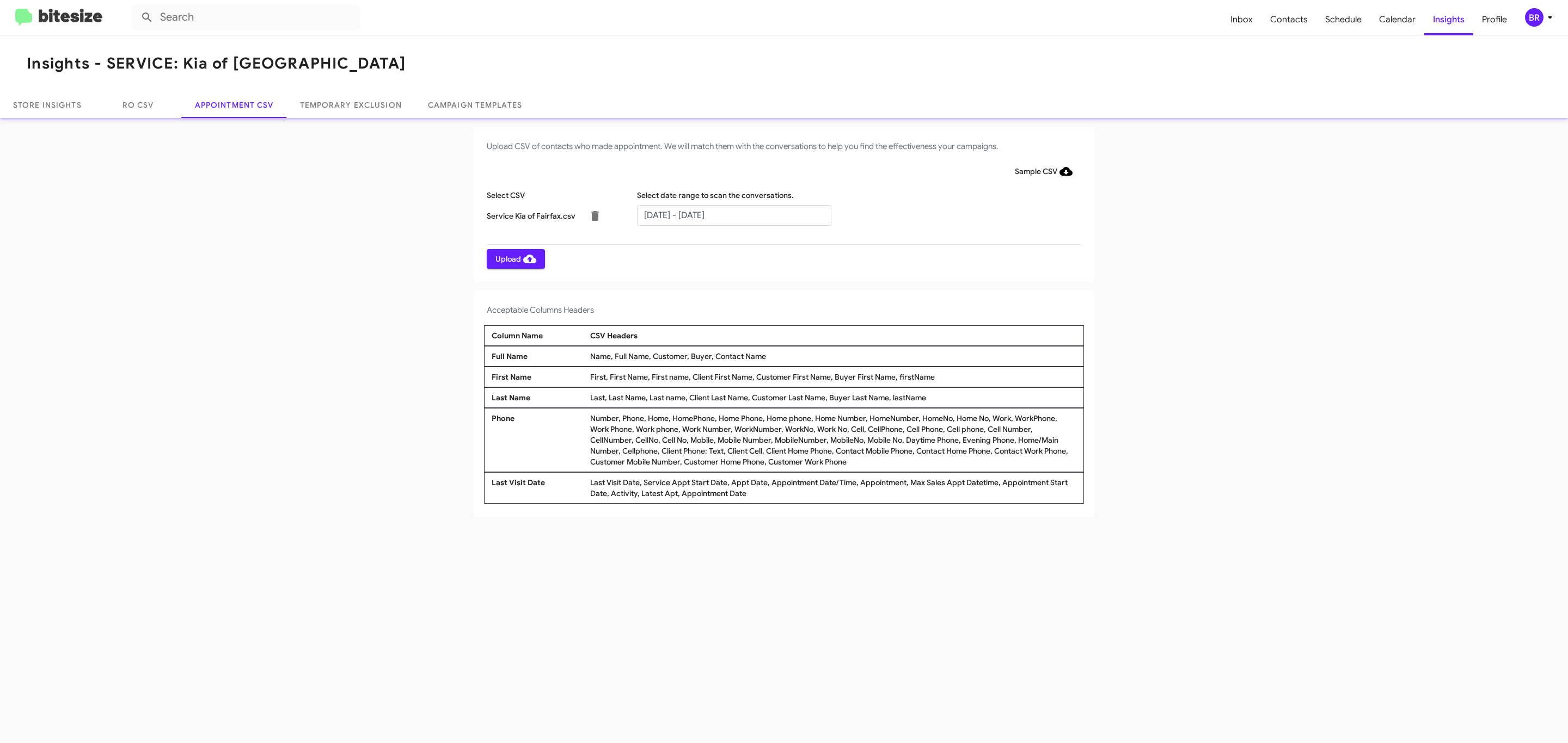
click at [514, 258] on span "Upload" at bounding box center [516, 259] width 41 height 20
click at [733, 215] on input "text" at bounding box center [734, 215] width 194 height 21
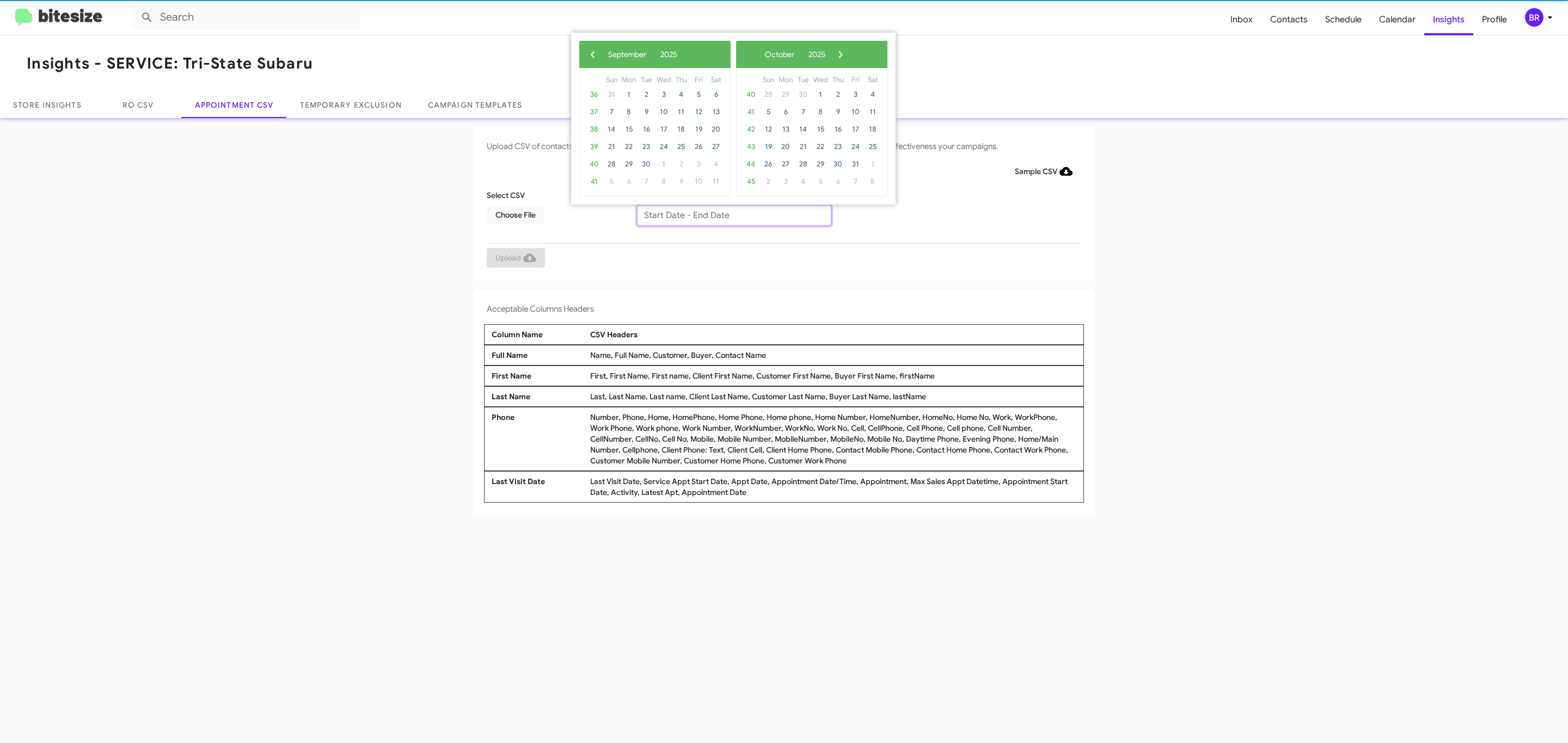
type input "[DATE] - [DATE]"
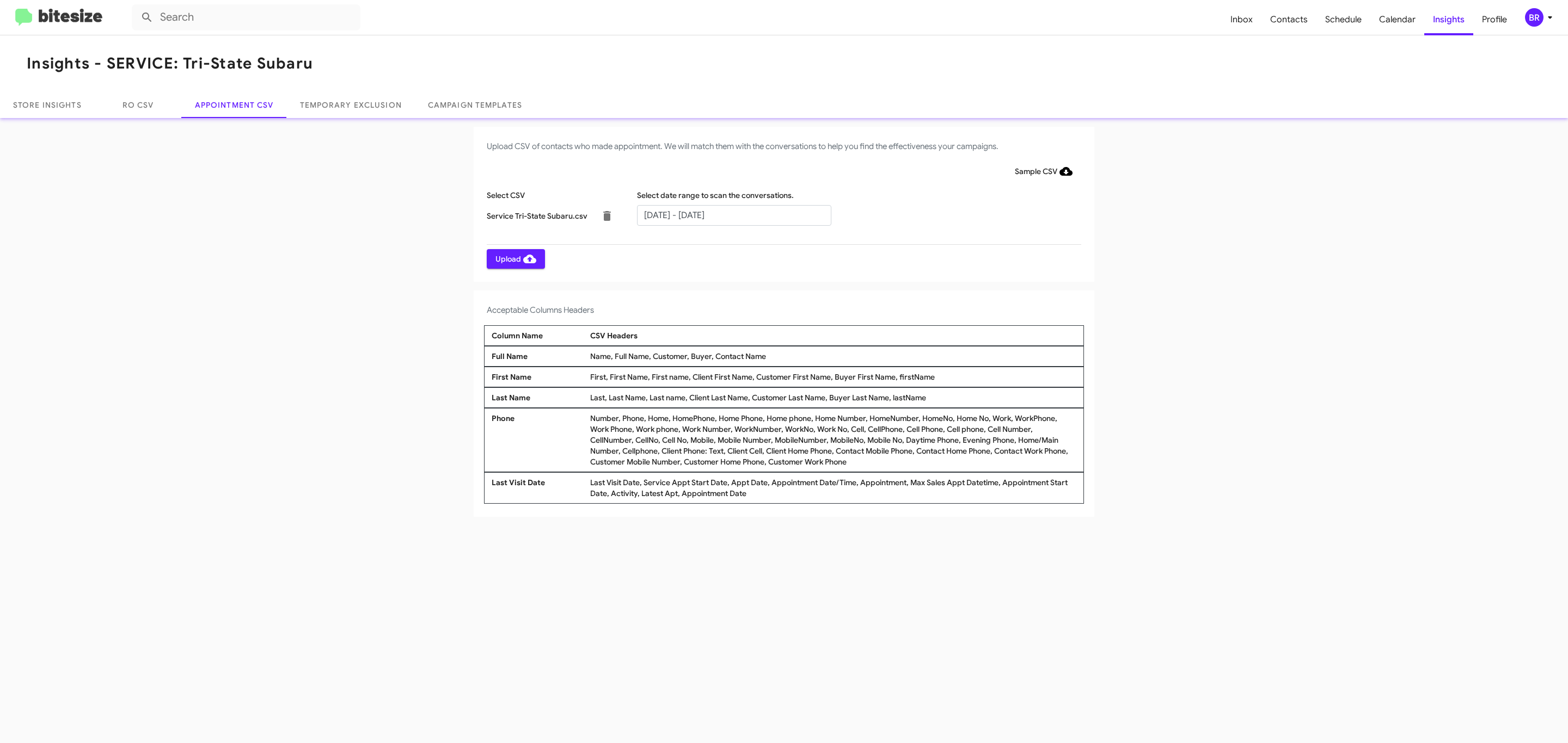
click at [514, 258] on span "Upload" at bounding box center [516, 259] width 41 height 20
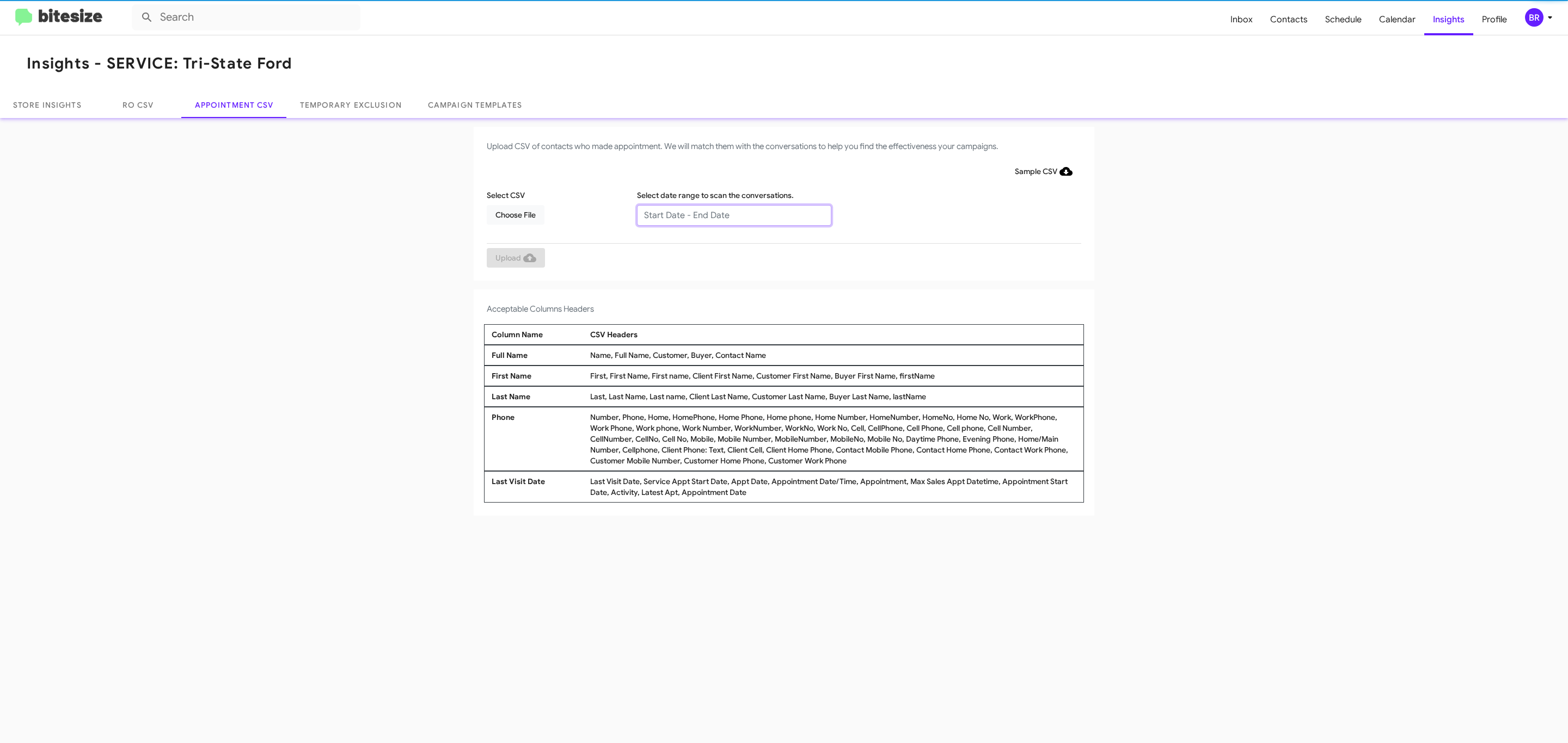
click at [733, 215] on input "text" at bounding box center [734, 215] width 194 height 21
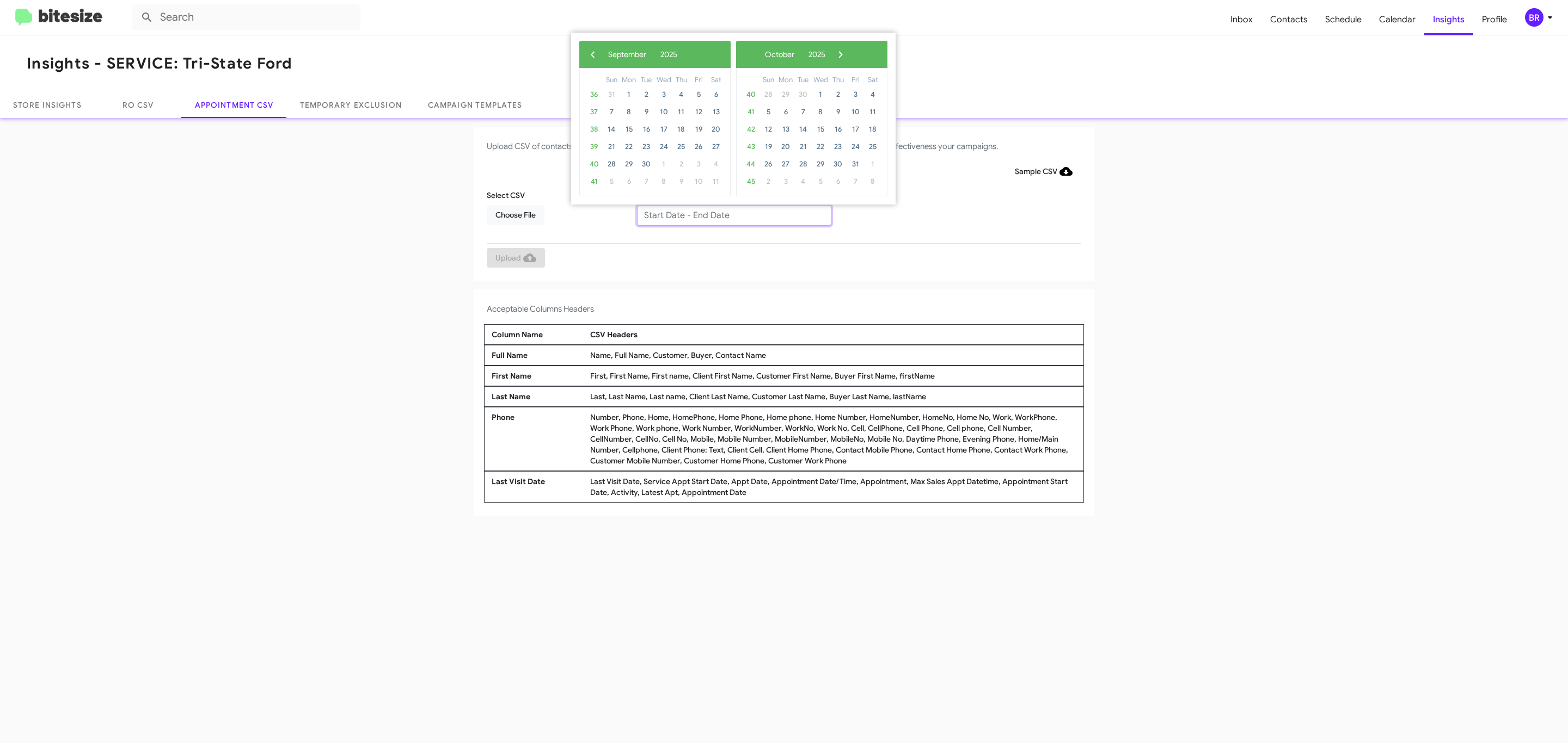
type input "09/30/2025 - 10/30/2025"
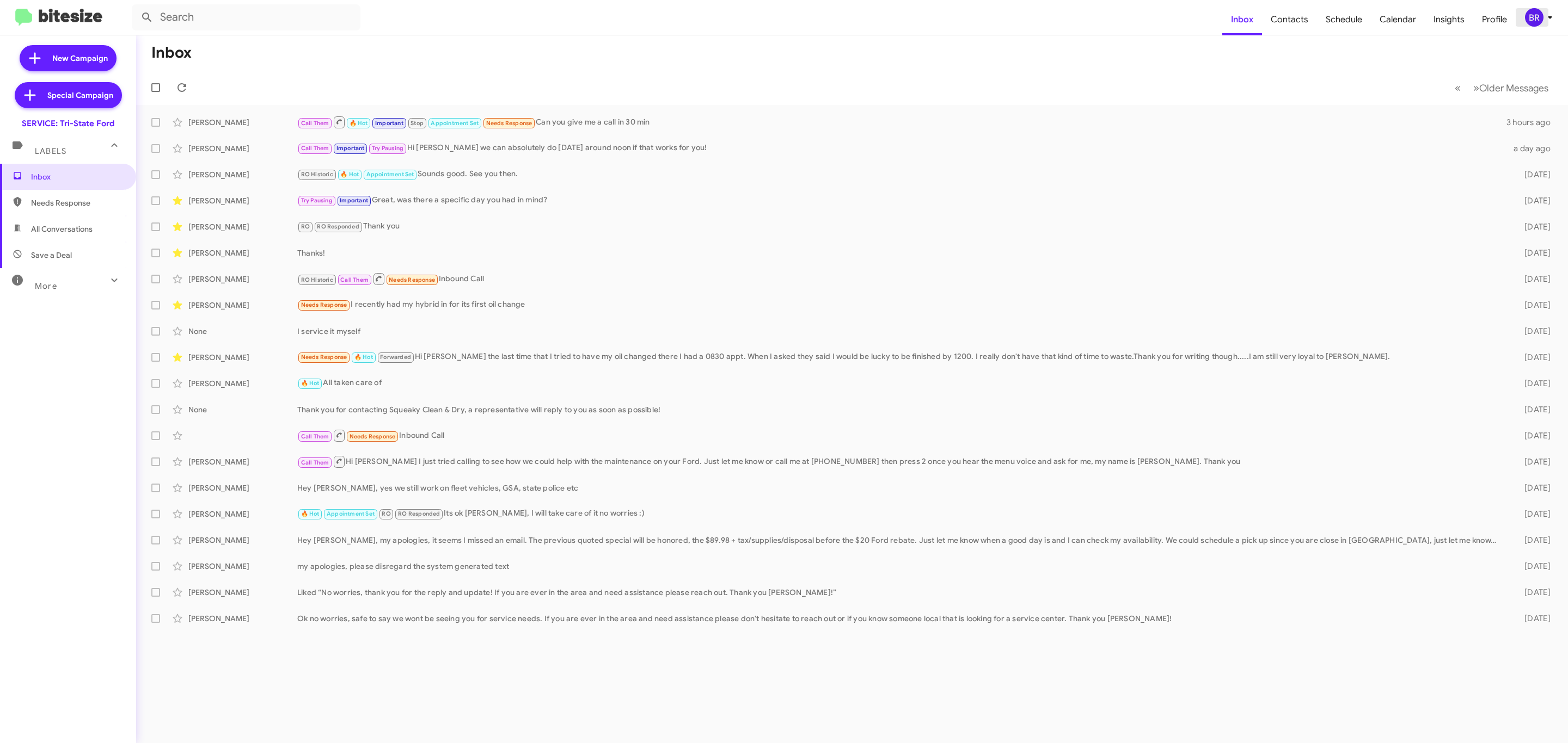
click at [1526, 20] on div "BR" at bounding box center [1534, 17] width 18 height 18
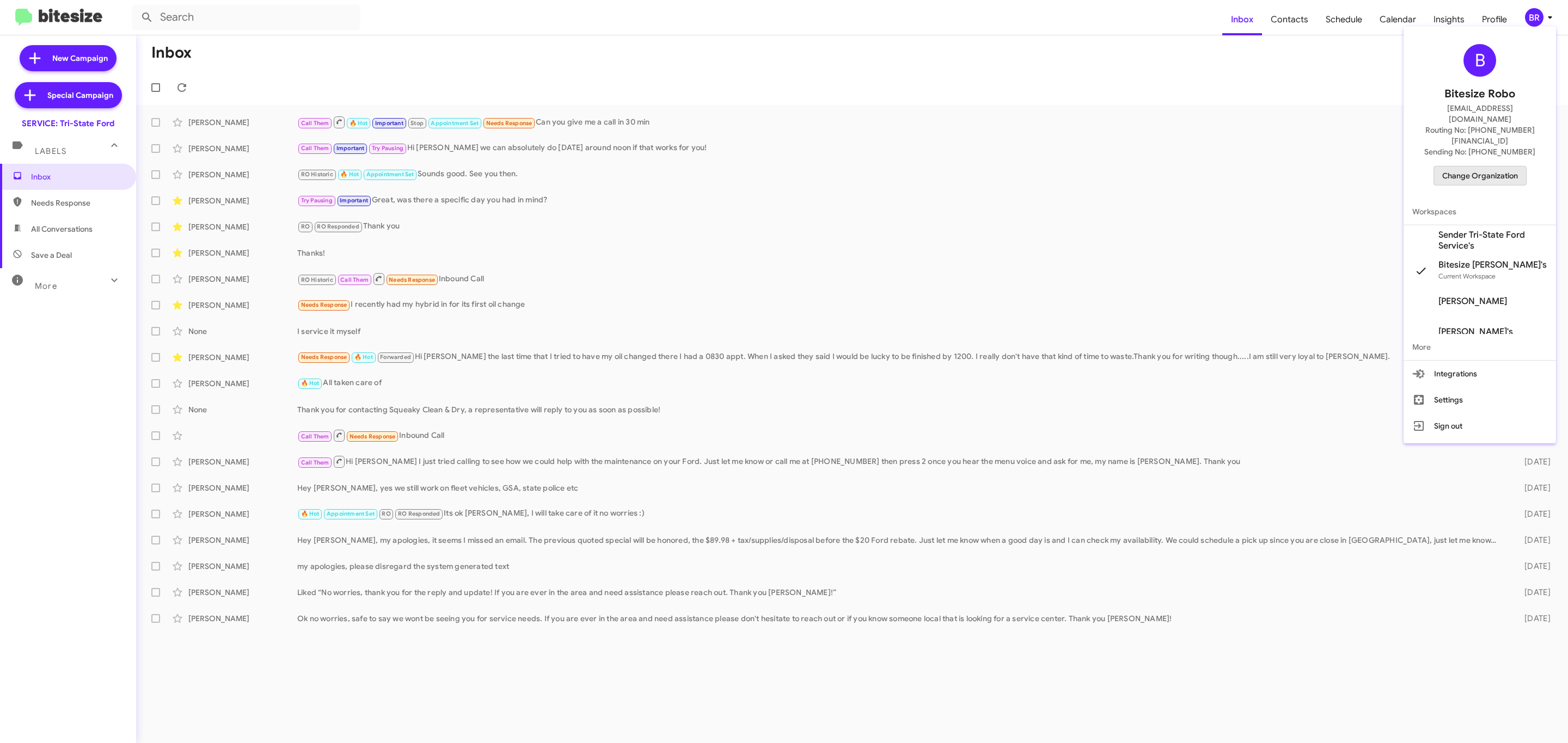
click at [1475, 166] on button "Change Organization" at bounding box center [1480, 176] width 93 height 20
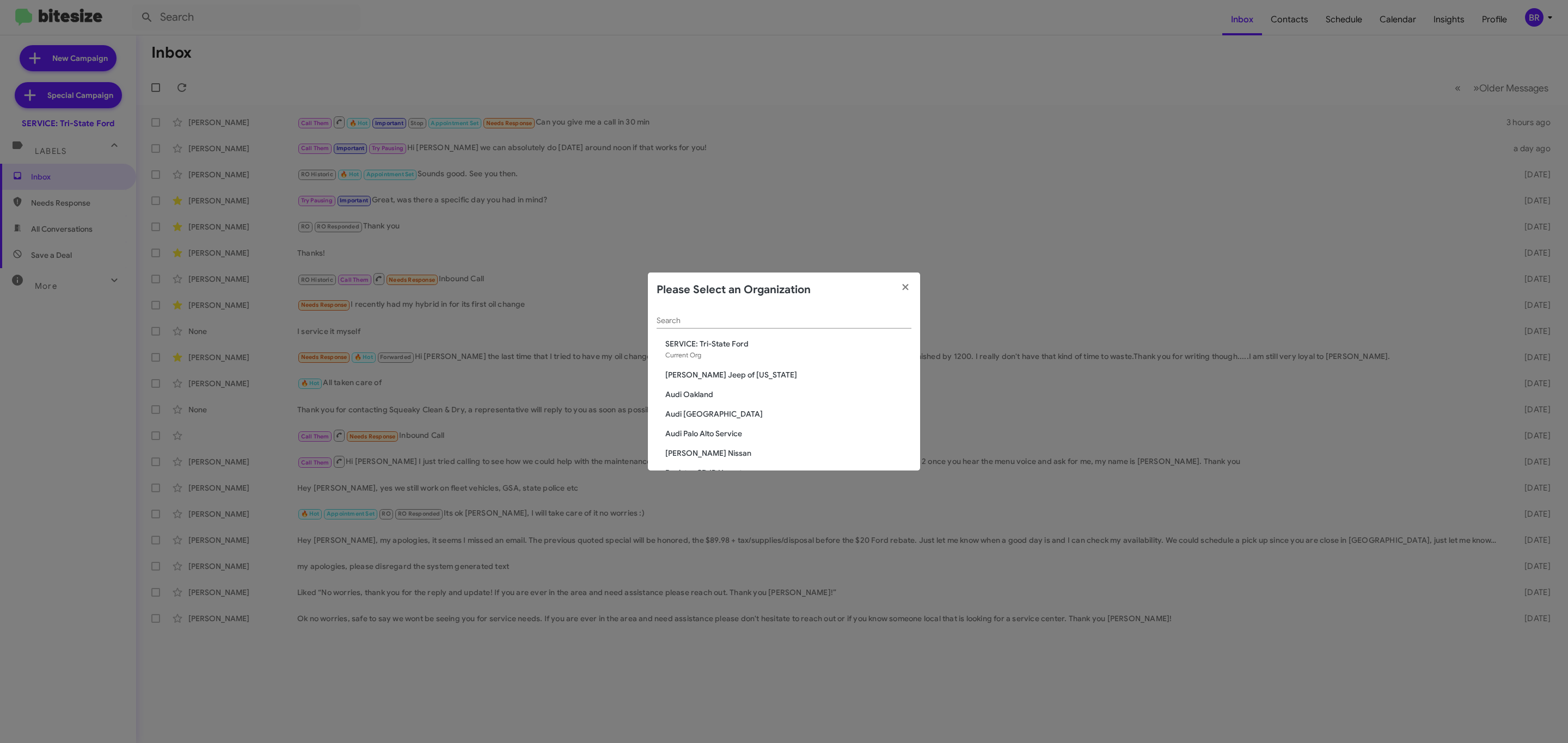
click at [750, 317] on input "Search" at bounding box center [784, 321] width 255 height 9
type input "de"
click at [704, 343] on span "[PERSON_NAME] Chevrolet" at bounding box center [788, 344] width 246 height 11
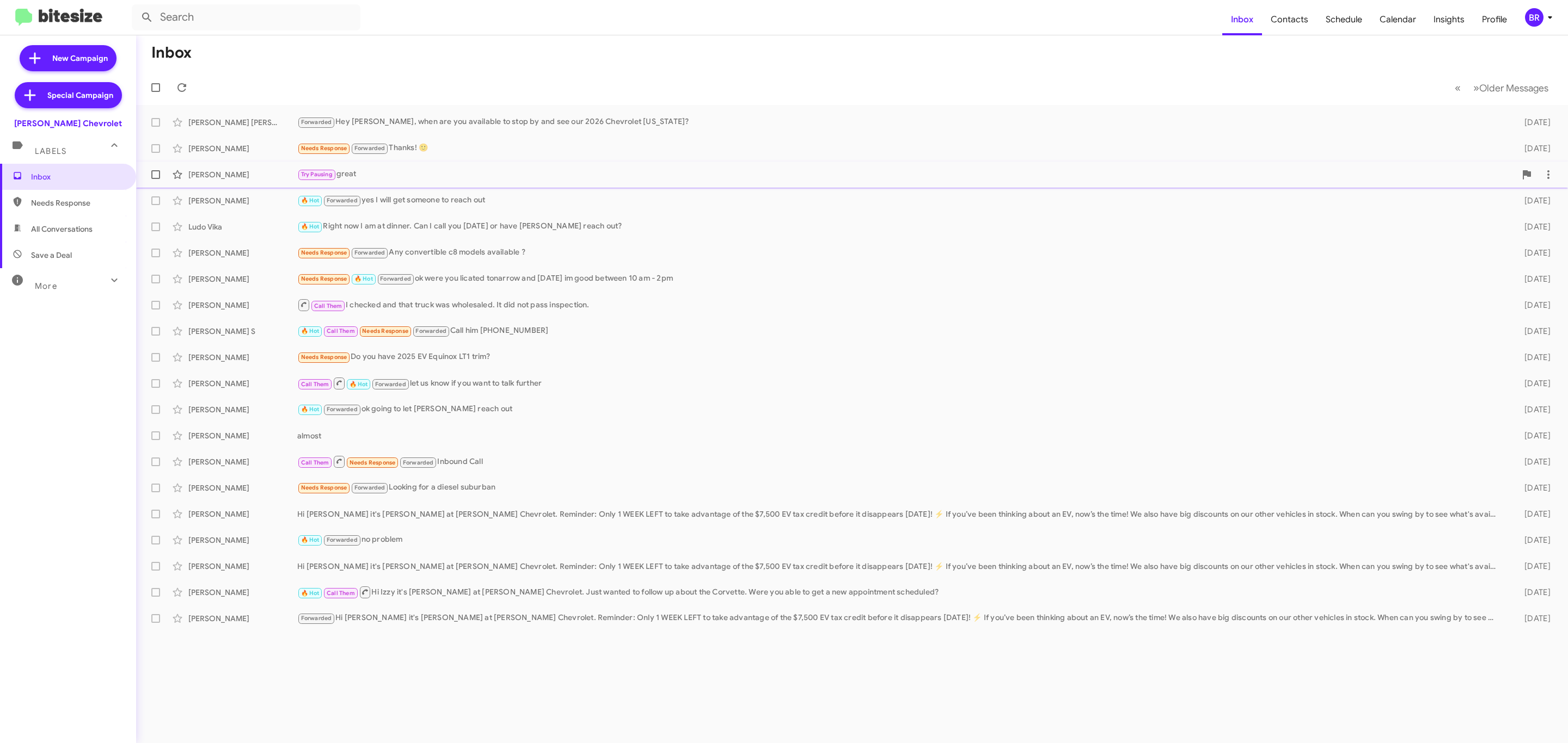
click at [689, 168] on div "Try Pausing great" at bounding box center [907, 174] width 1219 height 12
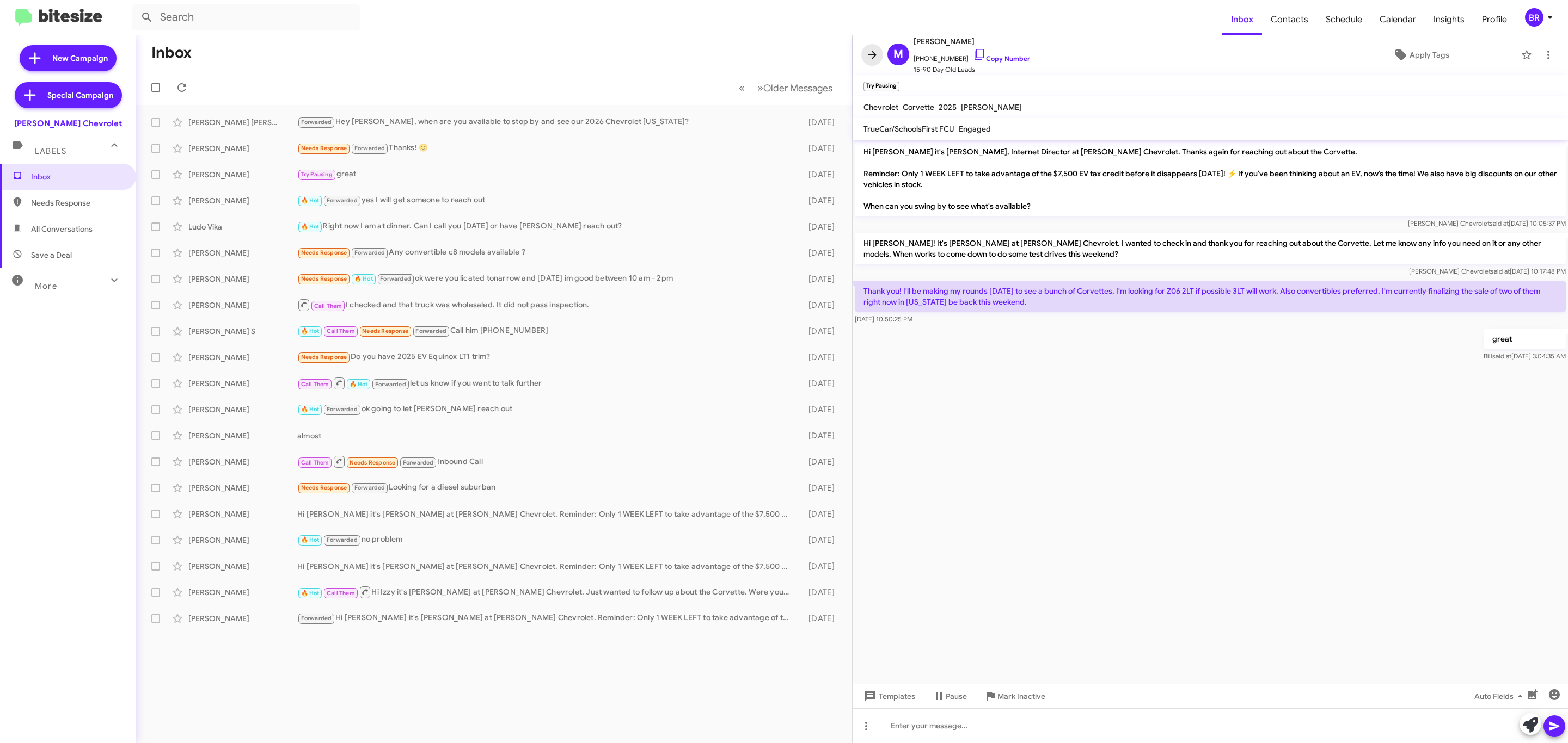
click at [871, 51] on icon at bounding box center [872, 55] width 13 height 13
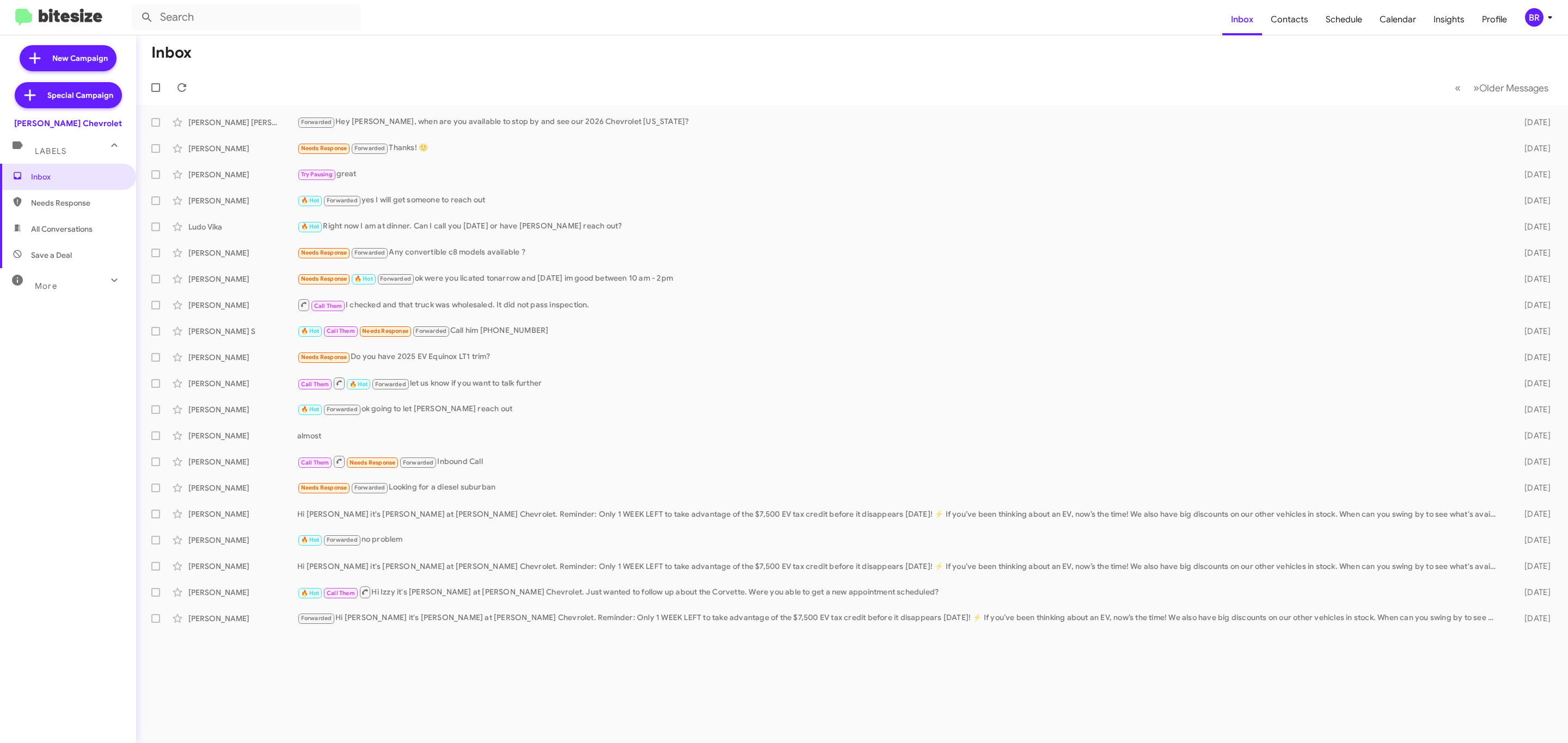
click at [1532, 23] on div "BR" at bounding box center [1534, 17] width 18 height 18
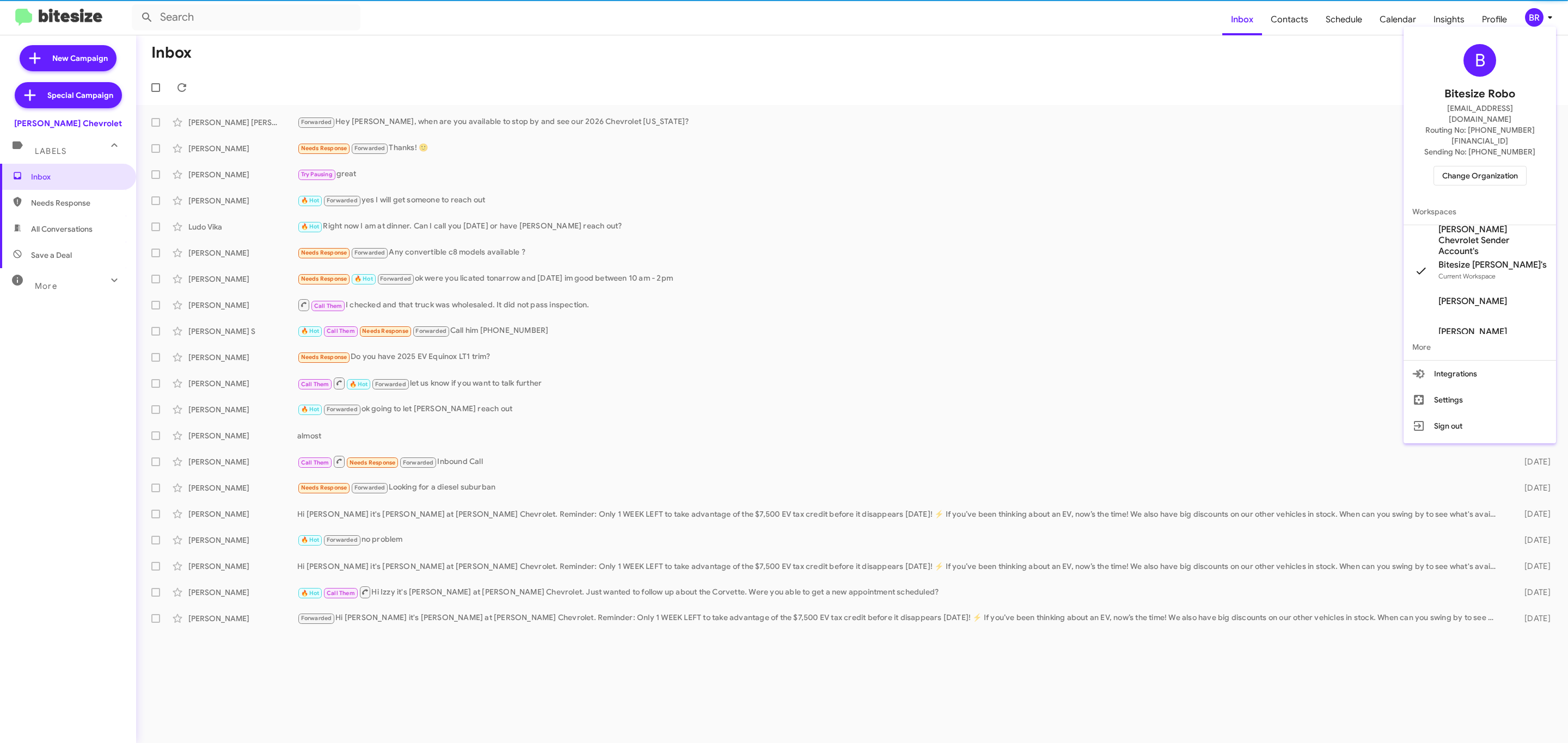
click at [1490, 167] on span "Change Organization" at bounding box center [1480, 176] width 76 height 18
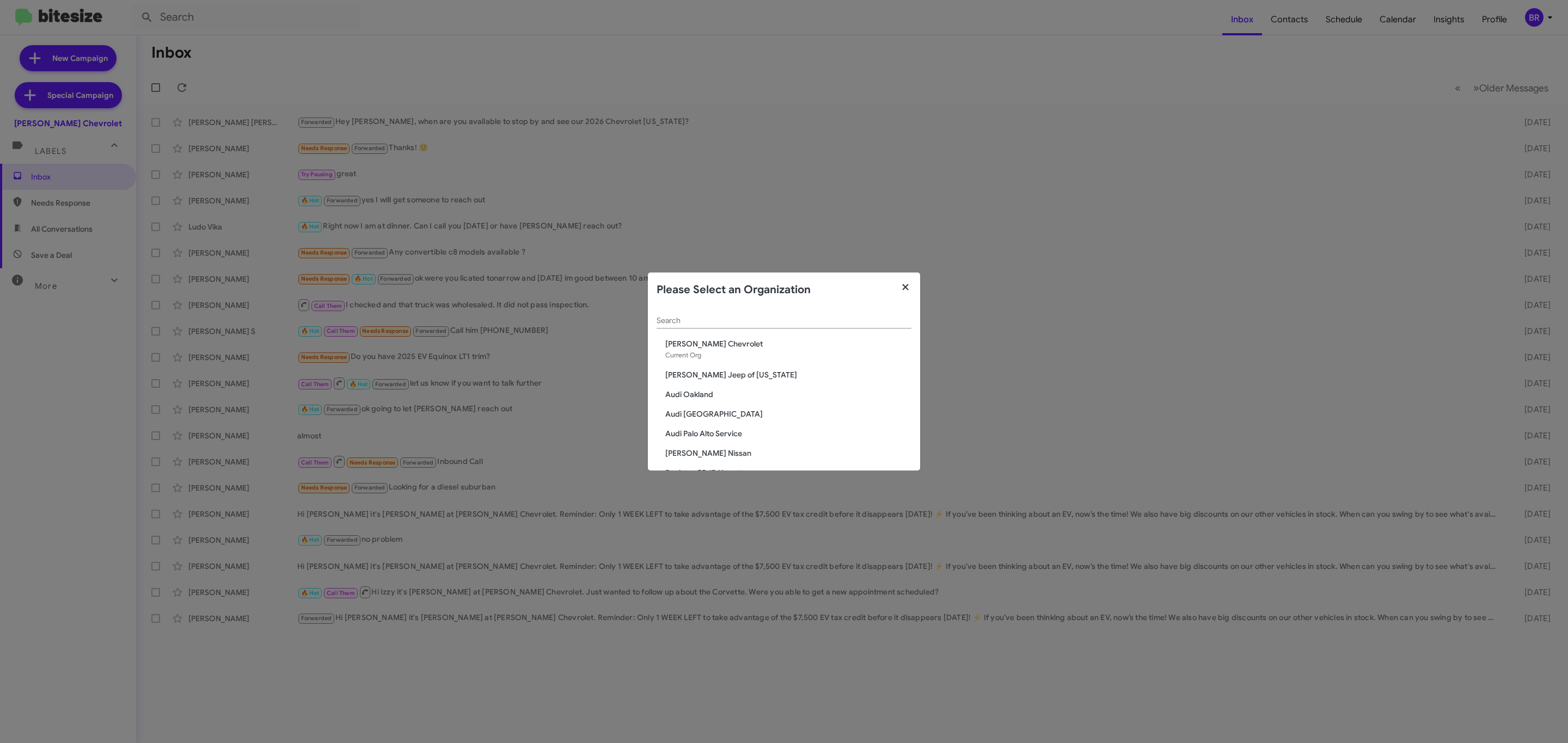
click at [905, 292] on fa-icon "button" at bounding box center [905, 288] width 12 height 16
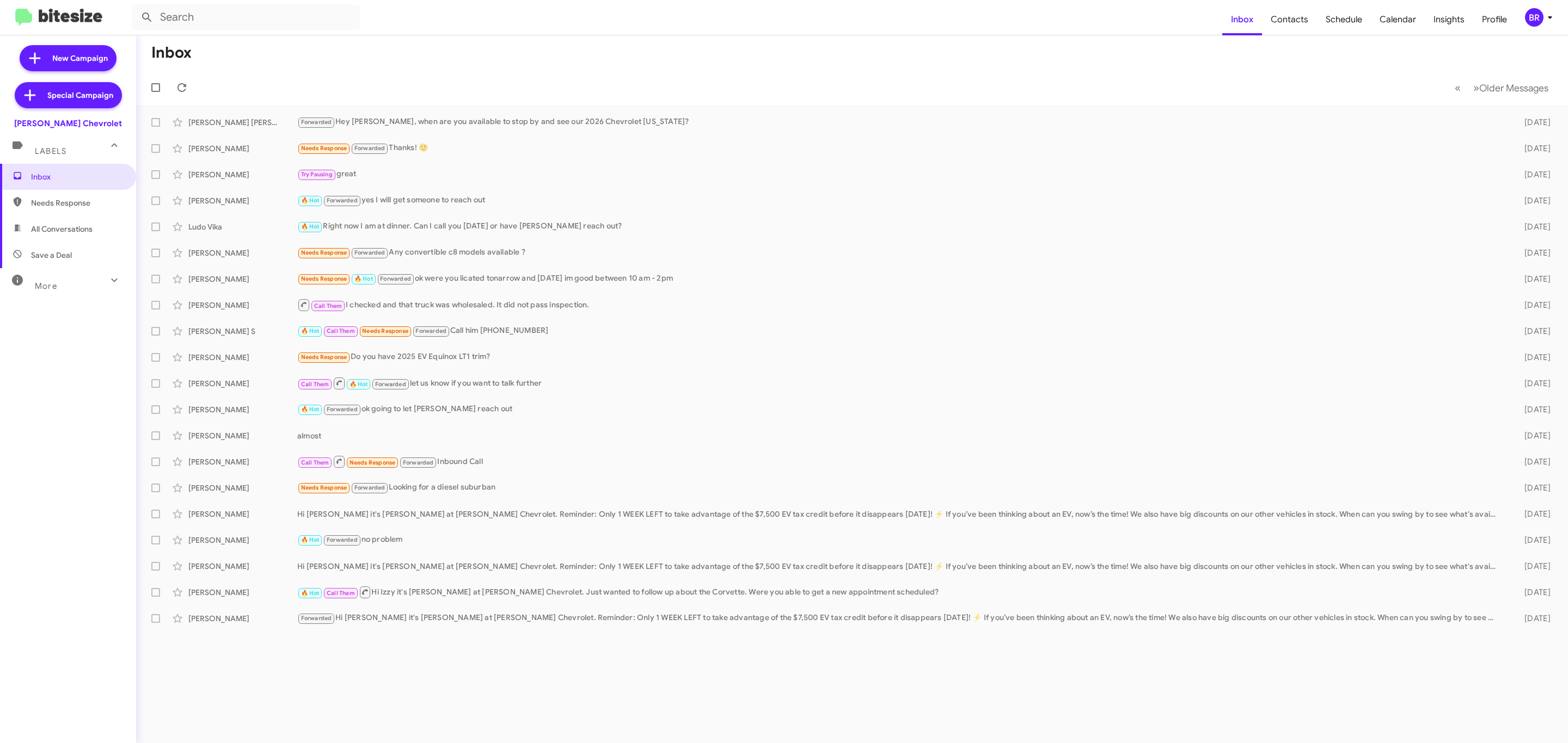
click at [1533, 23] on div "BR" at bounding box center [1534, 17] width 18 height 18
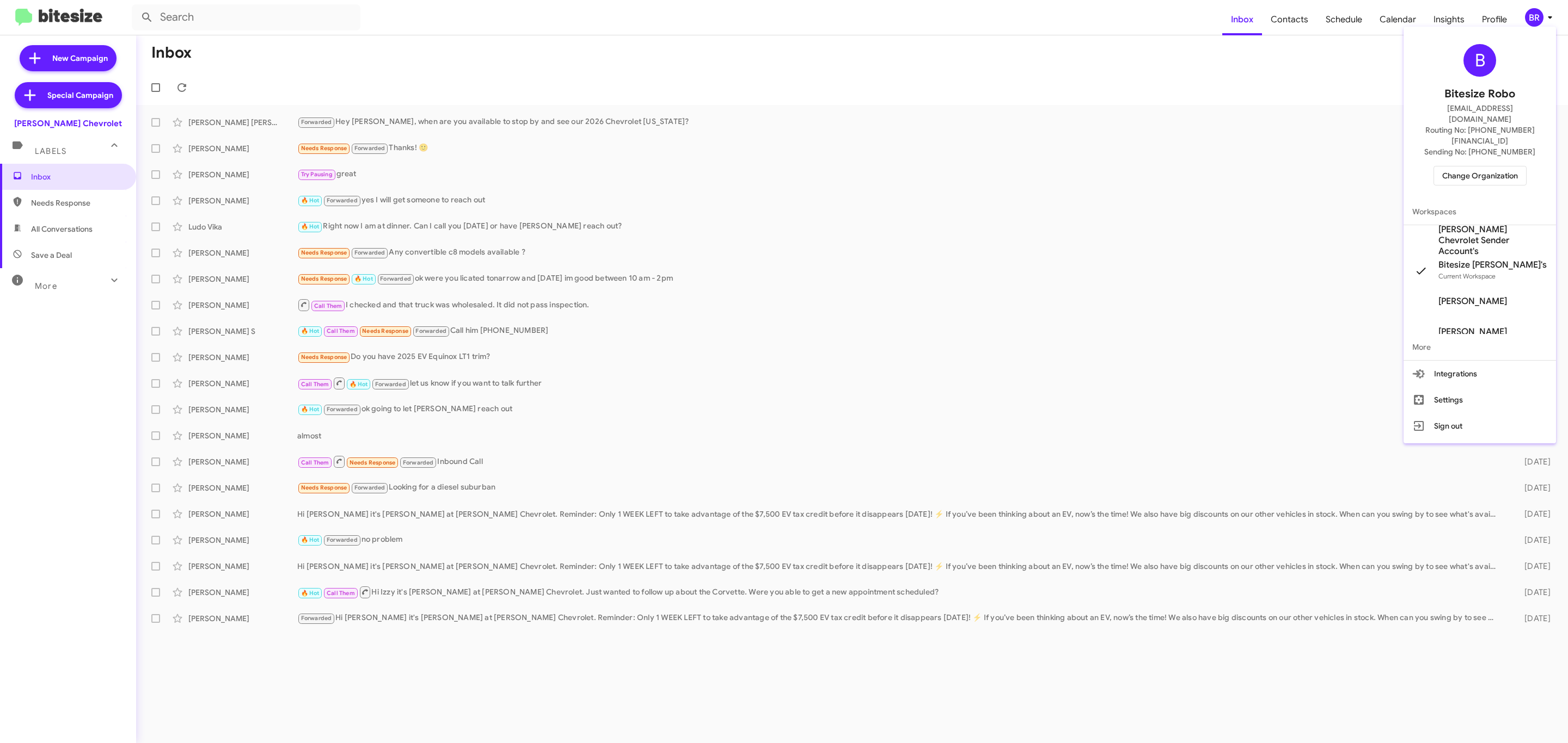
click at [1477, 167] on span "Change Organization" at bounding box center [1480, 176] width 76 height 18
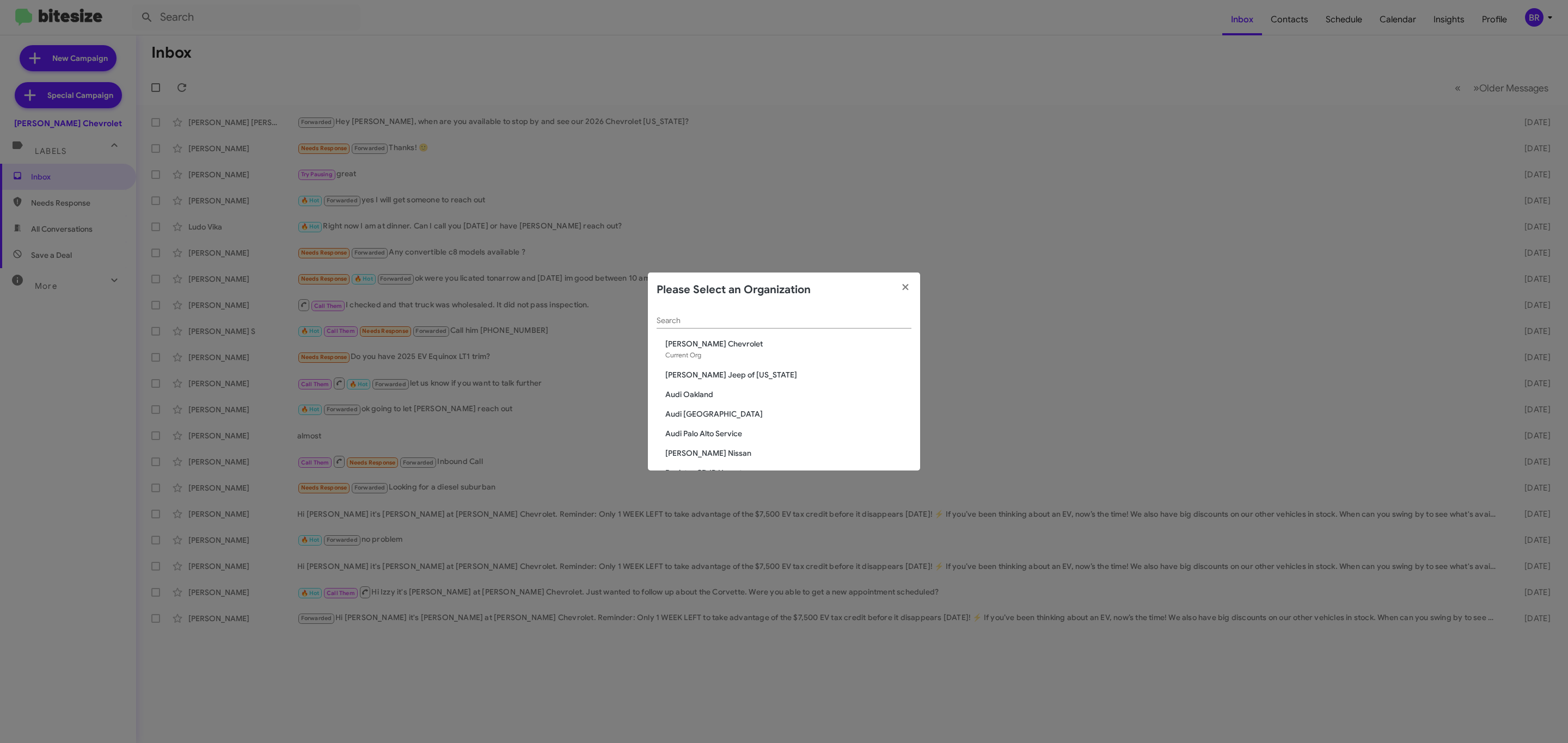
click at [740, 324] on input "Search" at bounding box center [784, 321] width 255 height 9
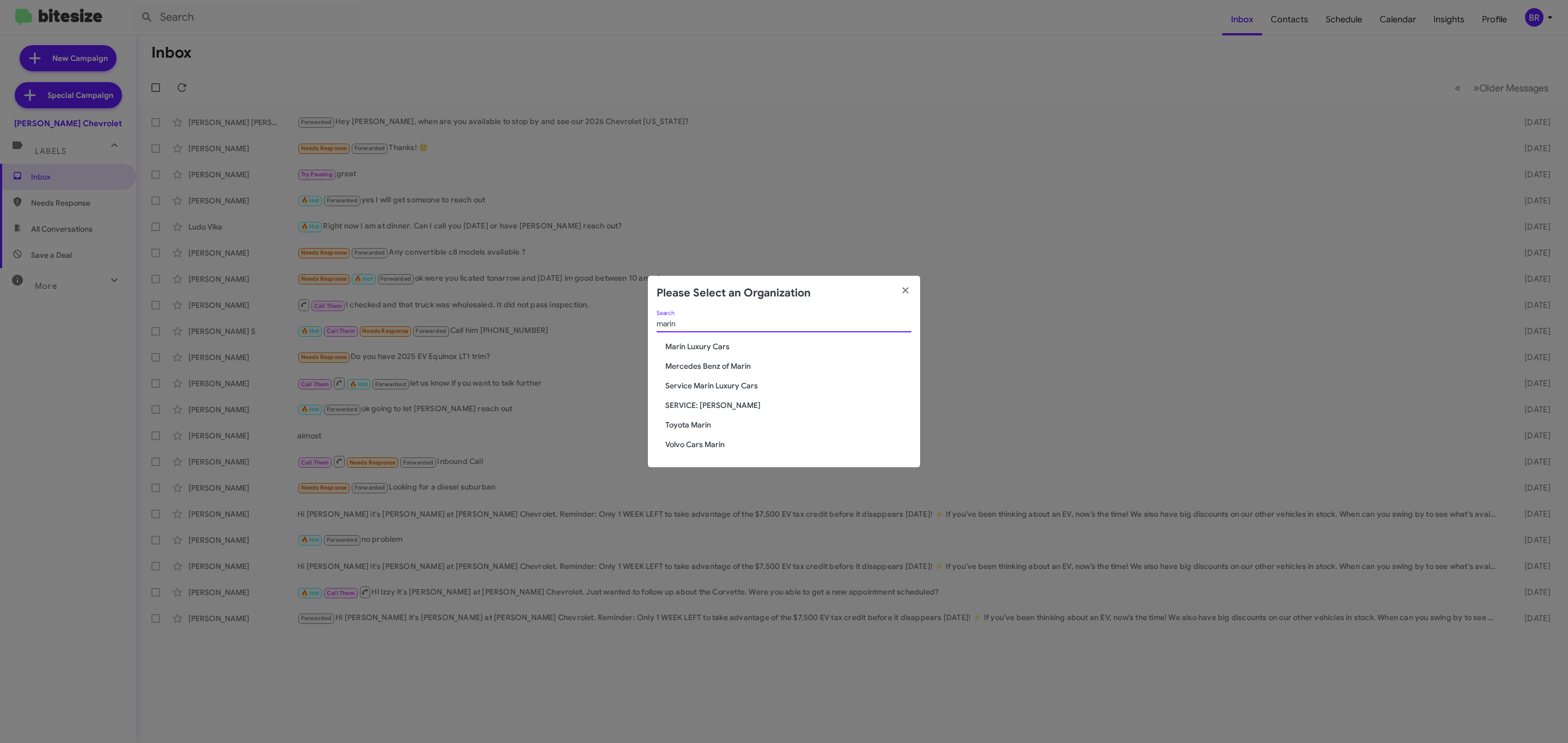
type input "marin"
click at [708, 347] on span "Marin Luxury Cars" at bounding box center [788, 347] width 246 height 11
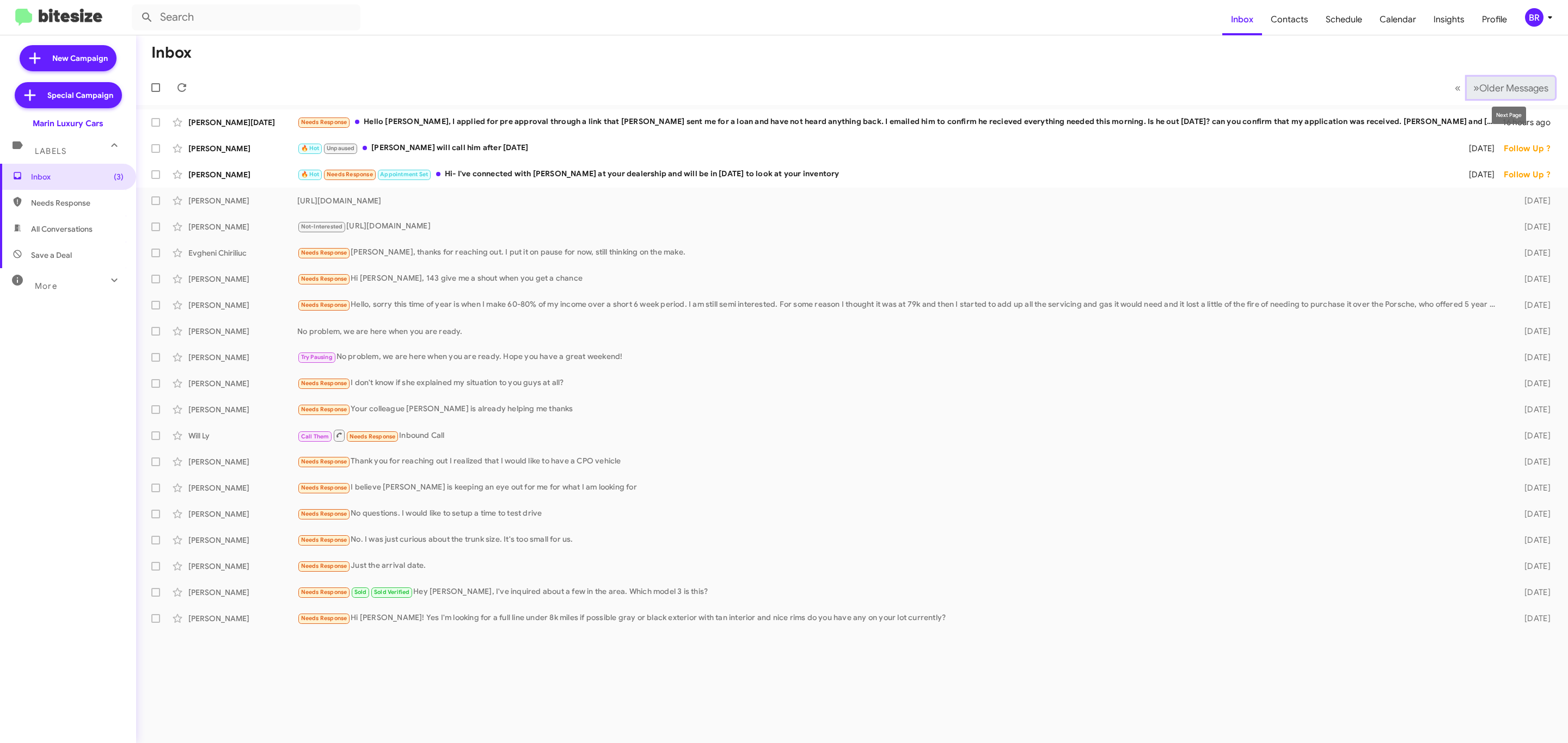
click at [1503, 87] on span "Older Messages" at bounding box center [1513, 88] width 69 height 12
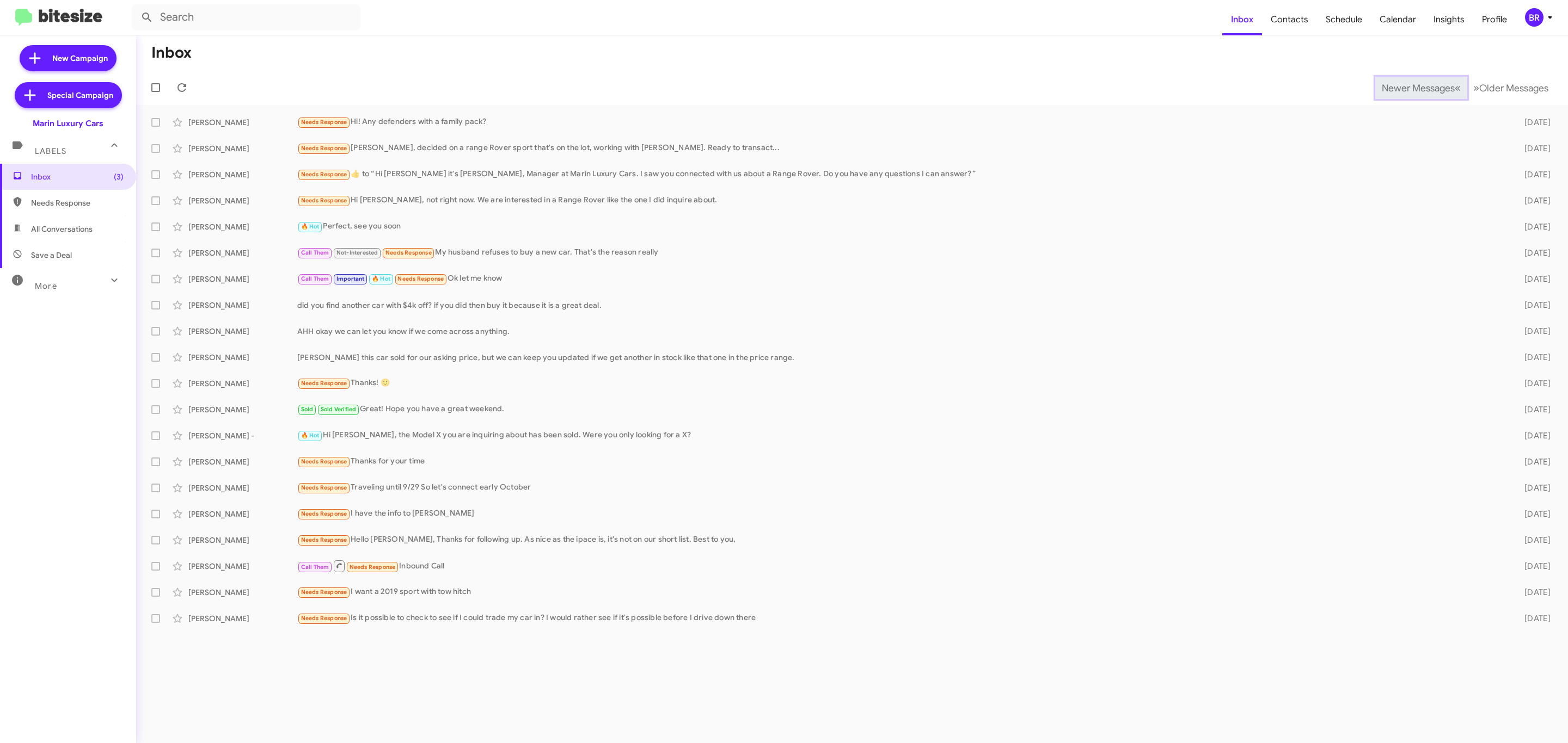
click at [1409, 87] on span "Newer Messages" at bounding box center [1418, 88] width 73 height 12
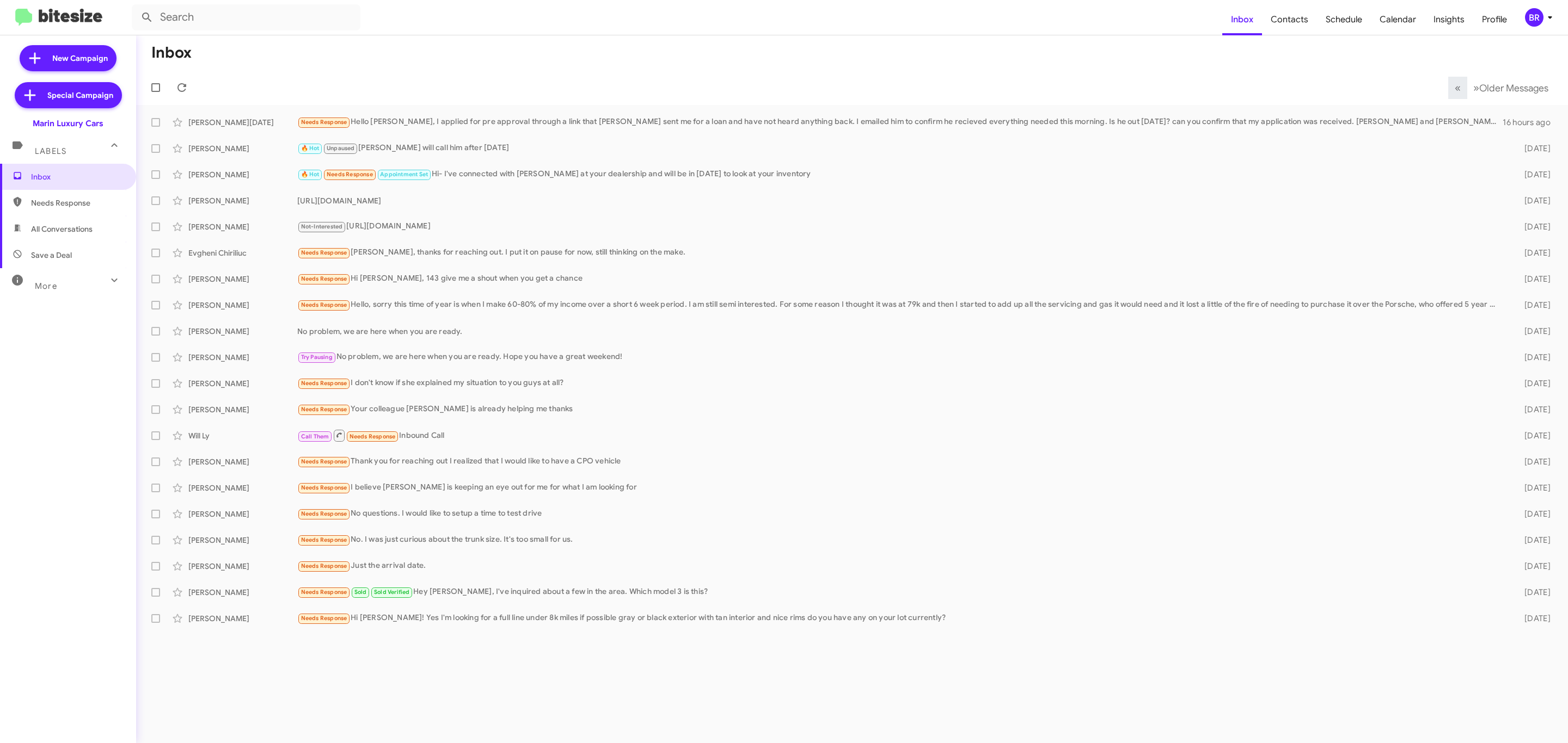
click at [1539, 20] on div "BR" at bounding box center [1534, 17] width 18 height 18
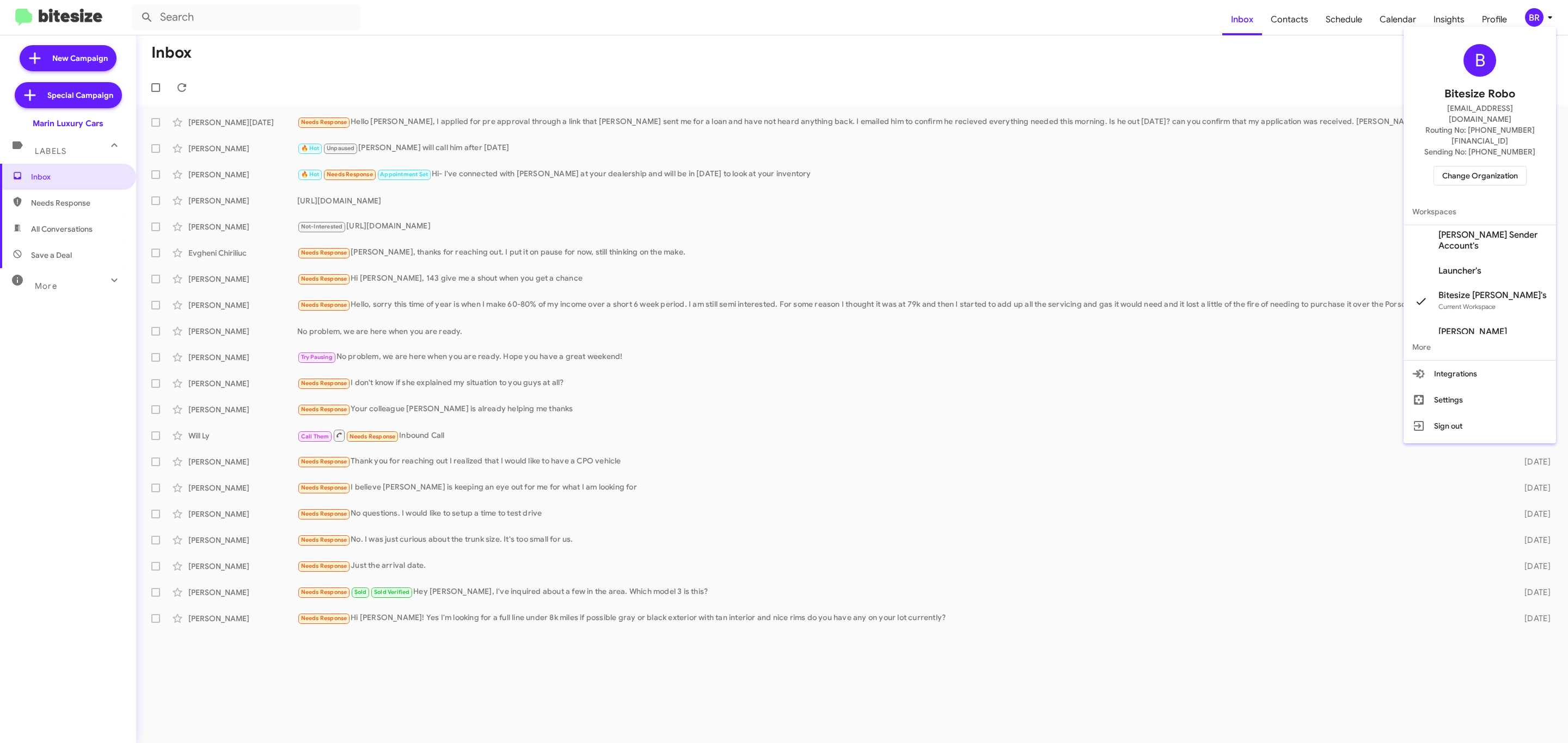
click at [1443, 167] on span "Change Organization" at bounding box center [1480, 176] width 76 height 18
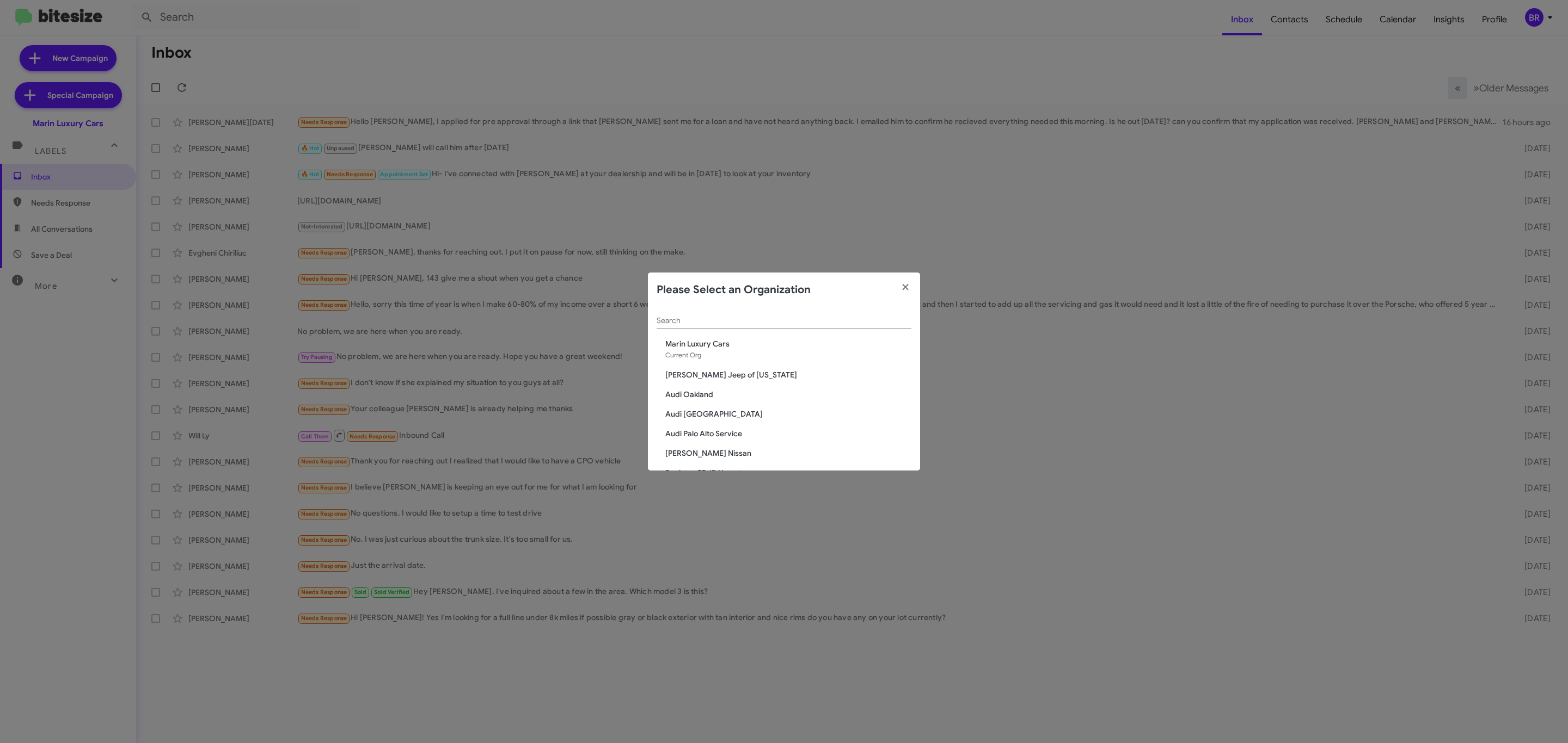
drag, startPoint x: 792, startPoint y: 335, endPoint x: 793, endPoint y: 327, distance: 8.1
click at [792, 332] on div "Search" at bounding box center [784, 323] width 255 height 31
click at [793, 327] on div "Search" at bounding box center [784, 318] width 255 height 21
click at [797, 327] on div "Search" at bounding box center [784, 318] width 255 height 21
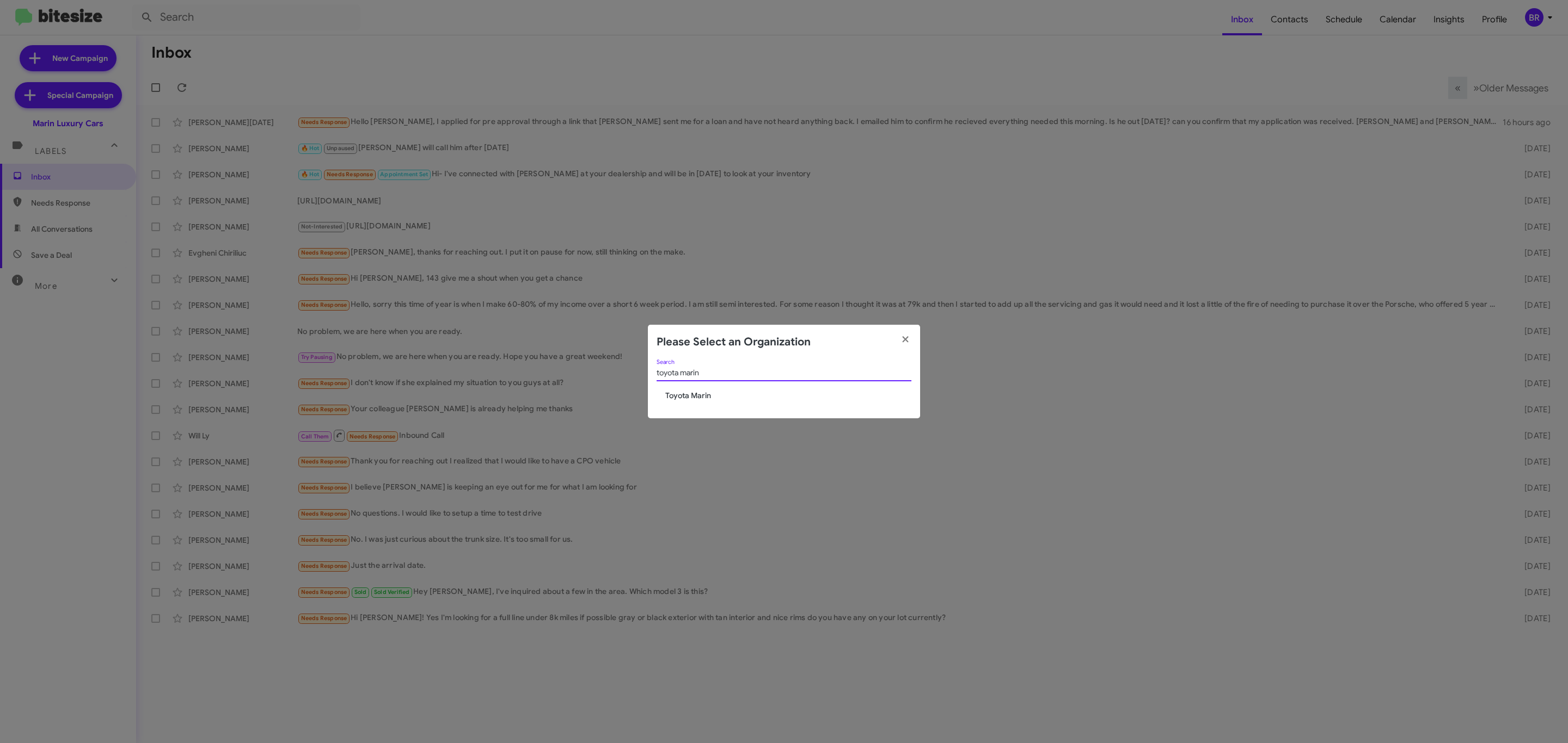
type input "toyota marin"
click at [693, 396] on span "Toyota Marin" at bounding box center [788, 396] width 246 height 11
click at [690, 400] on span "Toyota Marin" at bounding box center [788, 396] width 246 height 11
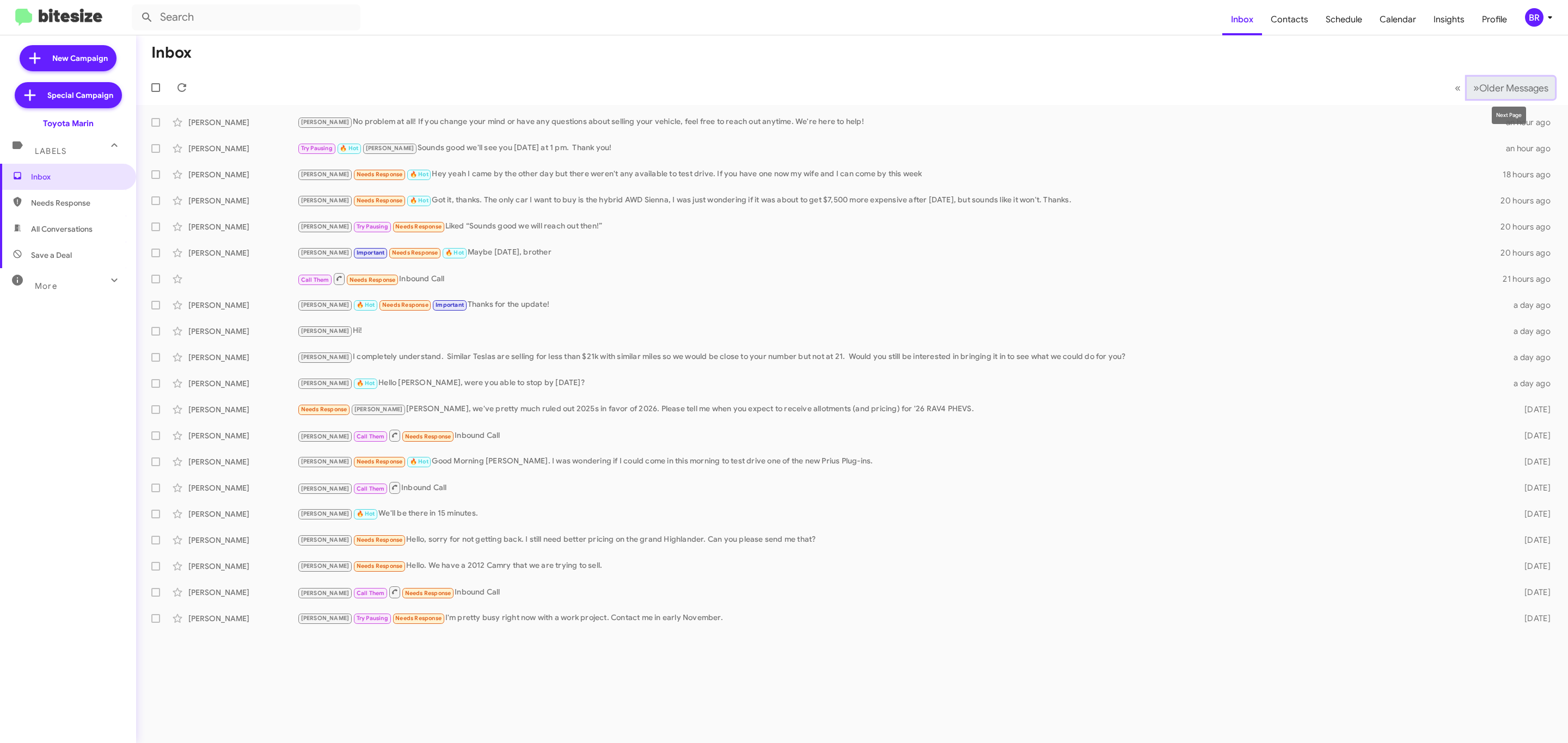
click at [1508, 79] on button "» Next Older Messages" at bounding box center [1511, 87] width 88 height 23
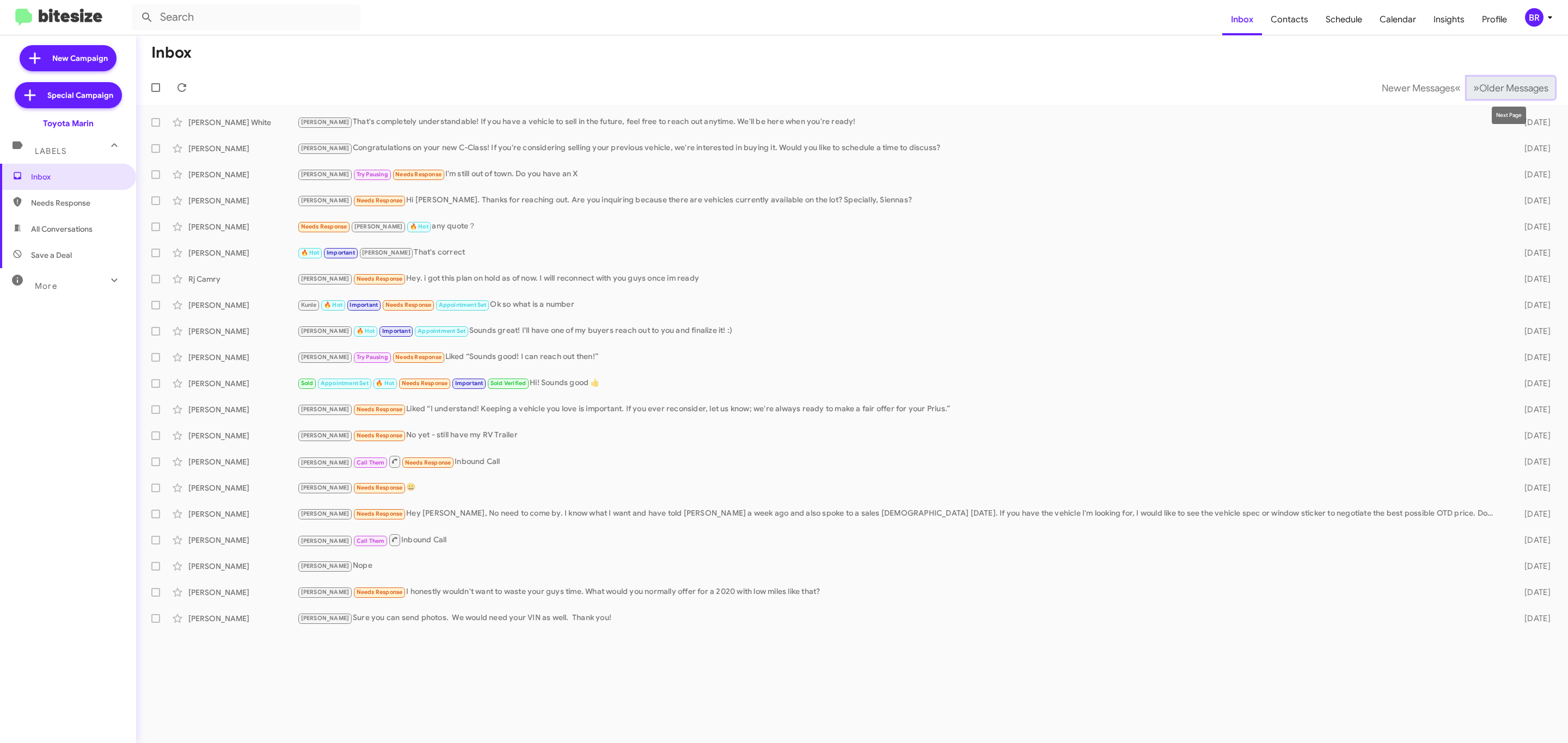
click at [1485, 87] on span "Older Messages" at bounding box center [1513, 88] width 69 height 12
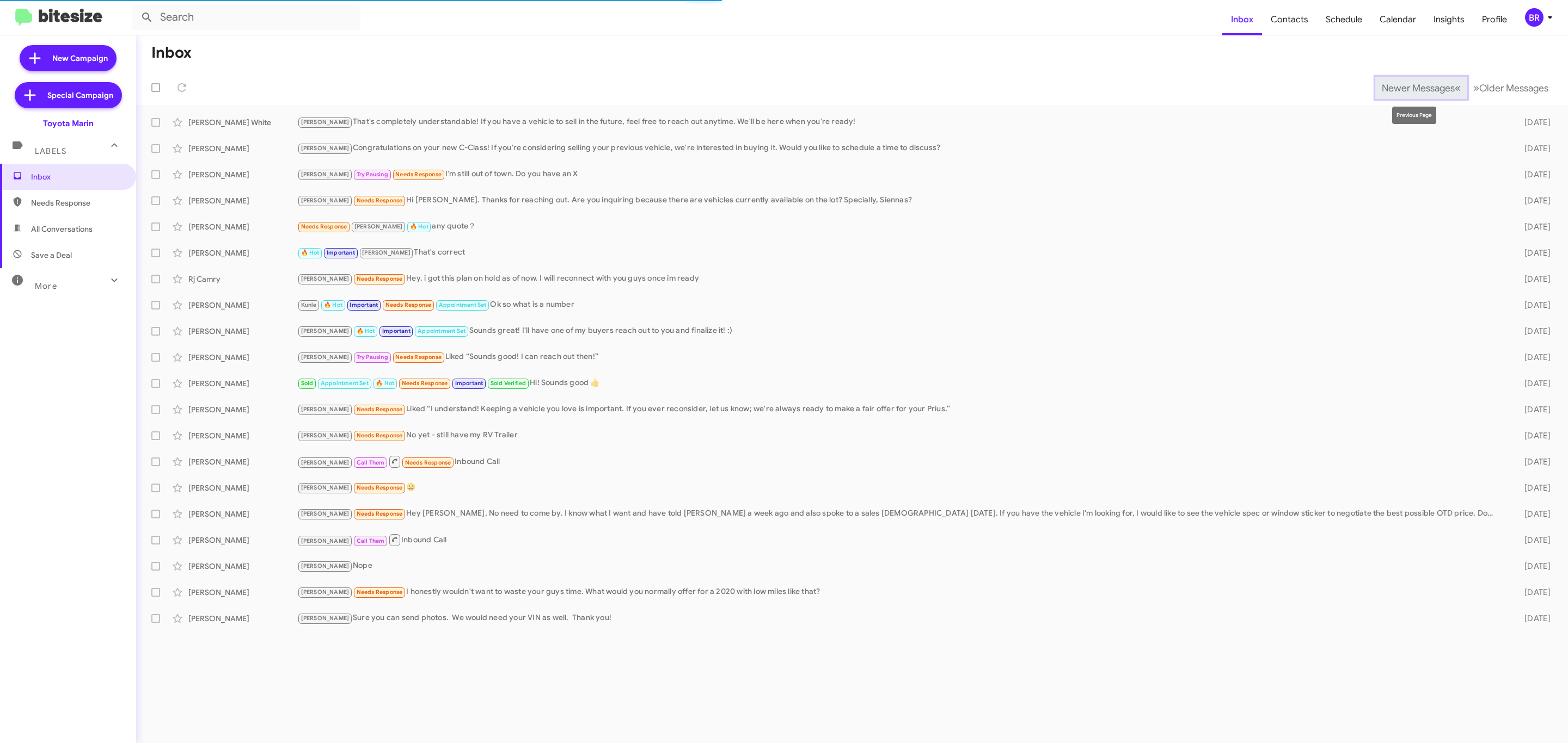
click at [1444, 85] on span "Newer Messages" at bounding box center [1418, 88] width 73 height 12
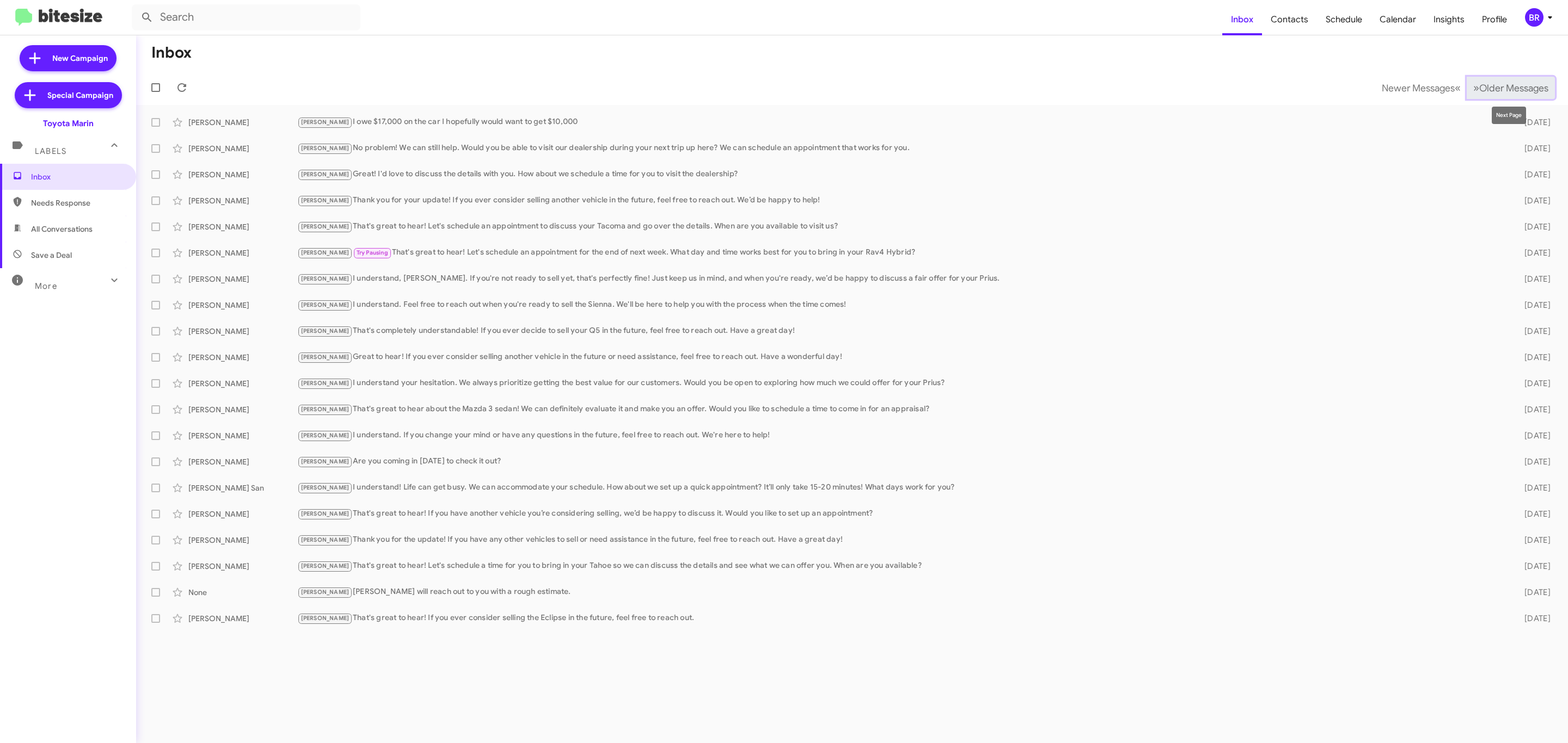
click at [1511, 89] on span "Older Messages" at bounding box center [1513, 88] width 69 height 12
click at [1502, 87] on span "Older Messages" at bounding box center [1513, 88] width 69 height 12
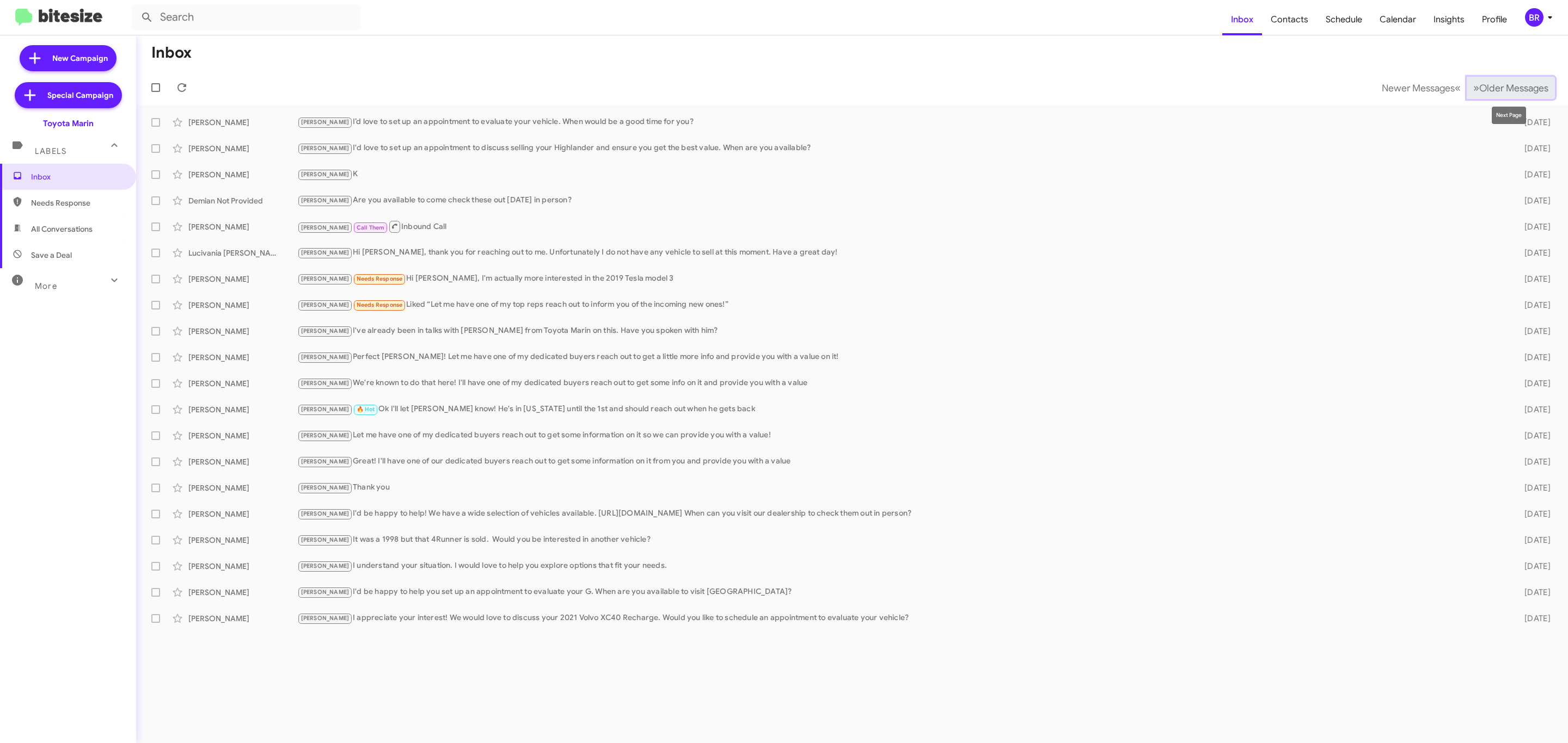
click at [1502, 88] on span "Older Messages" at bounding box center [1513, 88] width 69 height 12
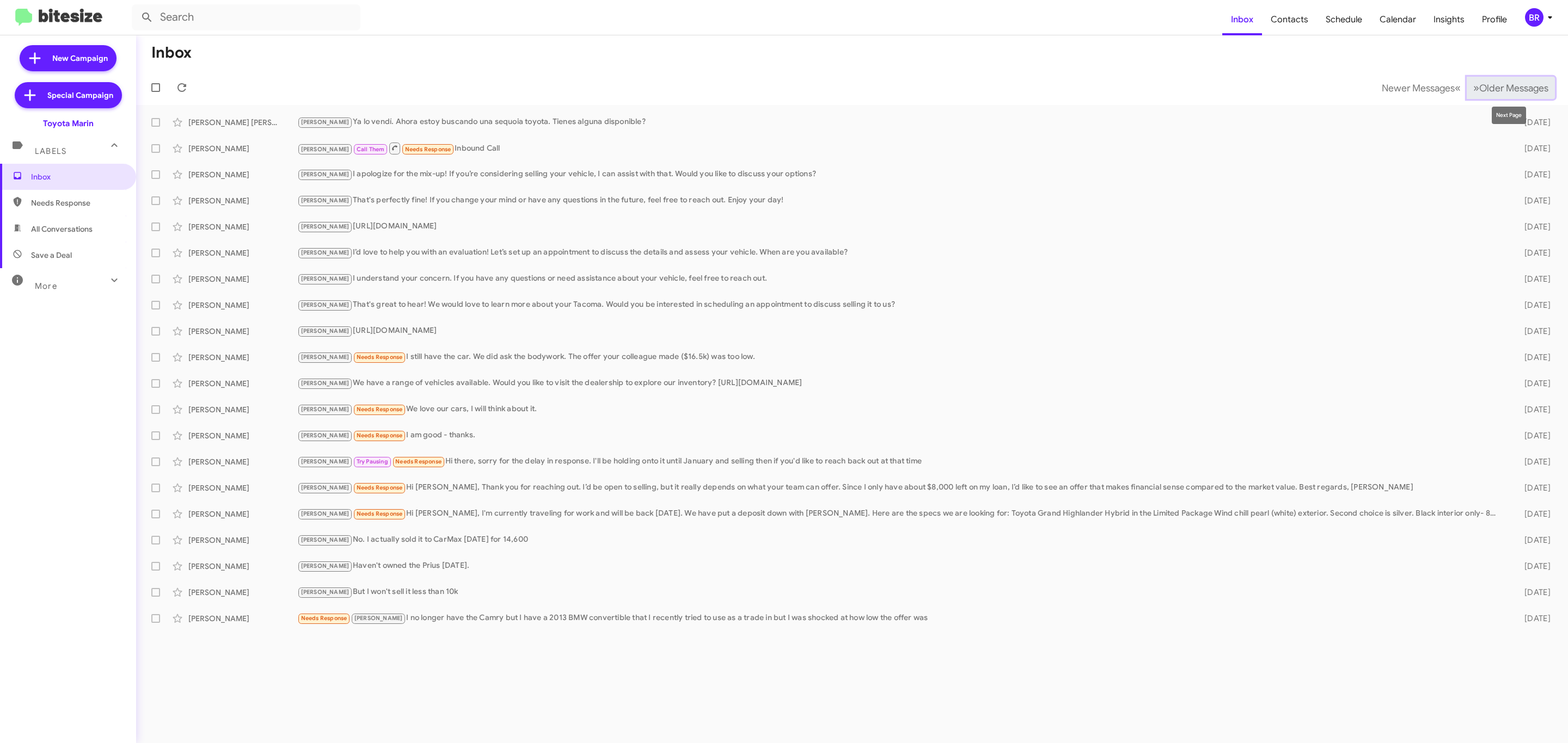
click at [1522, 87] on span "Older Messages" at bounding box center [1513, 88] width 69 height 12
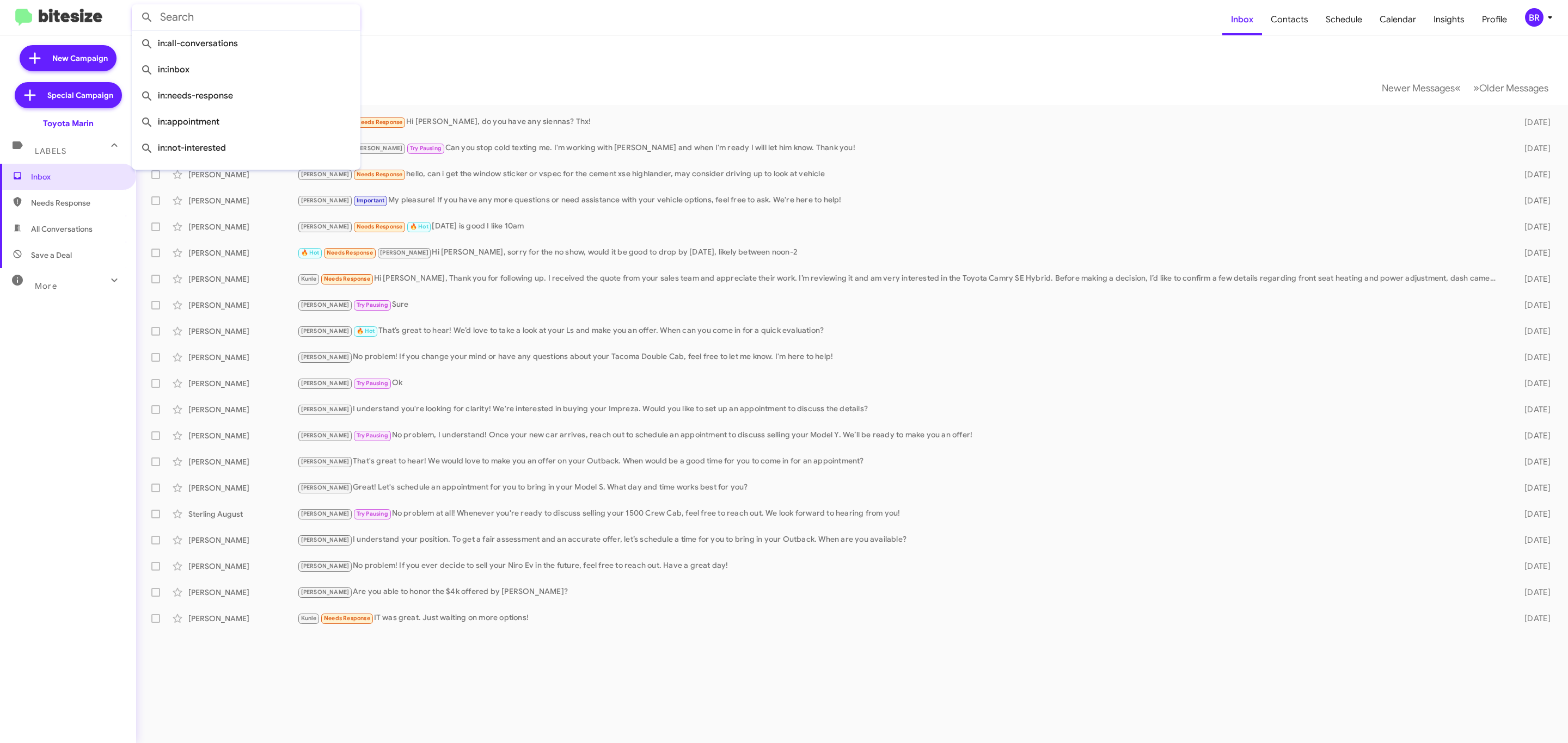
click at [310, 22] on input "text" at bounding box center [246, 17] width 228 height 26
paste input "ALINA ZOHRABIAN"
type input "ALINA ZOHRABIAN"
click at [136, 7] on button at bounding box center [147, 18] width 22 height 22
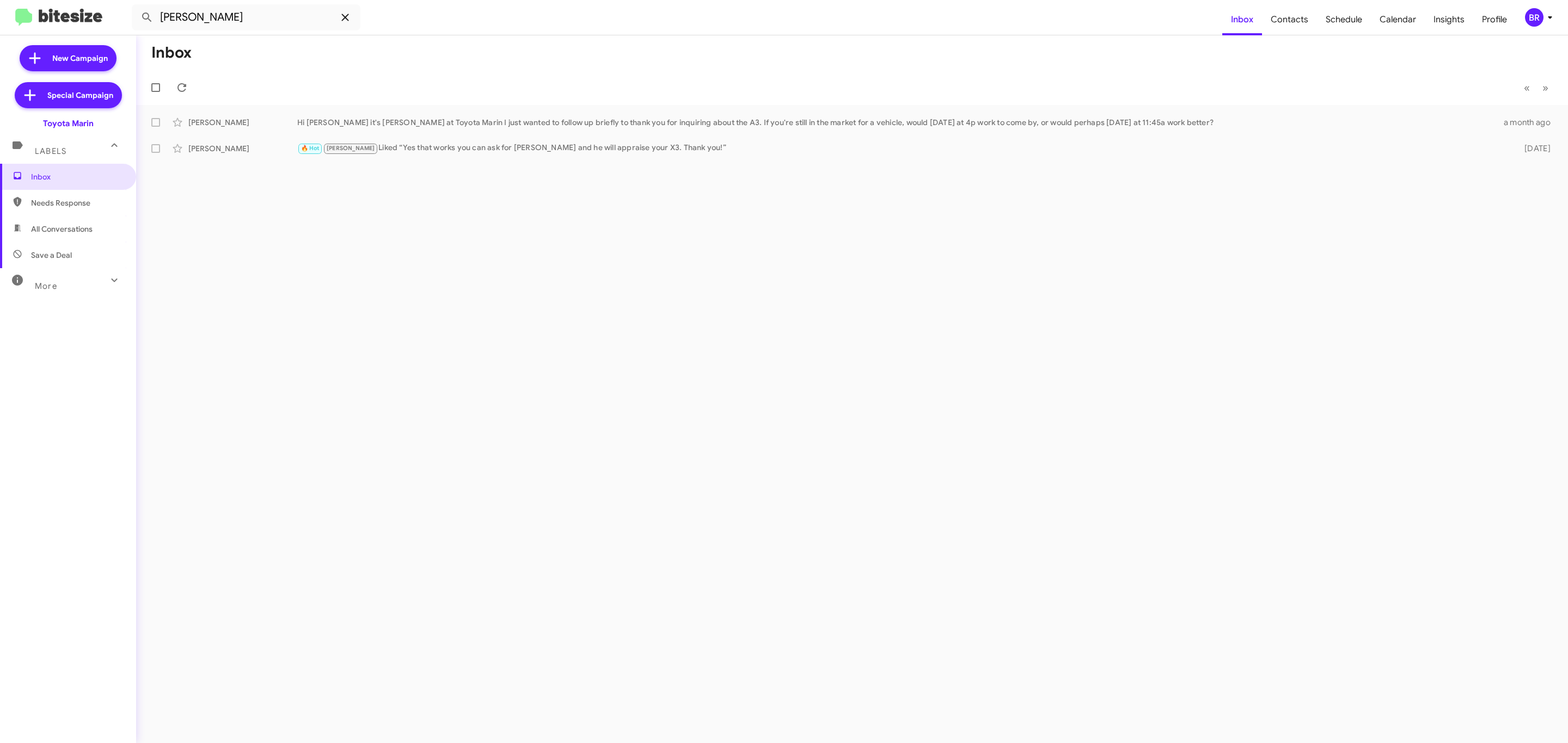
click at [343, 20] on icon at bounding box center [345, 17] width 13 height 13
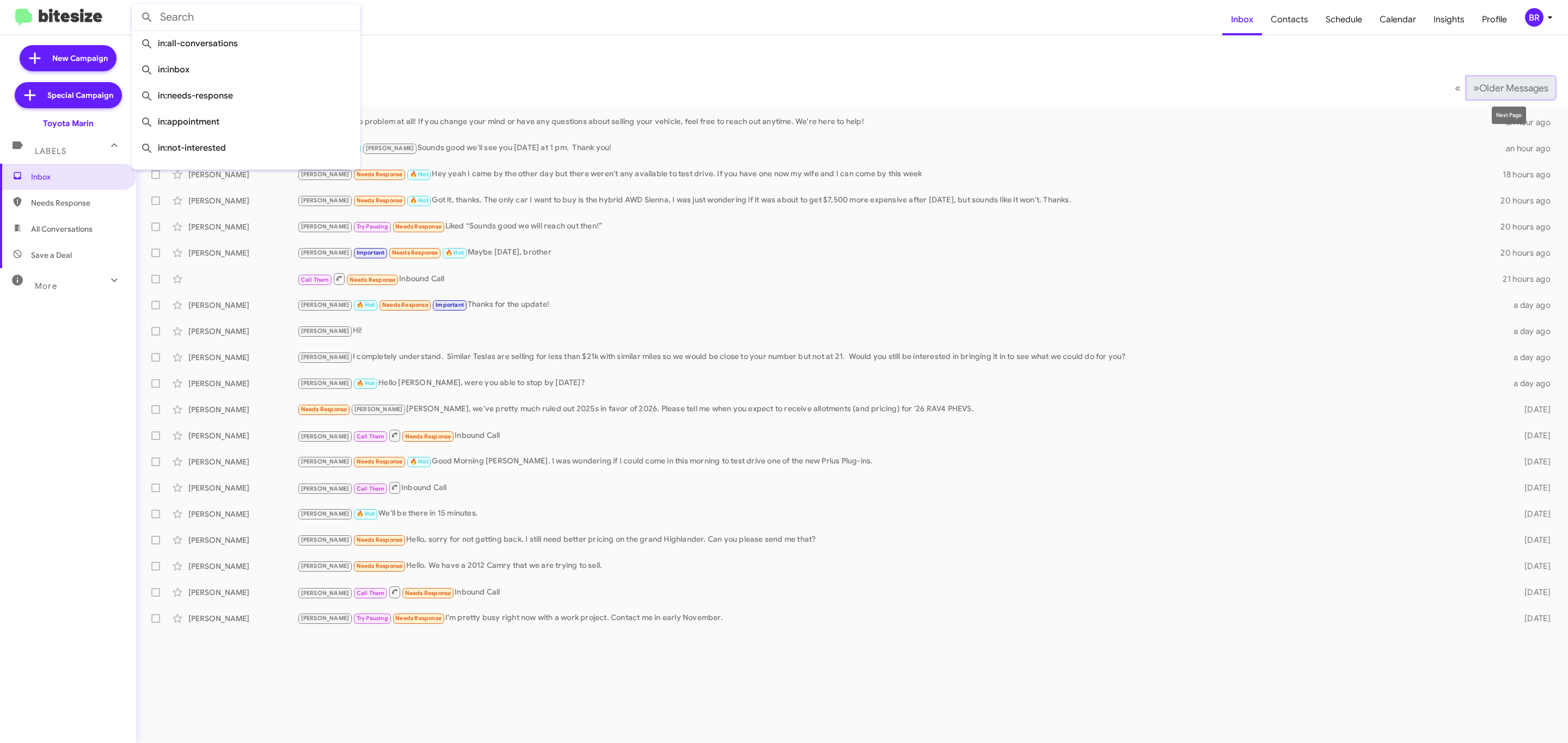
click at [1524, 94] on button "» Next Older Messages" at bounding box center [1511, 87] width 88 height 23
click at [1524, 93] on span "Older Messages" at bounding box center [1513, 88] width 69 height 12
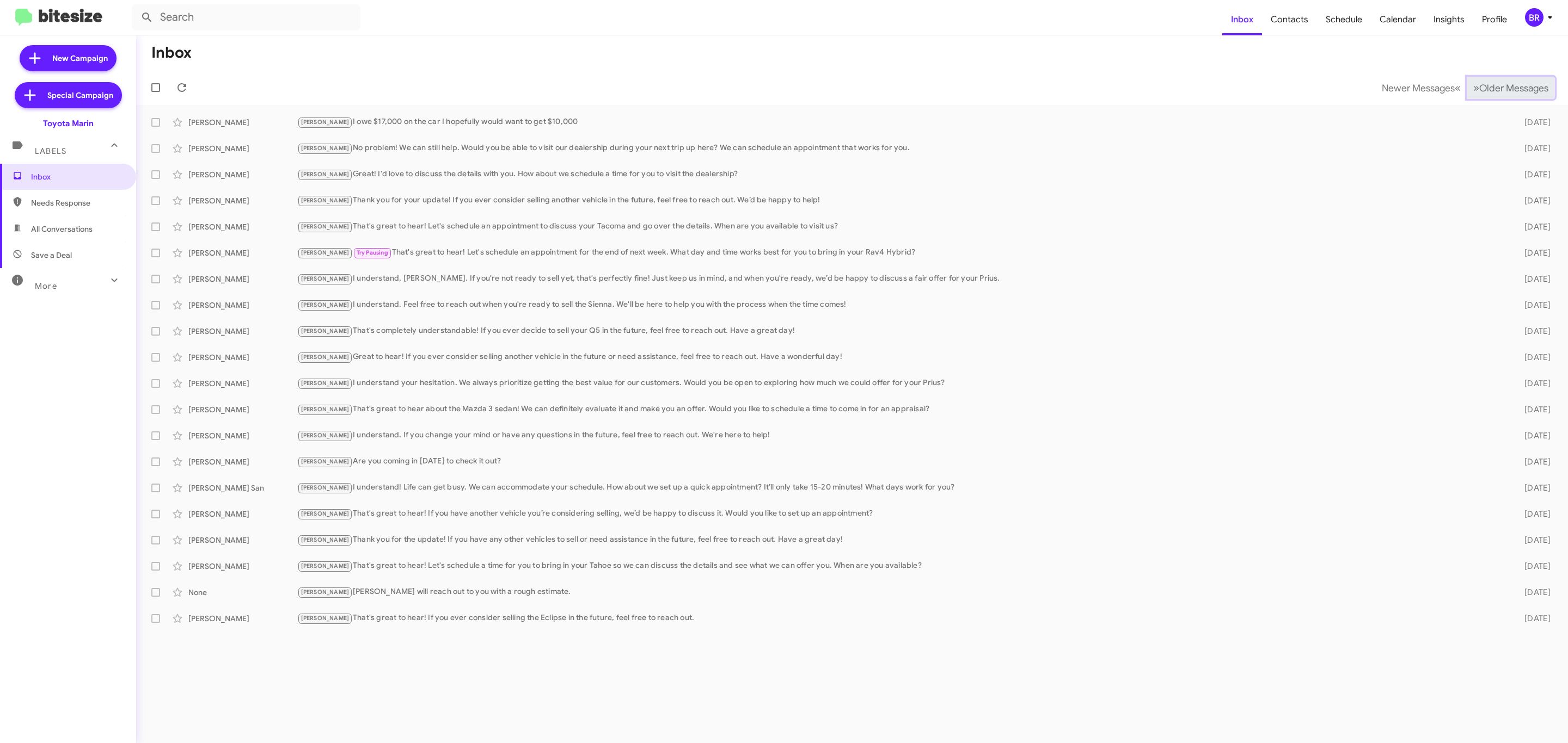
click at [1524, 93] on span "Older Messages" at bounding box center [1513, 88] width 69 height 12
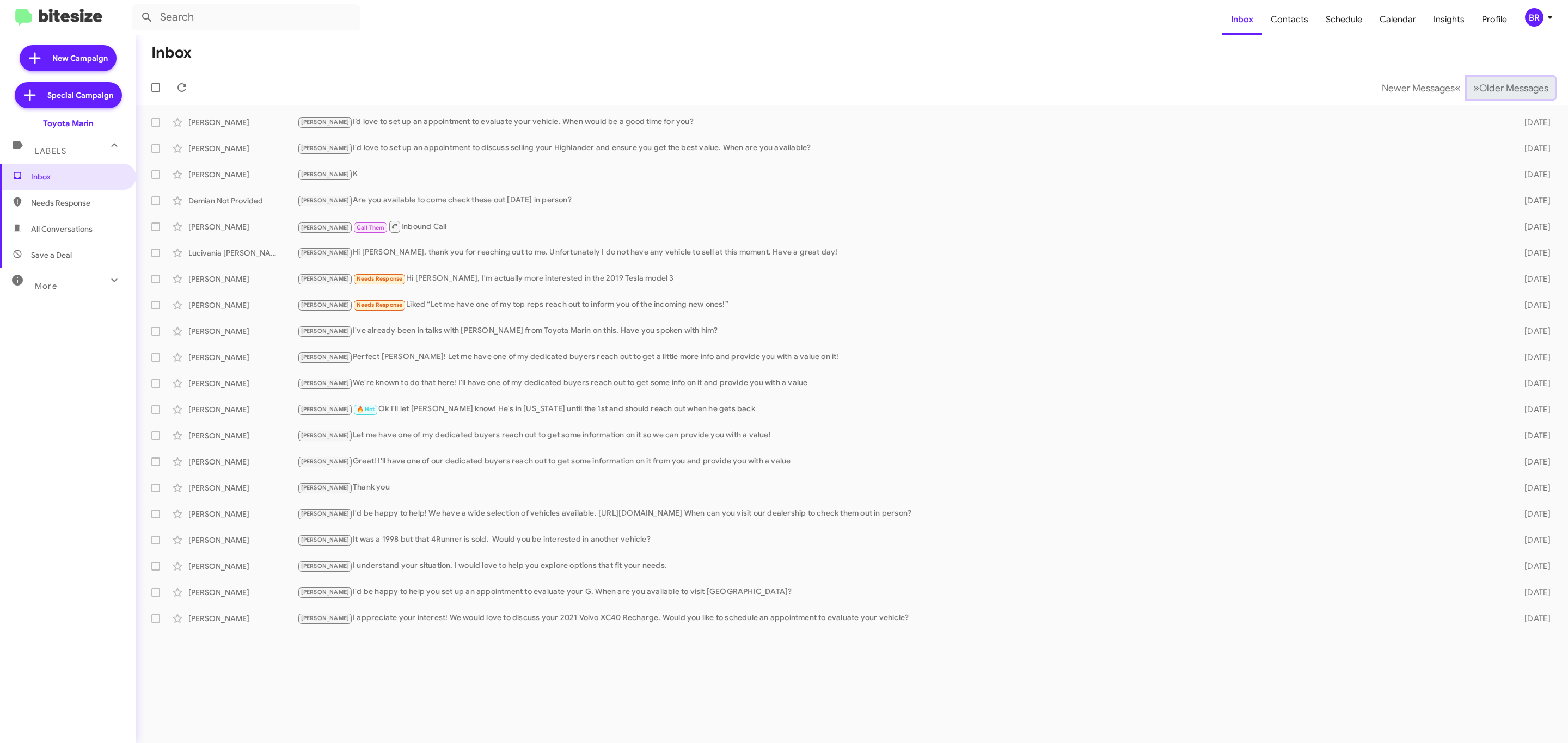
click at [1524, 93] on span "Older Messages" at bounding box center [1513, 88] width 69 height 12
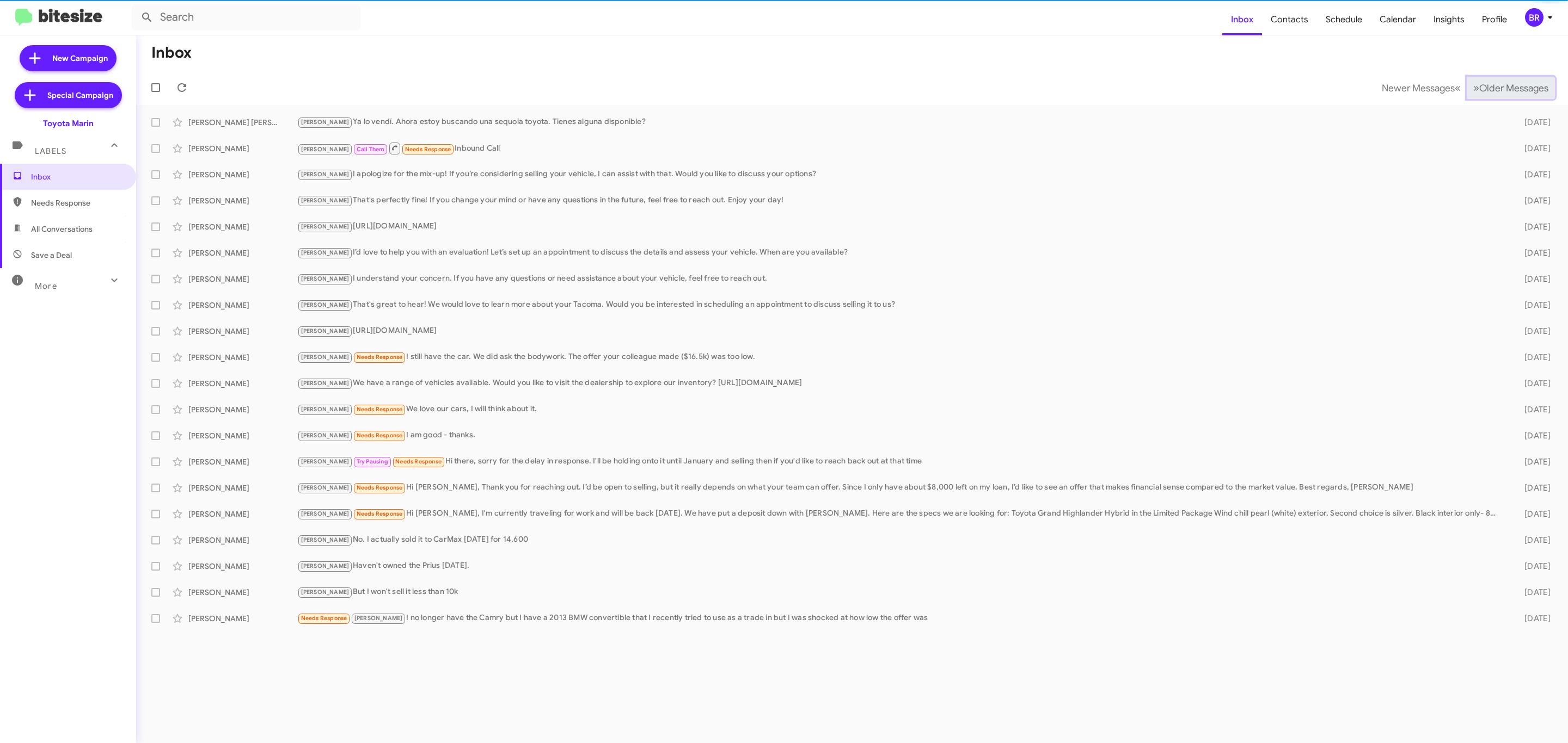
click at [1524, 93] on span "Older Messages" at bounding box center [1513, 88] width 69 height 12
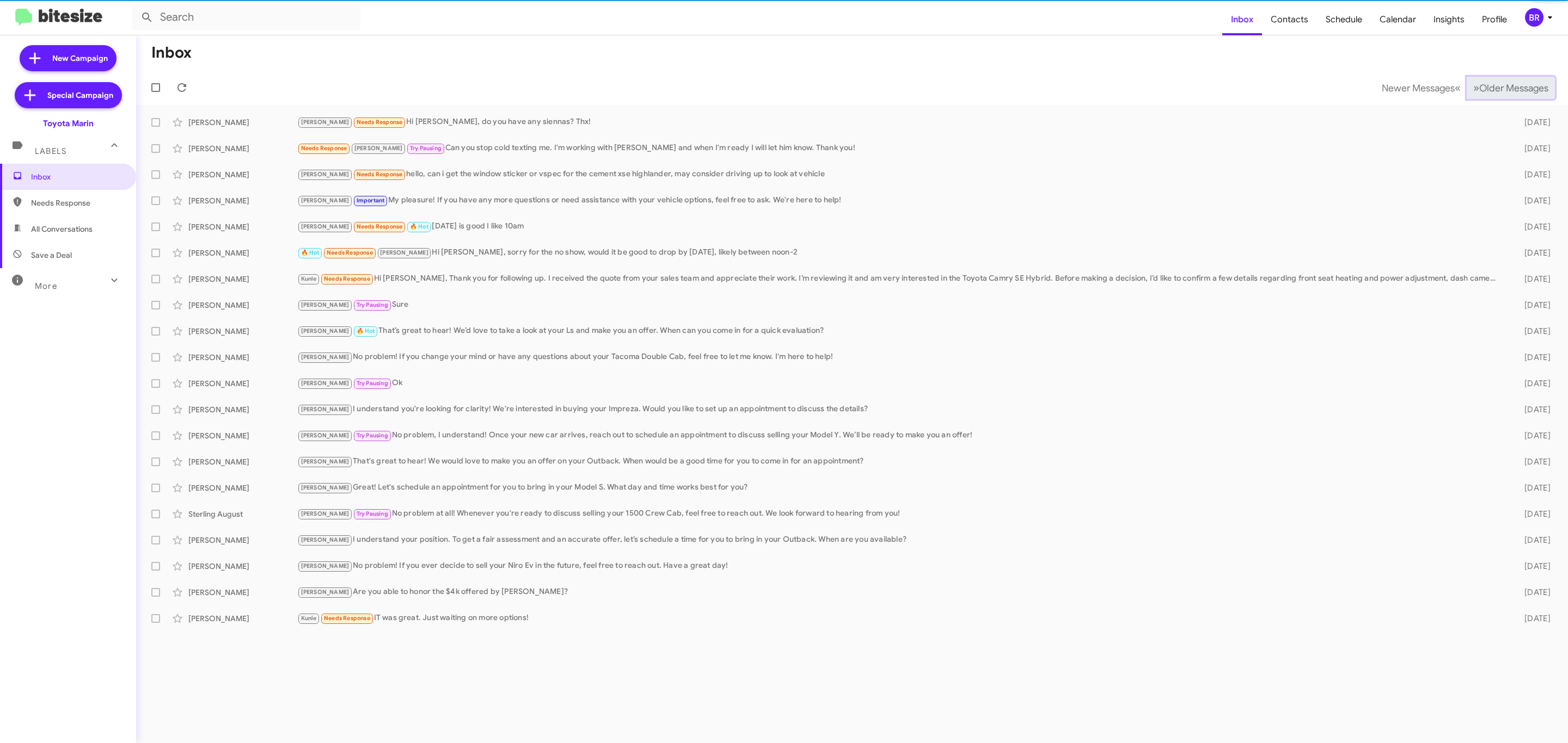
click at [1524, 93] on span "Older Messages" at bounding box center [1513, 88] width 69 height 12
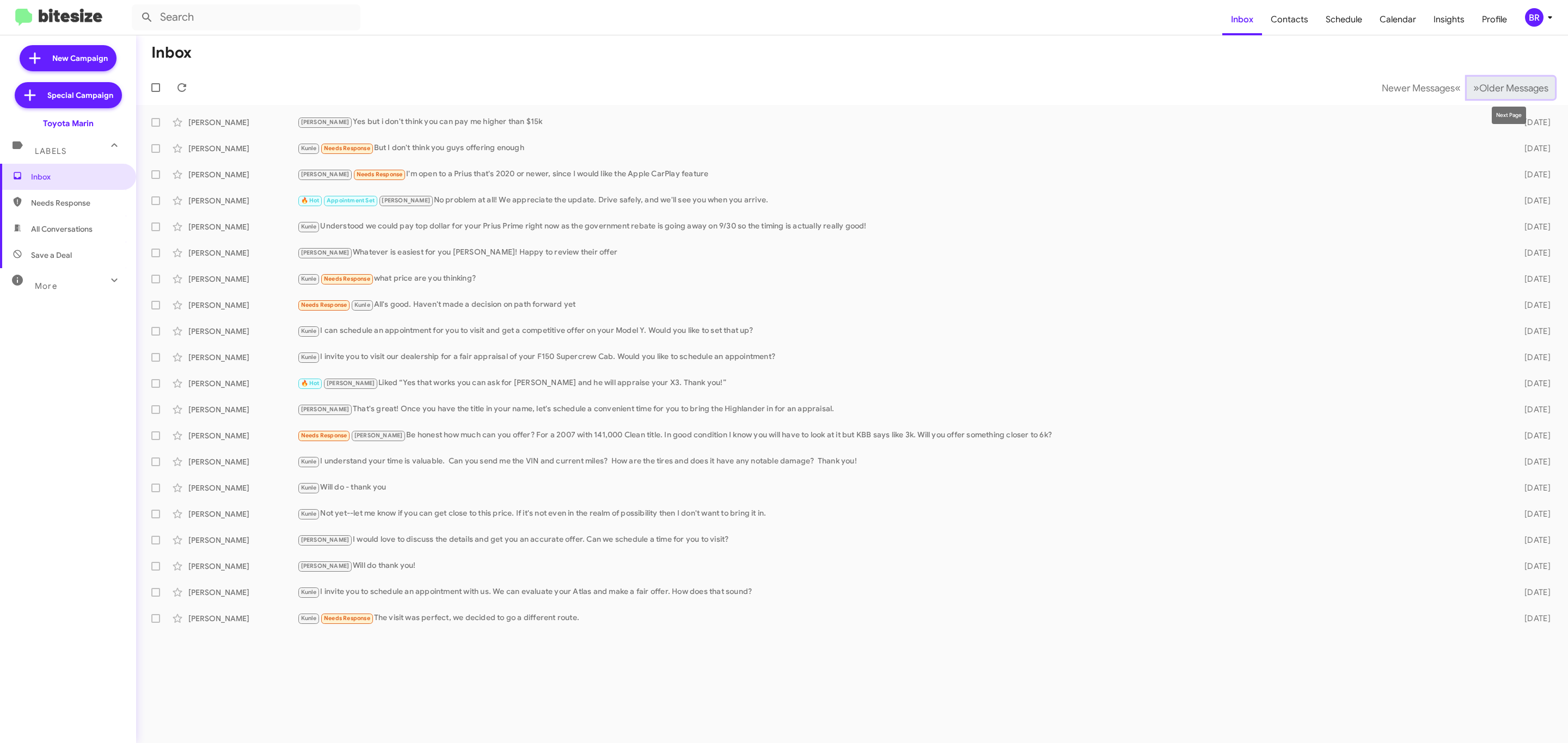
click at [1502, 92] on span "Older Messages" at bounding box center [1513, 88] width 69 height 12
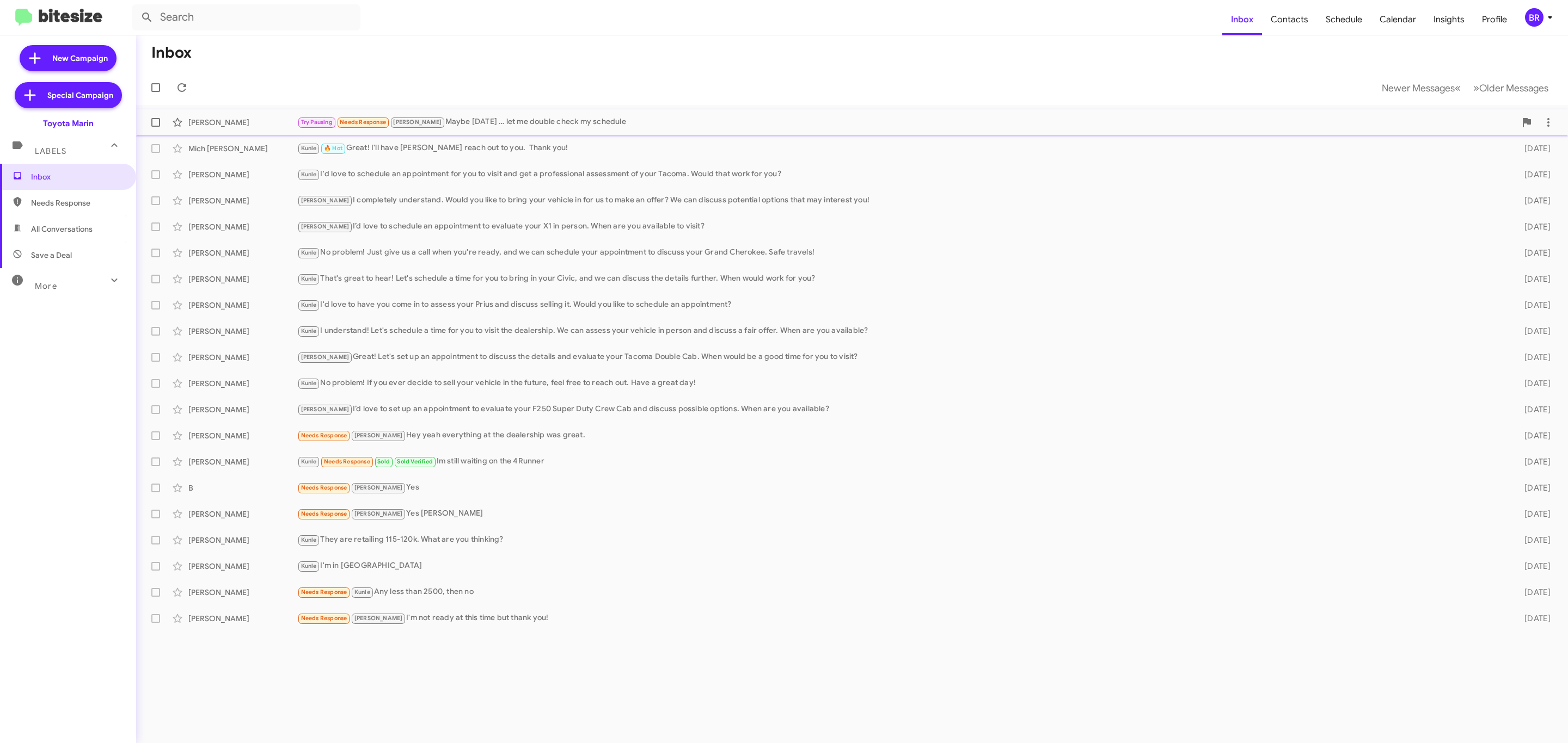
click at [250, 120] on div "Dean Hodges" at bounding box center [242, 122] width 109 height 11
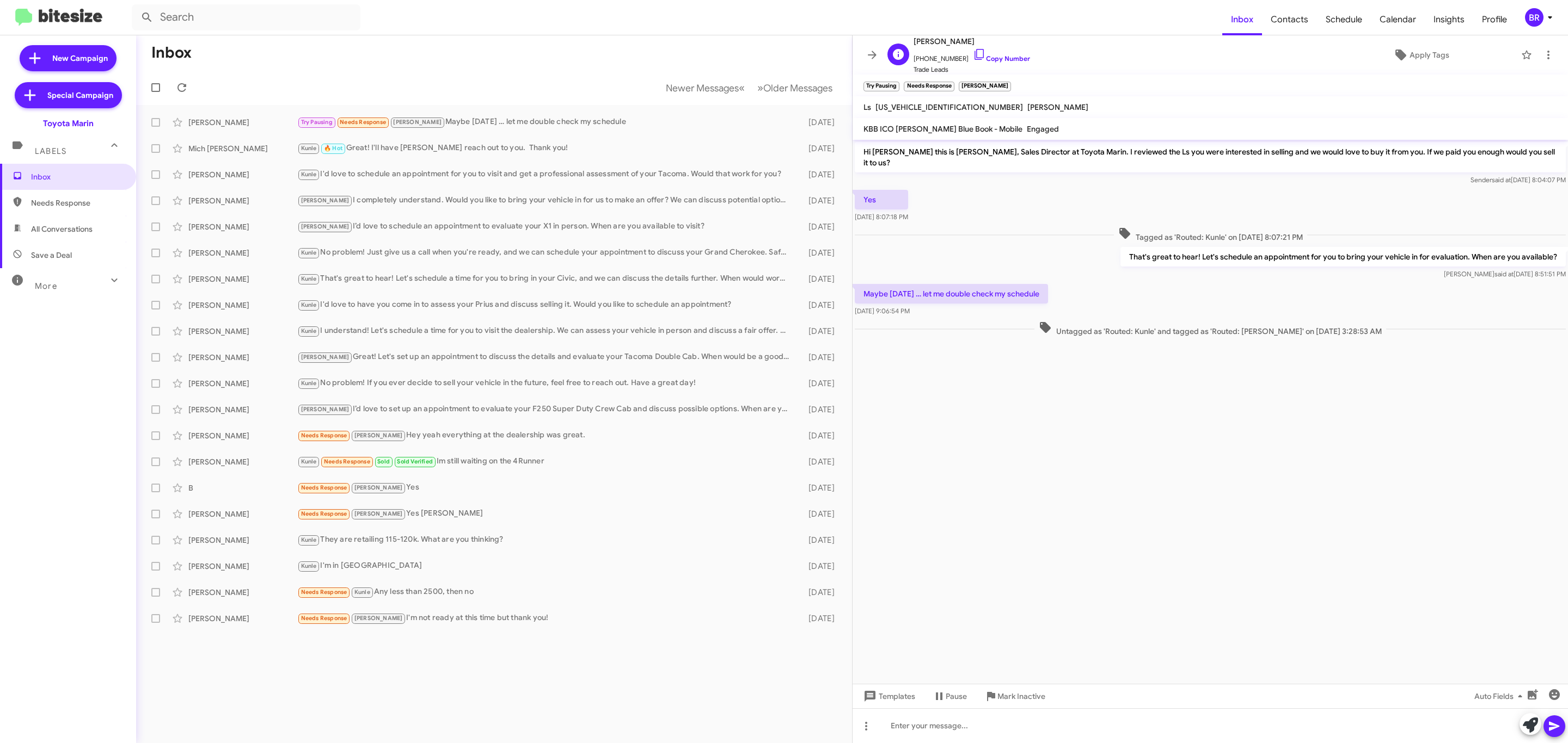
click at [931, 41] on span "Dean Hodges" at bounding box center [972, 41] width 116 height 13
copy span "Dean Hodges"
click at [675, 89] on span "Newer Messages" at bounding box center [702, 88] width 73 height 12
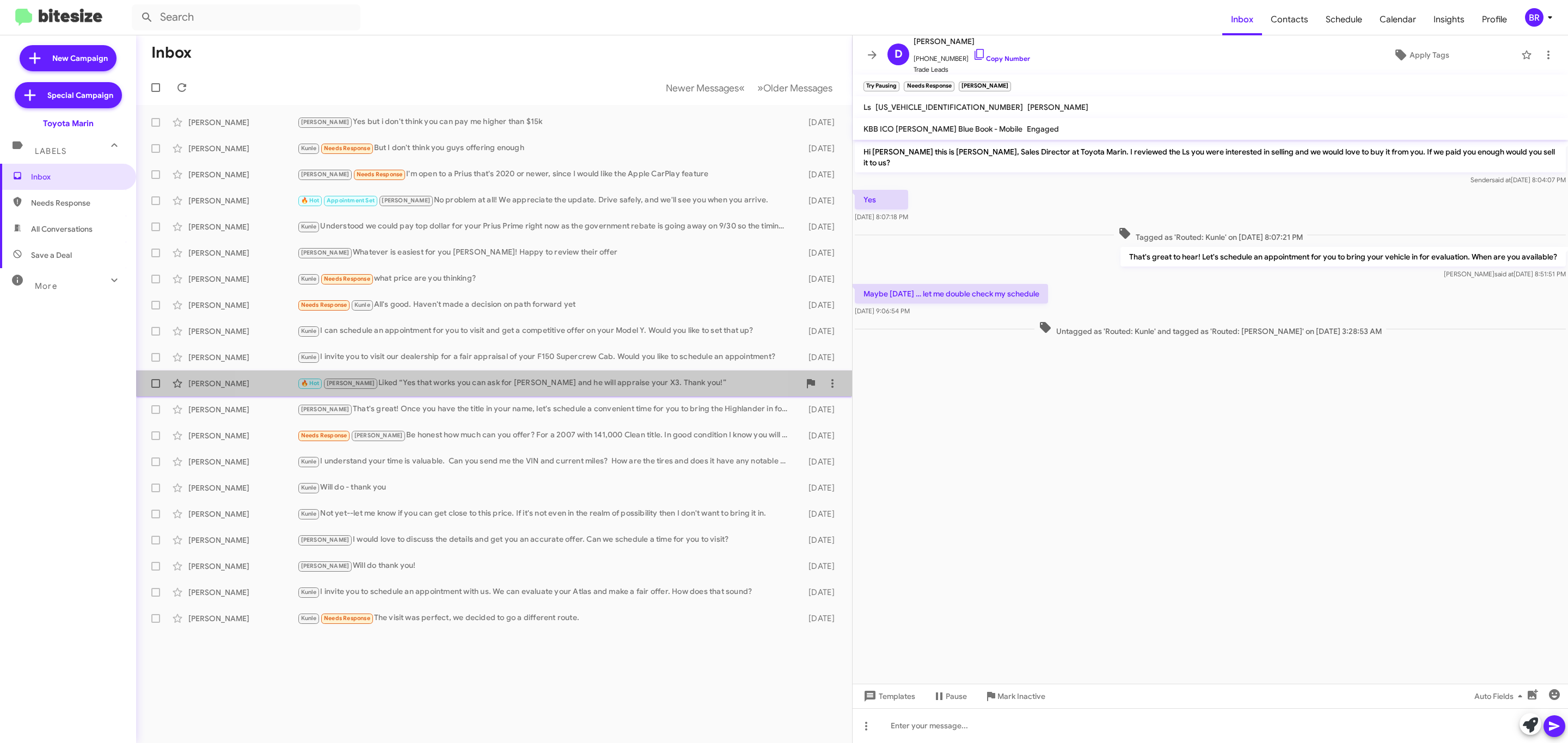
click at [474, 377] on div "🔥 Hot Tony Liked “Yes that works you can ask for Ed and he will appraise your X…" at bounding box center [548, 383] width 503 height 12
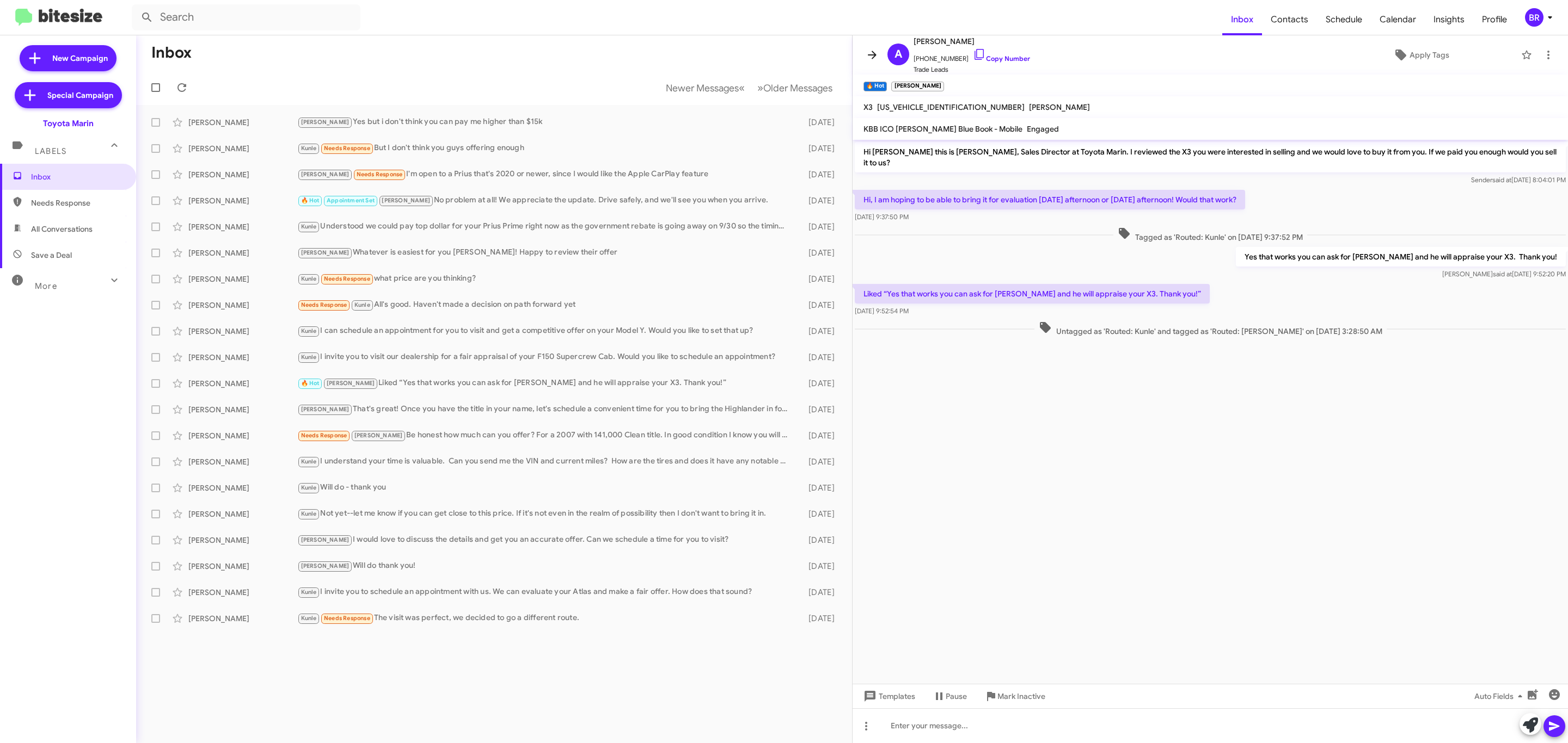
click at [869, 57] on icon at bounding box center [872, 55] width 13 height 13
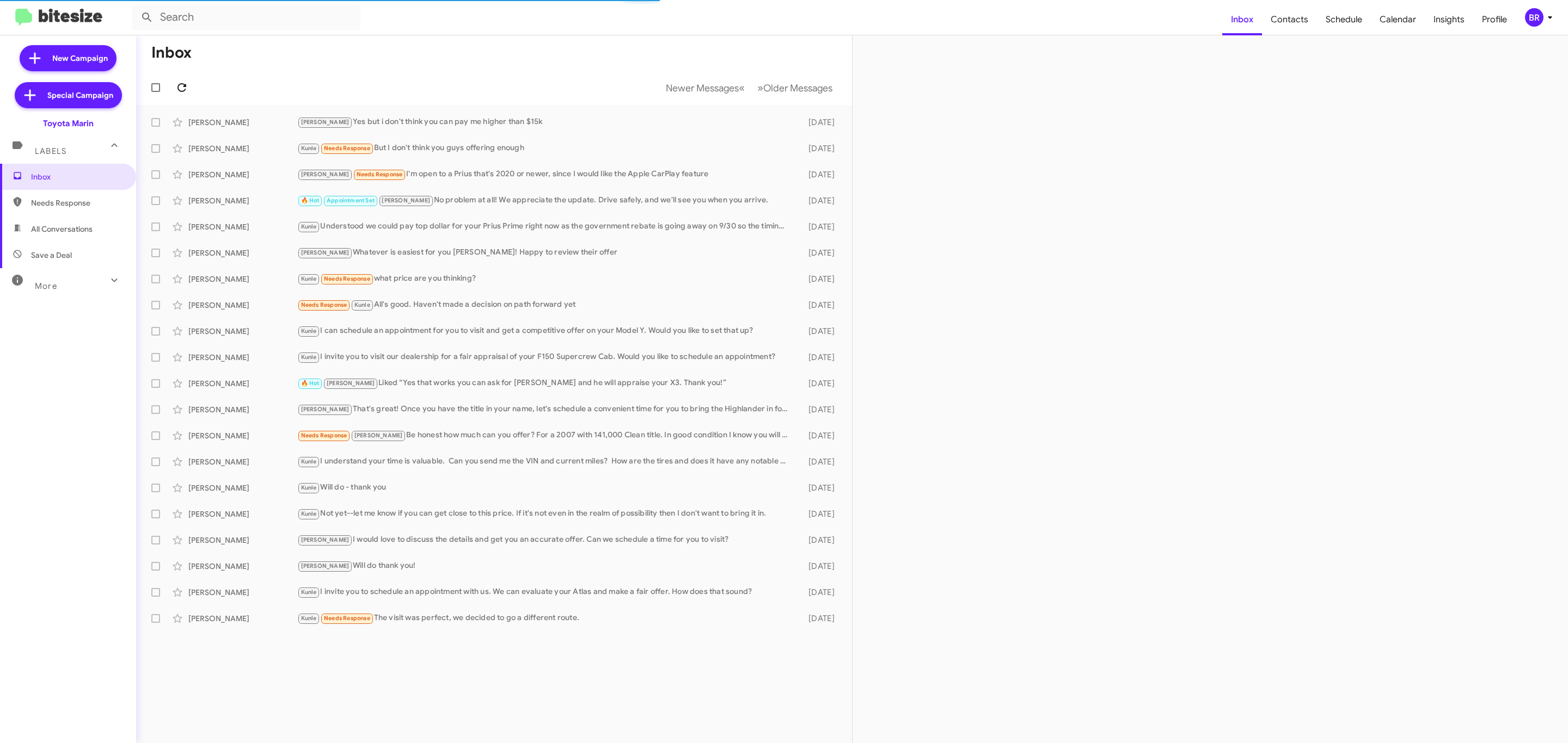
click at [181, 87] on icon at bounding box center [181, 87] width 13 height 13
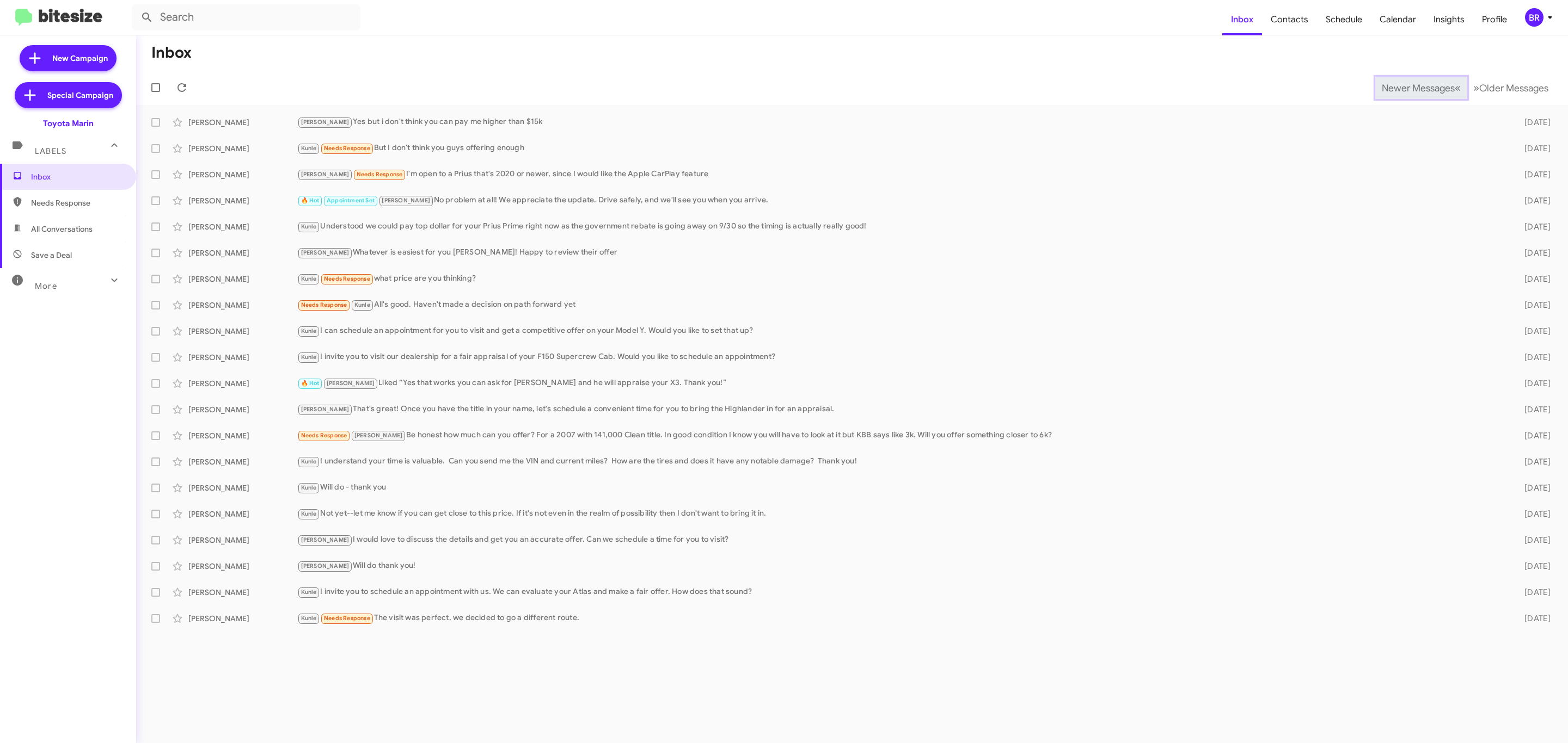
click at [1409, 87] on span "Newer Messages" at bounding box center [1418, 88] width 73 height 12
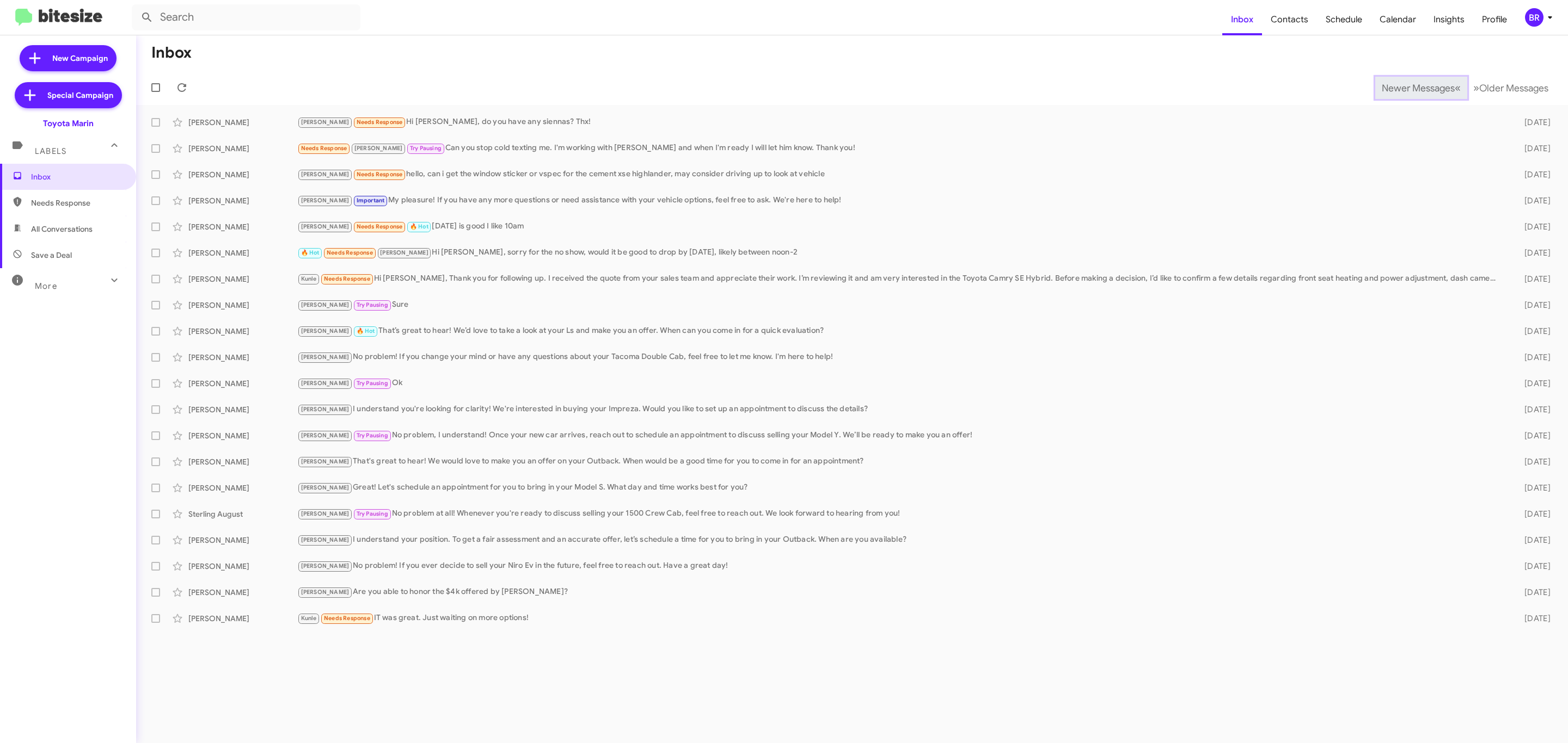
click at [1409, 87] on span "Newer Messages" at bounding box center [1418, 88] width 73 height 12
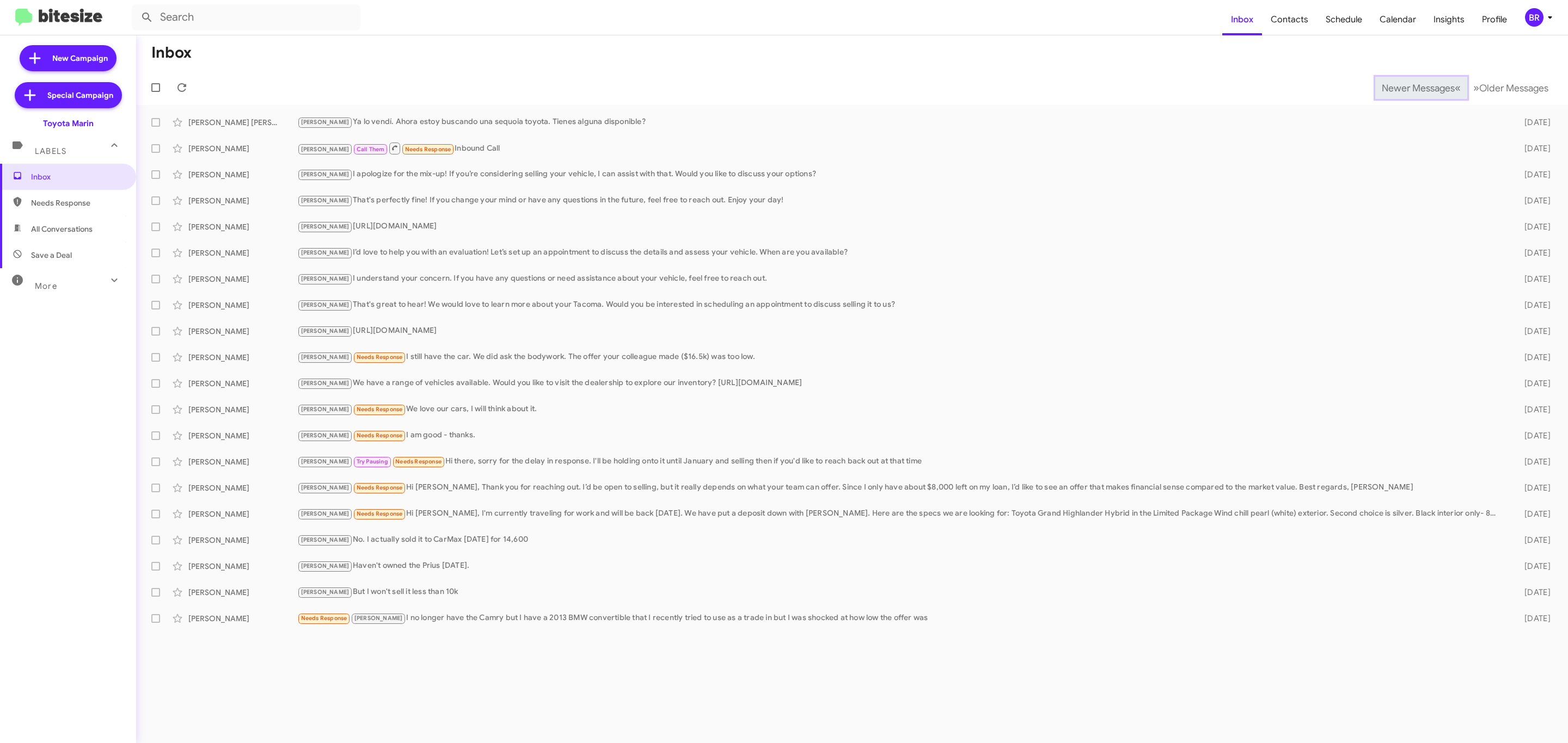
click at [1409, 87] on span "Newer Messages" at bounding box center [1418, 88] width 73 height 12
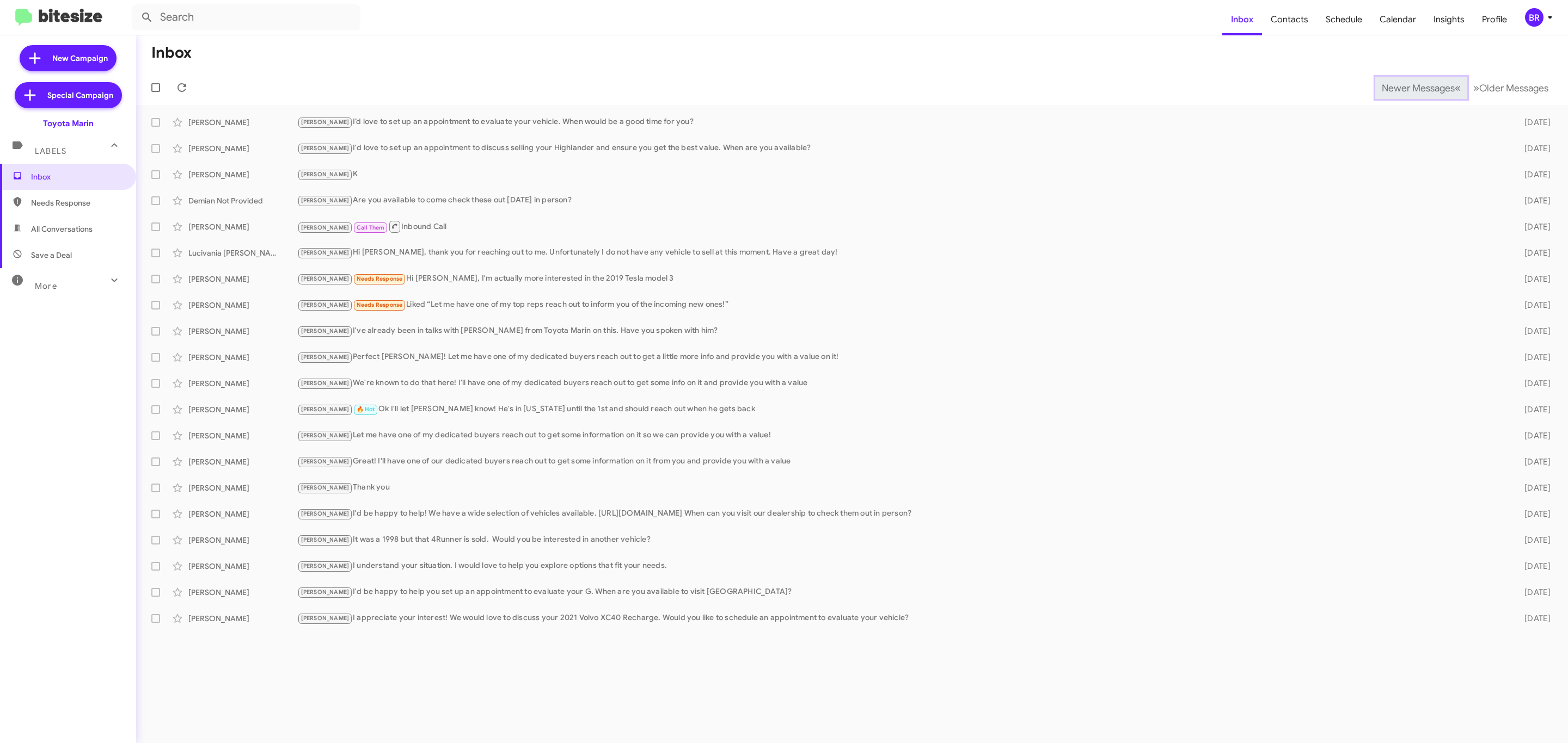
click at [1409, 87] on span "Newer Messages" at bounding box center [1418, 88] width 73 height 12
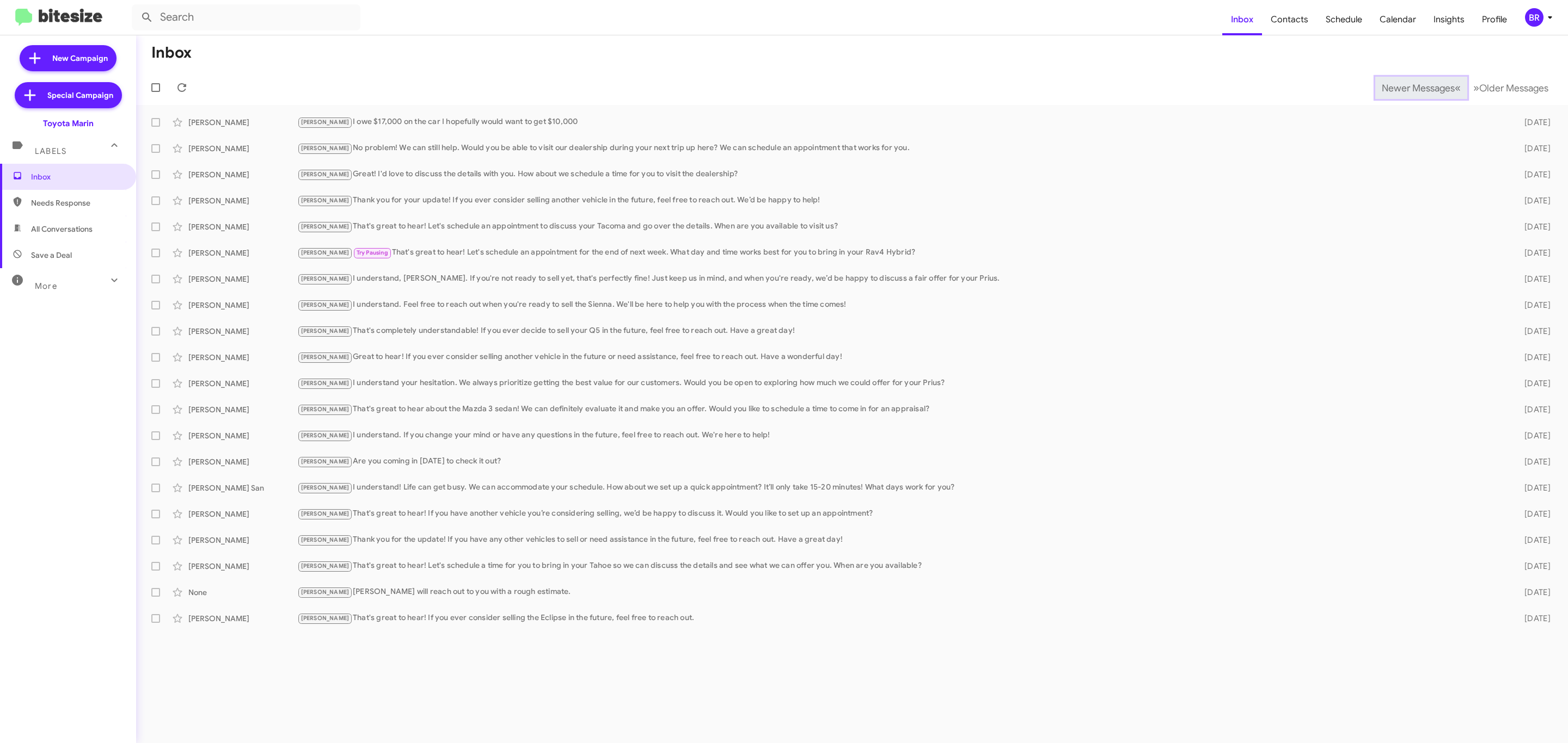
click at [1409, 87] on span "Newer Messages" at bounding box center [1418, 88] width 73 height 12
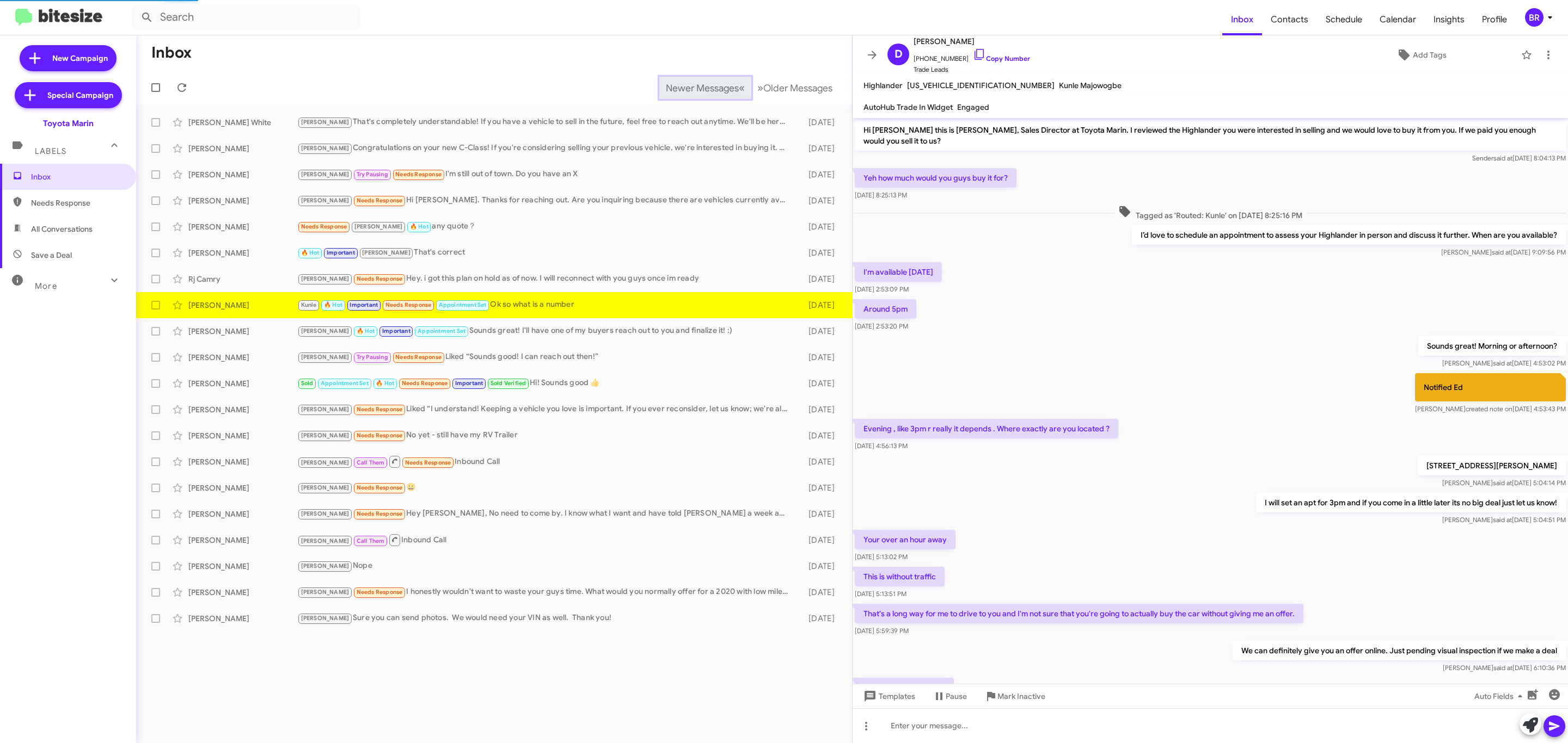
scroll to position [96, 0]
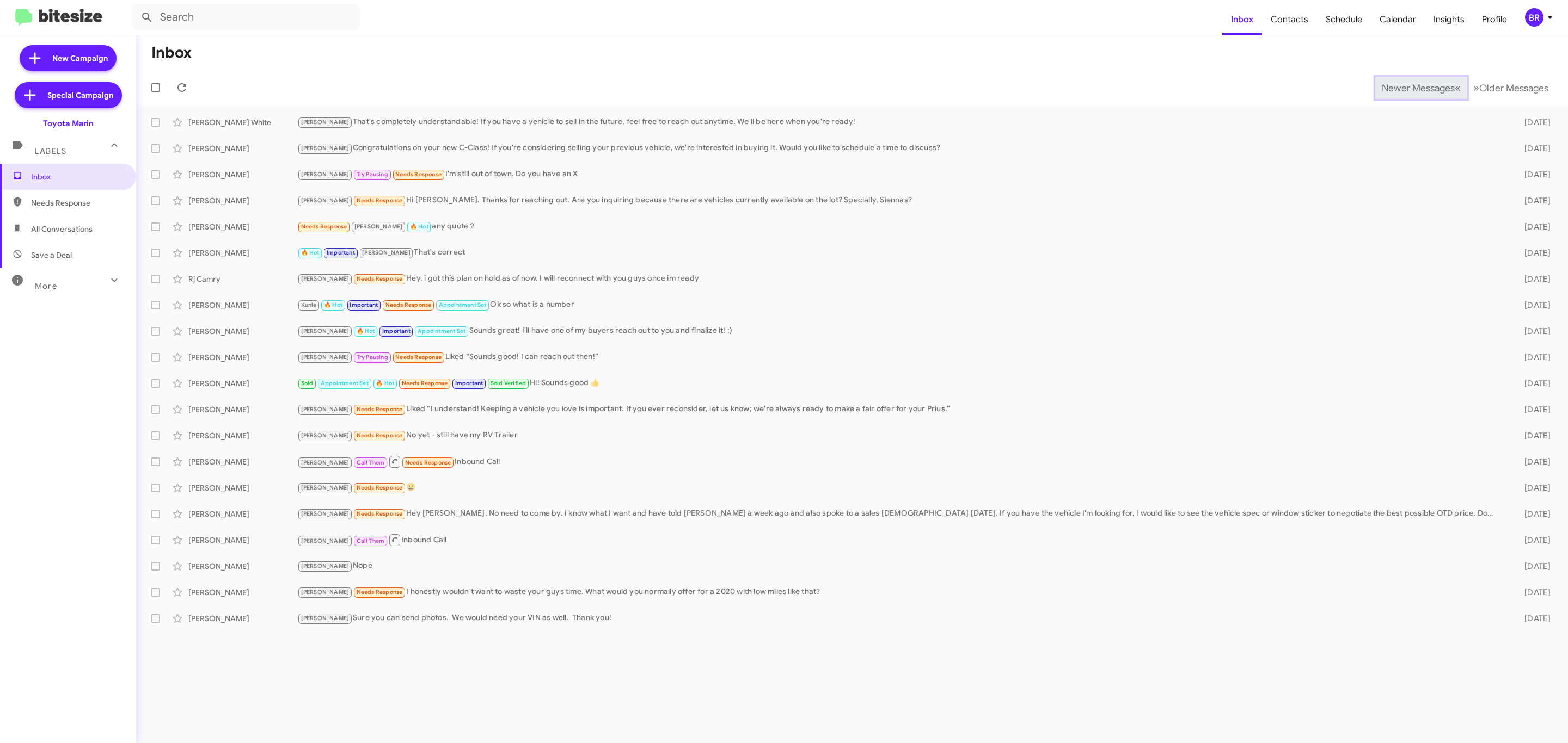
click at [1409, 87] on span "Newer Messages" at bounding box center [1418, 88] width 73 height 12
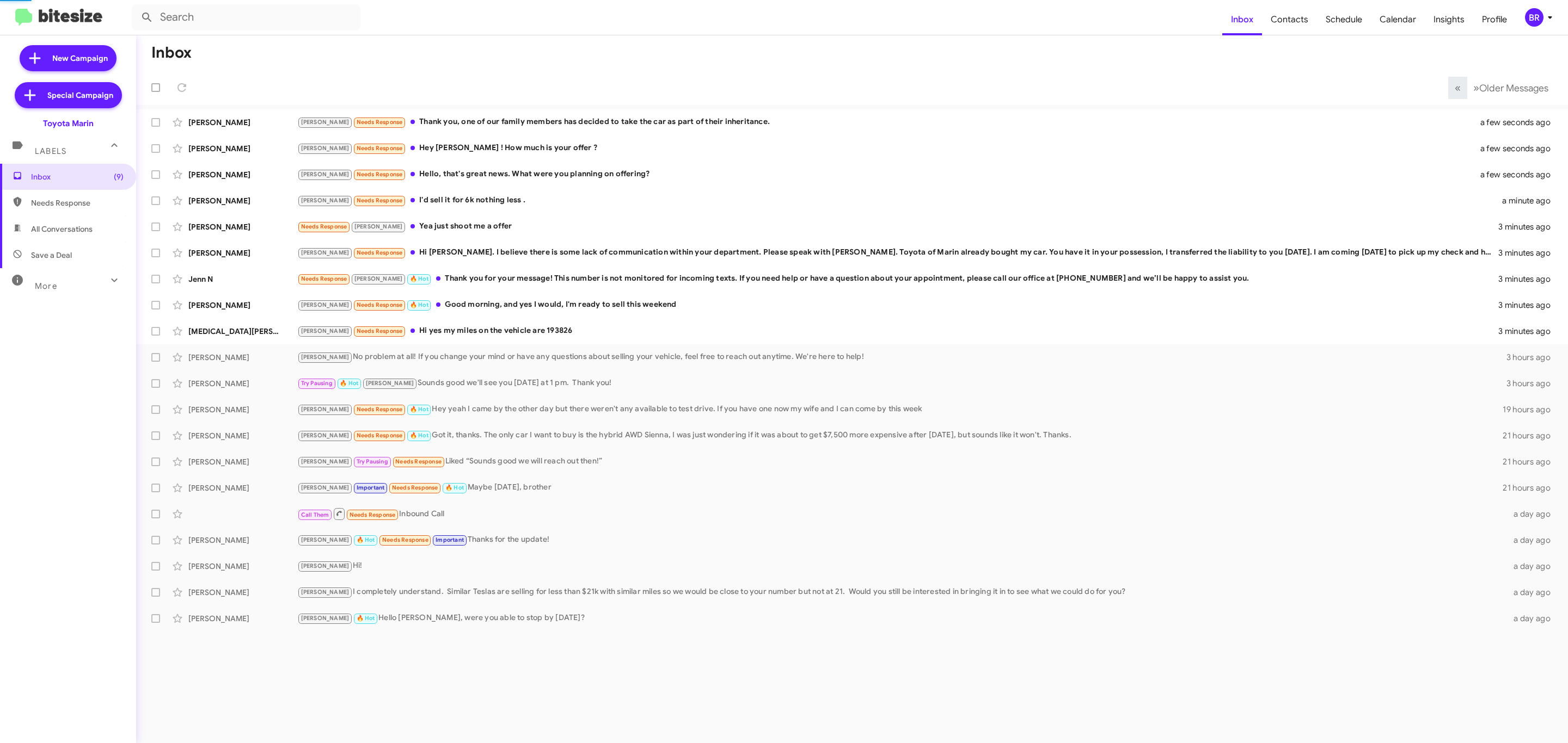
click at [1549, 16] on icon at bounding box center [1550, 18] width 4 height 3
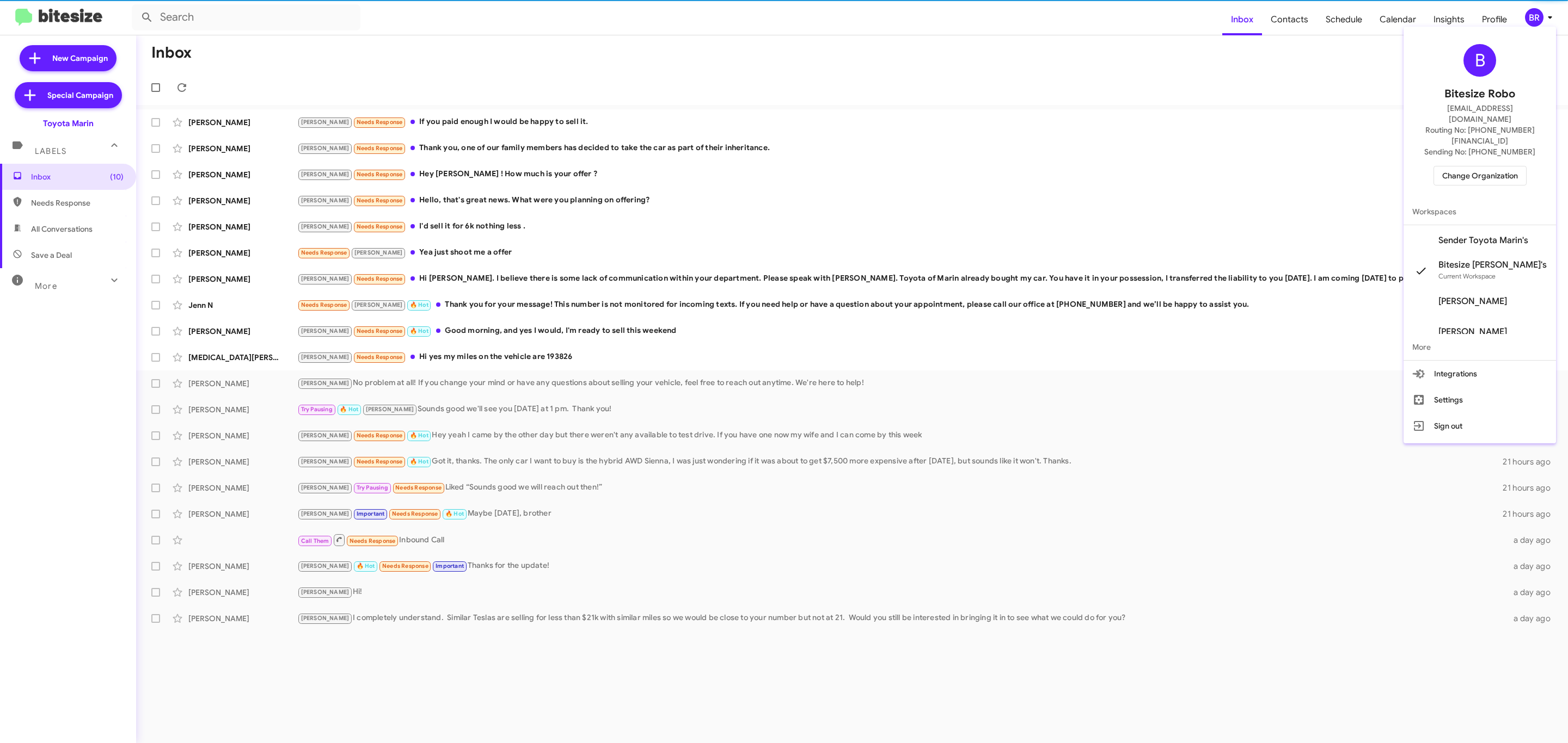
click at [1477, 167] on span "Change Organization" at bounding box center [1480, 176] width 76 height 18
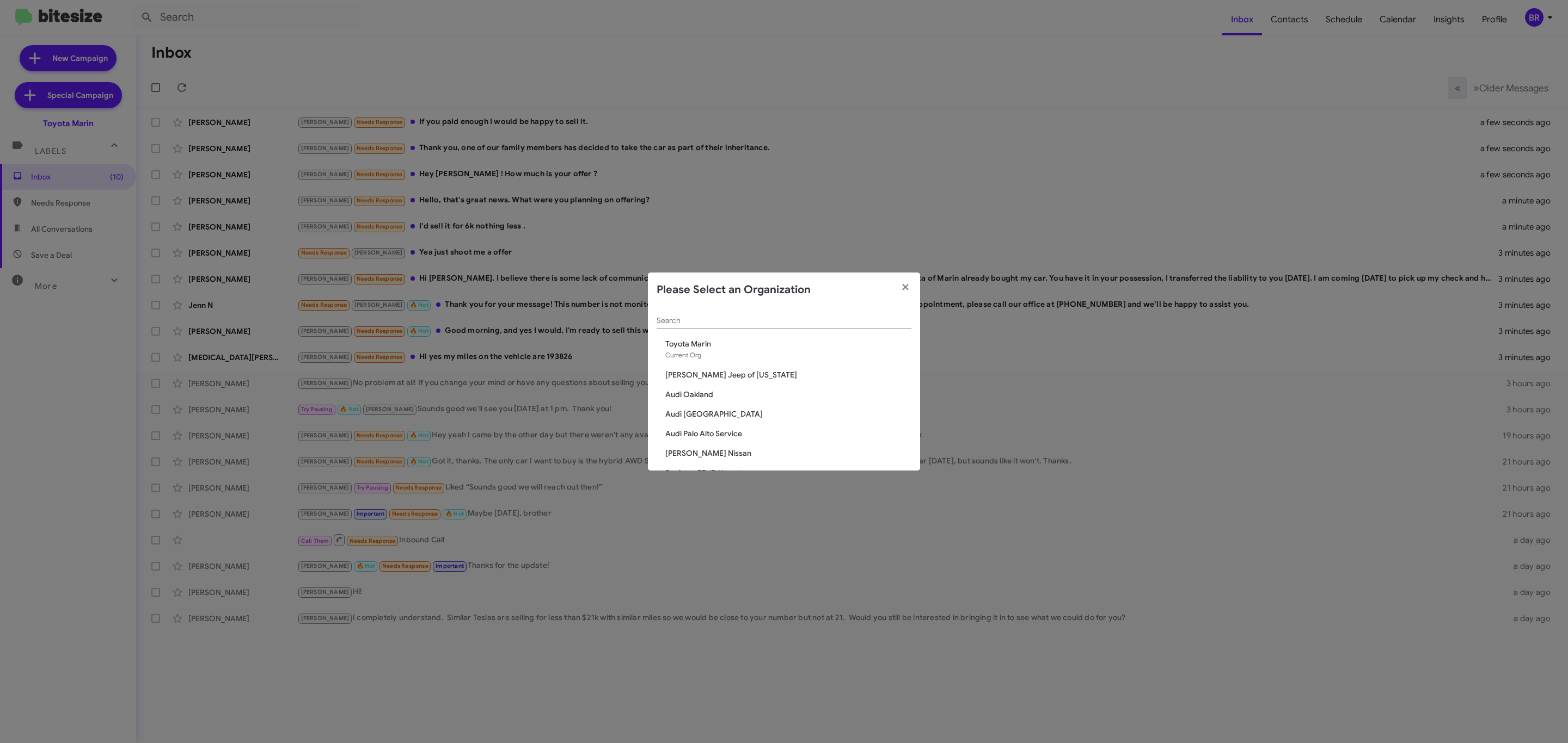
click at [829, 321] on input "Search" at bounding box center [784, 321] width 255 height 9
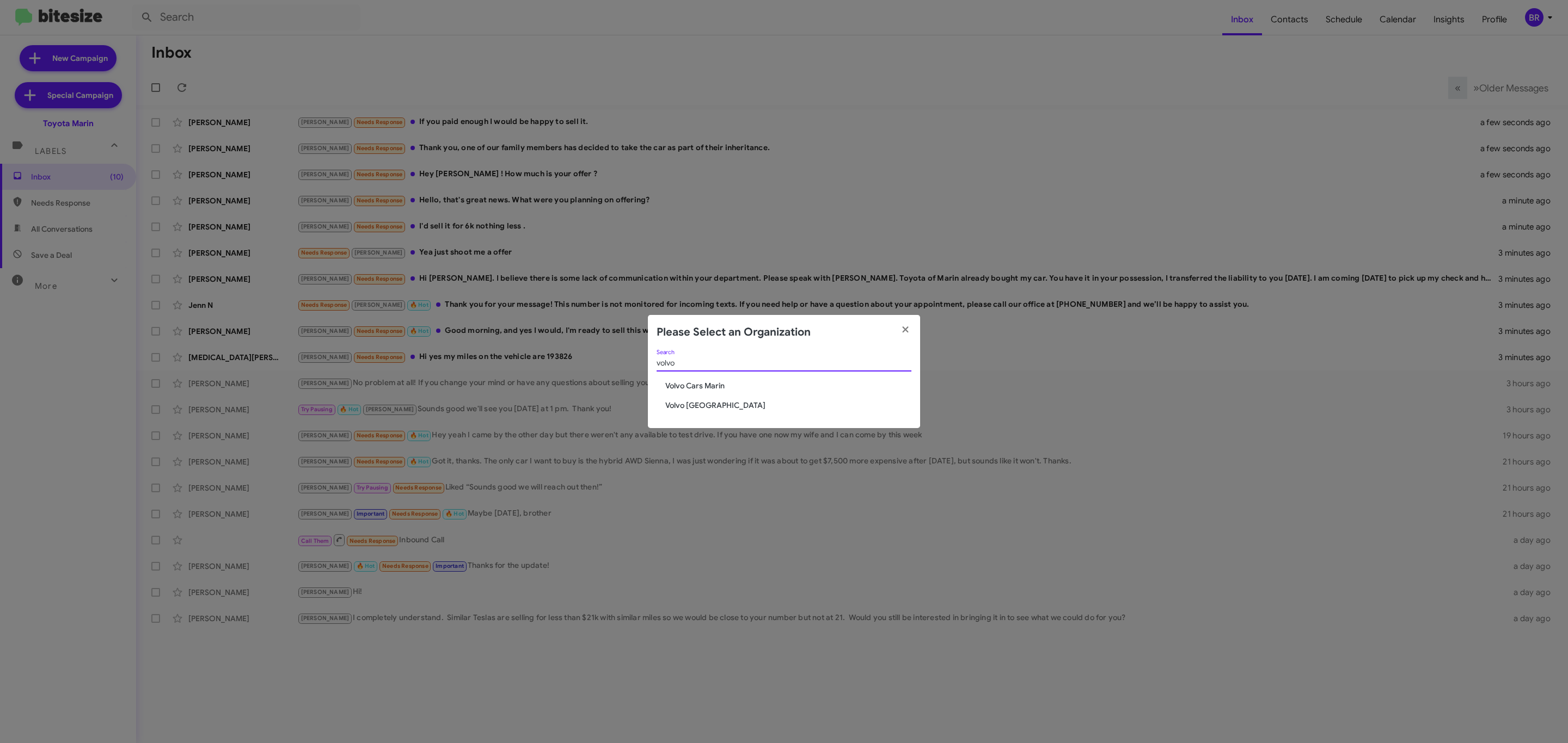
type input "volvo"
click at [693, 404] on span "Volvo Palo Alto" at bounding box center [788, 405] width 246 height 11
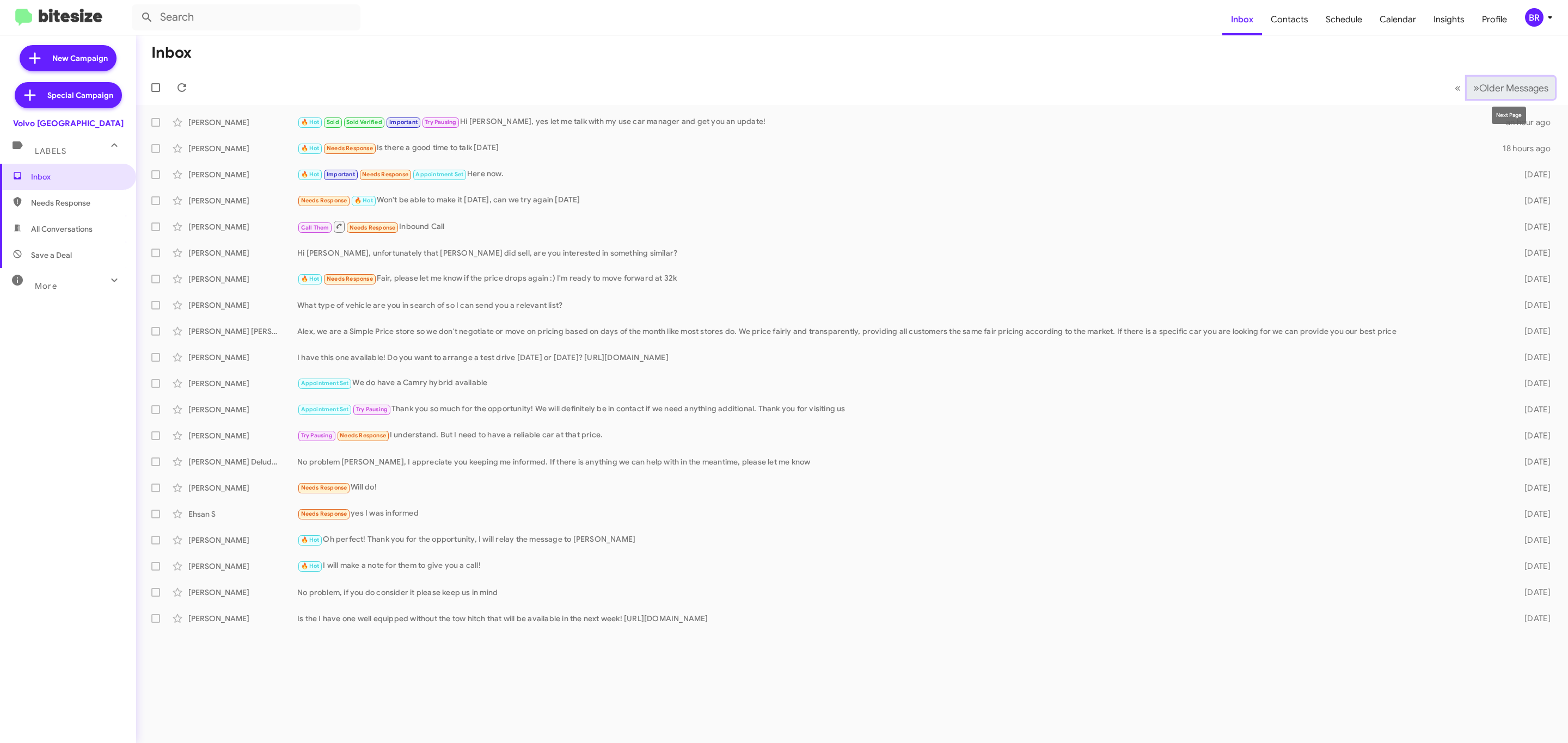
click at [1494, 82] on span "Older Messages" at bounding box center [1513, 88] width 69 height 12
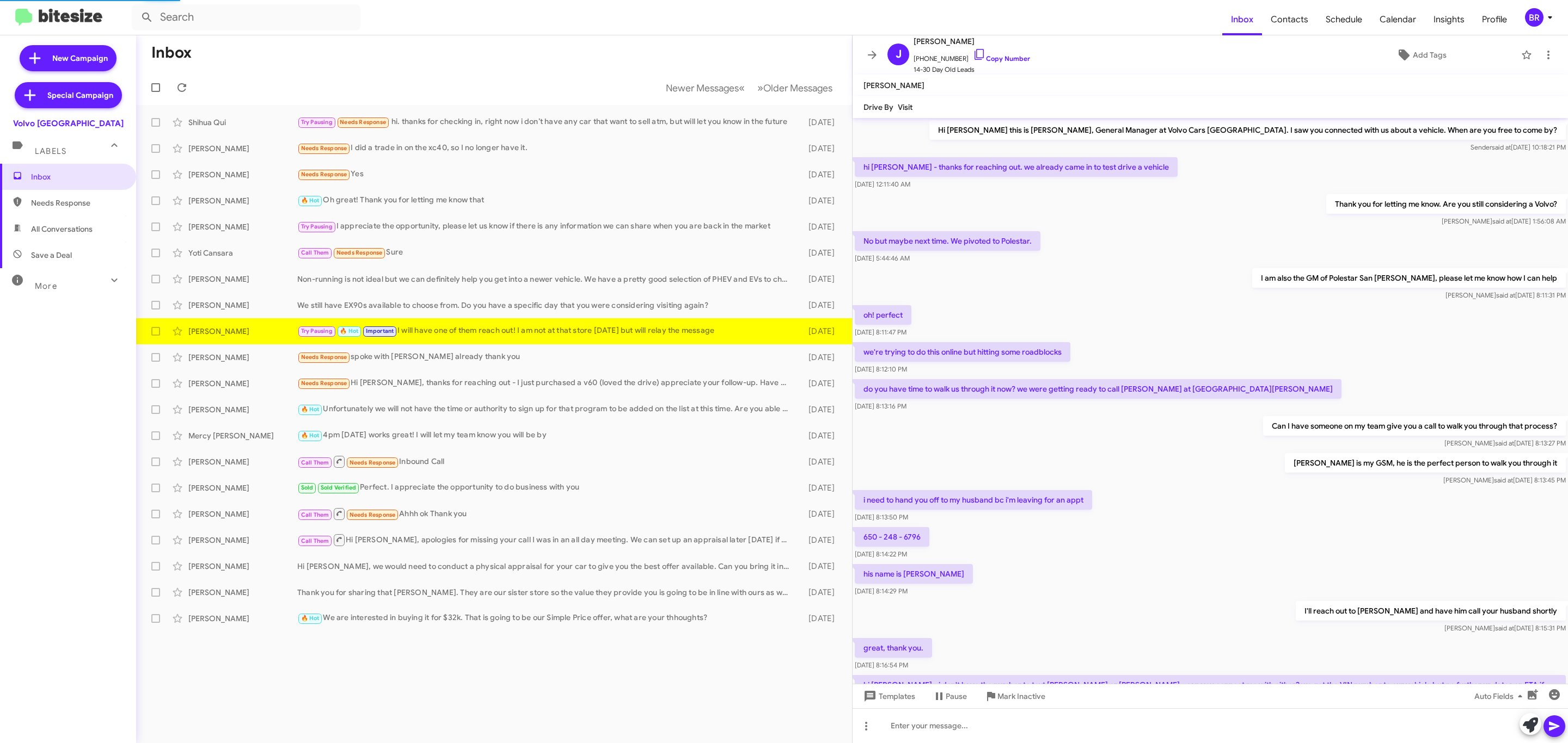
scroll to position [159, 0]
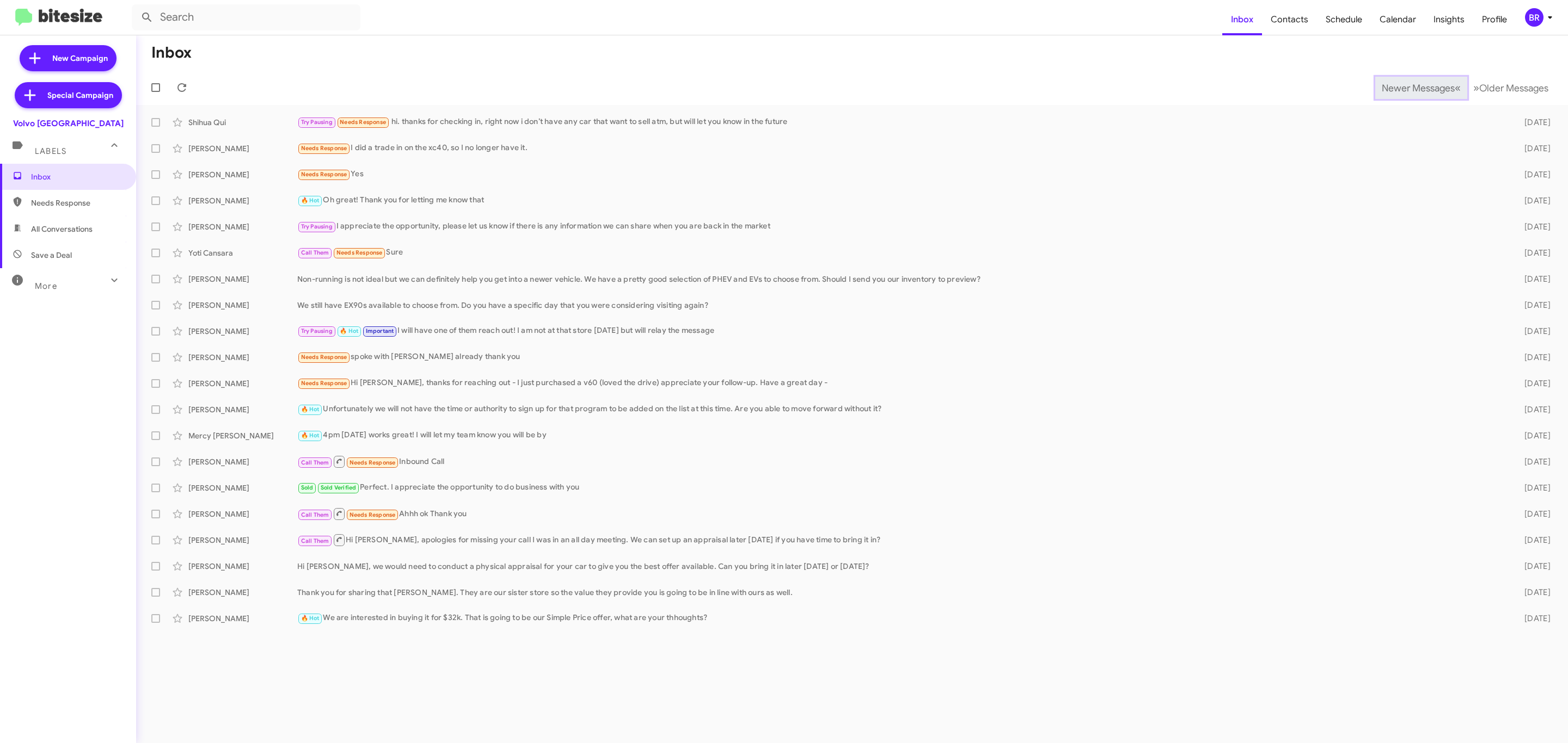
click at [1409, 87] on span "Newer Messages" at bounding box center [1418, 88] width 73 height 12
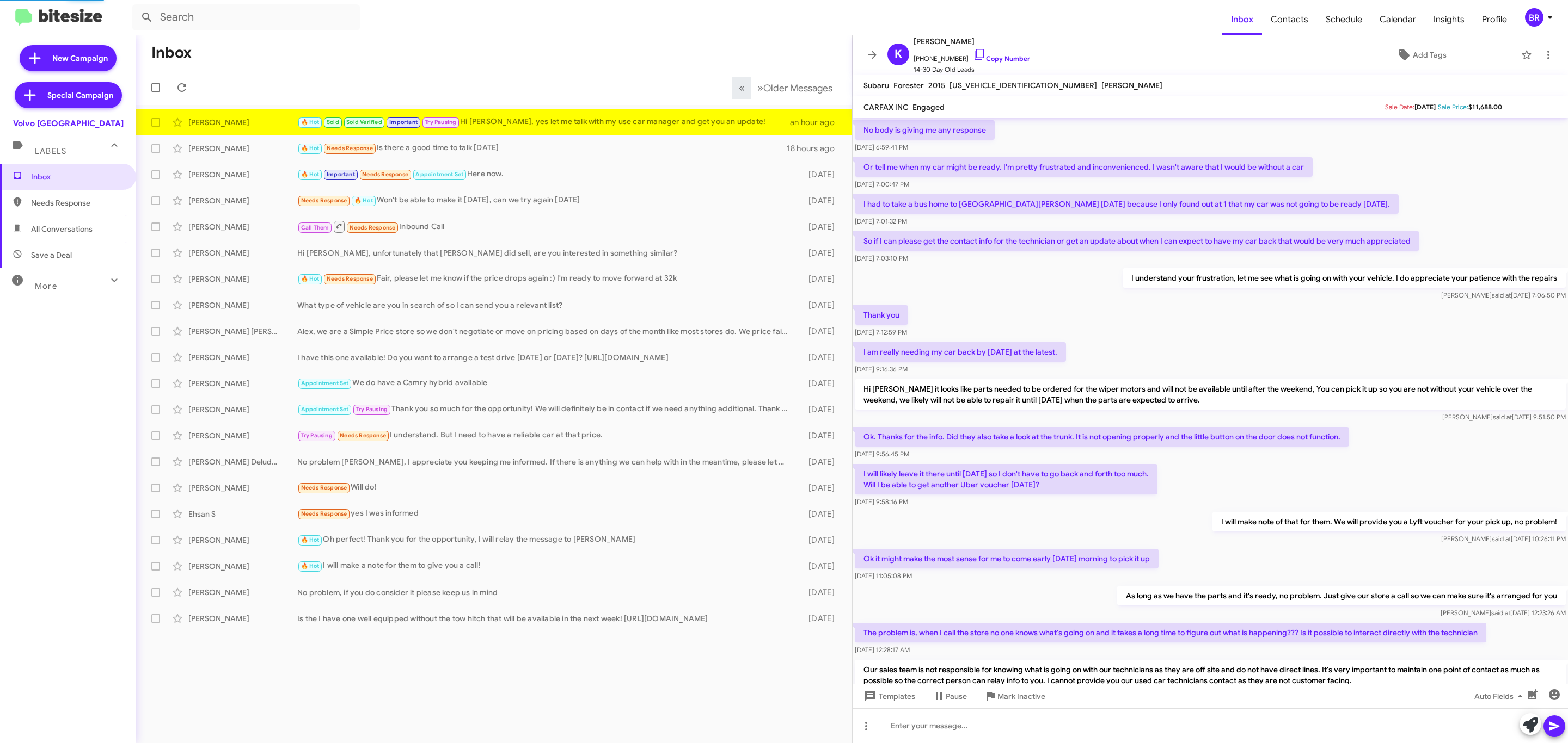
scroll to position [336, 0]
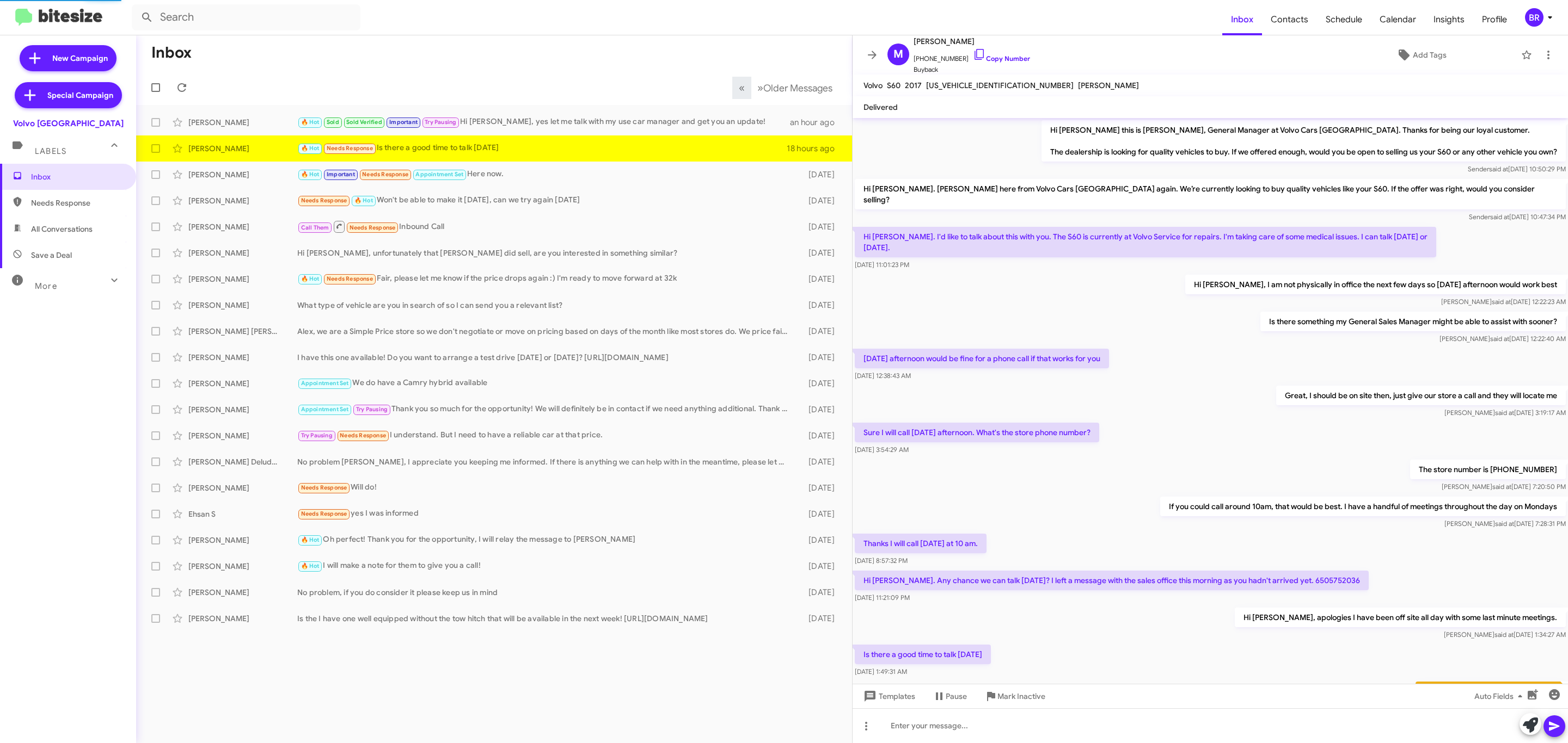
scroll to position [70, 0]
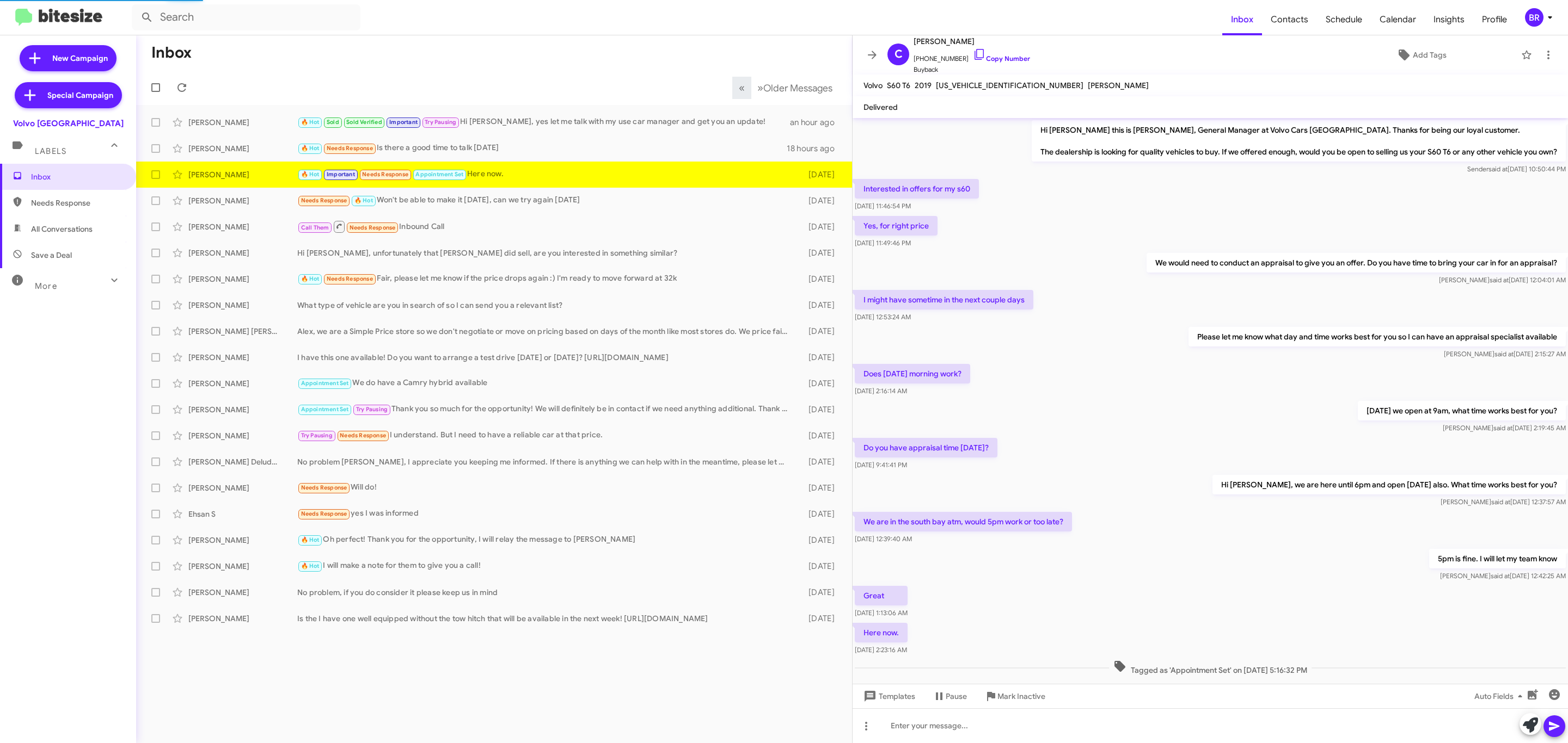
scroll to position [35, 0]
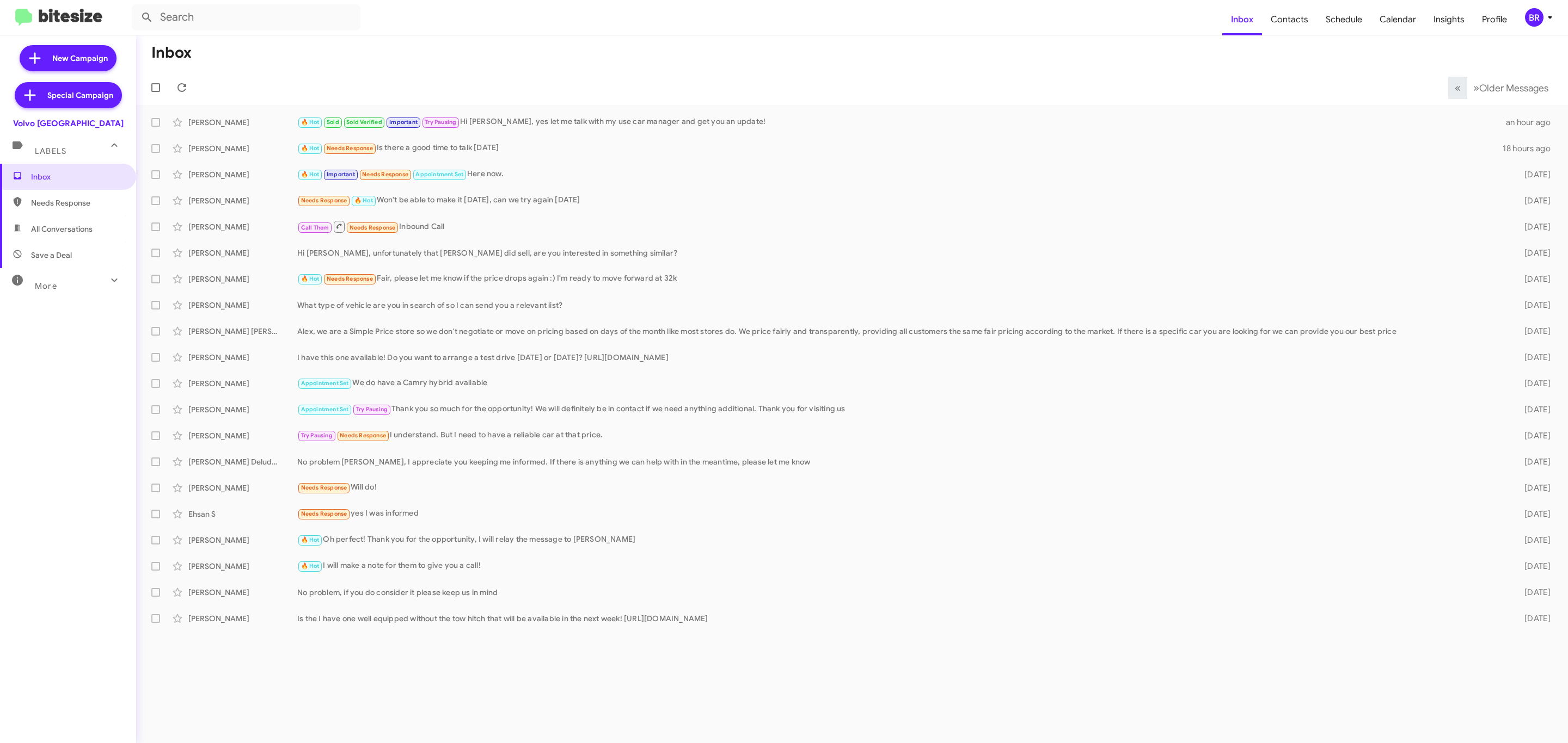
click at [1527, 15] on div "BR" at bounding box center [1534, 17] width 18 height 18
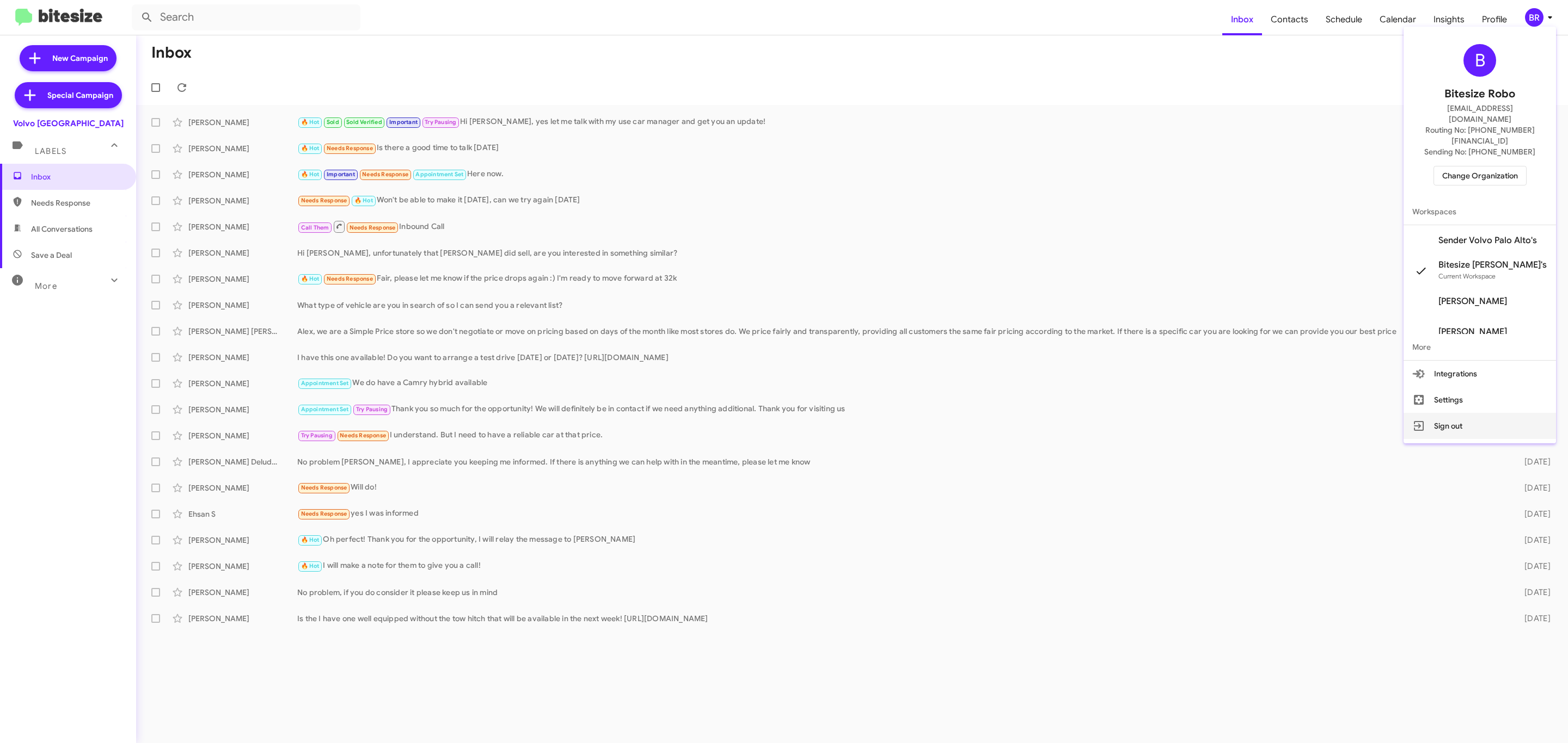
click at [1444, 413] on button "Sign out" at bounding box center [1479, 426] width 152 height 26
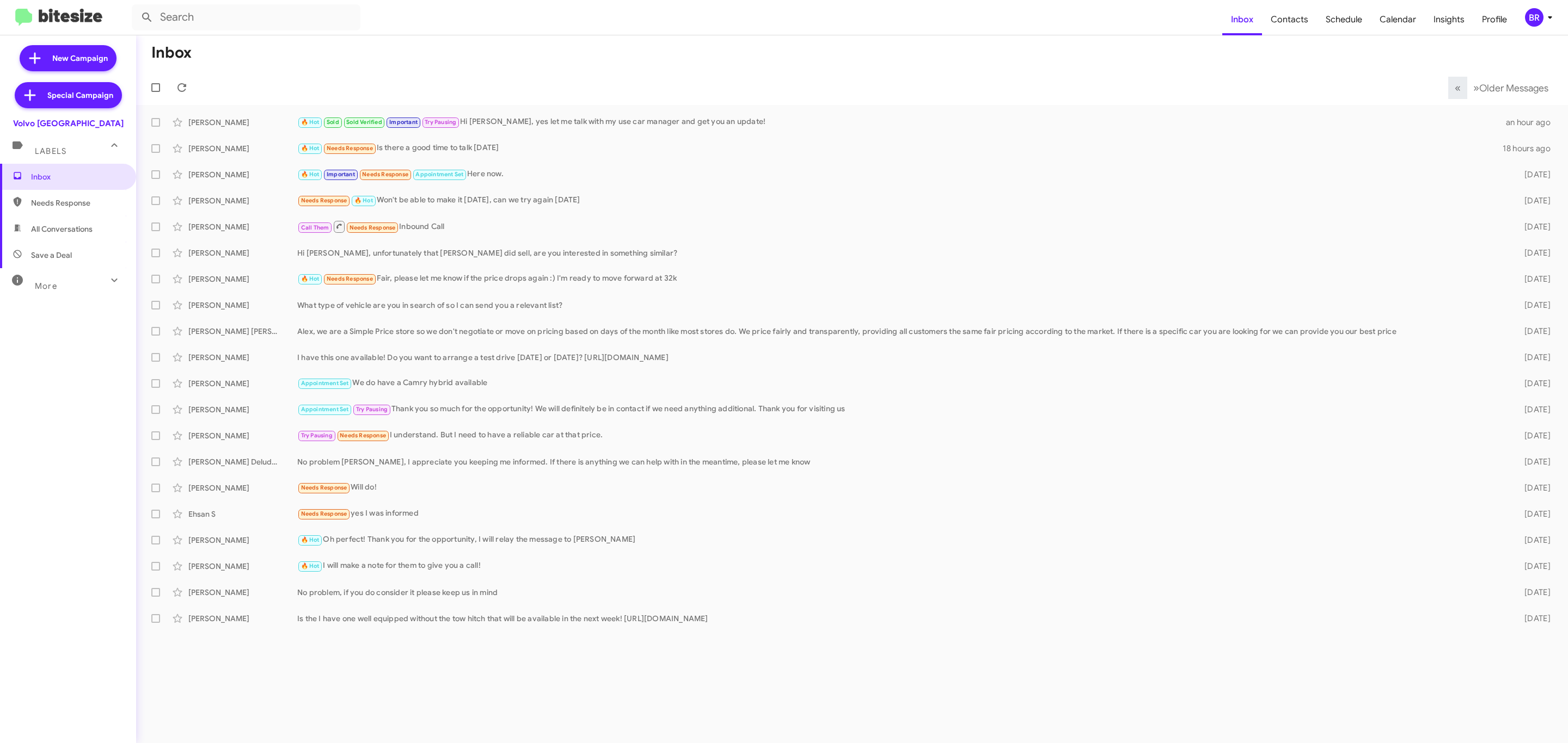
click at [922, 54] on mat-toolbar-row "Inbox" at bounding box center [852, 53] width 1432 height 35
click at [1524, 21] on span "BR" at bounding box center [1541, 17] width 33 height 18
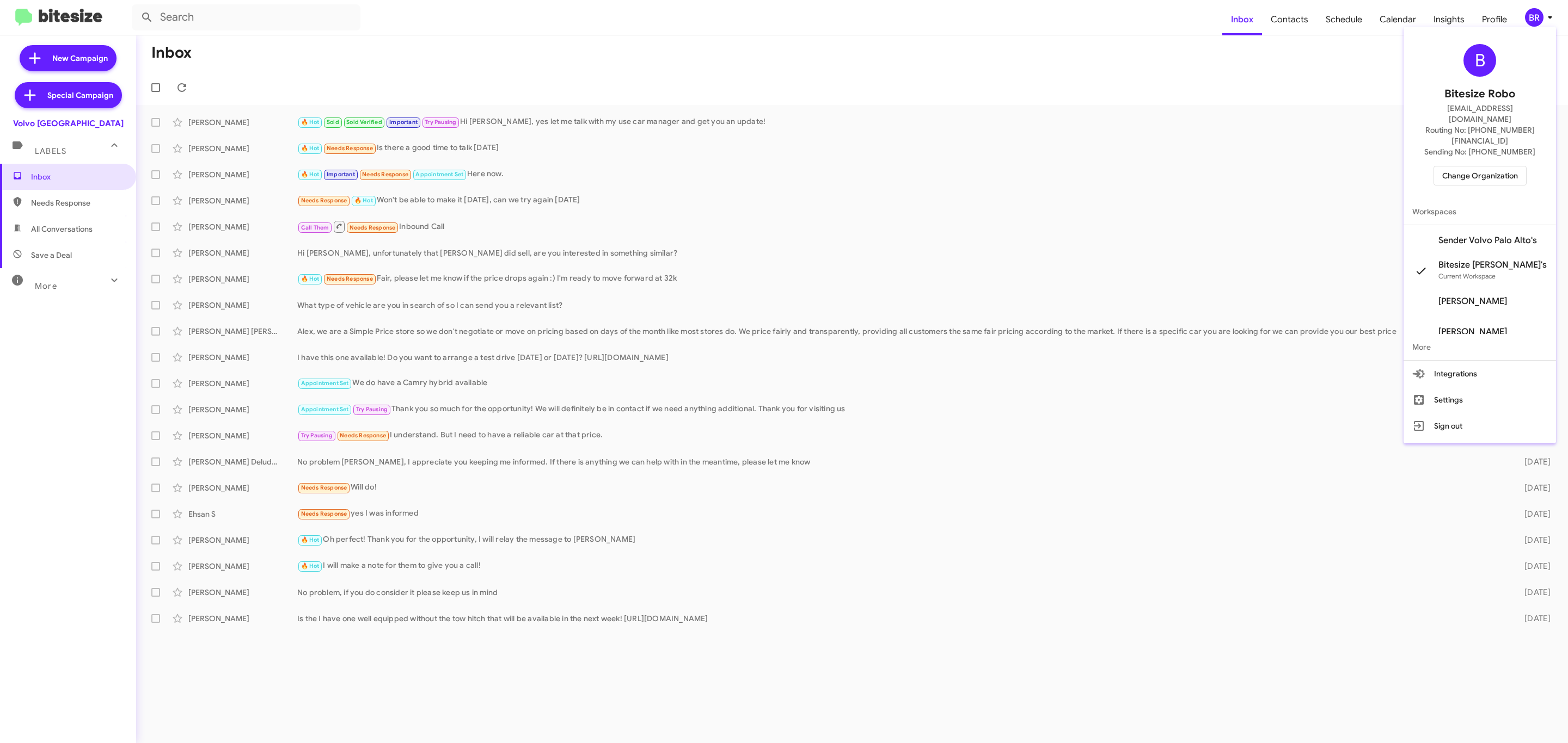
click at [1475, 167] on span "Change Organization" at bounding box center [1480, 176] width 76 height 18
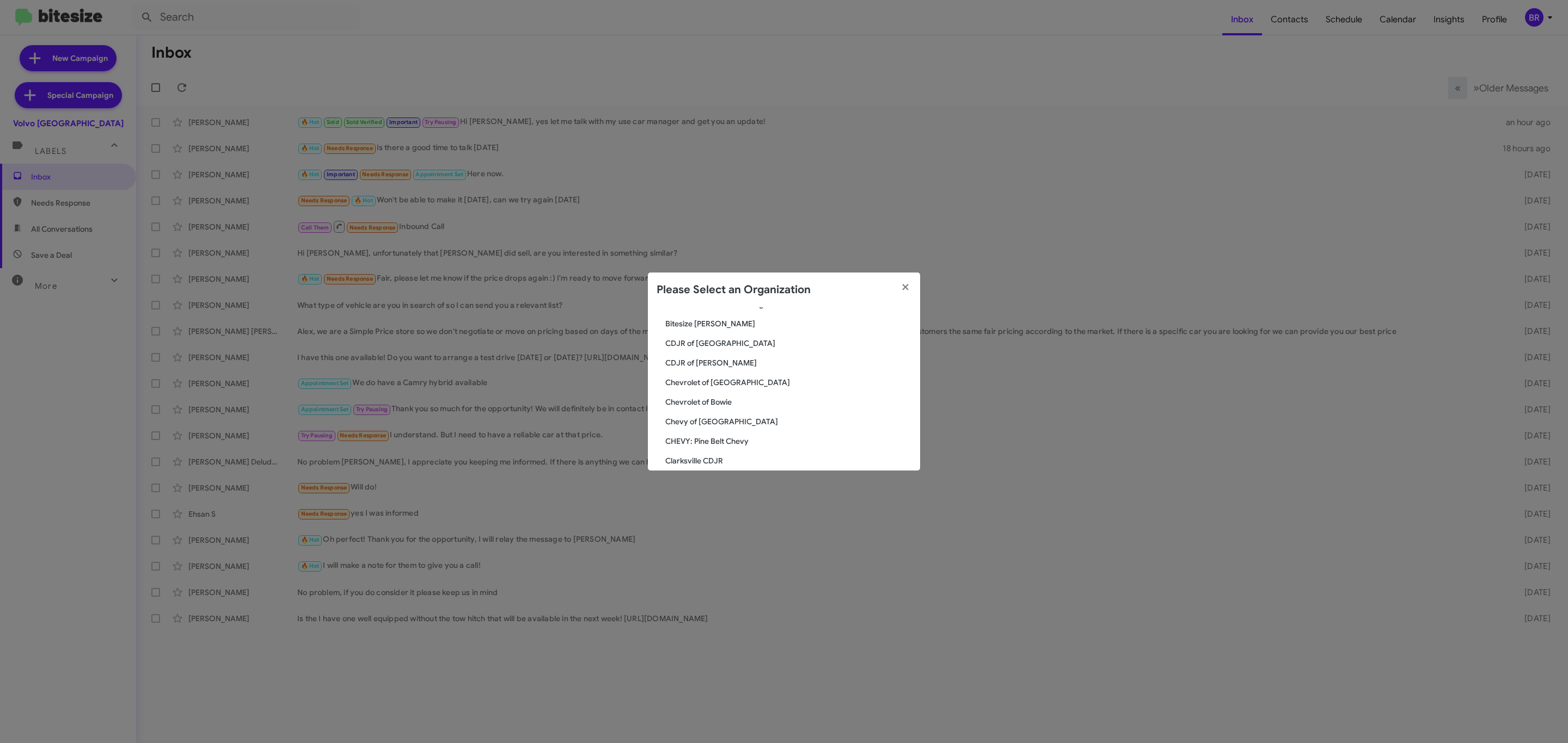
scroll to position [408, 0]
click at [901, 283] on icon "button" at bounding box center [905, 287] width 12 height 10
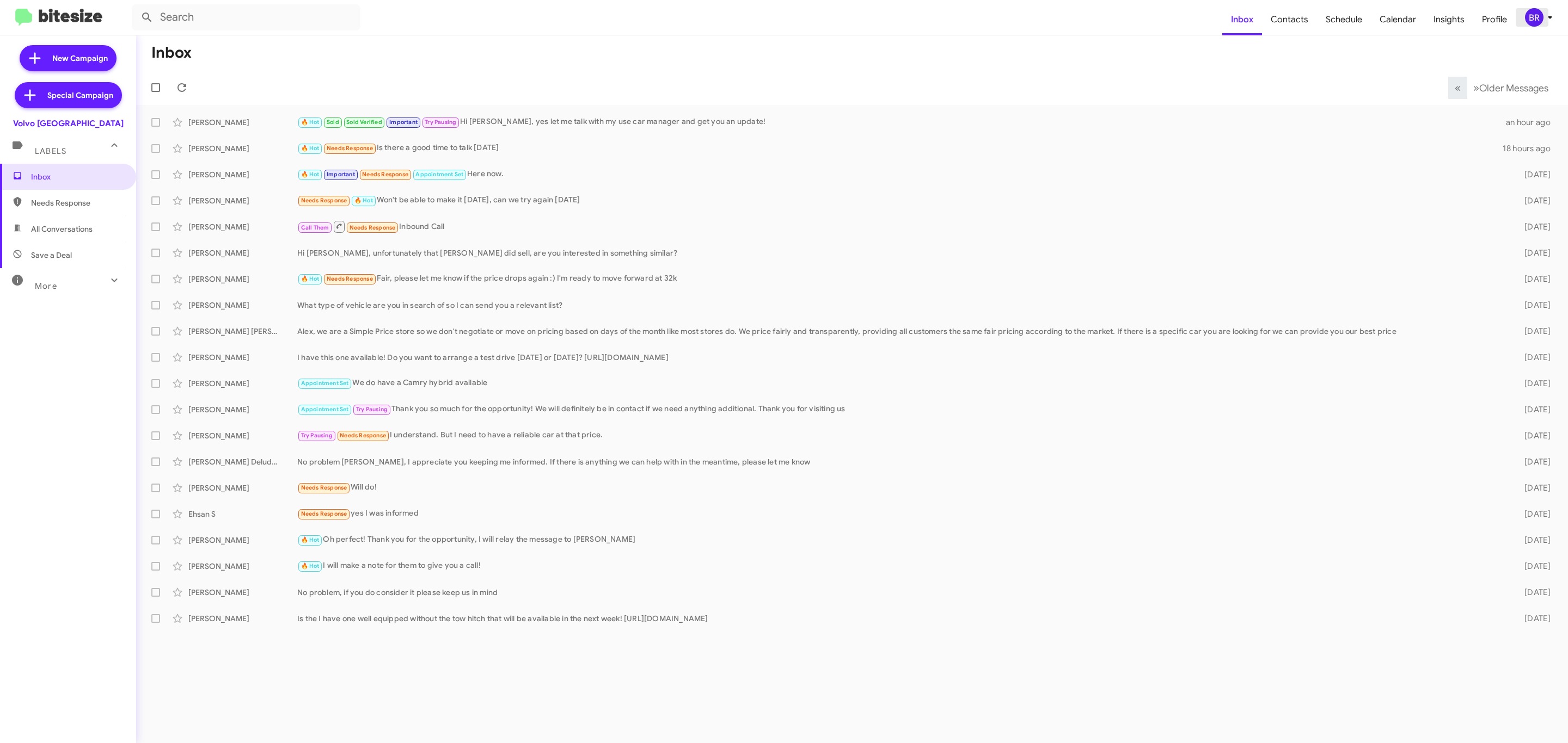
click at [1530, 22] on div "BR" at bounding box center [1534, 17] width 18 height 18
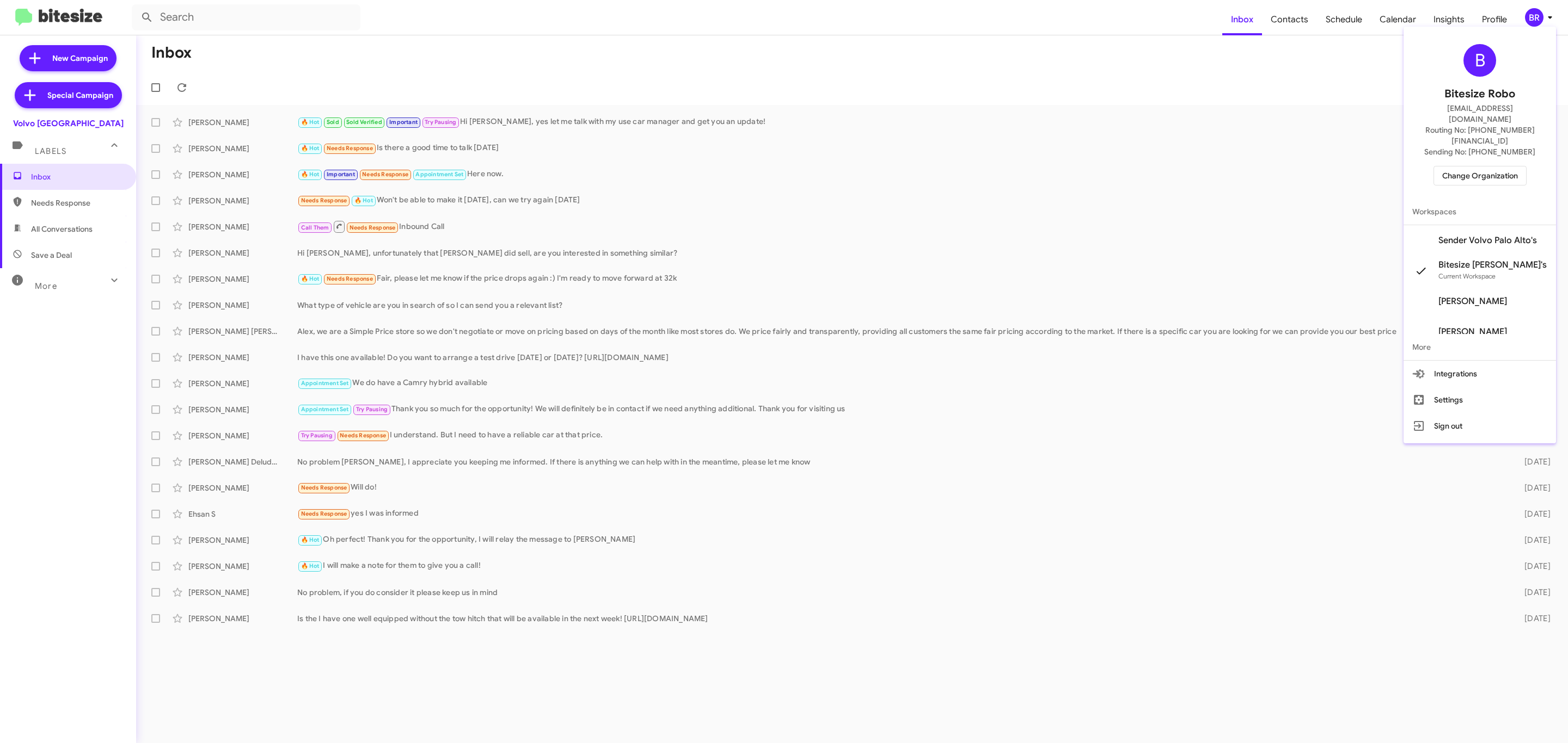
click at [1467, 167] on span "Change Organization" at bounding box center [1480, 176] width 76 height 18
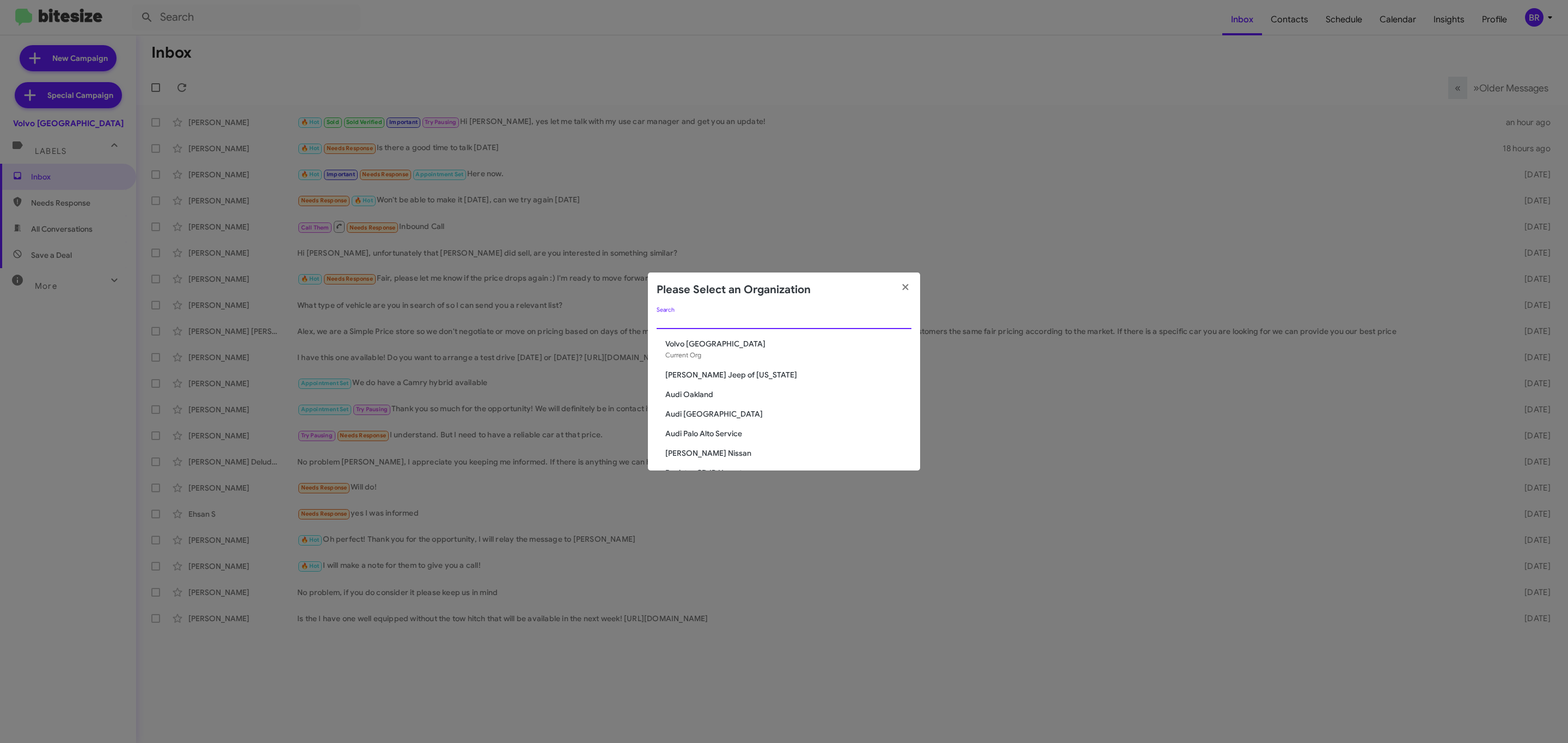
click at [851, 320] on input "Search" at bounding box center [784, 321] width 255 height 9
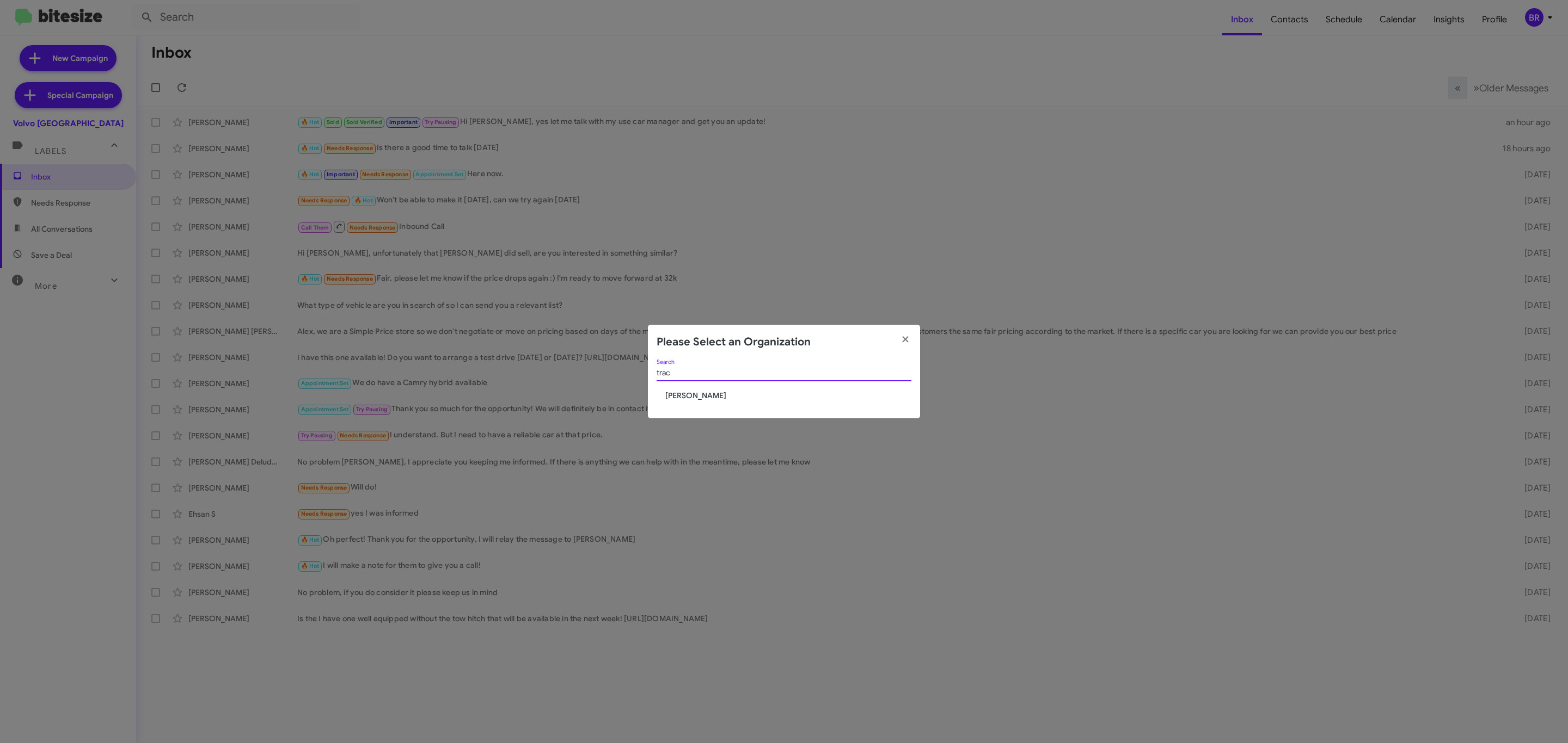
type input "trac"
click at [673, 398] on span "[PERSON_NAME]" at bounding box center [788, 396] width 246 height 11
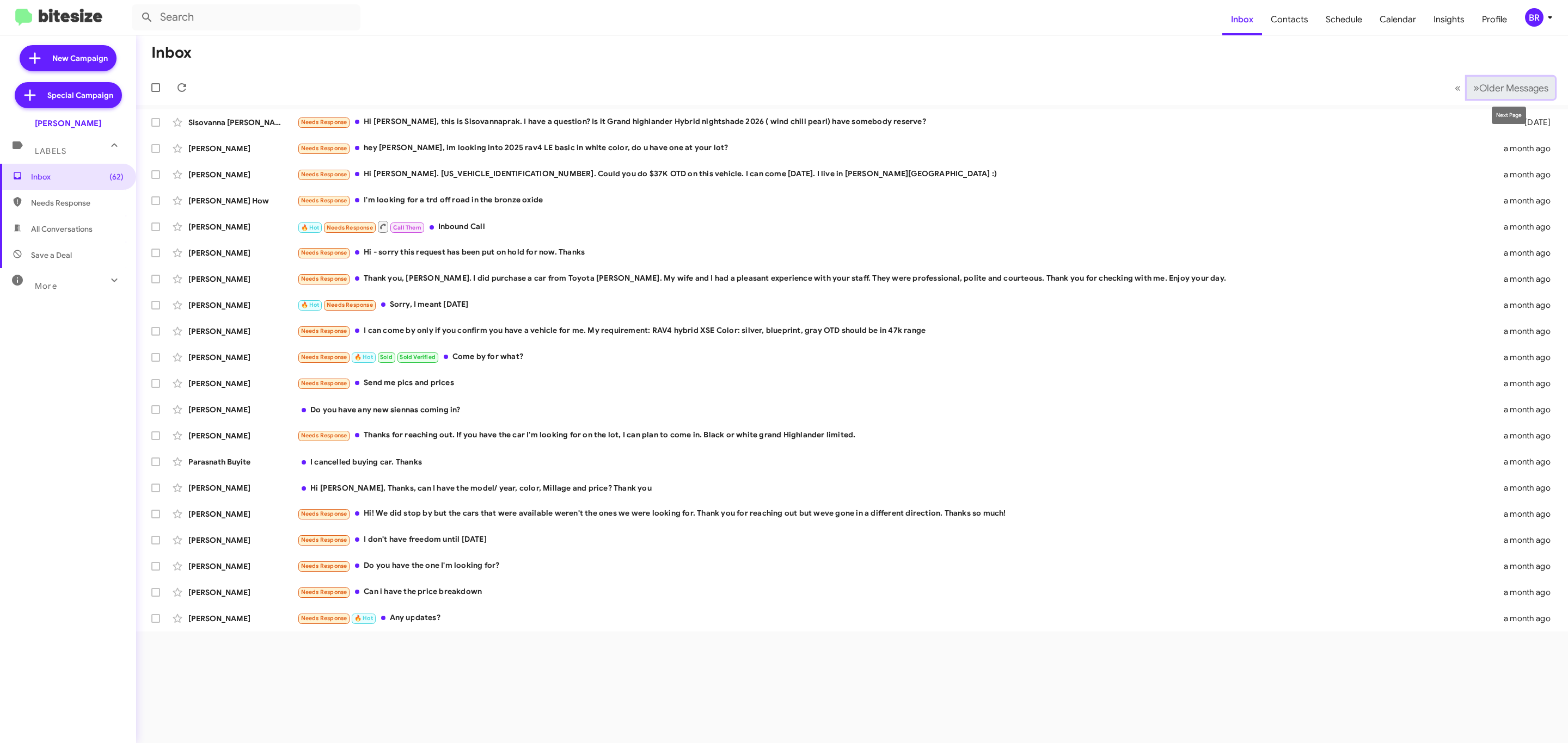
click at [1508, 87] on span "Older Messages" at bounding box center [1513, 88] width 69 height 12
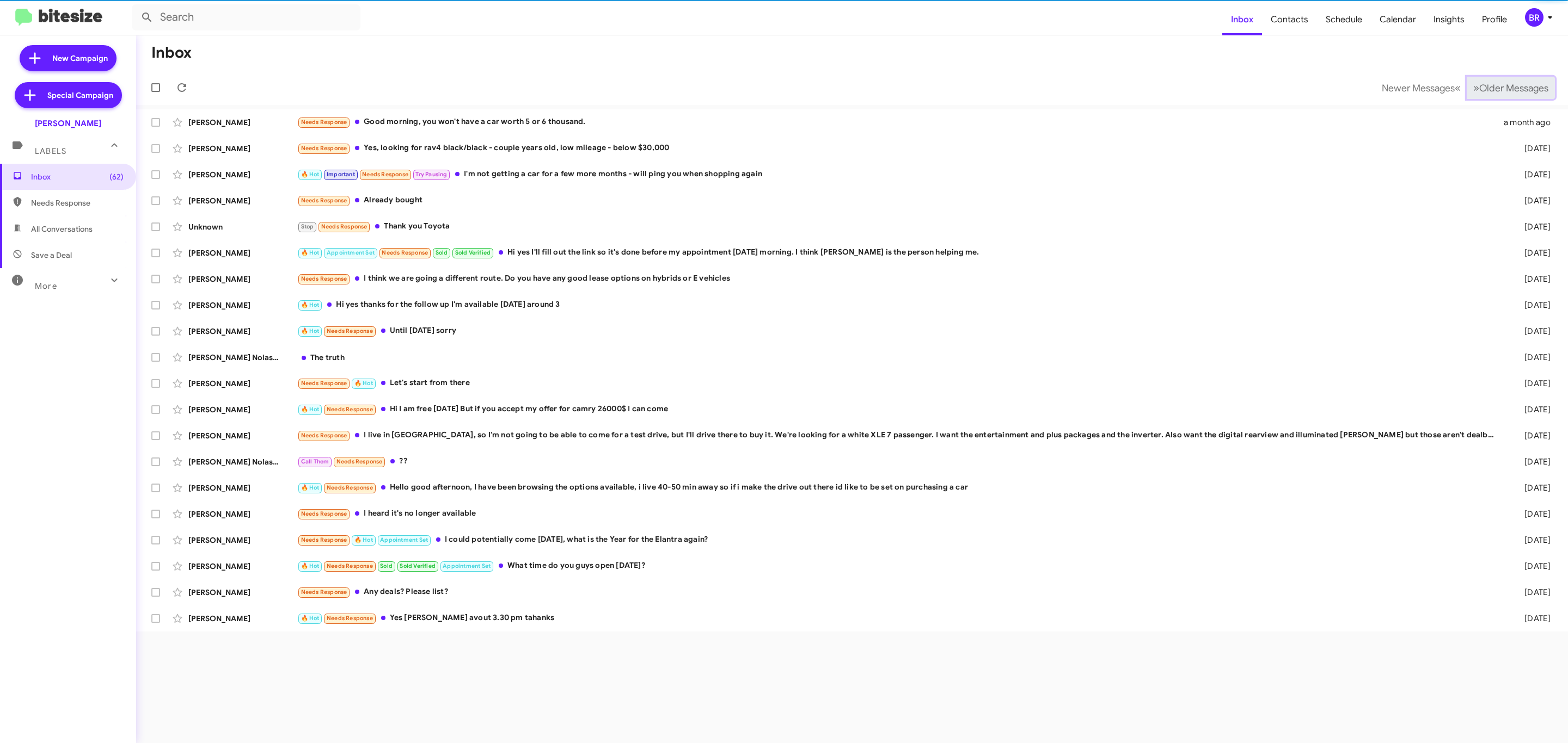
click at [1509, 90] on span "Older Messages" at bounding box center [1513, 88] width 69 height 12
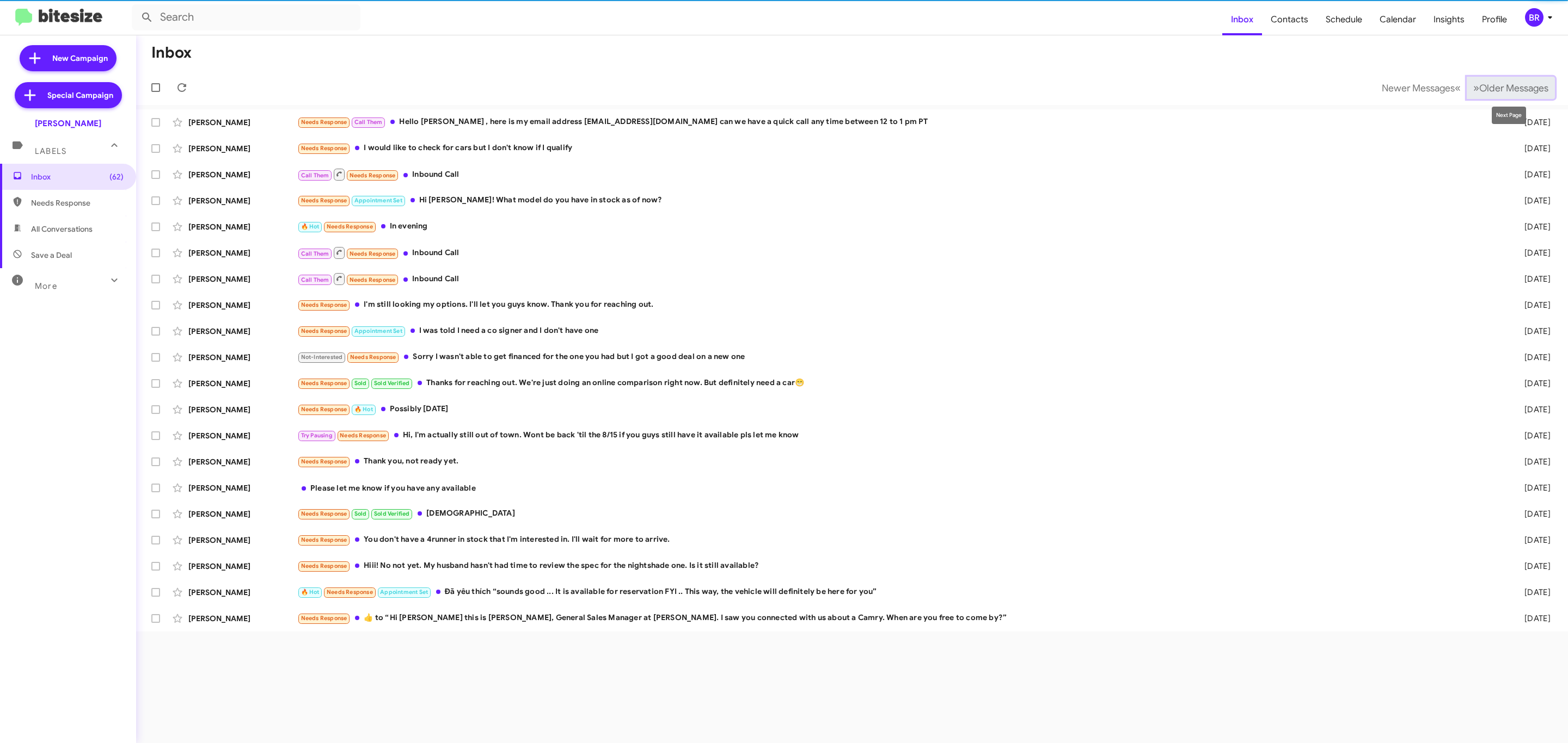
click at [1493, 87] on span "Older Messages" at bounding box center [1513, 88] width 69 height 12
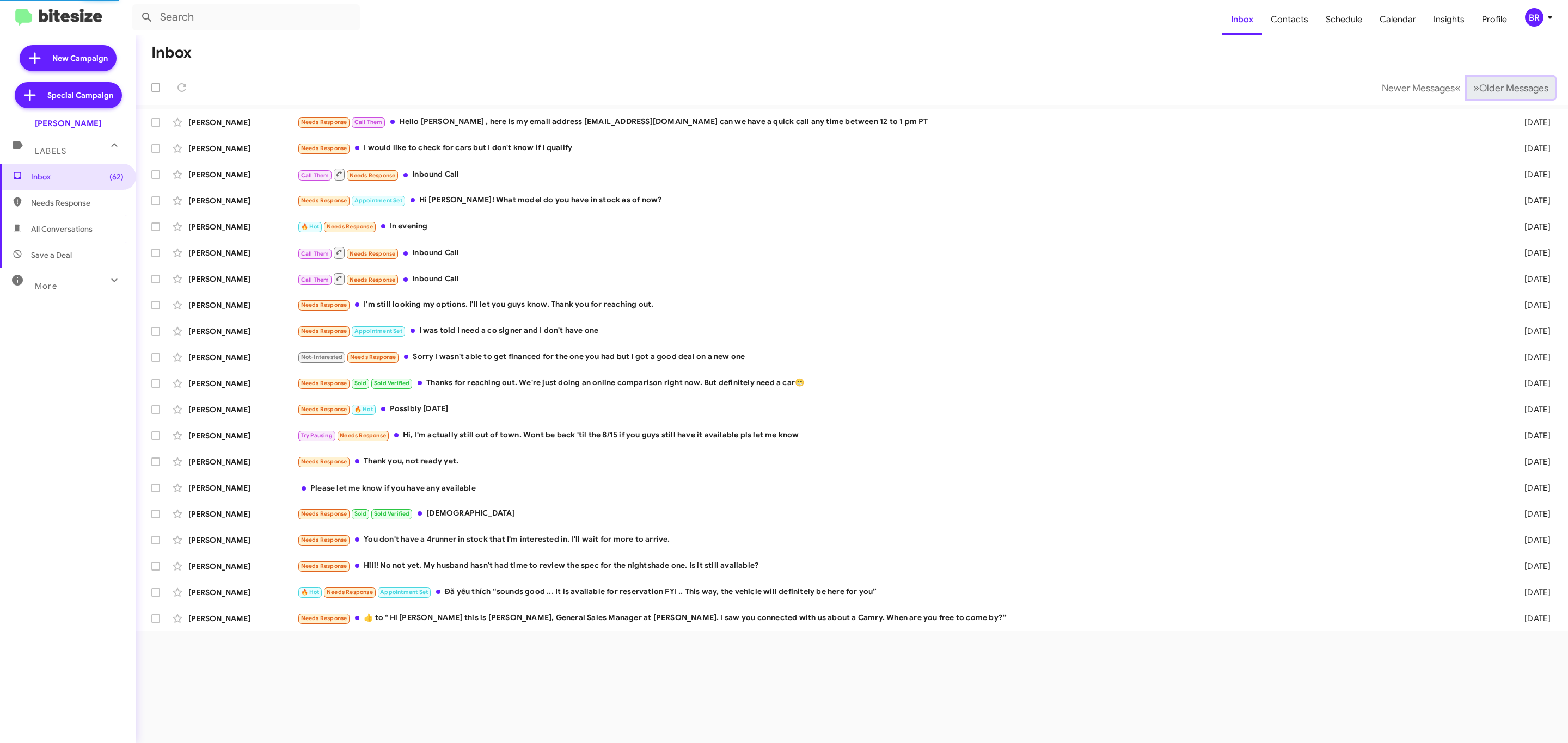
click at [1493, 87] on span "Older Messages" at bounding box center [1513, 88] width 69 height 12
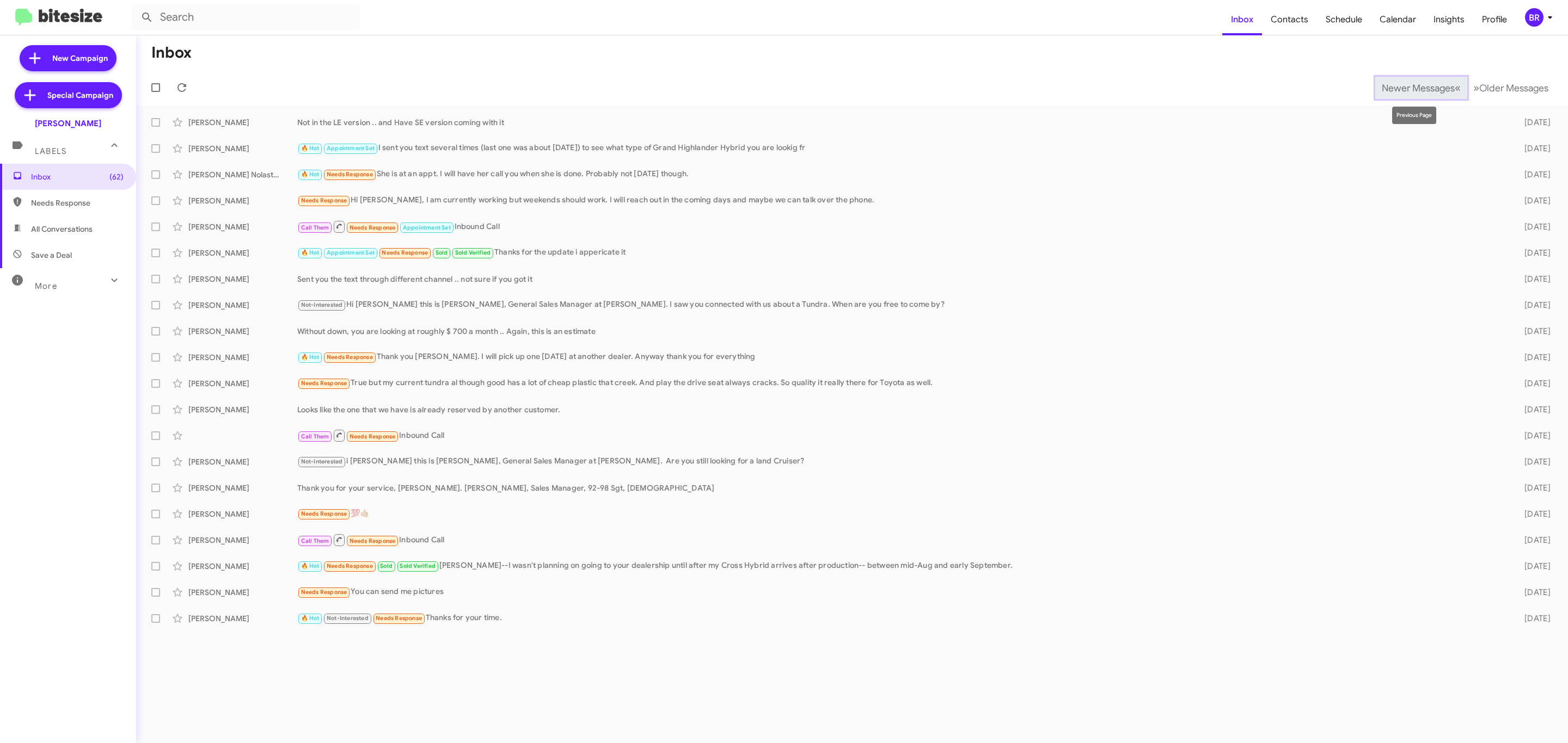
click at [1437, 87] on span "Newer Messages" at bounding box center [1418, 88] width 73 height 12
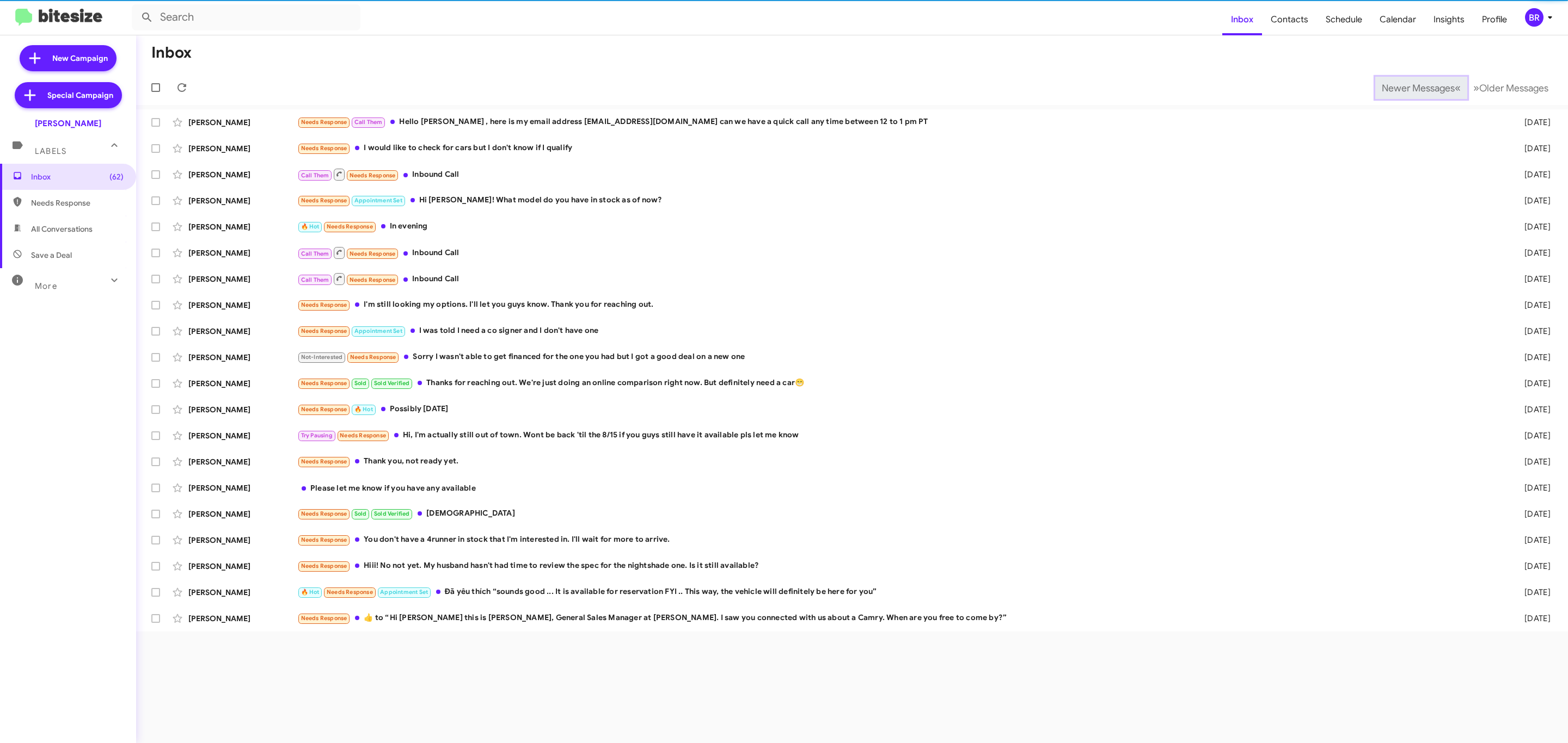
click at [1437, 87] on span "Newer Messages" at bounding box center [1418, 88] width 73 height 12
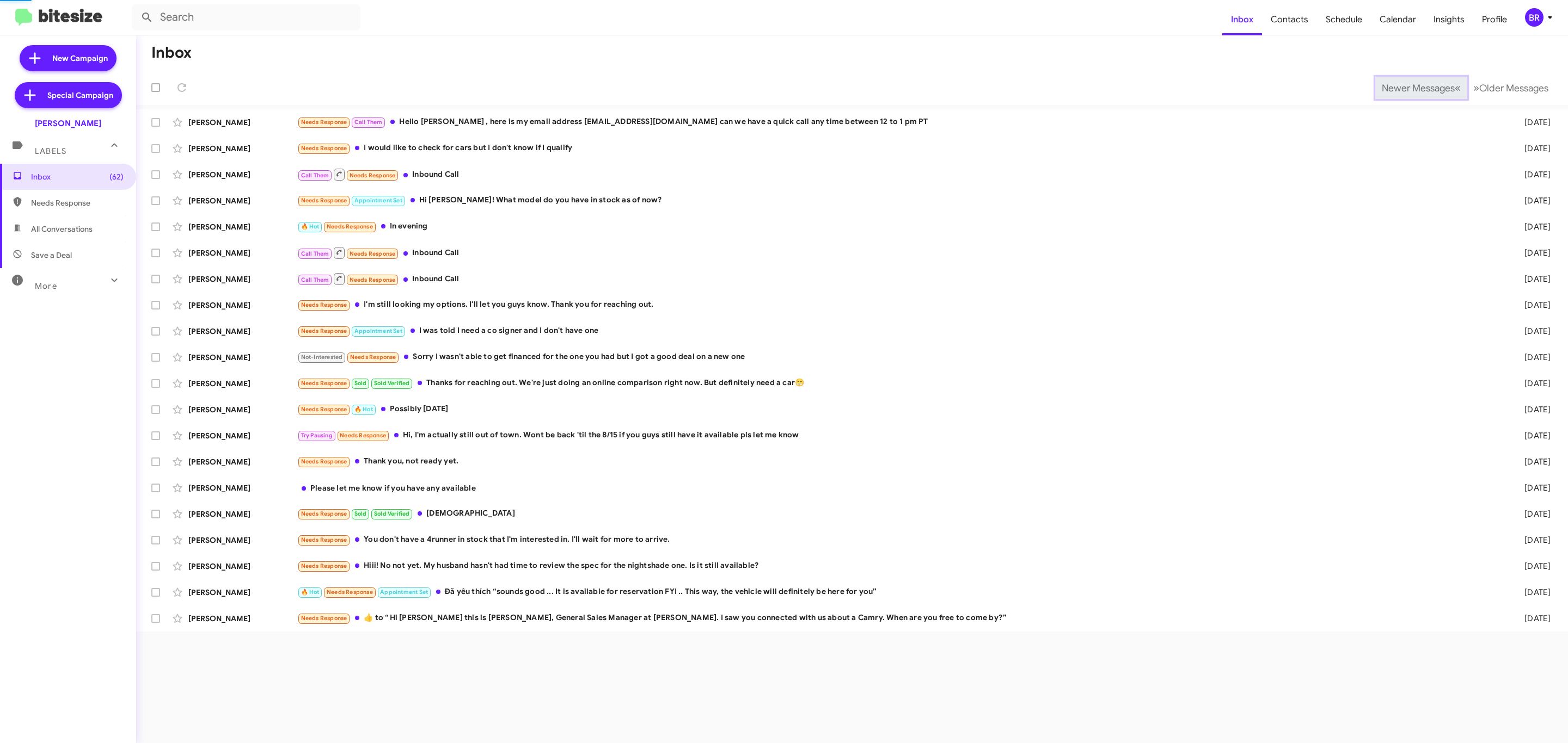
click at [1437, 87] on span "Newer Messages" at bounding box center [1418, 88] width 73 height 12
click at [1437, 87] on mat-toolbar-row "Newer Messages « Previous » Next Older Messages" at bounding box center [852, 87] width 1432 height 35
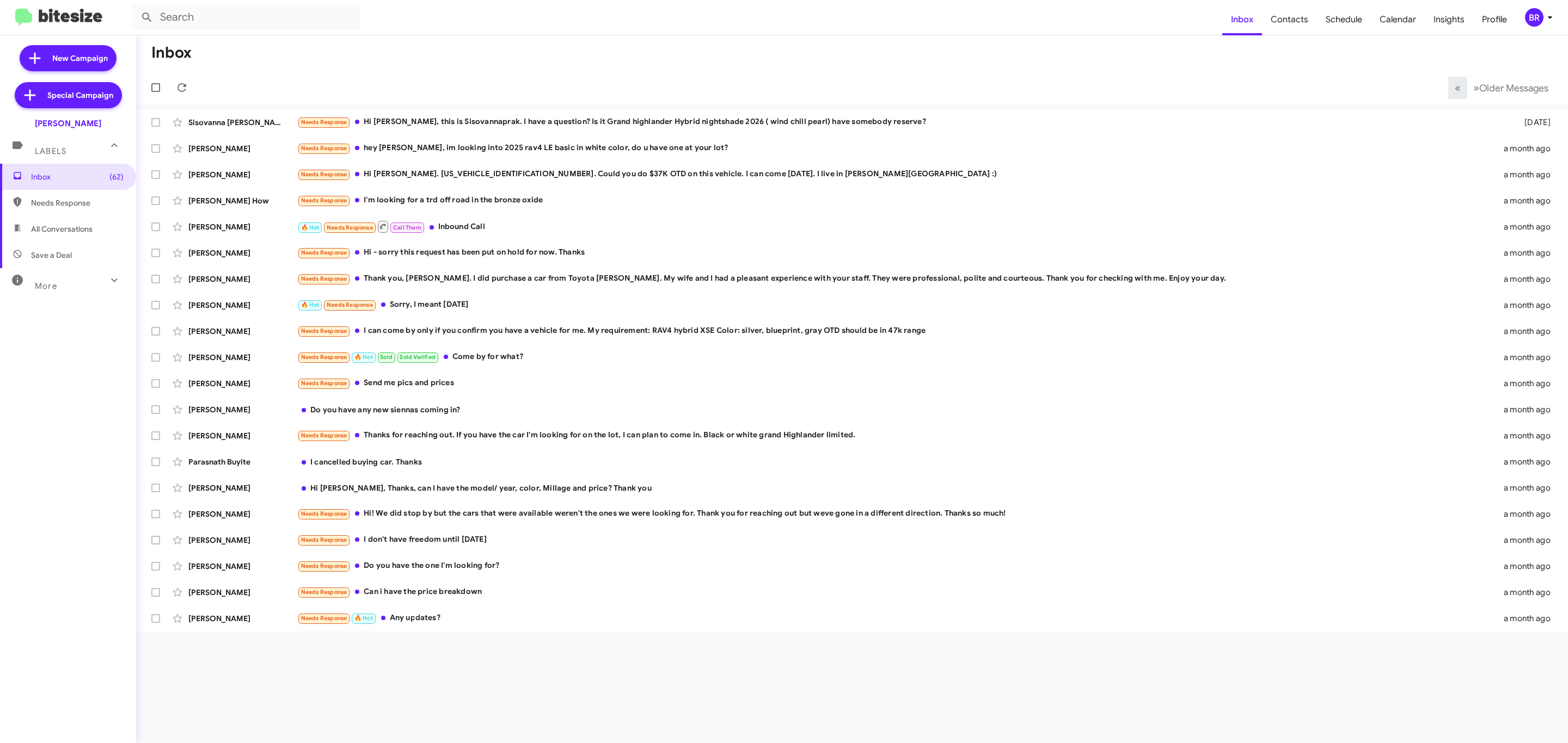
click at [1437, 92] on mat-toolbar-row "« Previous » Next Older Messages" at bounding box center [852, 87] width 1432 height 35
click at [556, 122] on div "Needs Response Hi [PERSON_NAME], this is Sisovannaprak. I have a question? Is i…" at bounding box center [907, 122] width 1219 height 12
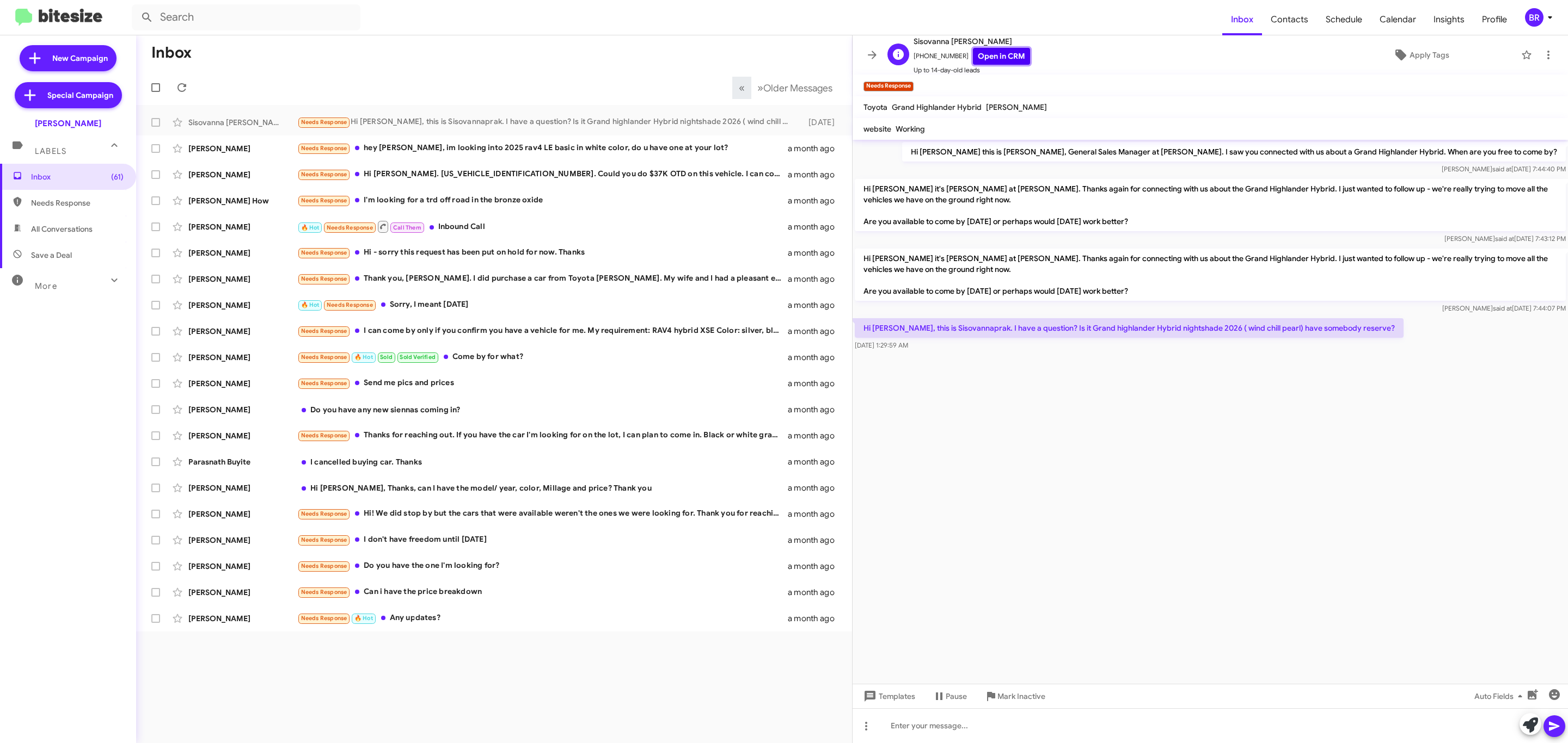
click at [982, 55] on link "Open in CRM" at bounding box center [1002, 56] width 57 height 17
click at [799, 94] on button "» Next Older Messages" at bounding box center [795, 87] width 88 height 23
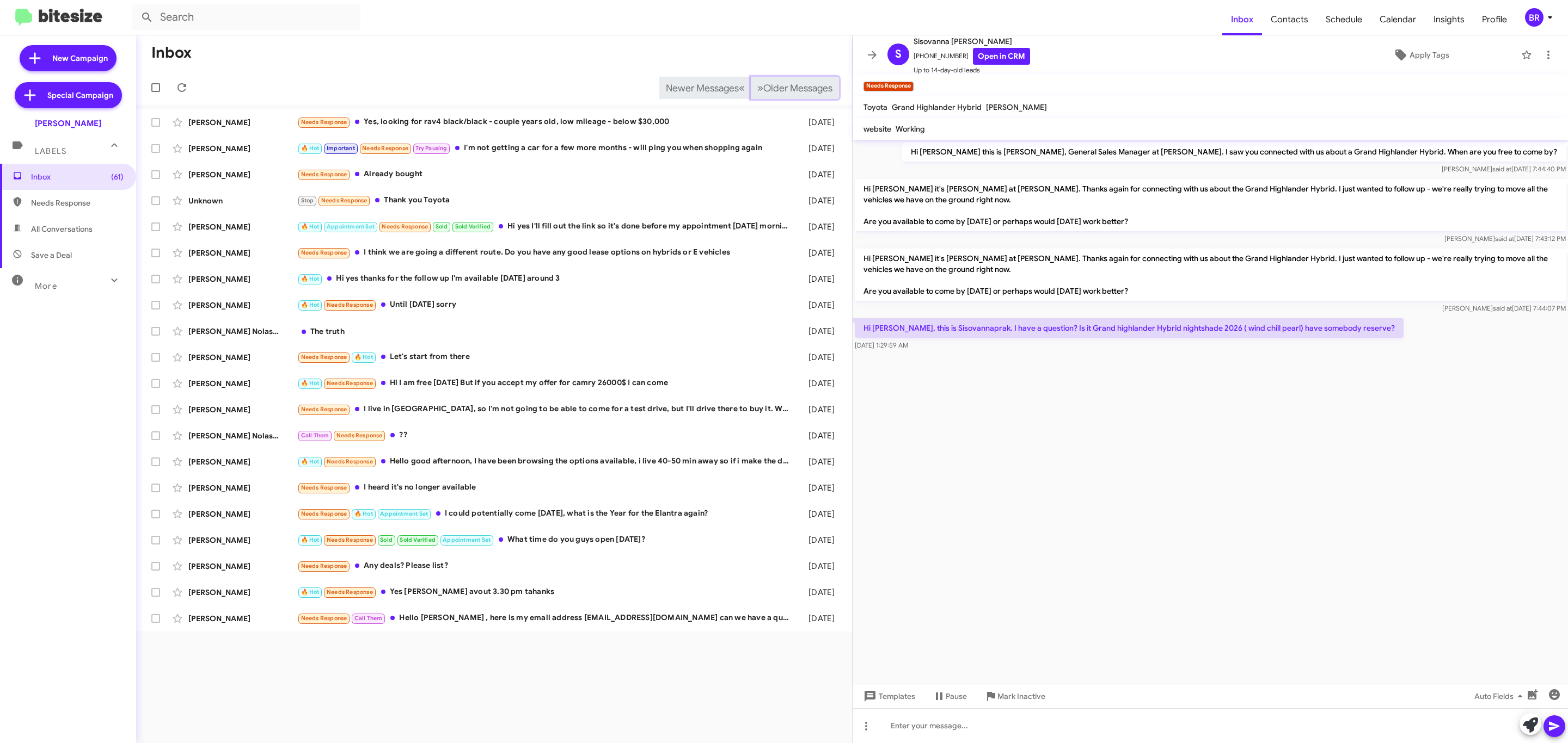
click at [794, 95] on button "» Next Older Messages" at bounding box center [795, 87] width 88 height 23
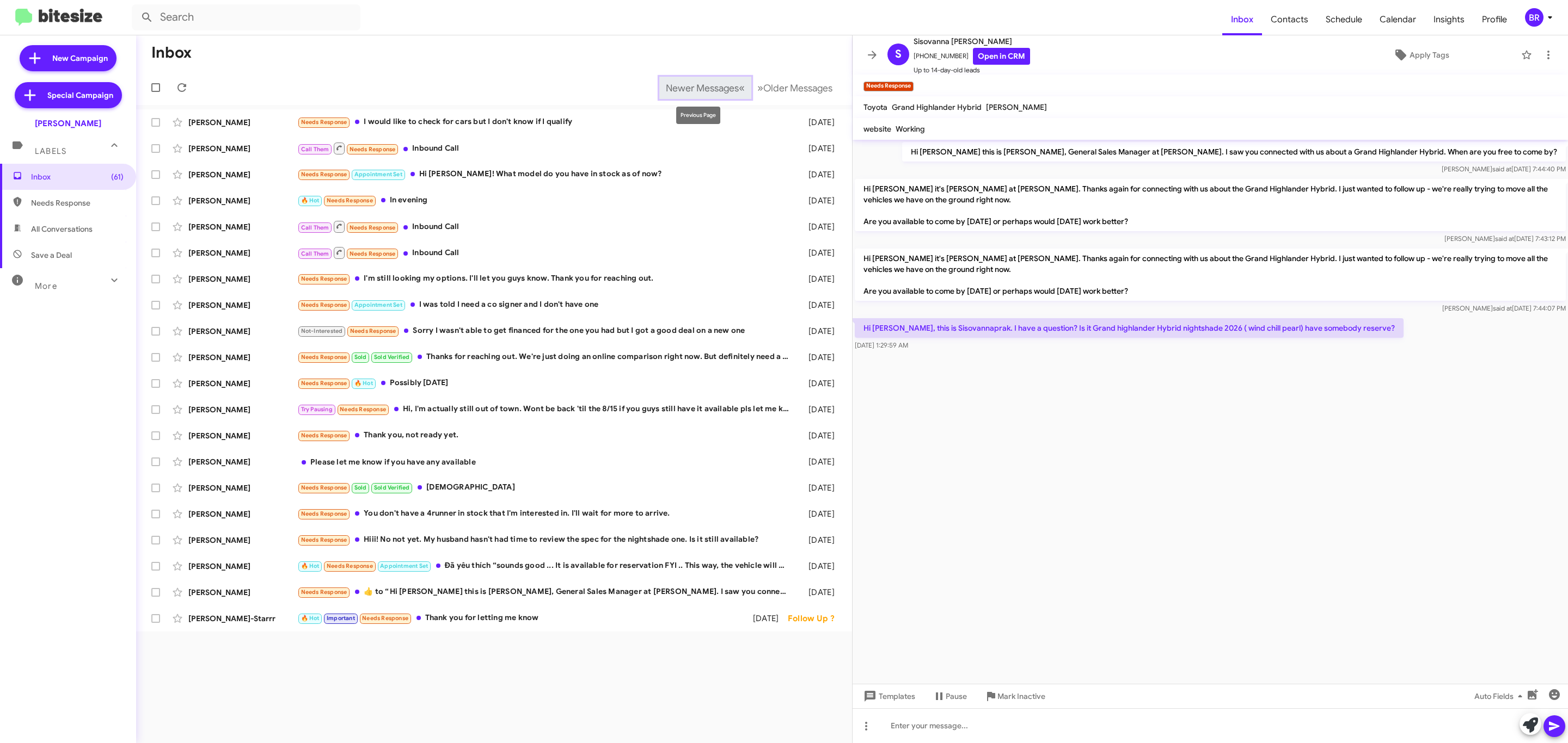
click at [691, 84] on span "Newer Messages" at bounding box center [702, 88] width 73 height 12
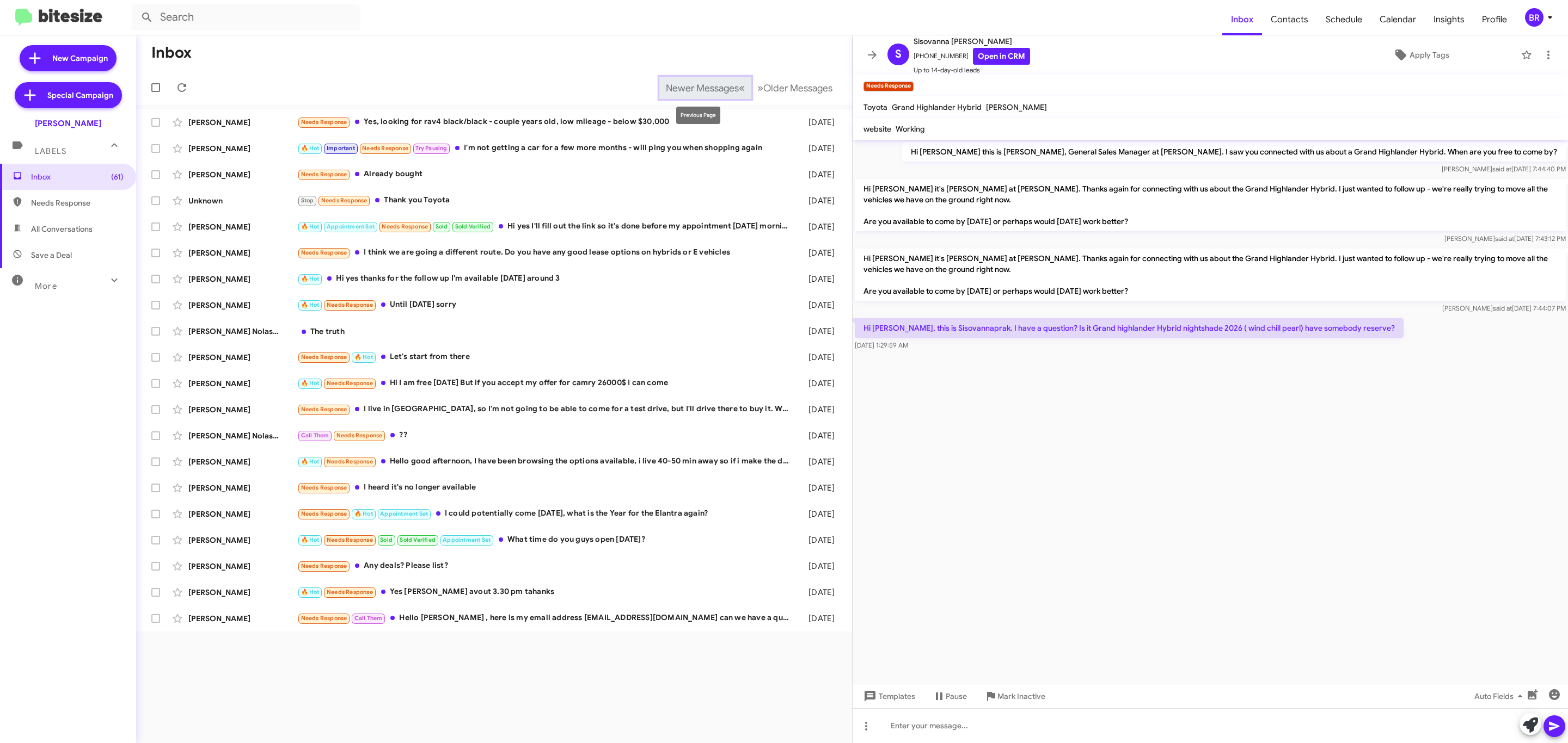
click at [698, 92] on span "Newer Messages" at bounding box center [702, 88] width 73 height 12
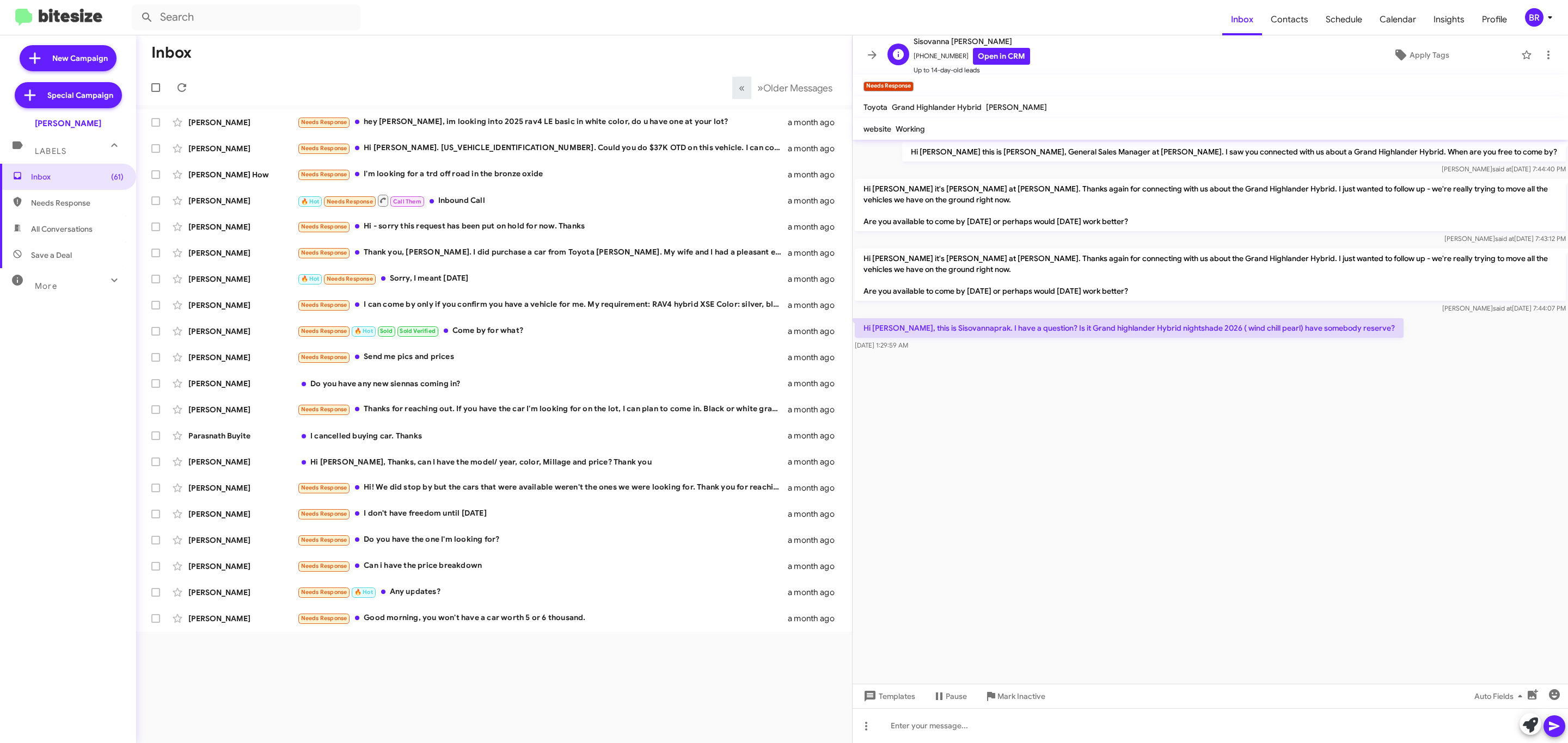
click at [884, 57] on div "S Sisovanna [PERSON_NAME] [PHONE_NUMBER] Open in CRM Up to 14-day-old leads" at bounding box center [956, 55] width 147 height 41
click at [872, 57] on icon at bounding box center [872, 55] width 13 height 13
